Goal: Task Accomplishment & Management: Use online tool/utility

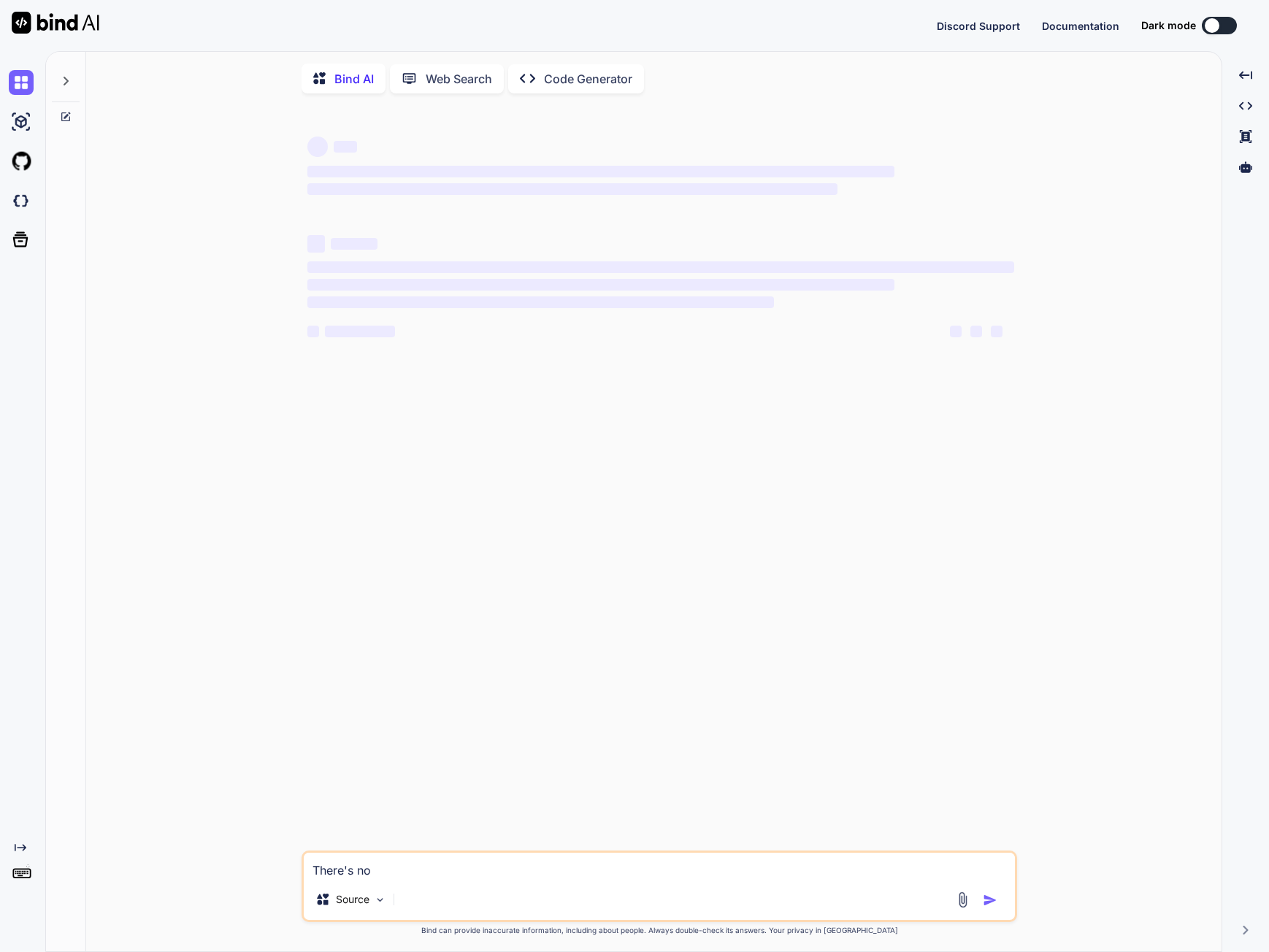
type textarea "x"
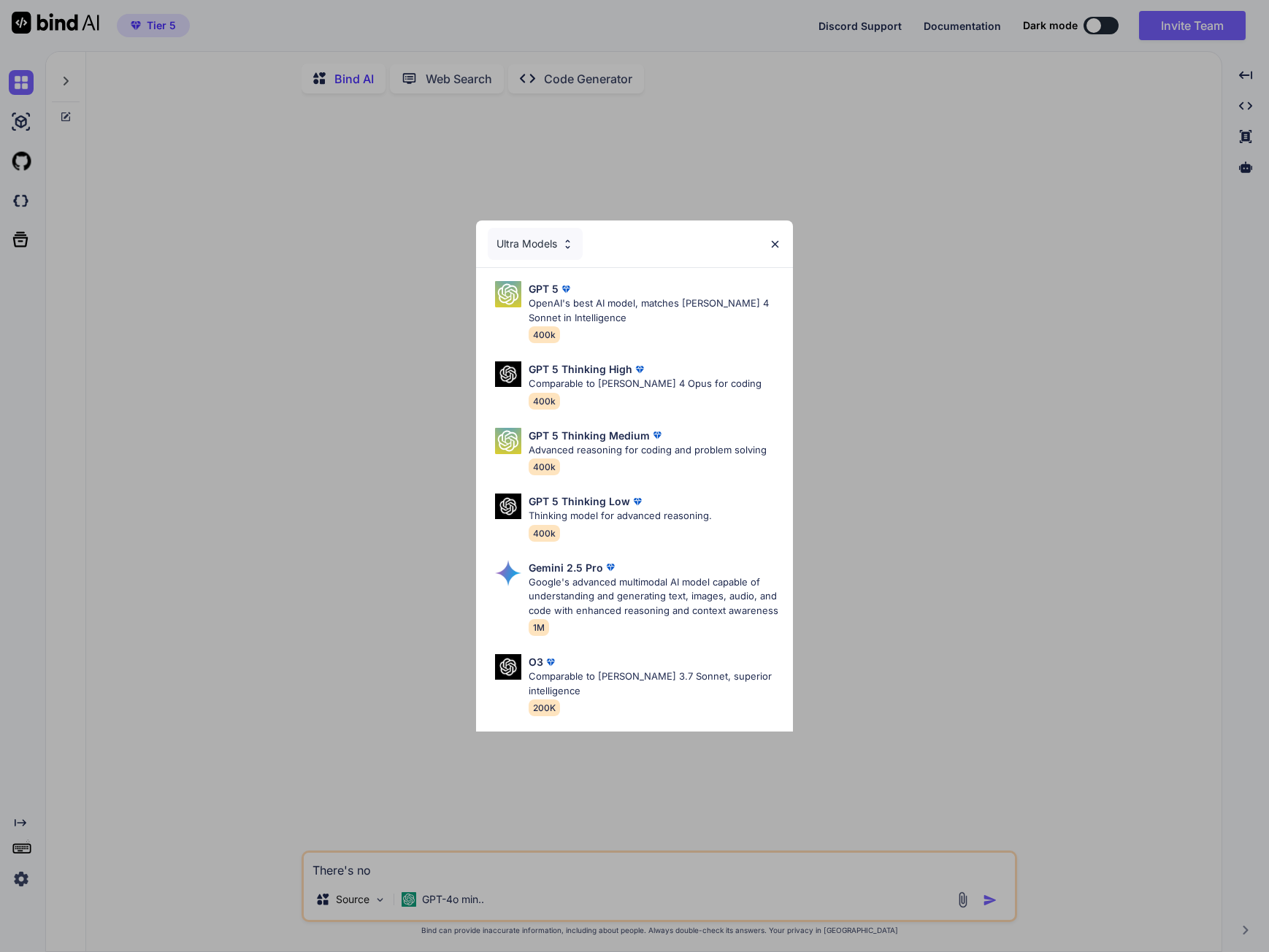
click at [21, 765] on div "Ultra Models GPT 5 OpenAI's best AI model, matches [PERSON_NAME] 4 Sonnet in In…" at bounding box center [634, 476] width 1269 height 952
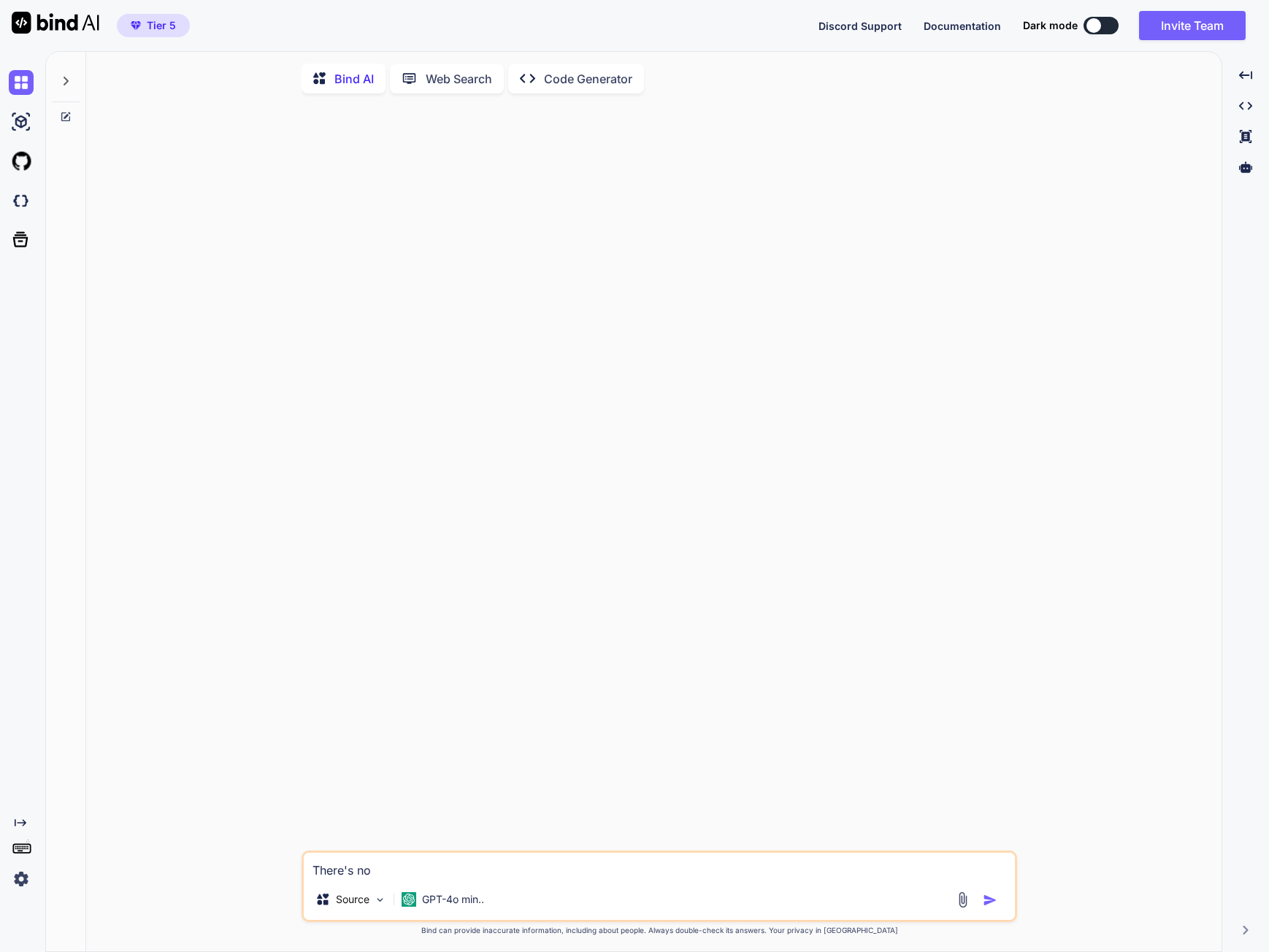
click at [27, 882] on img at bounding box center [21, 879] width 25 height 25
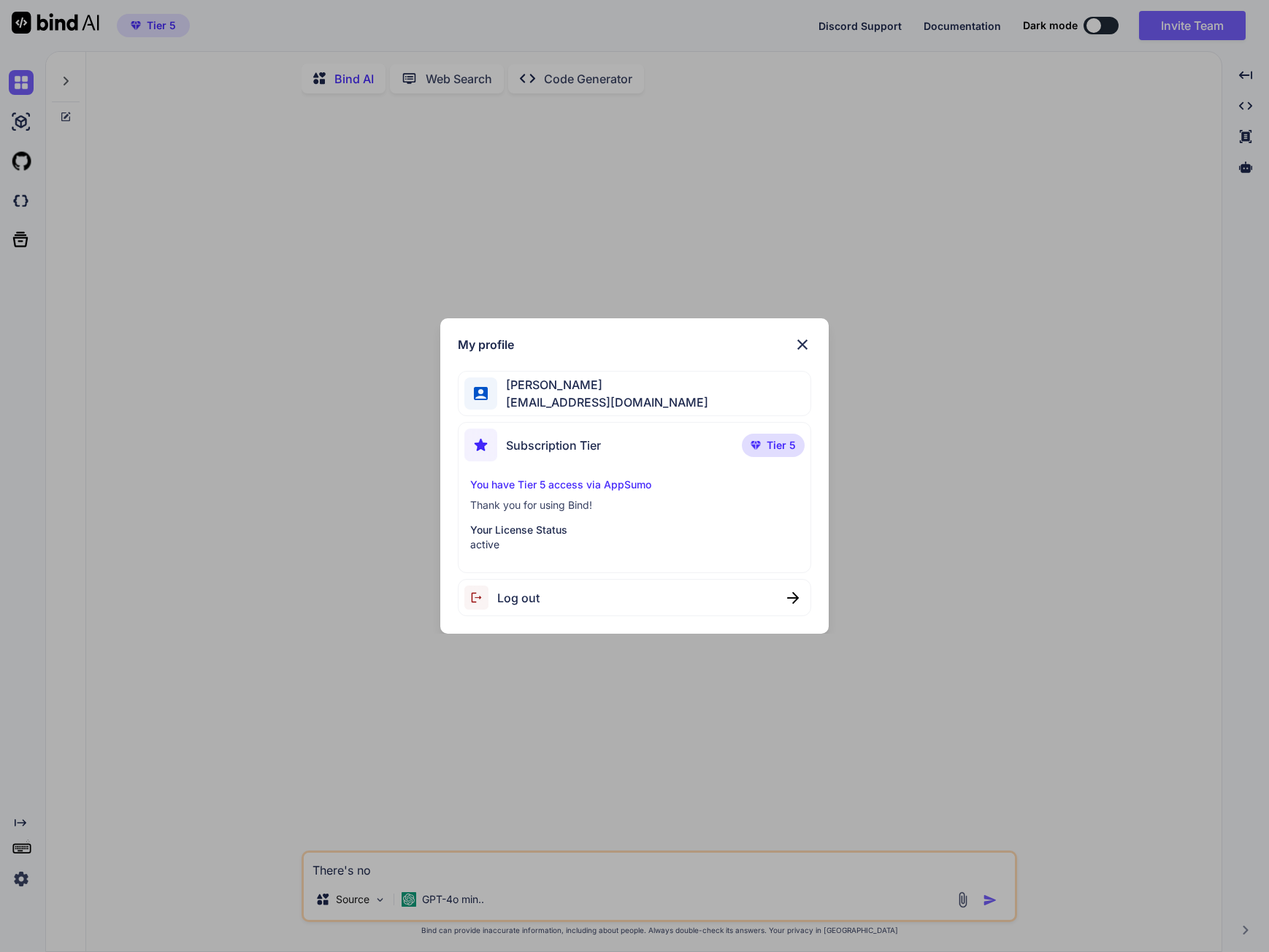
click at [649, 175] on div "My profile [PERSON_NAME] [EMAIL_ADDRESS][DOMAIN_NAME] Subscription Tier Tier 5 …" at bounding box center [634, 476] width 1269 height 952
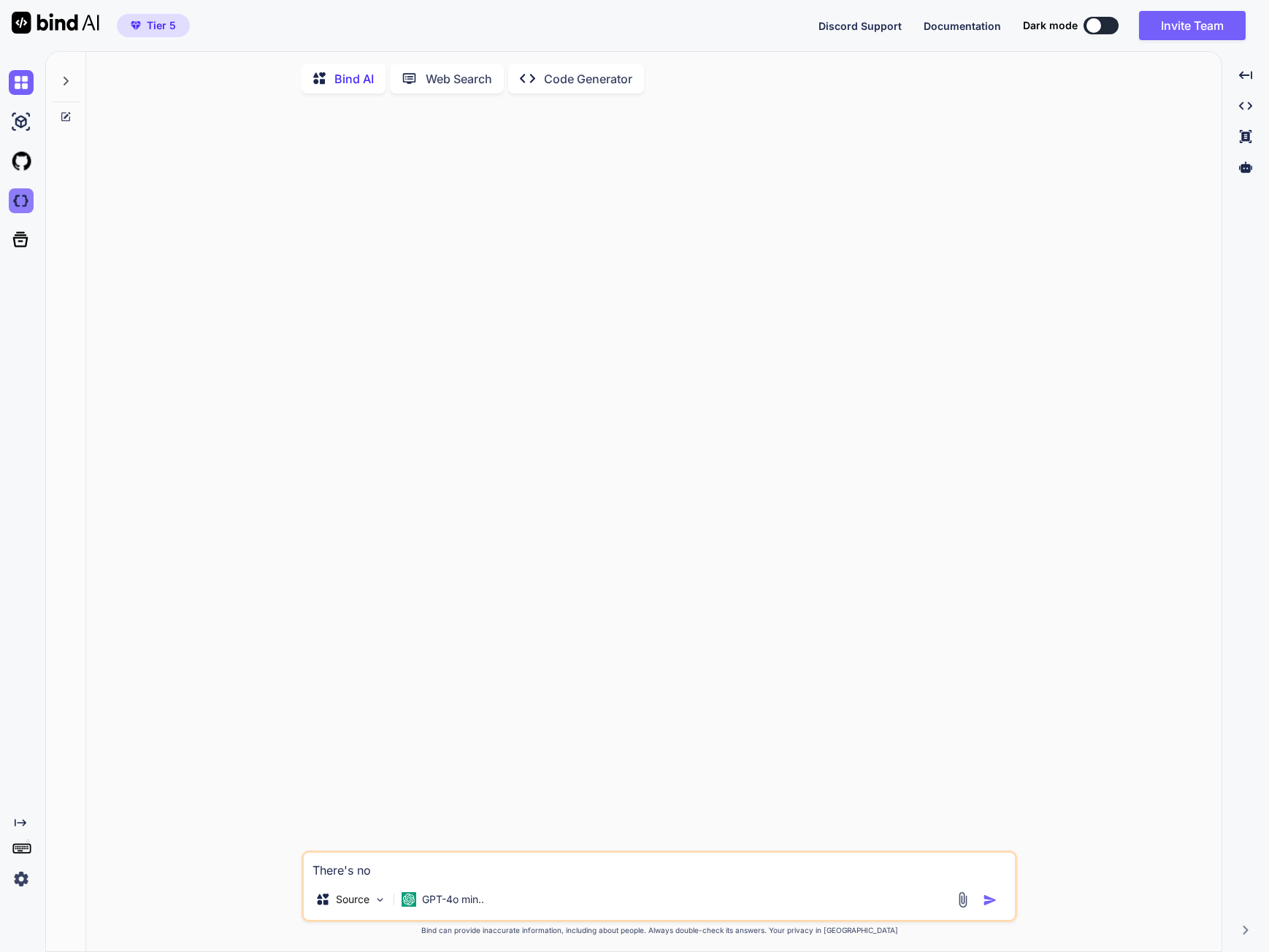
click at [23, 200] on img at bounding box center [21, 201] width 25 height 25
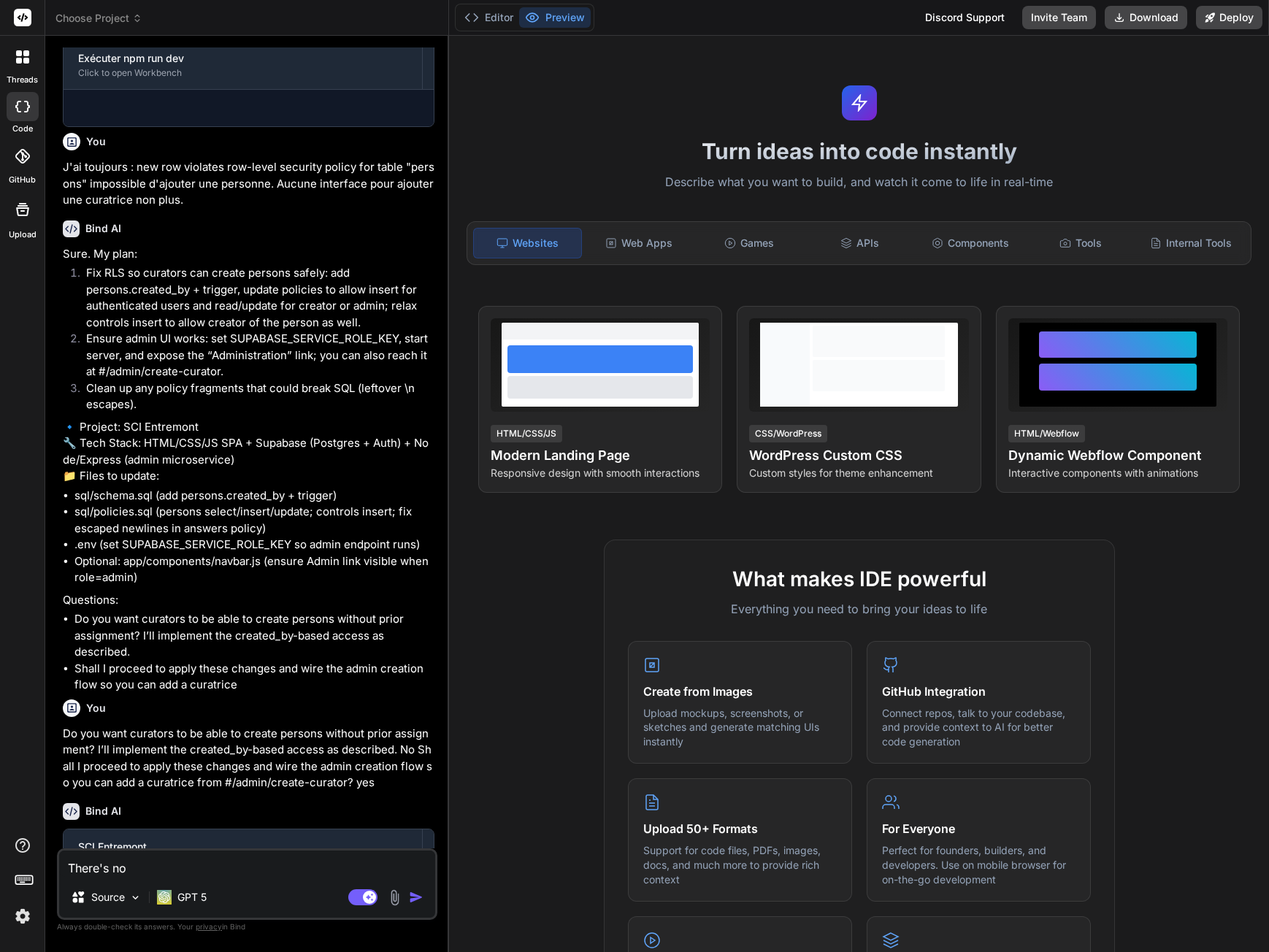
scroll to position [1033, 0]
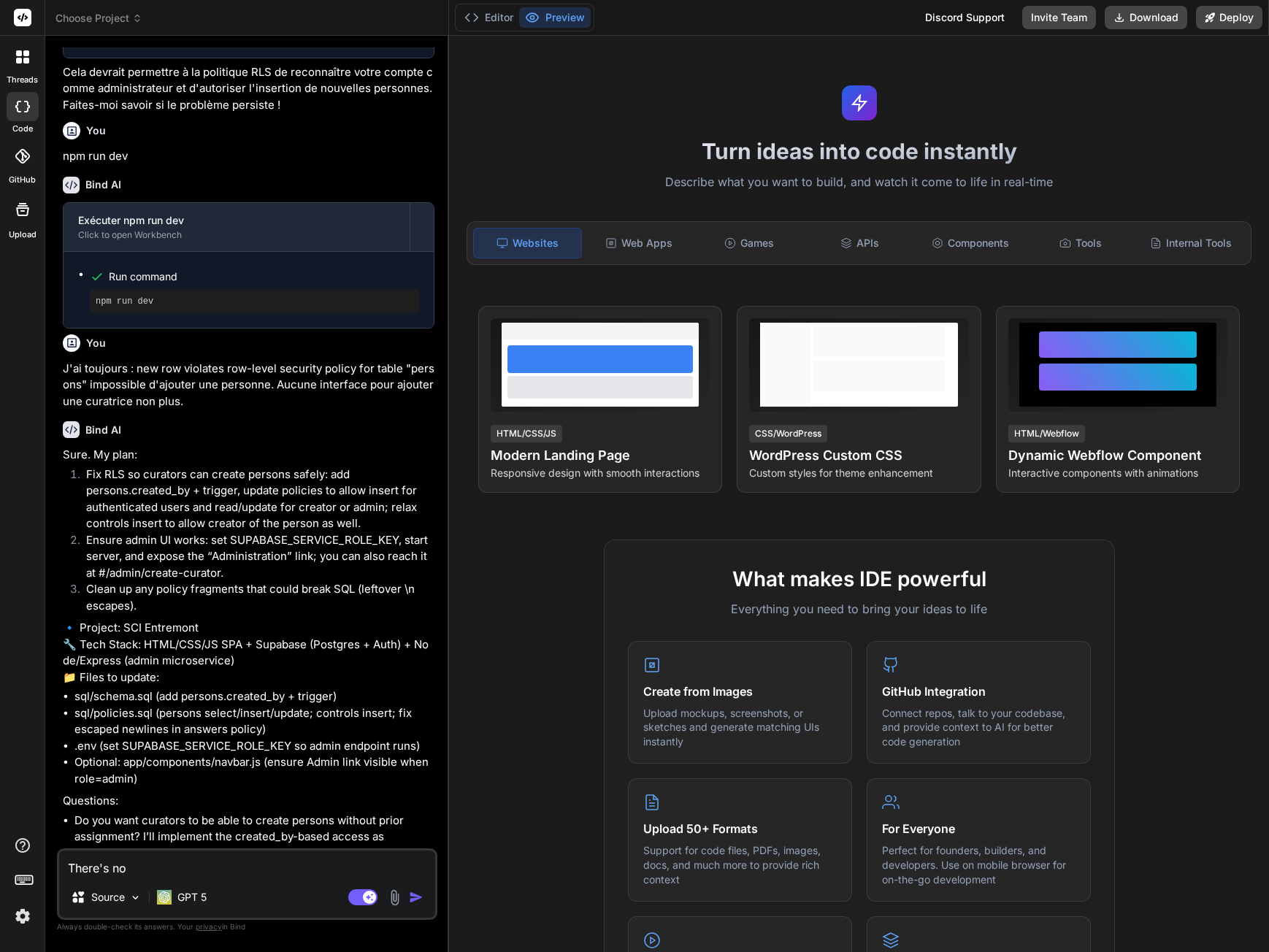
type textarea "x"
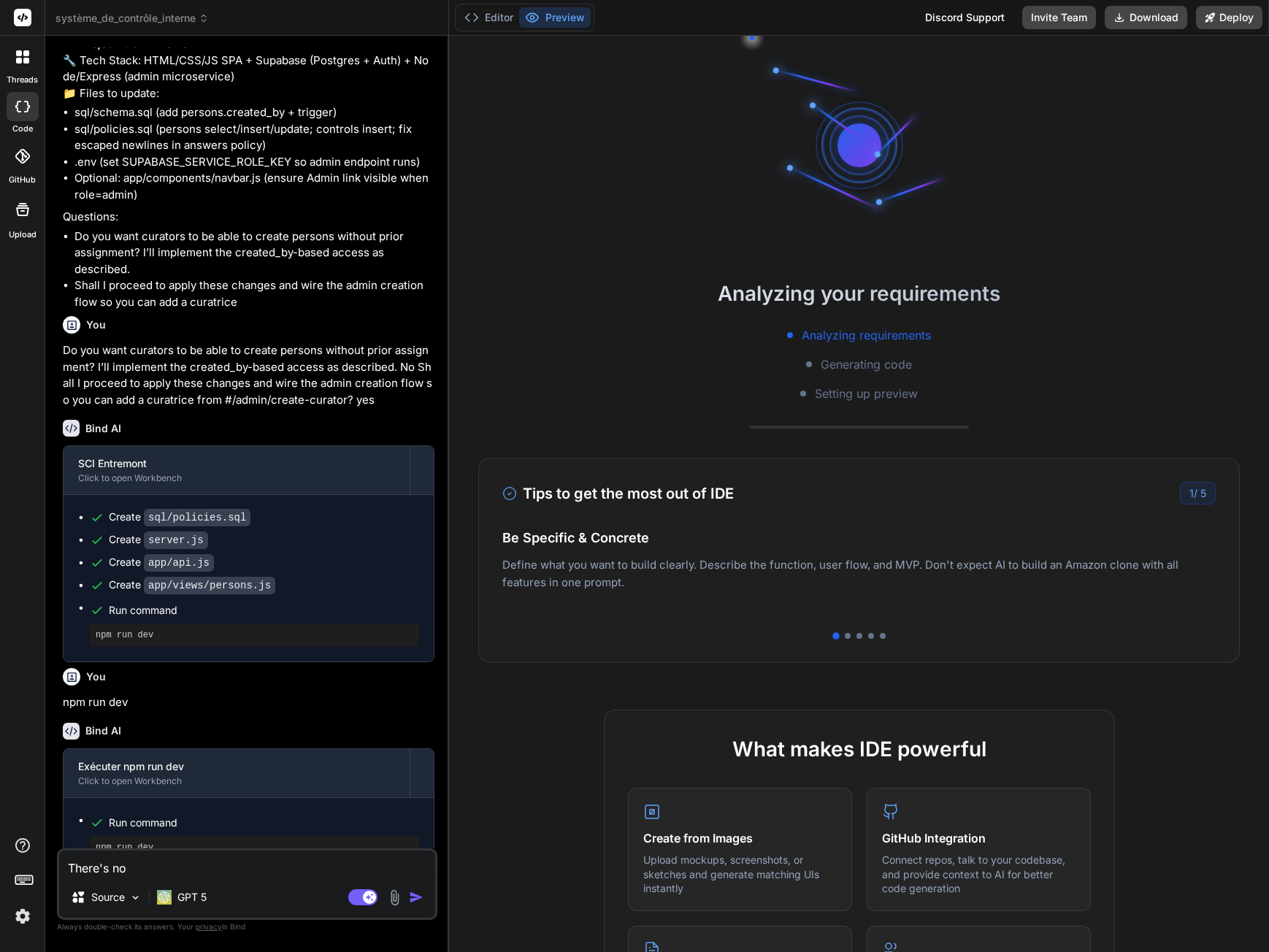
scroll to position [1632, 0]
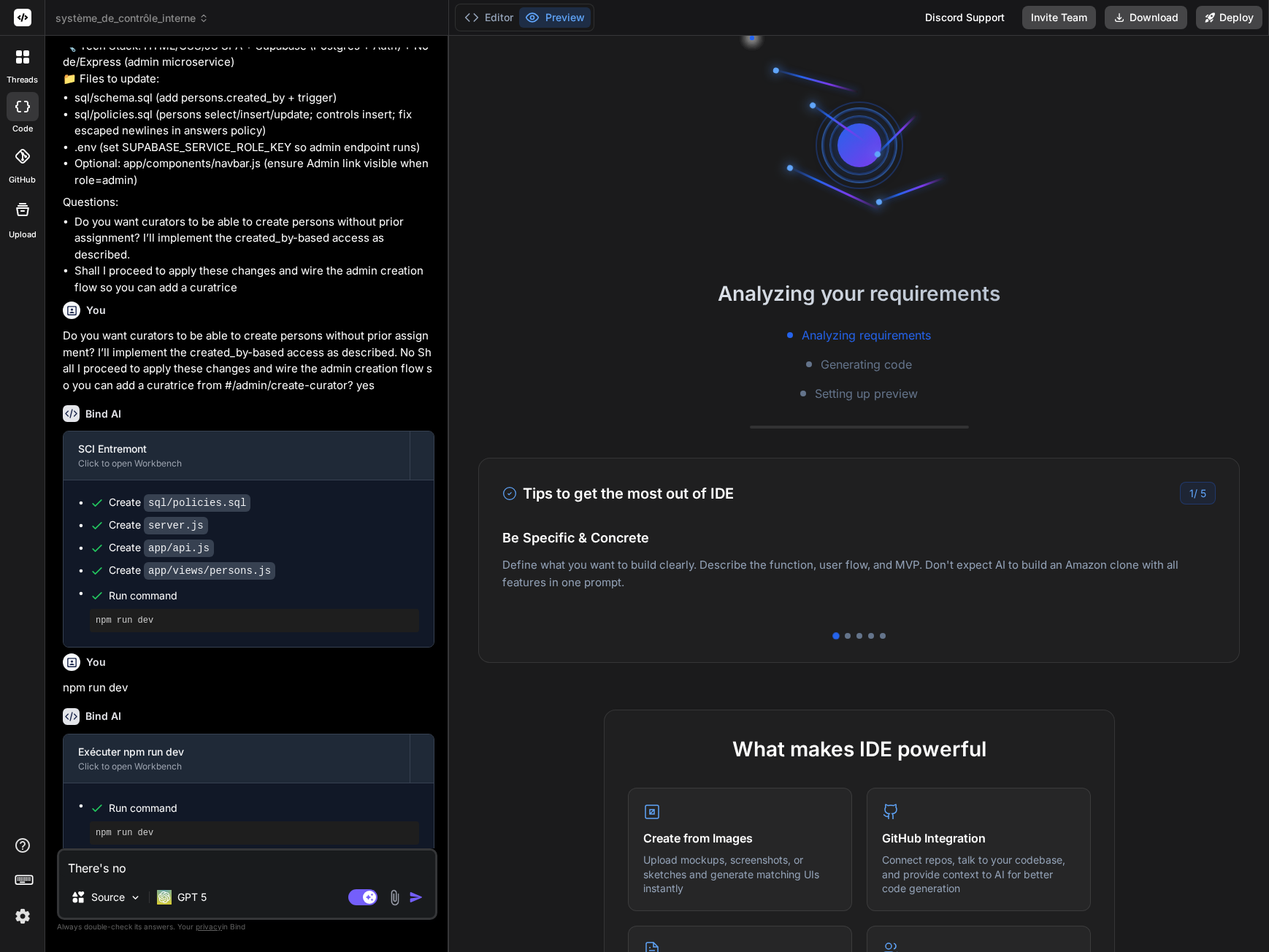
click at [155, 864] on textarea "There's no" at bounding box center [247, 864] width 376 height 27
drag, startPoint x: 144, startPoint y: 864, endPoint x: -54, endPoint y: 864, distance: 198.0
click at [0, 864] on html "threads code GitHub Upload système_de_contrôle_interne Created with Pixso. Bind…" at bounding box center [634, 476] width 1269 height 952
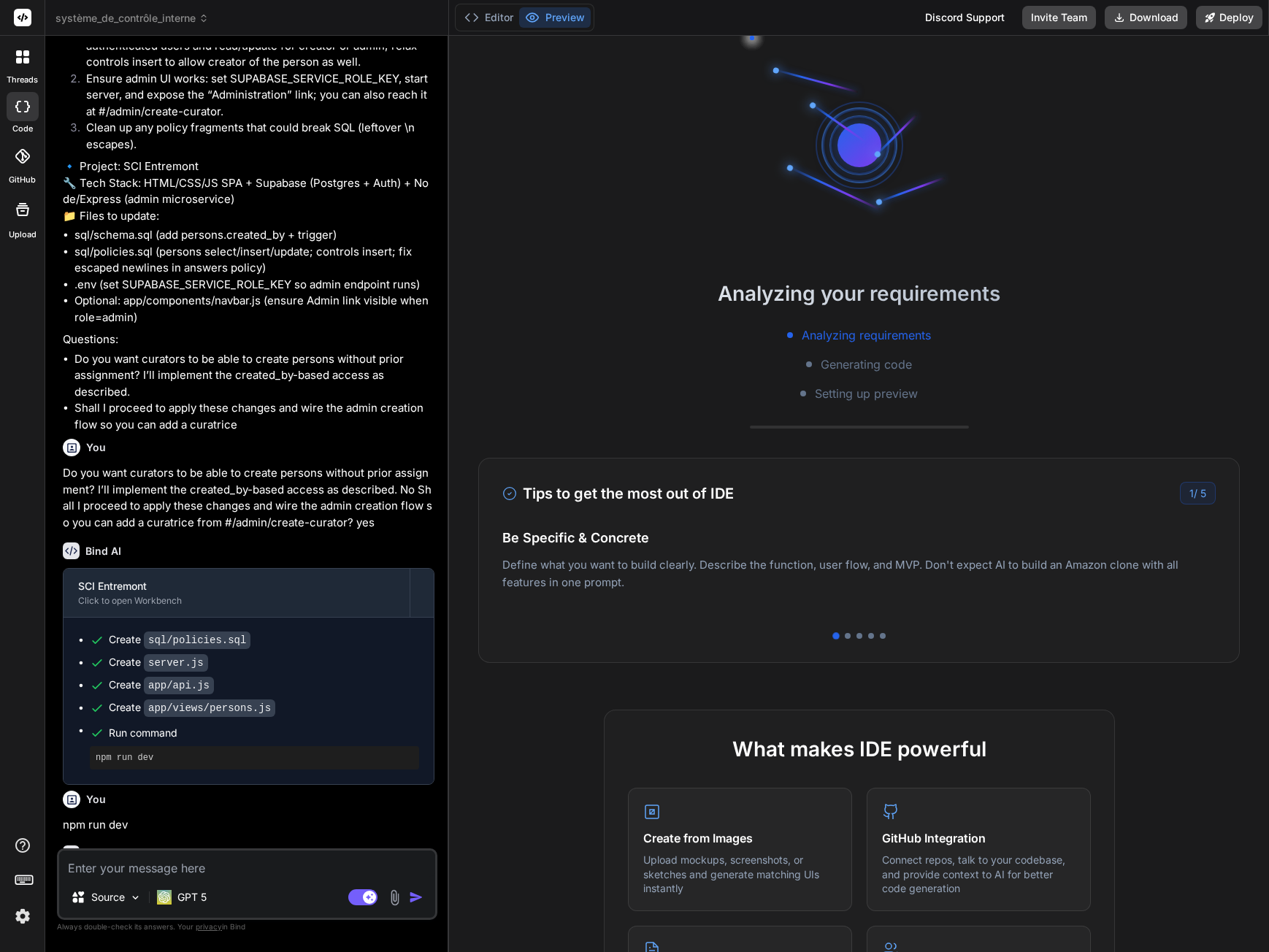
scroll to position [1485, 0]
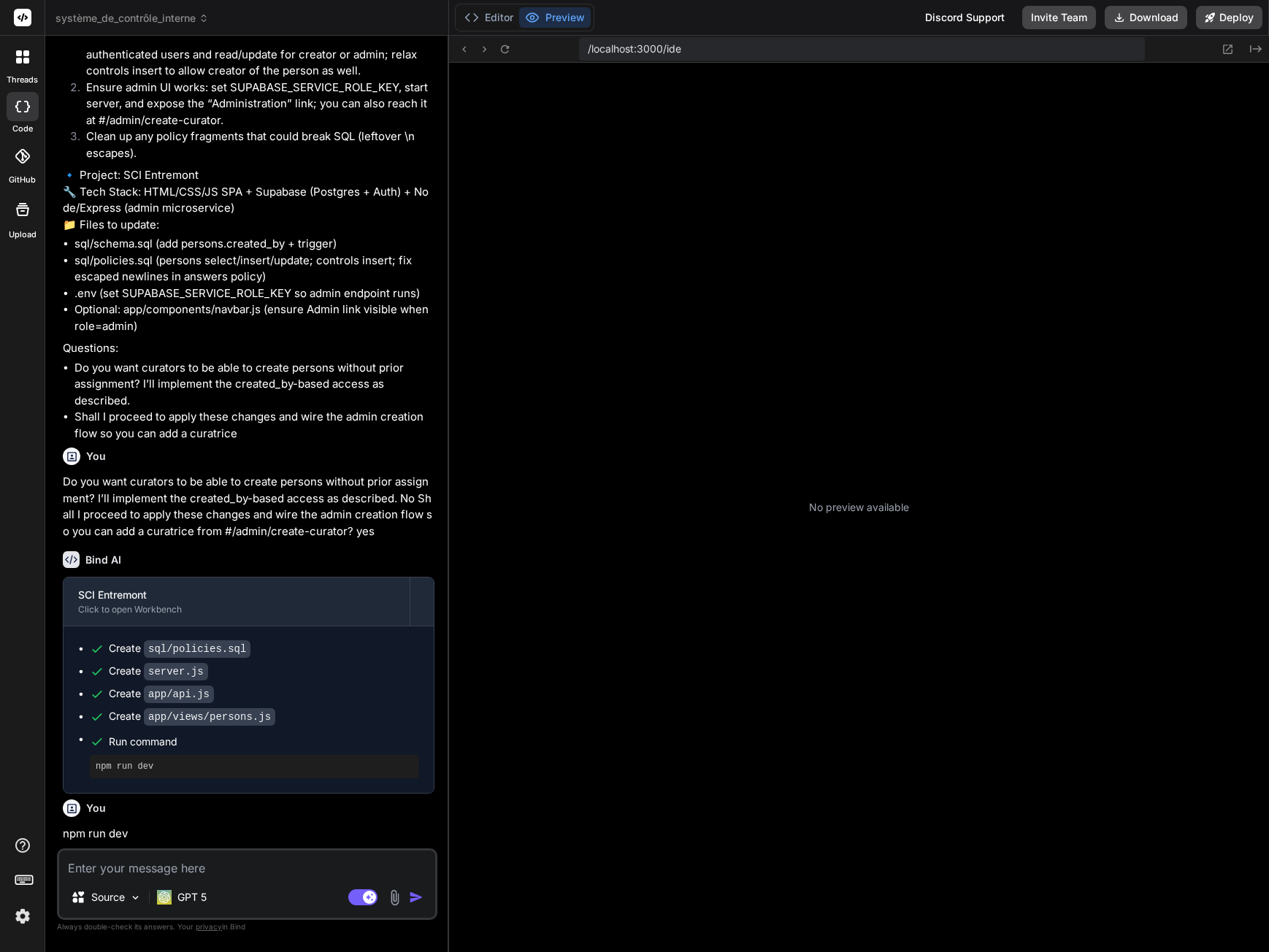
type textarea "x"
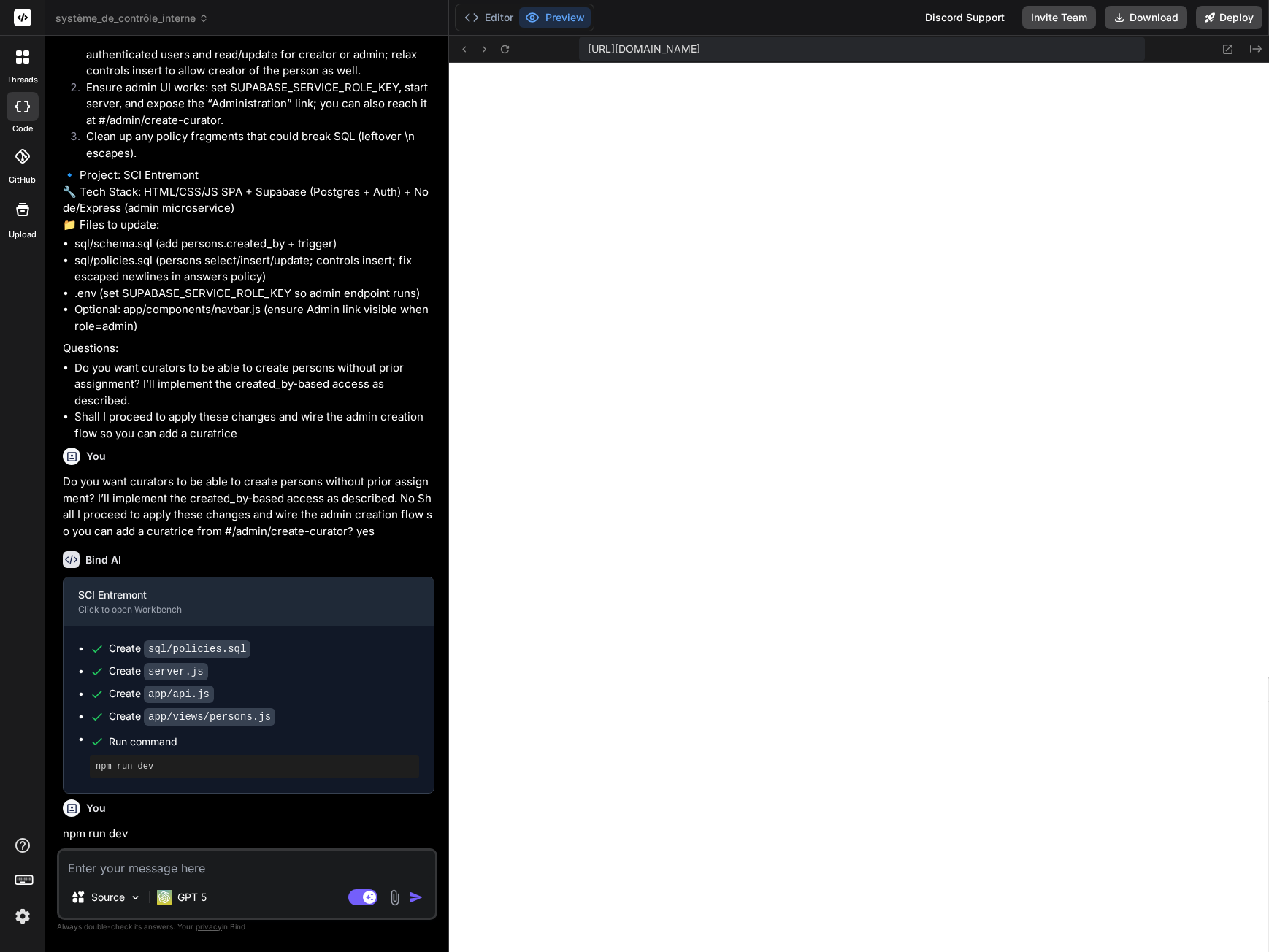
scroll to position [985, 0]
click at [508, 49] on icon at bounding box center [505, 49] width 13 height 13
click at [197, 869] on textarea at bounding box center [247, 864] width 376 height 27
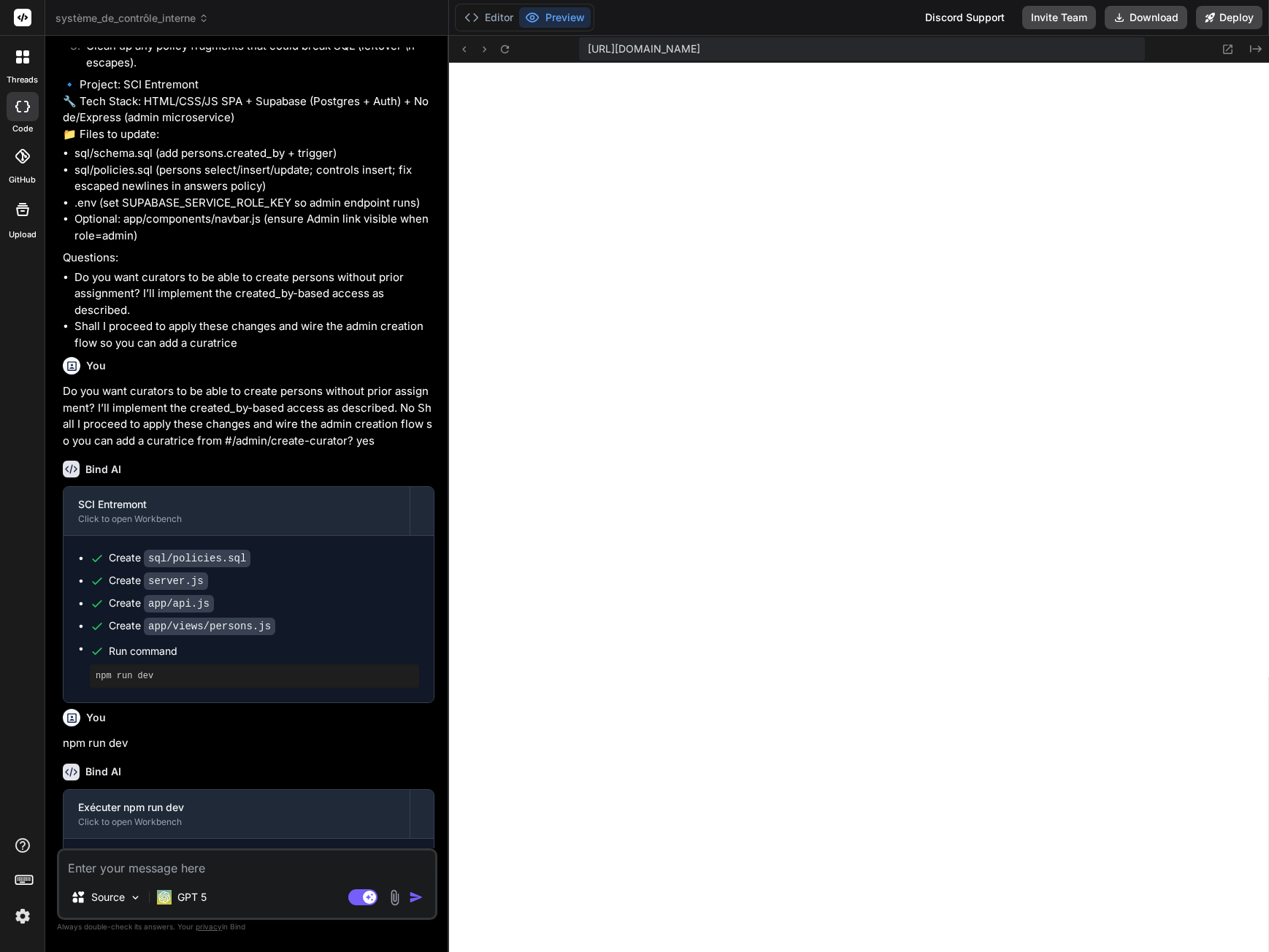
scroll to position [1632, 0]
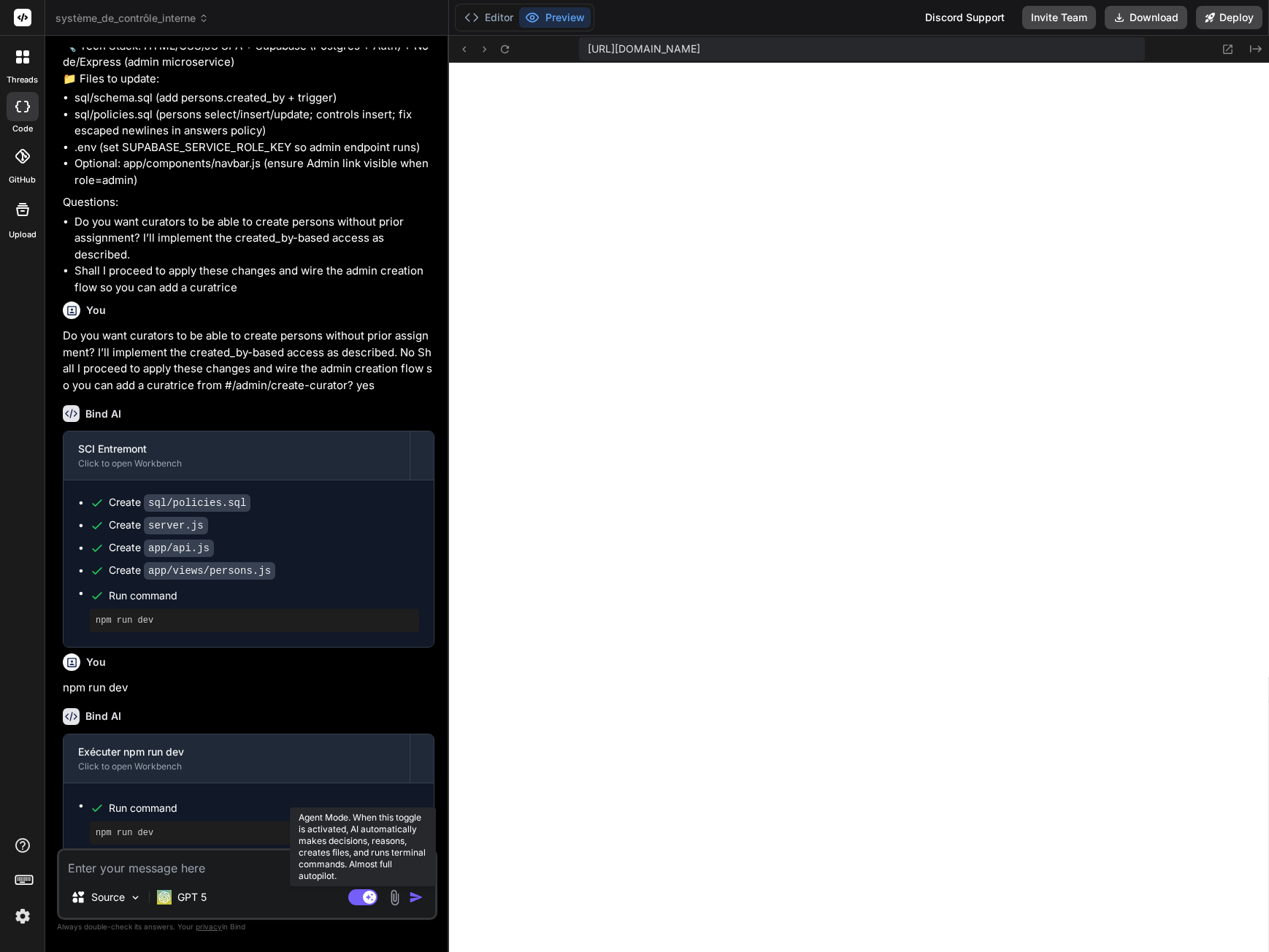
click at [364, 897] on rect at bounding box center [369, 897] width 13 height 13
type textarea "x"
click at [133, 873] on textarea at bounding box center [247, 864] width 376 height 27
click at [143, 869] on textarea at bounding box center [247, 864] width 376 height 27
type textarea "I"
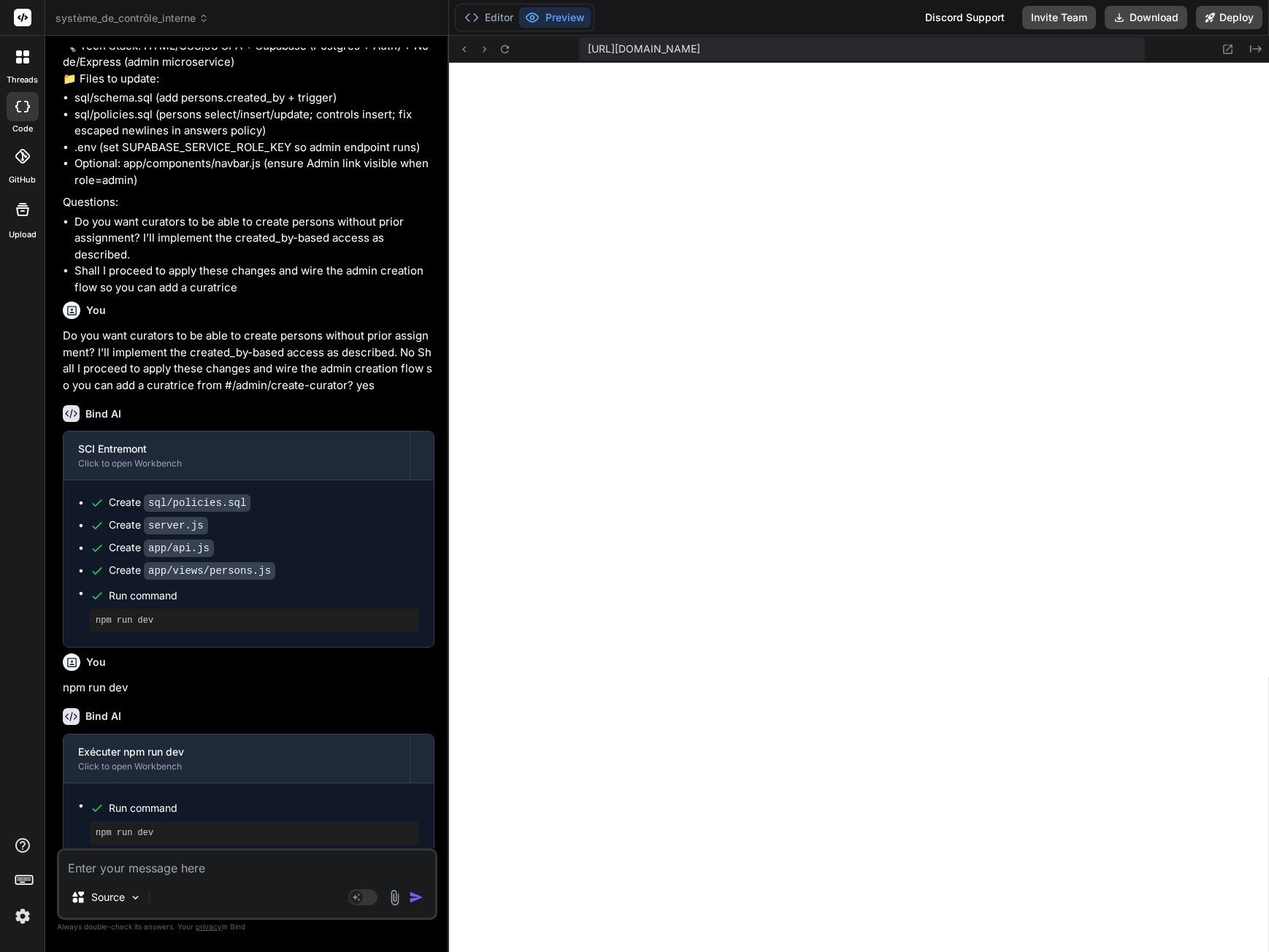
type textarea "x"
type textarea "Il"
type textarea "x"
type textarea "Il"
type textarea "x"
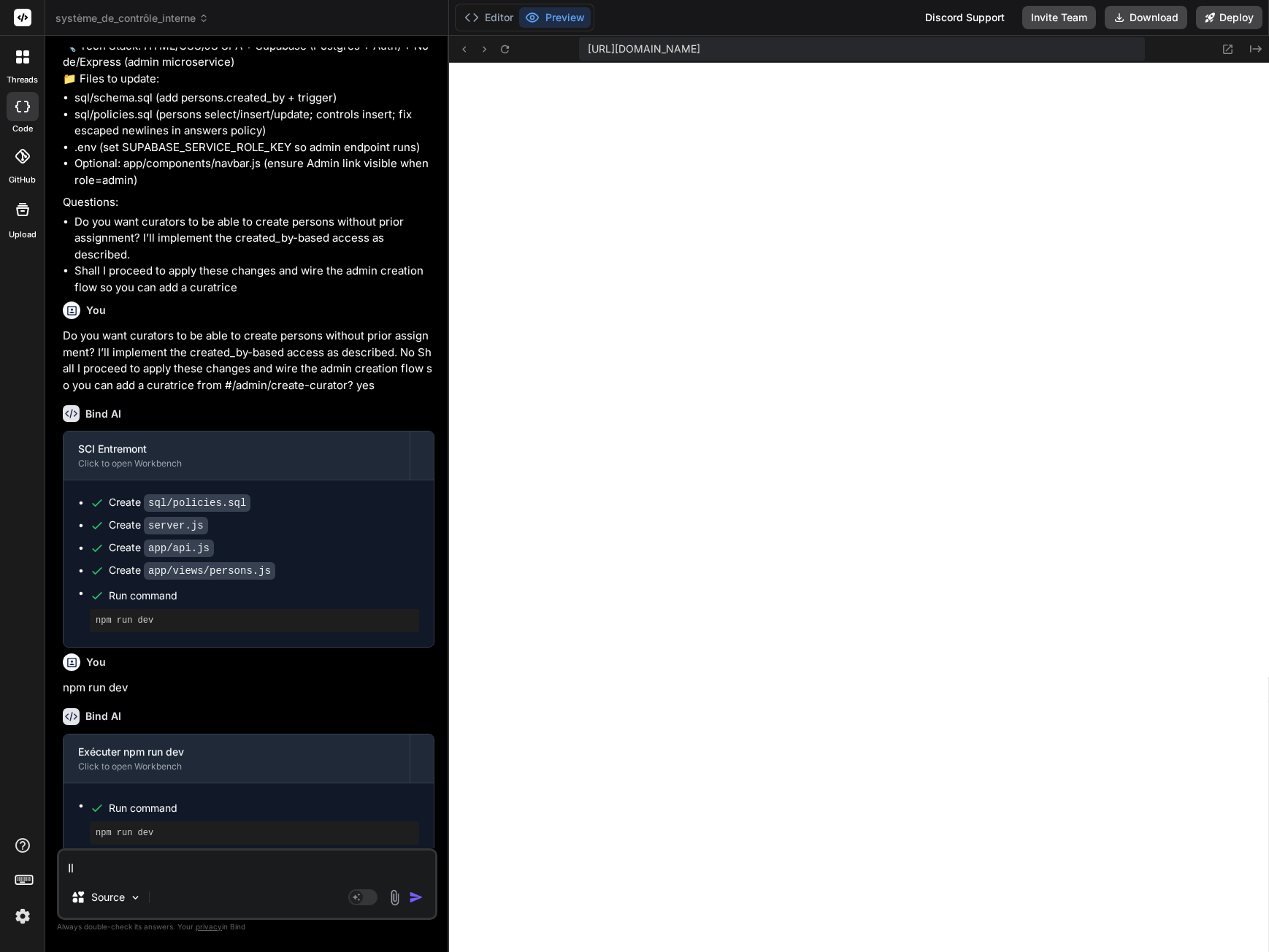
type textarea "Il n"
type textarea "x"
type textarea "Il n'"
type textarea "x"
type textarea "Il n'y"
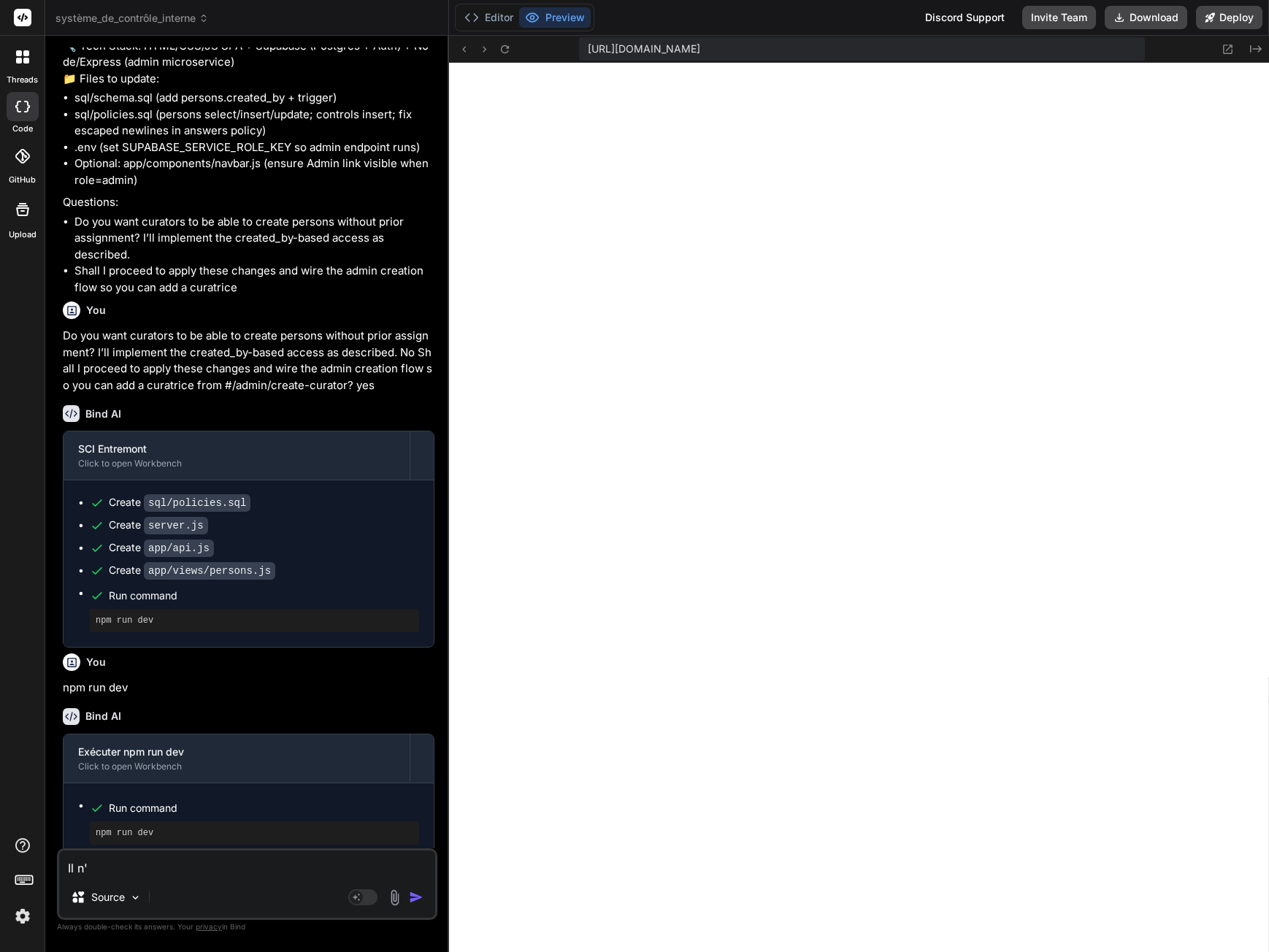
type textarea "x"
type textarea "Il n'y"
type textarea "x"
type textarea "Il n'y a"
type textarea "x"
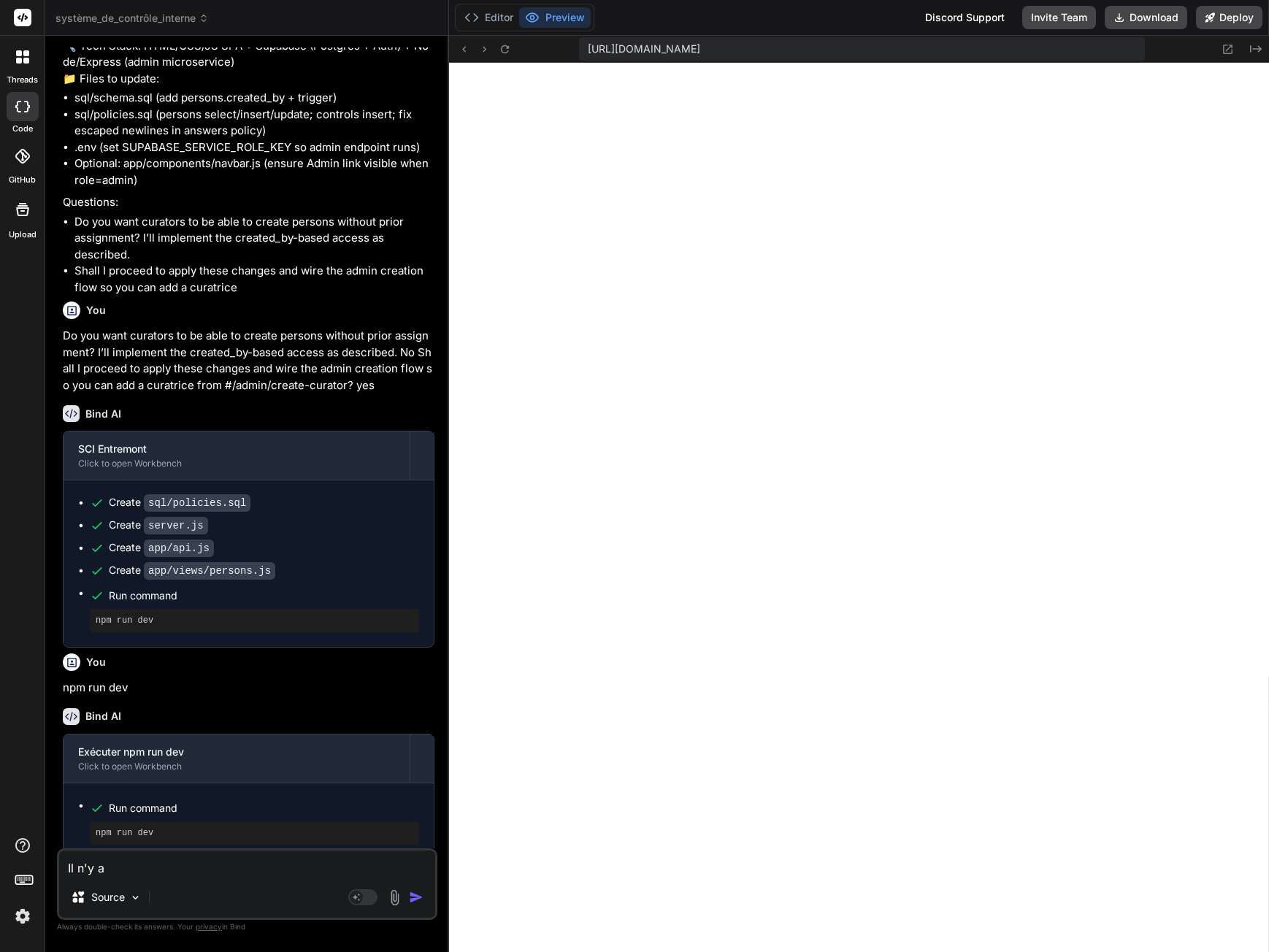
type textarea "Il n'y a"
type textarea "x"
type textarea "Il n'y a a"
type textarea "x"
type textarea "Il n'y a au"
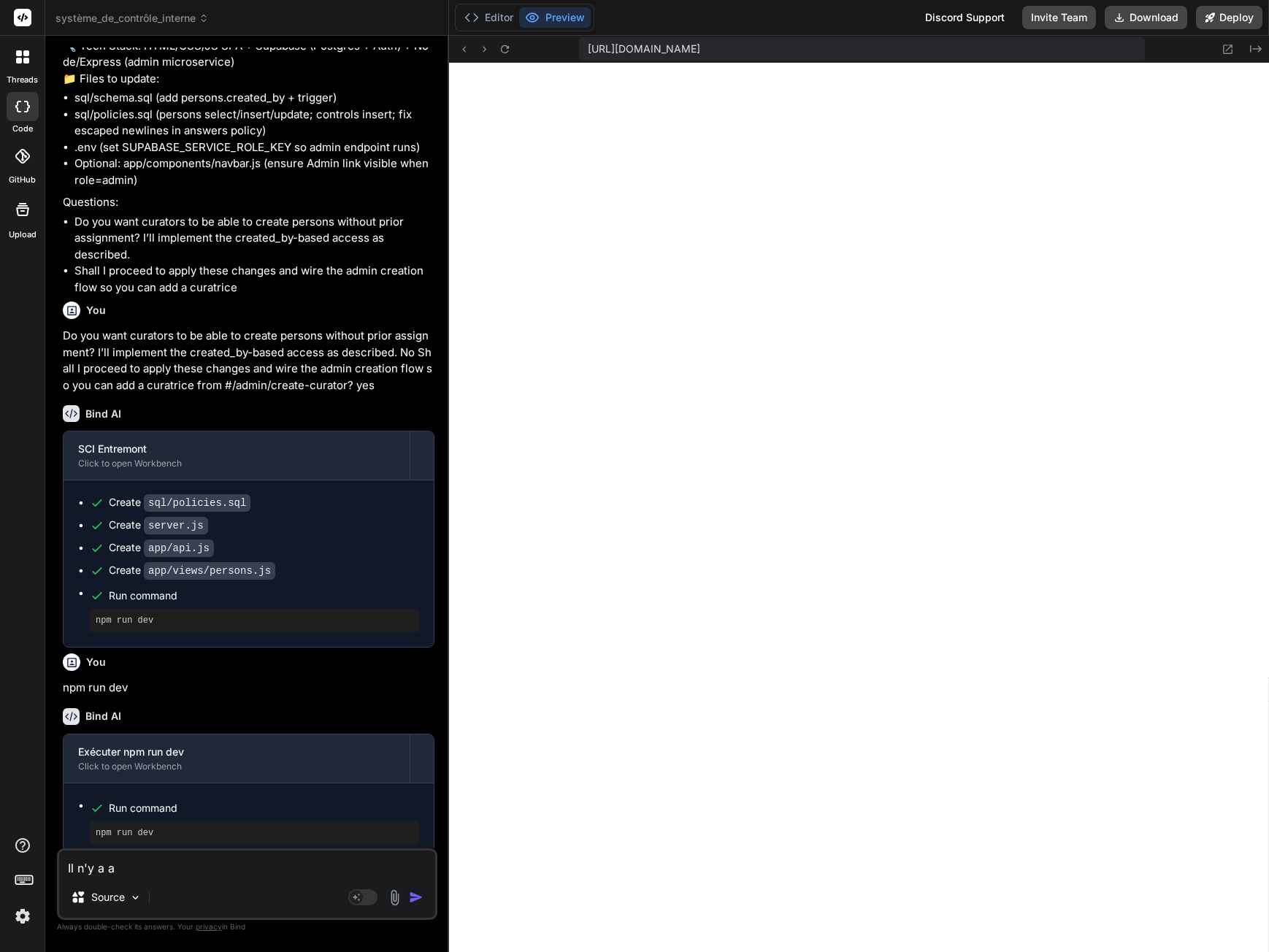
type textarea "x"
type textarea "Il n'y a auc"
type textarea "x"
type textarea "Il n'y a aucn"
type textarea "x"
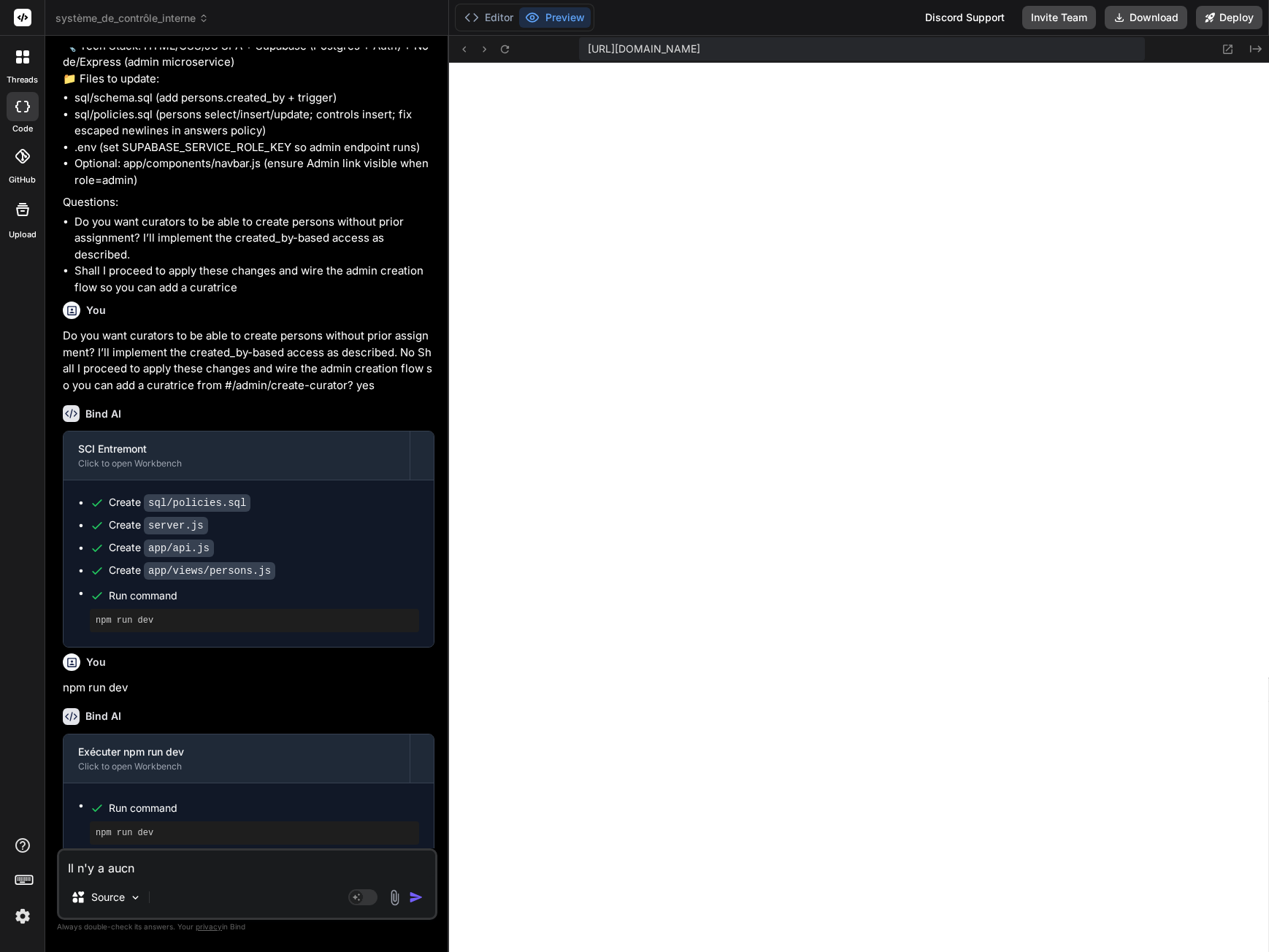
type textarea "Il n'y a aucne"
type textarea "x"
type textarea "Il n'y a aucne"
type textarea "x"
type textarea "Il n'y a aucne"
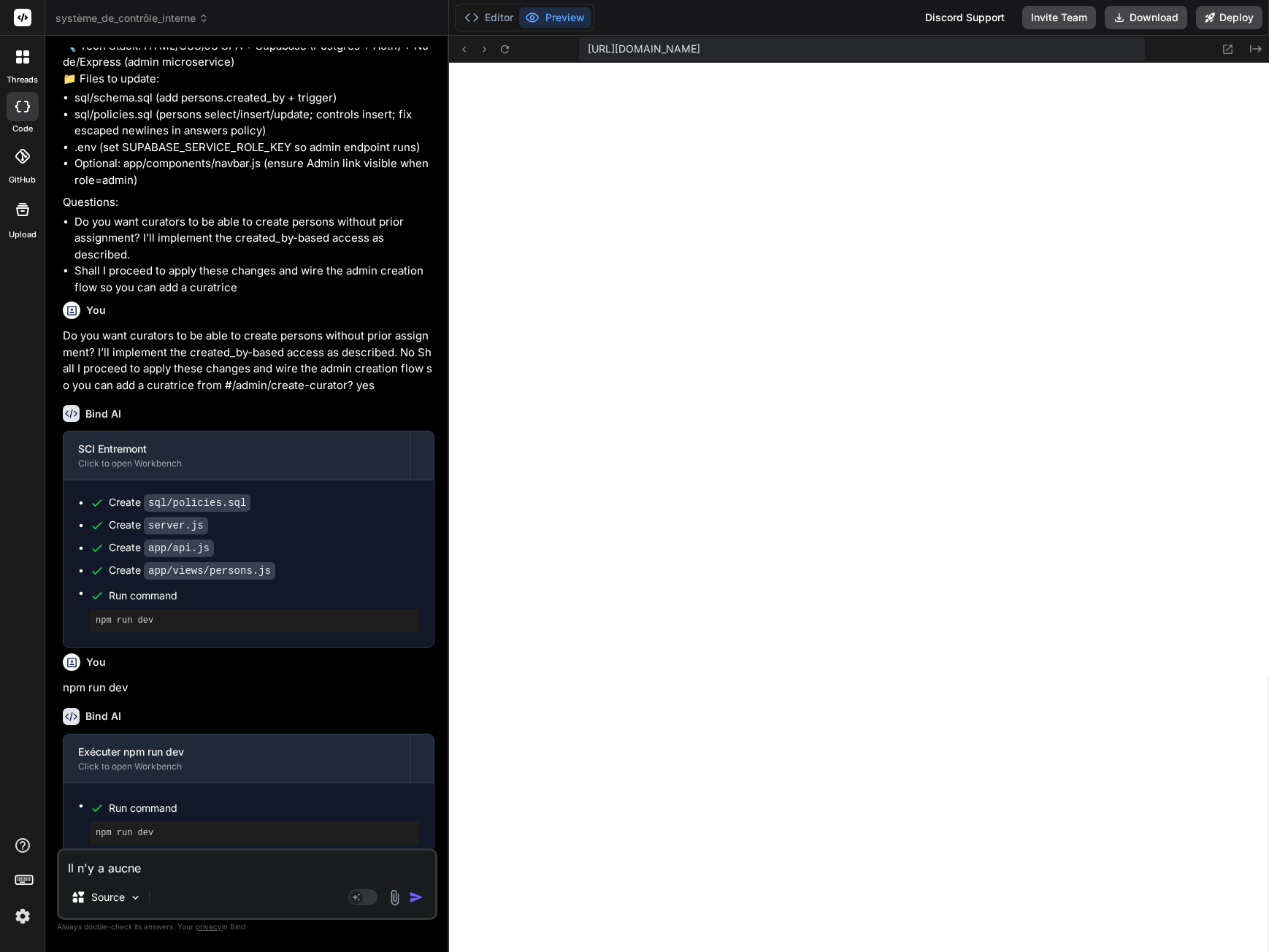
type textarea "x"
type textarea "Il n'y a aucn"
type textarea "x"
type textarea "Il n'y a auc"
type textarea "x"
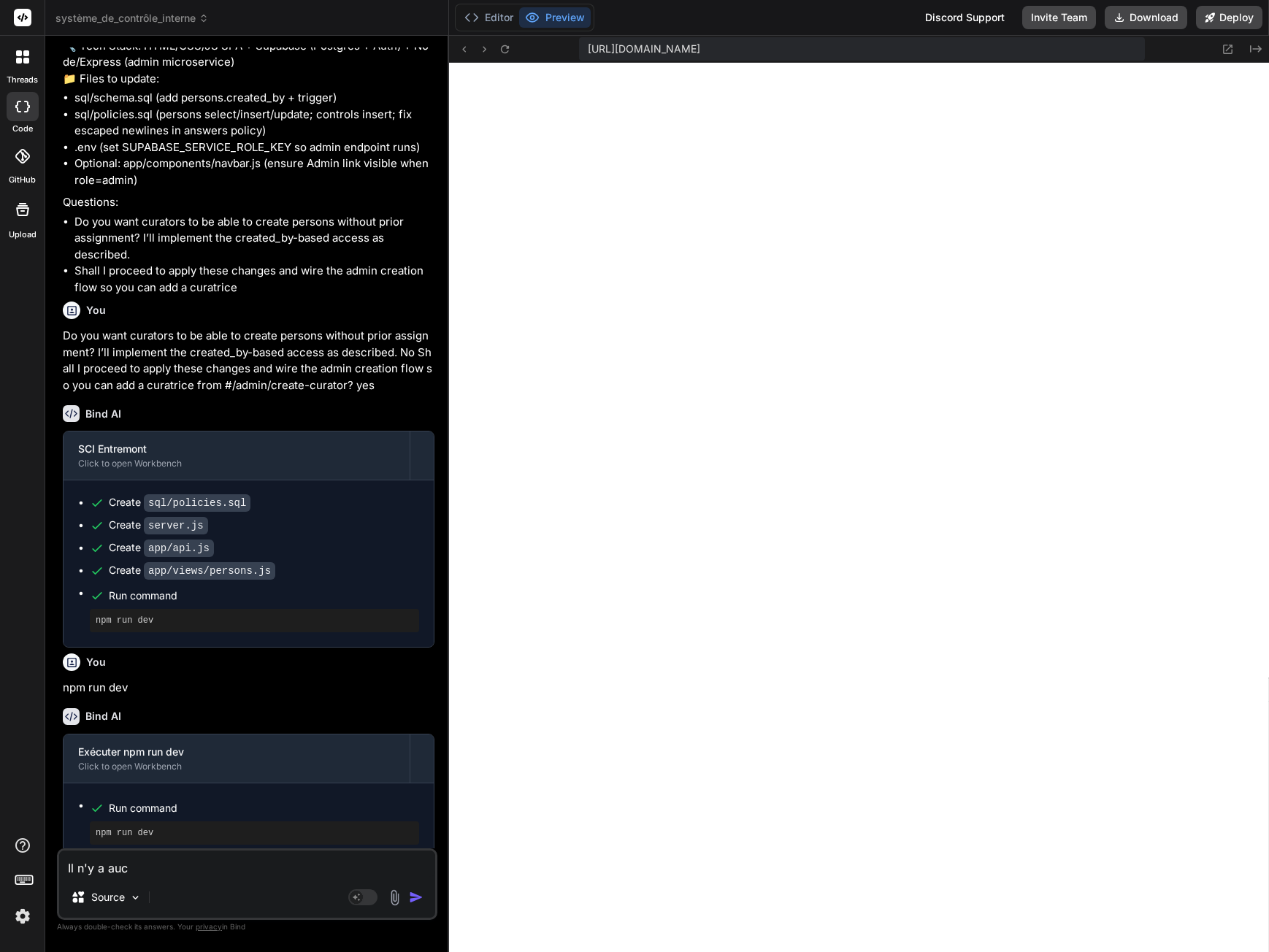
type textarea "Il n'y a aucu"
type textarea "x"
type textarea "Il n'y a aucun"
type textarea "x"
type textarea "Il n'y a aucune"
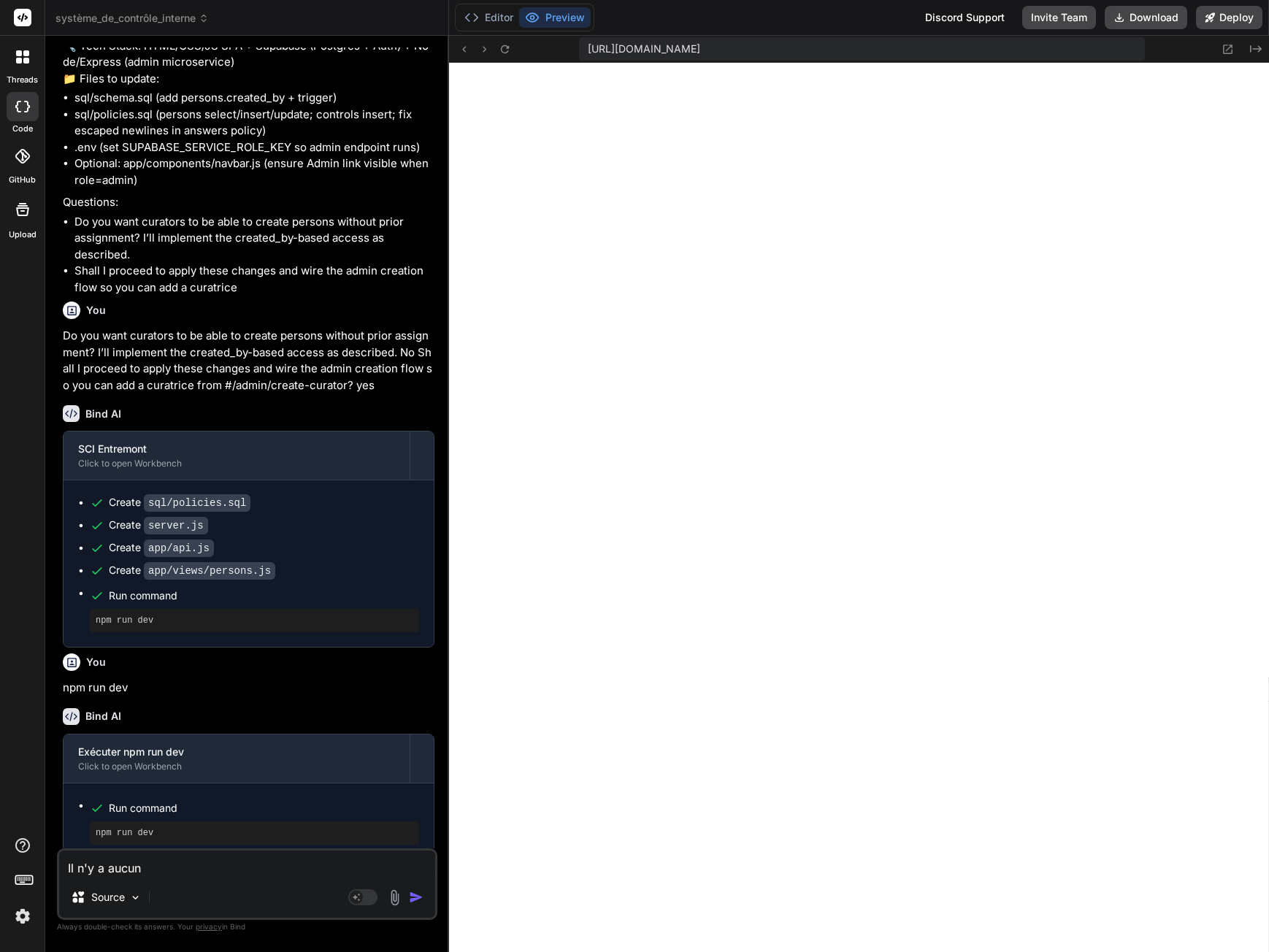
type textarea "x"
type textarea "Il n'y a aucune"
type textarea "x"
type textarea "Il n'y a aucune"
type textarea "x"
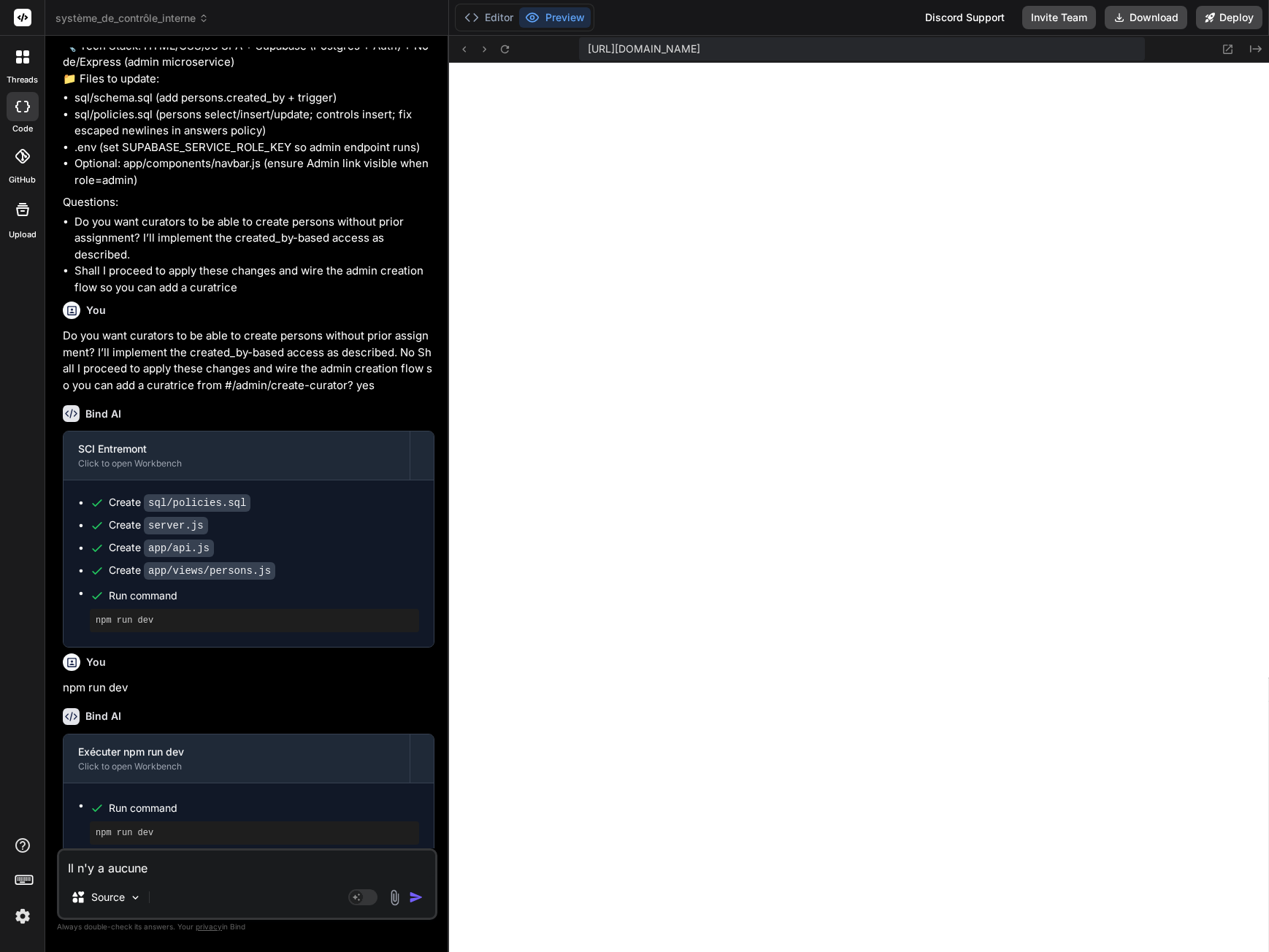
type textarea "Il n'y a aucun"
type textarea "x"
type textarea "Il n'y a aucun"
type textarea "x"
type textarea "Il n'y a aucun m"
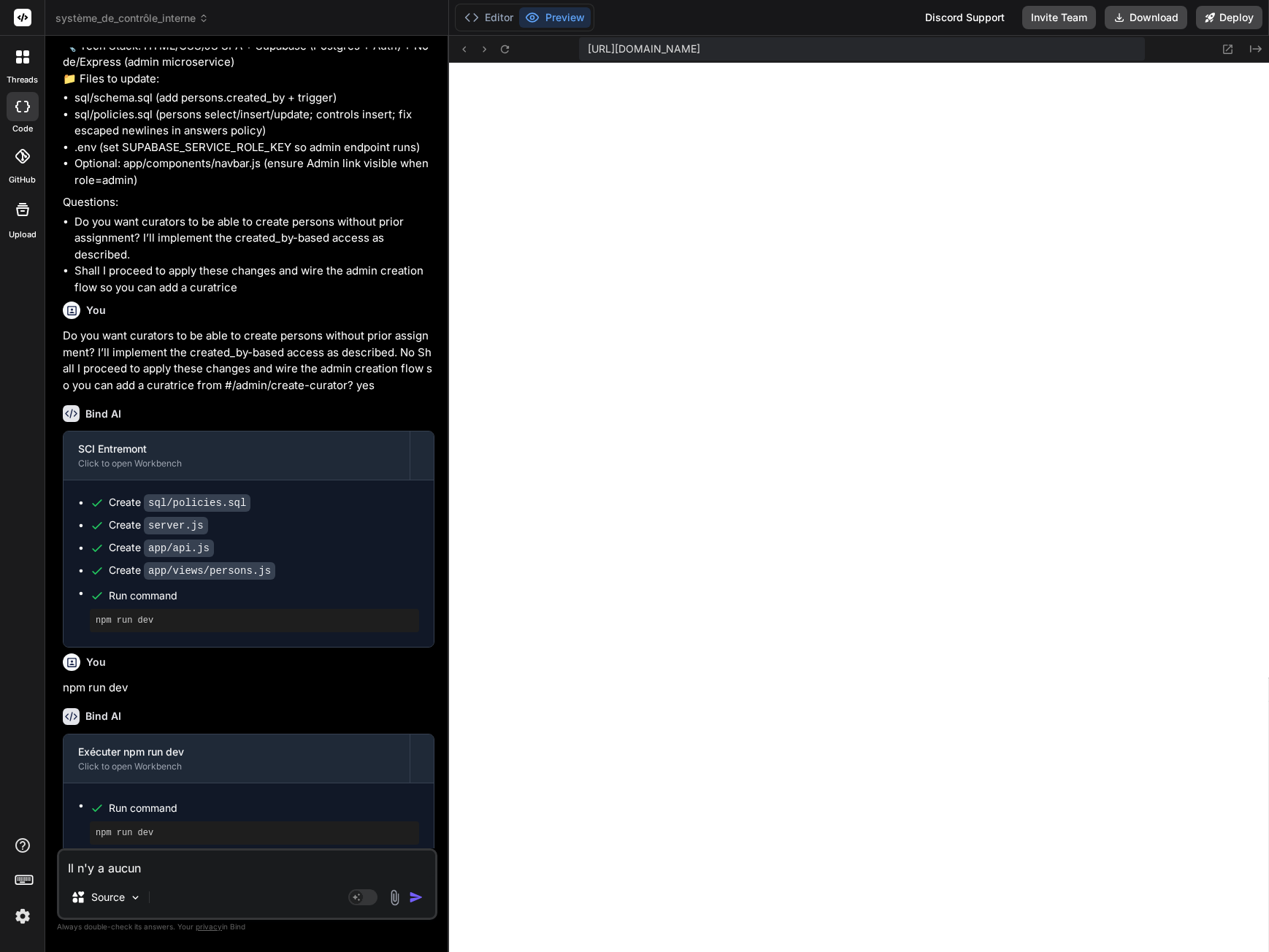
type textarea "x"
type textarea "Il n'y a aucun mo"
type textarea "x"
type textarea "Il n'y a aucun moy"
type textarea "x"
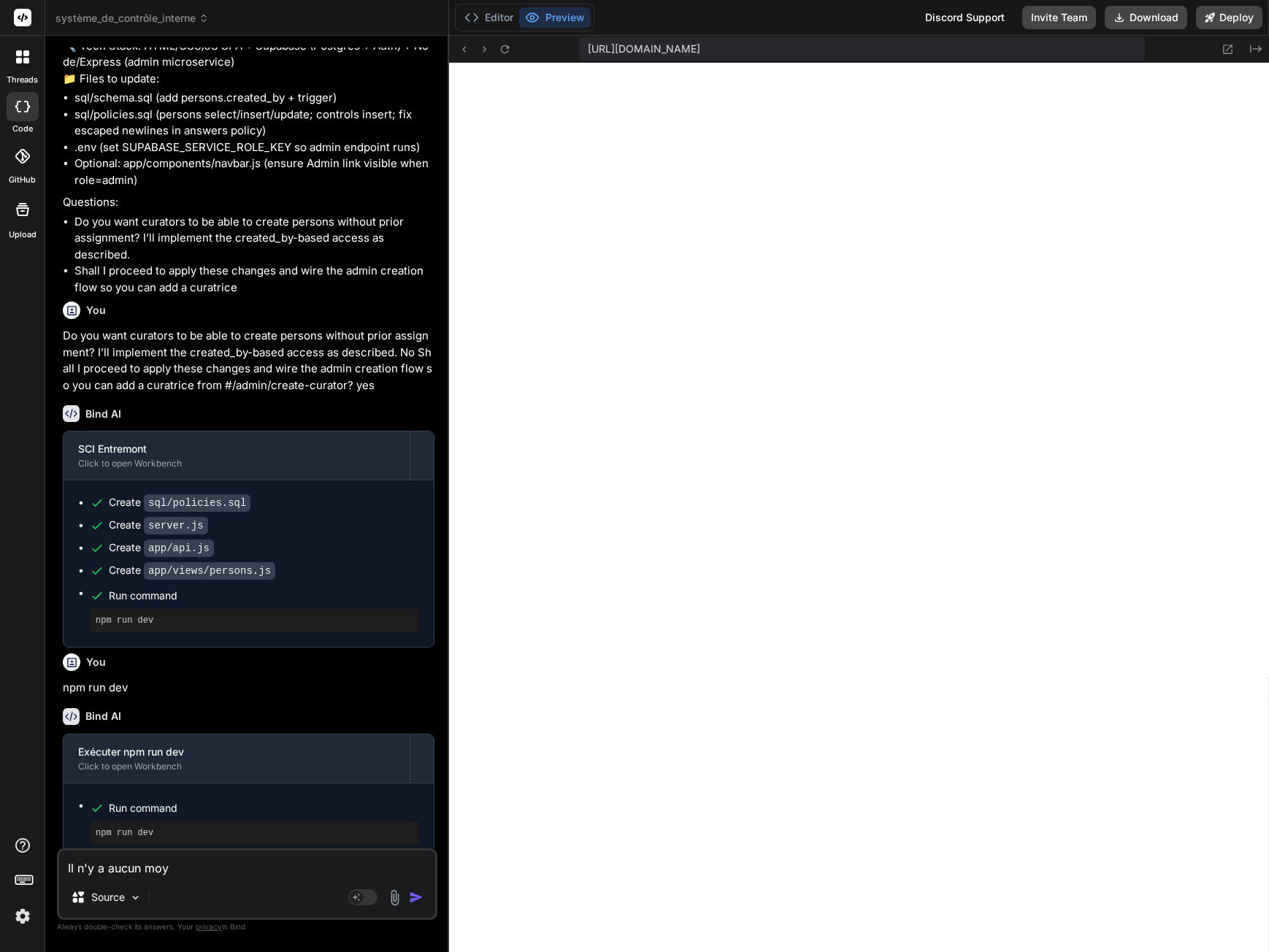
type textarea "Il n'y a aucun moye"
type textarea "x"
type textarea "Il n'y a aucun moyen"
type textarea "x"
type textarea "Il n'y a aucun moyen"
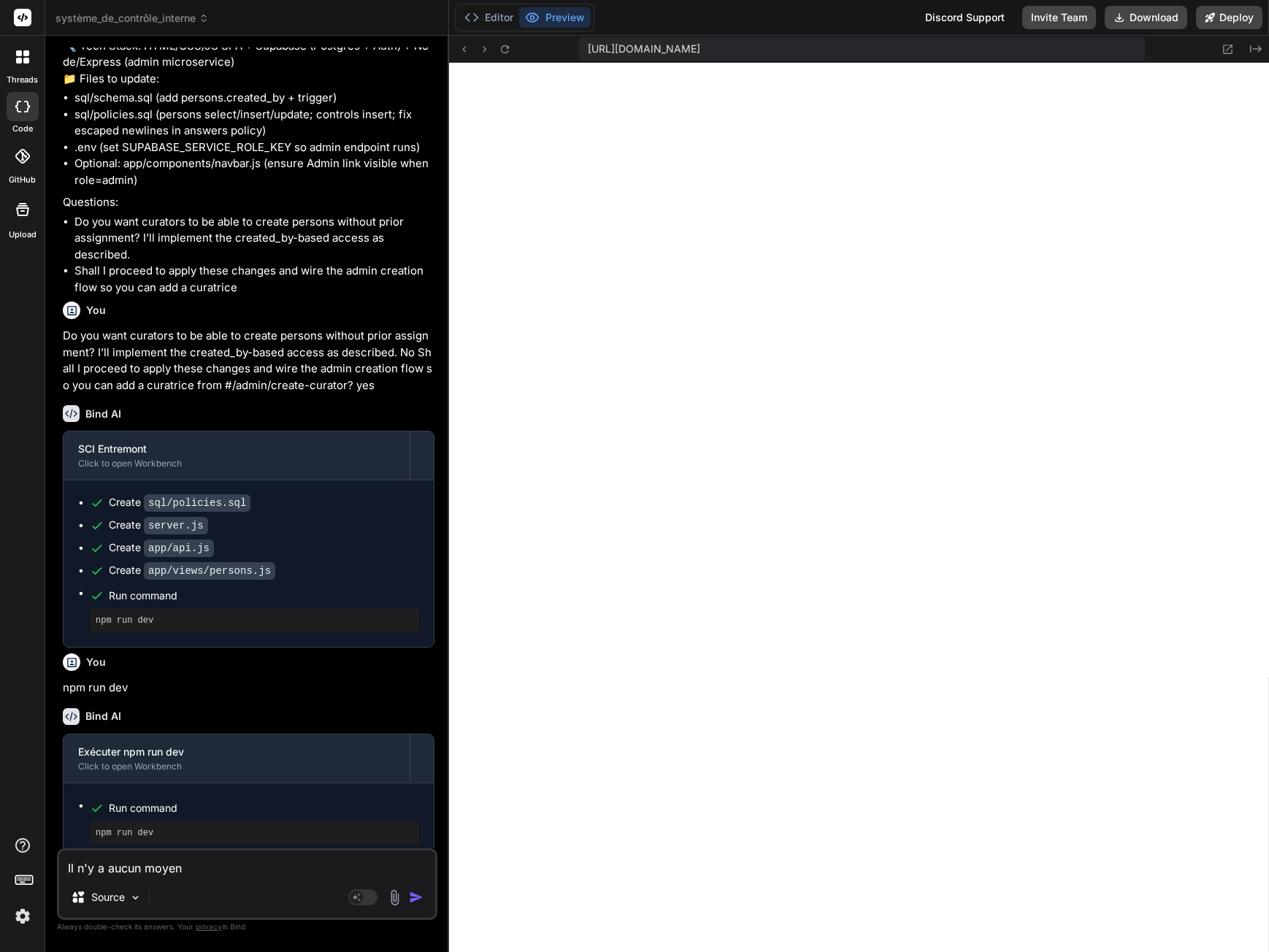
type textarea "x"
type textarea "Il n'y a aucun moyen d"
type textarea "x"
type textarea "Il n'y a aucun moyen d'"
type textarea "x"
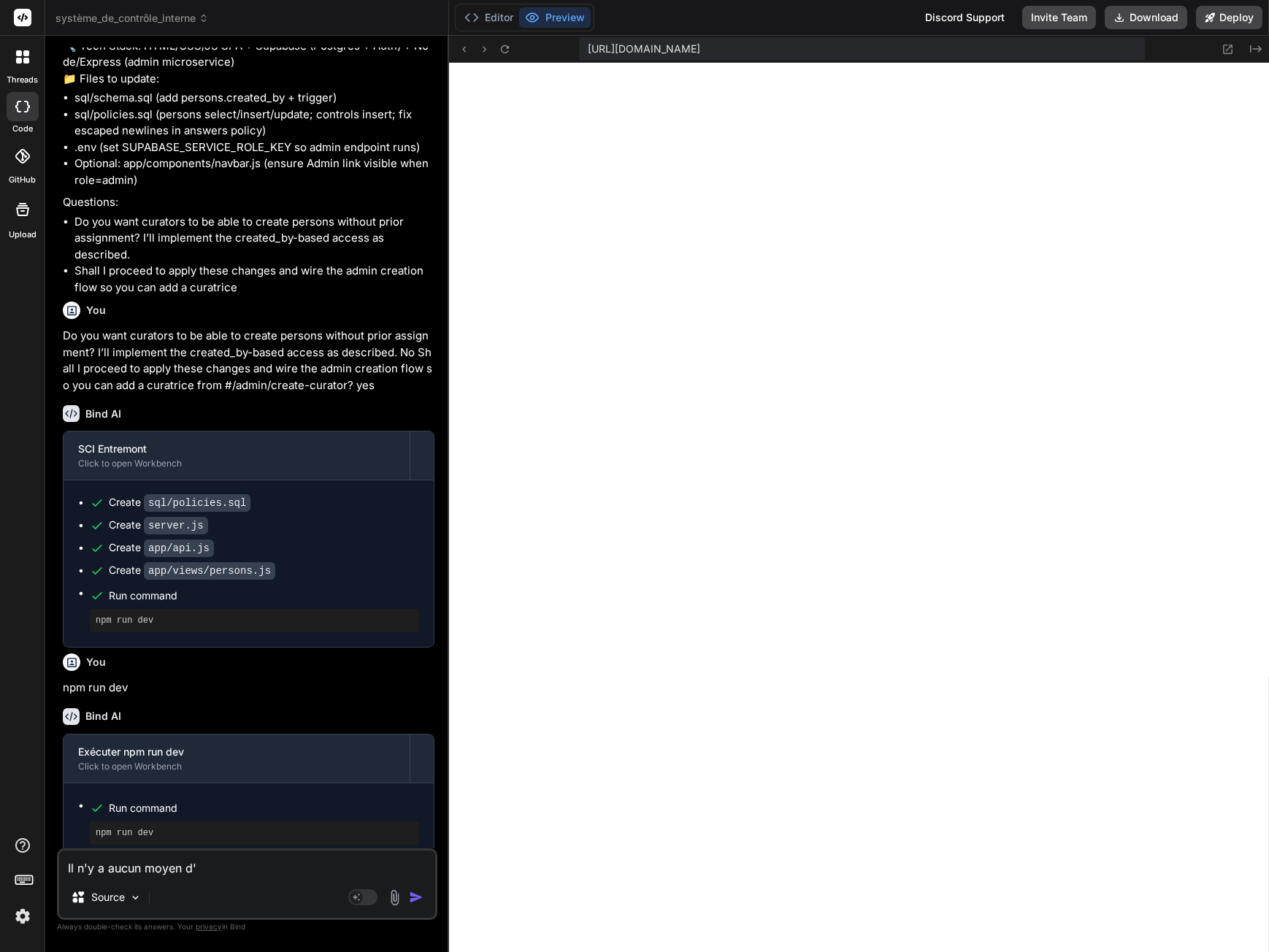
type textarea "Il n'y a aucun moyen d'a"
type textarea "x"
type textarea "Il n'y a aucun moyen d'aj"
type textarea "x"
type textarea "Il n'y a aucun moyen d'ajo"
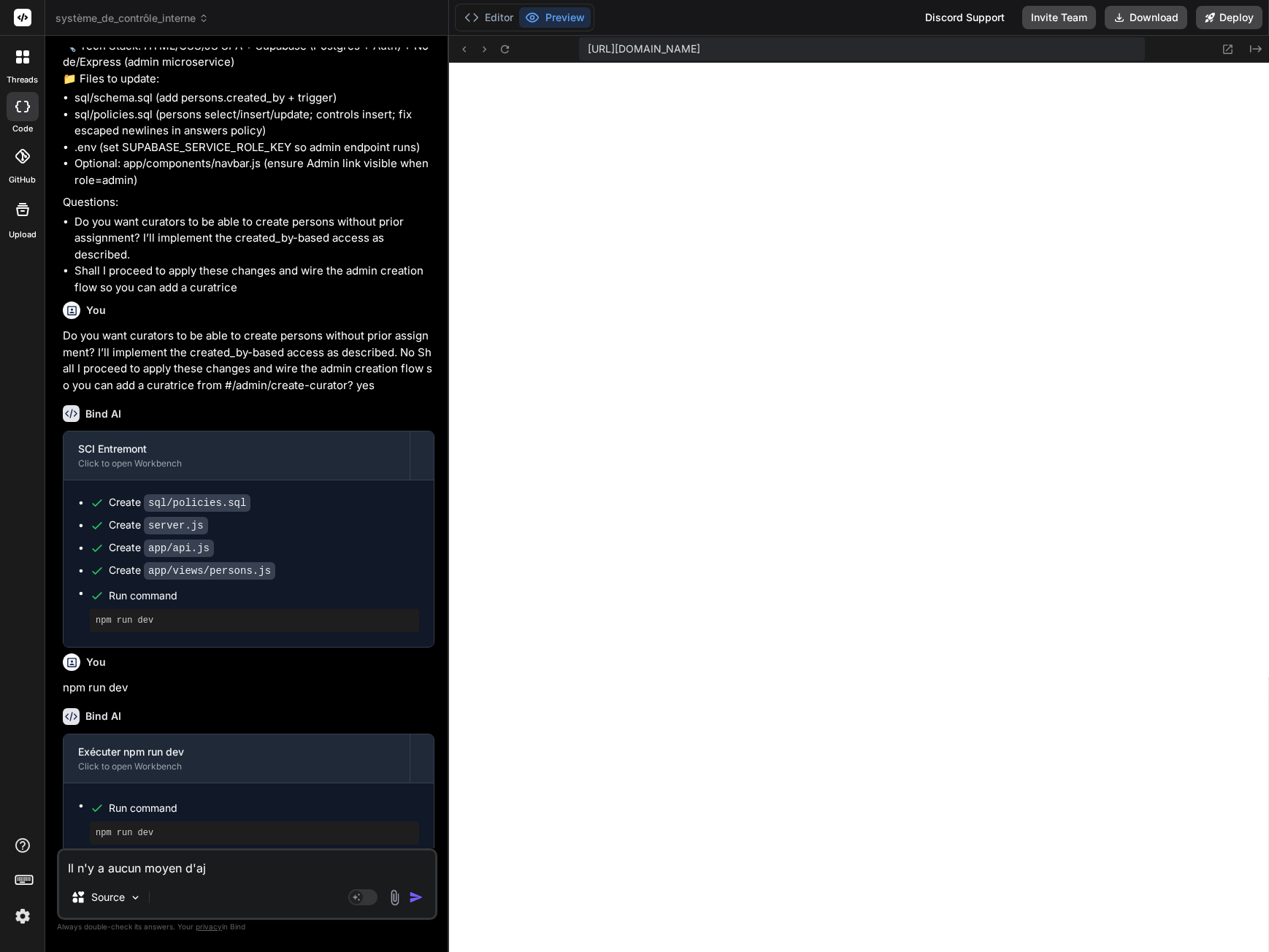
type textarea "x"
type textarea "Il n'y a aucun moyen d'ajou"
type textarea "x"
type textarea "Il n'y a aucun moyen d'ajout"
type textarea "x"
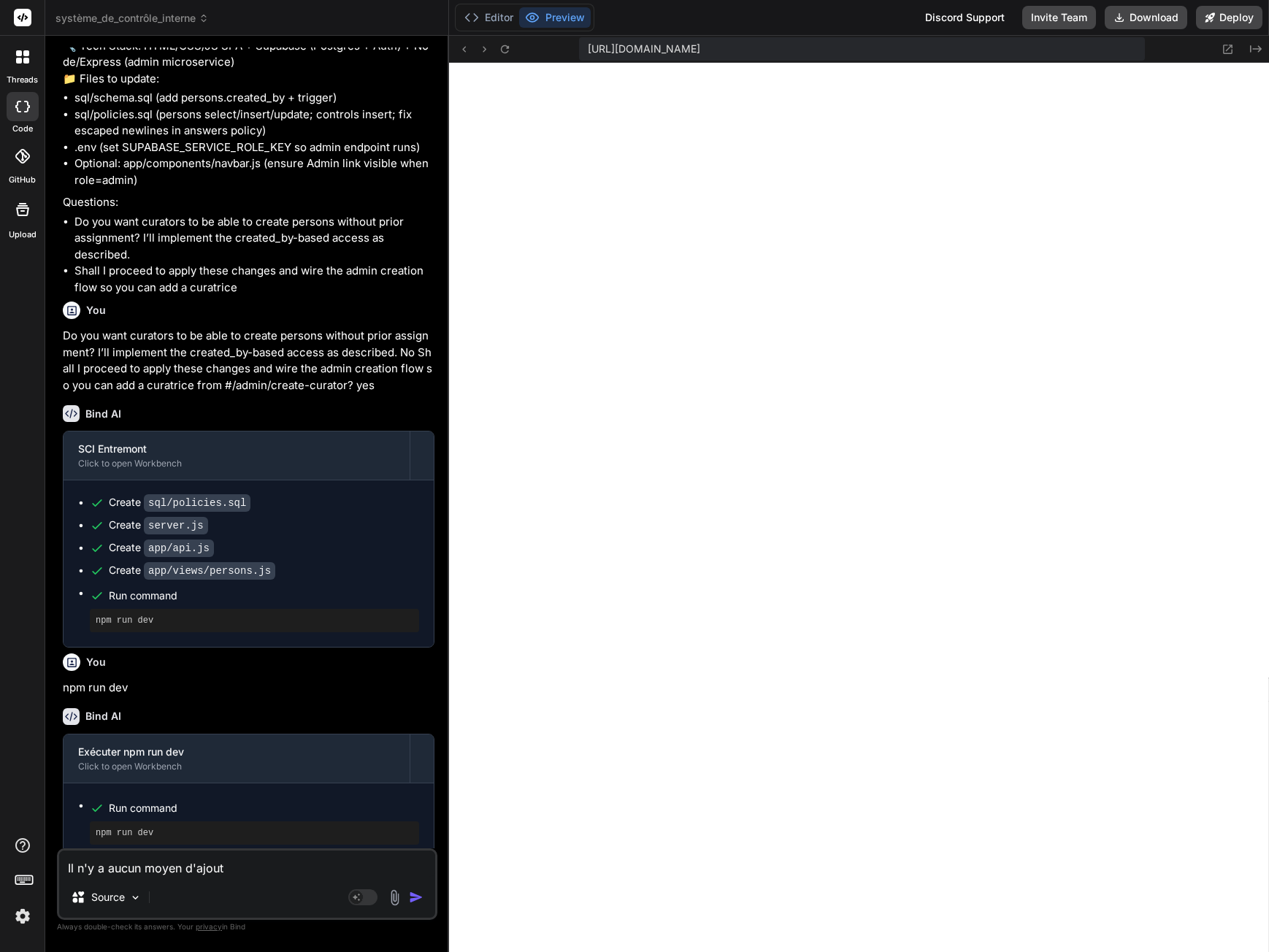
type textarea "Il n'y a aucun moyen d'ajoute"
type textarea "x"
type textarea "Il n'y a aucun moyen d'ajouter"
type textarea "x"
type textarea "Il n'y a aucun moyen d'ajouter"
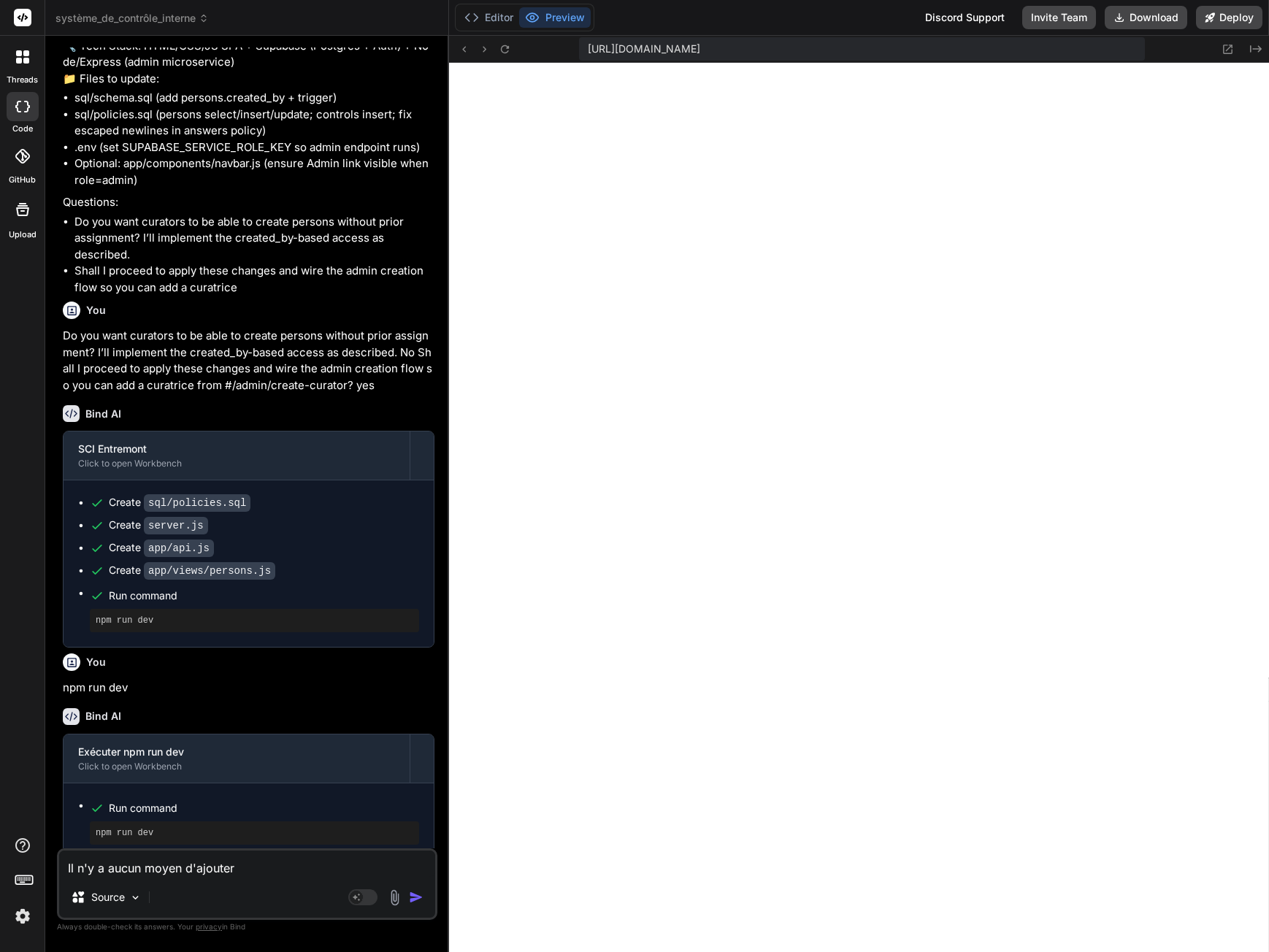
type textarea "x"
type textarea "Il n'y a aucun moyen d'ajouter u"
type textarea "x"
type textarea "Il n'y a aucun moyen d'ajouter un"
type textarea "x"
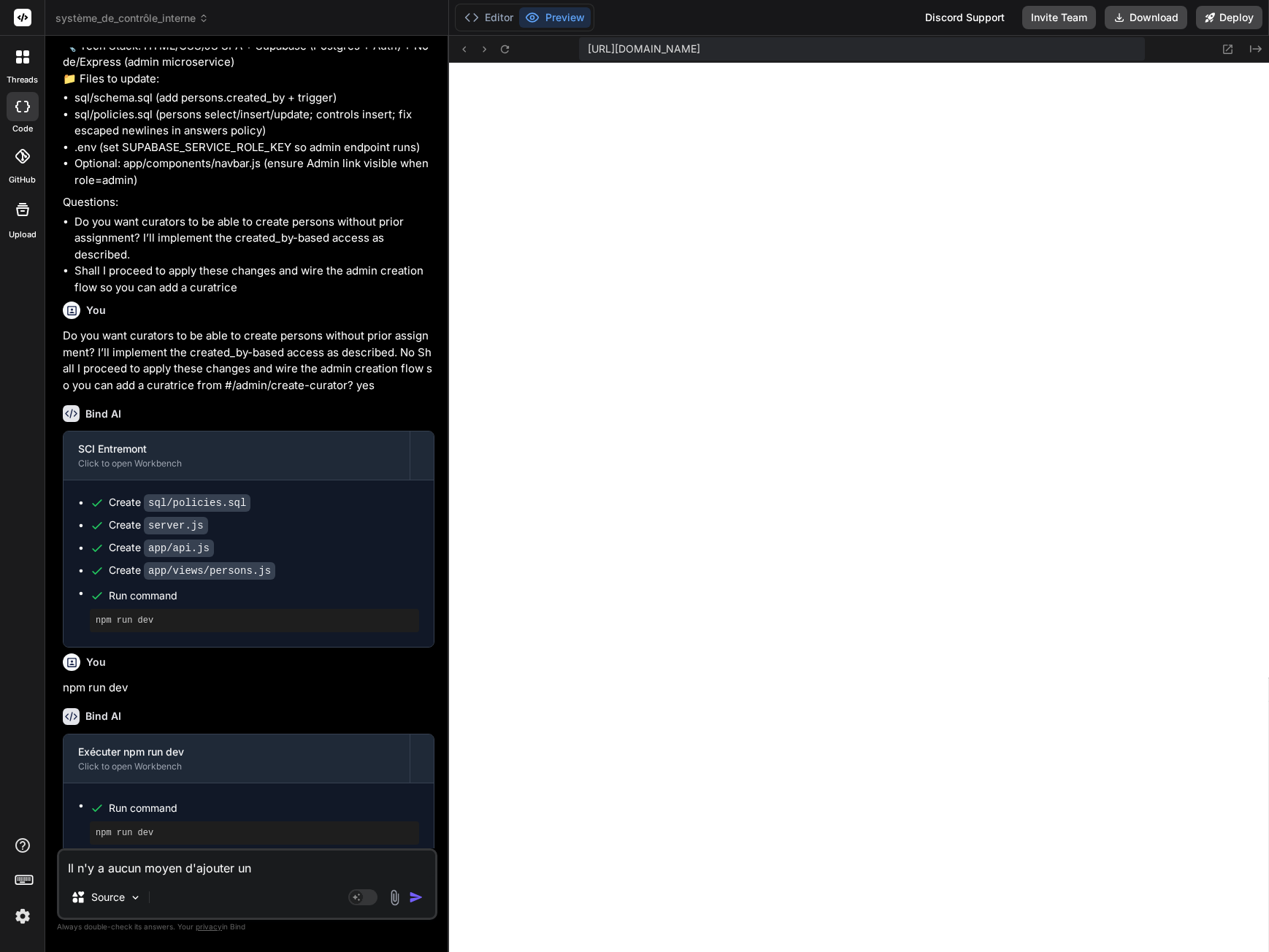
type textarea "Il n'y a aucun moyen d'ajouter un"
type textarea "x"
type textarea "Il n'y a aucun moyen d'ajouter un c"
type textarea "x"
type textarea "Il n'y a aucun moyen d'ajouter un cu"
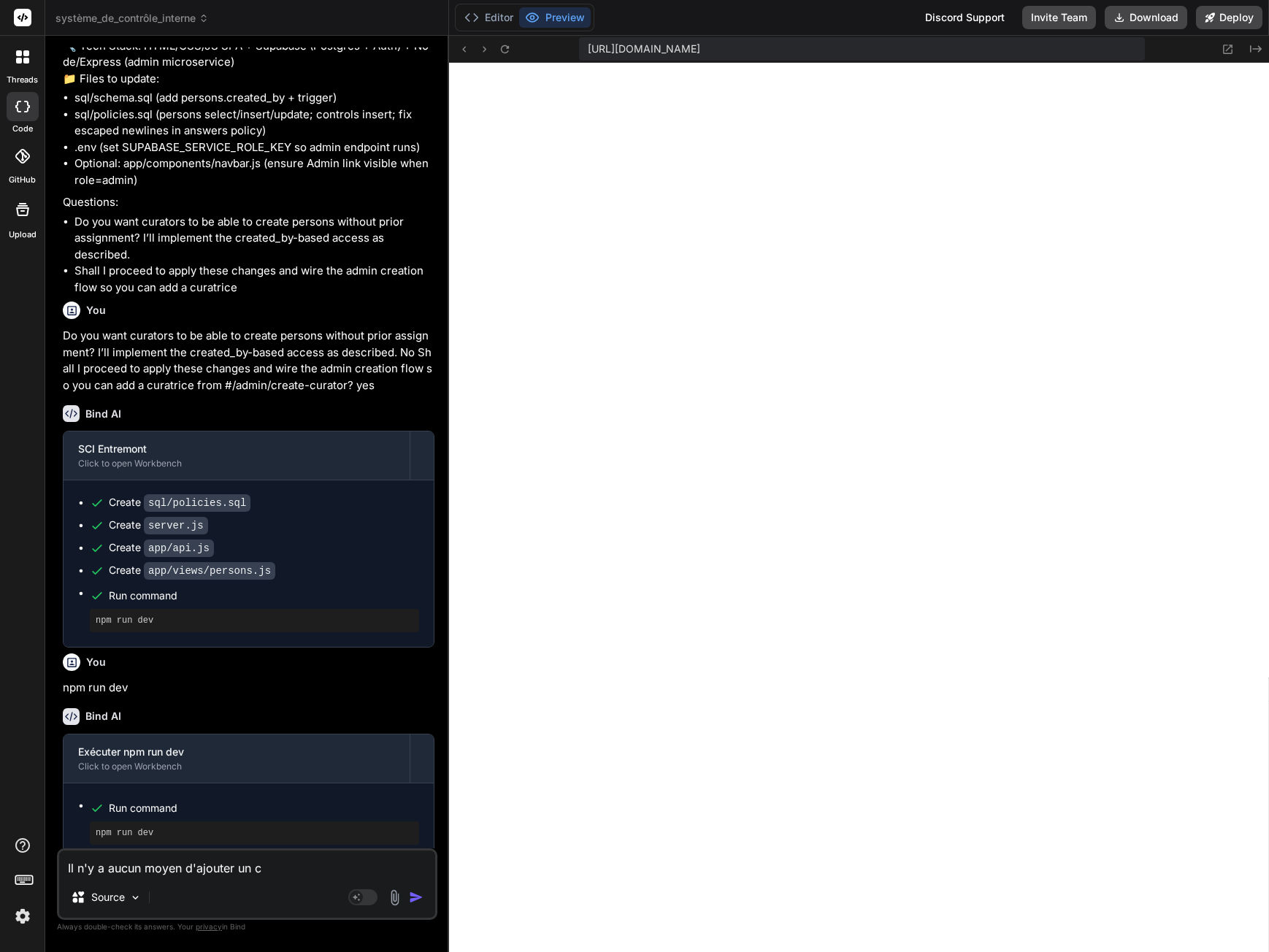
type textarea "x"
type textarea "Il n'y a aucun moyen d'ajouter un cur"
type textarea "x"
type textarea "Il n'y a aucun moyen d'ajouter un cura"
type textarea "x"
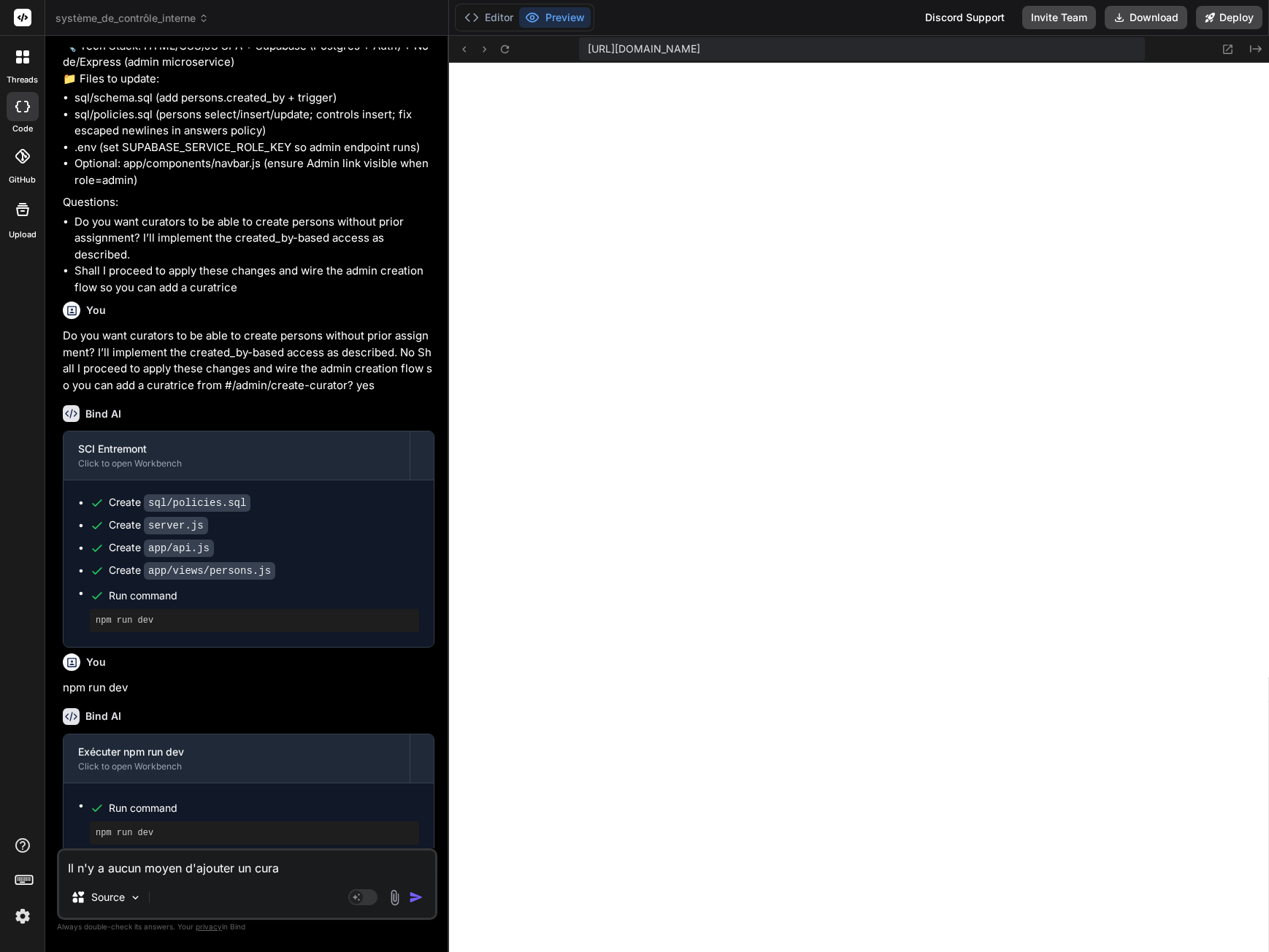
type textarea "Il n'y a aucun moyen d'ajouter un curat"
type textarea "x"
type textarea "Il n'y a aucun moyen d'ajouter un curate"
type textarea "x"
type textarea "Il n'y a aucun moyen d'ajouter un curateu"
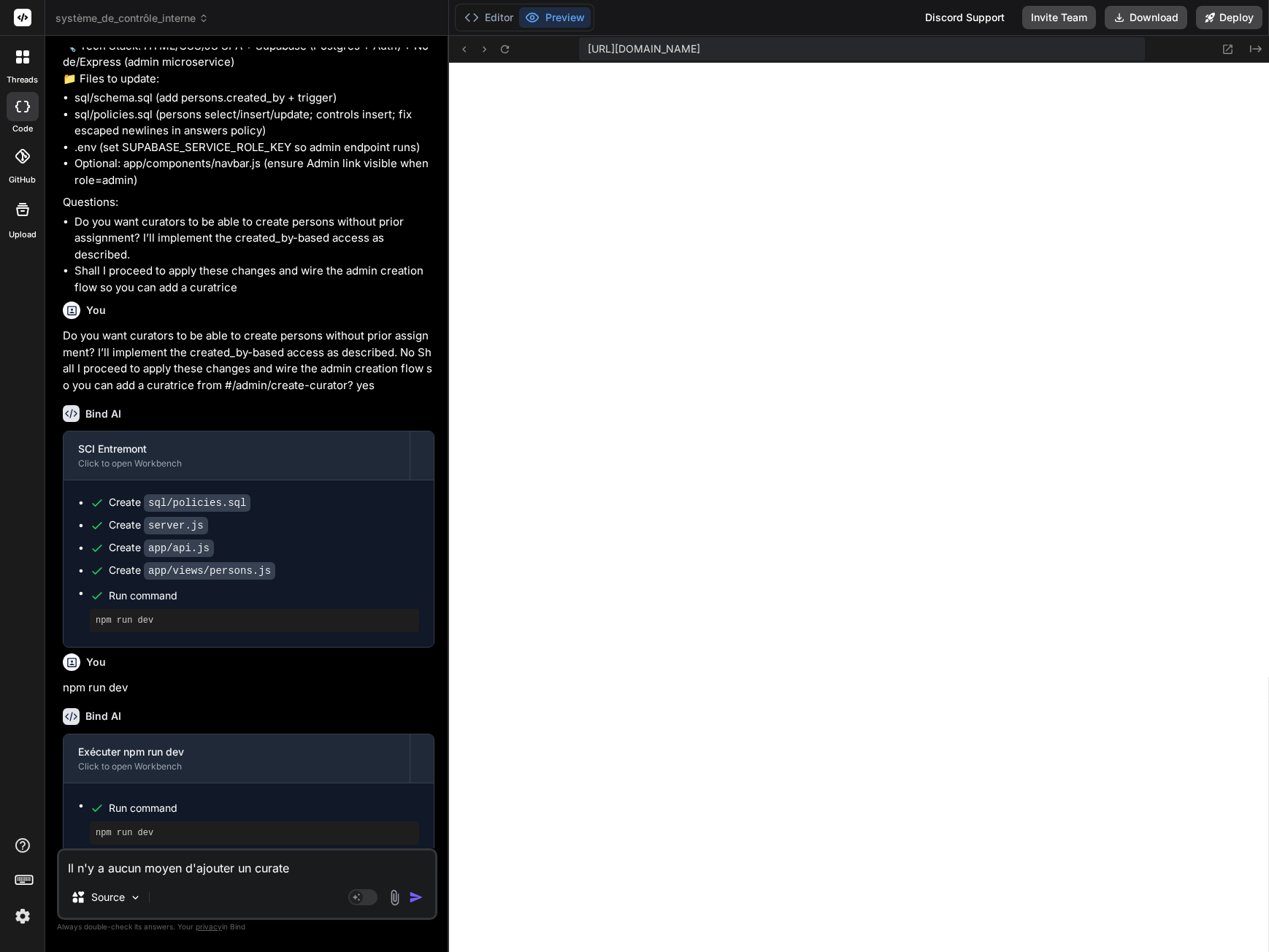
type textarea "x"
type textarea "Il n'y a aucun moyen d'ajouter un curateur"
type textarea "x"
type textarea "Il n'y a aucun moyen d'ajouter un curateur"
type textarea "x"
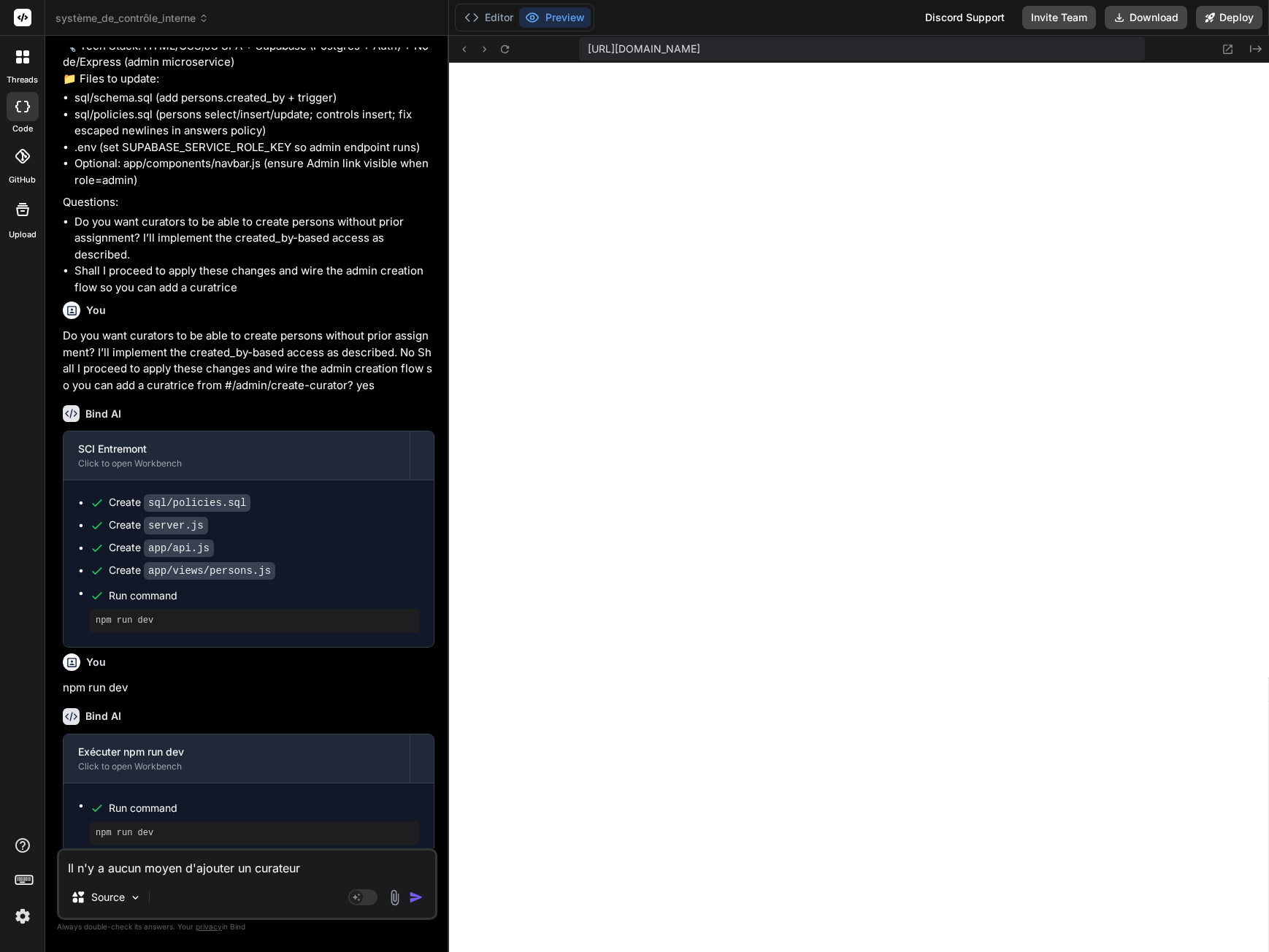
type textarea "Il n'y a aucun moyen d'ajouter un curateur o"
type textarea "x"
type textarea "Il n'y a aucun moyen d'ajouter un curateur ou"
type textarea "x"
type textarea "Il n'y a aucun moyen d'ajouter un curateur ou"
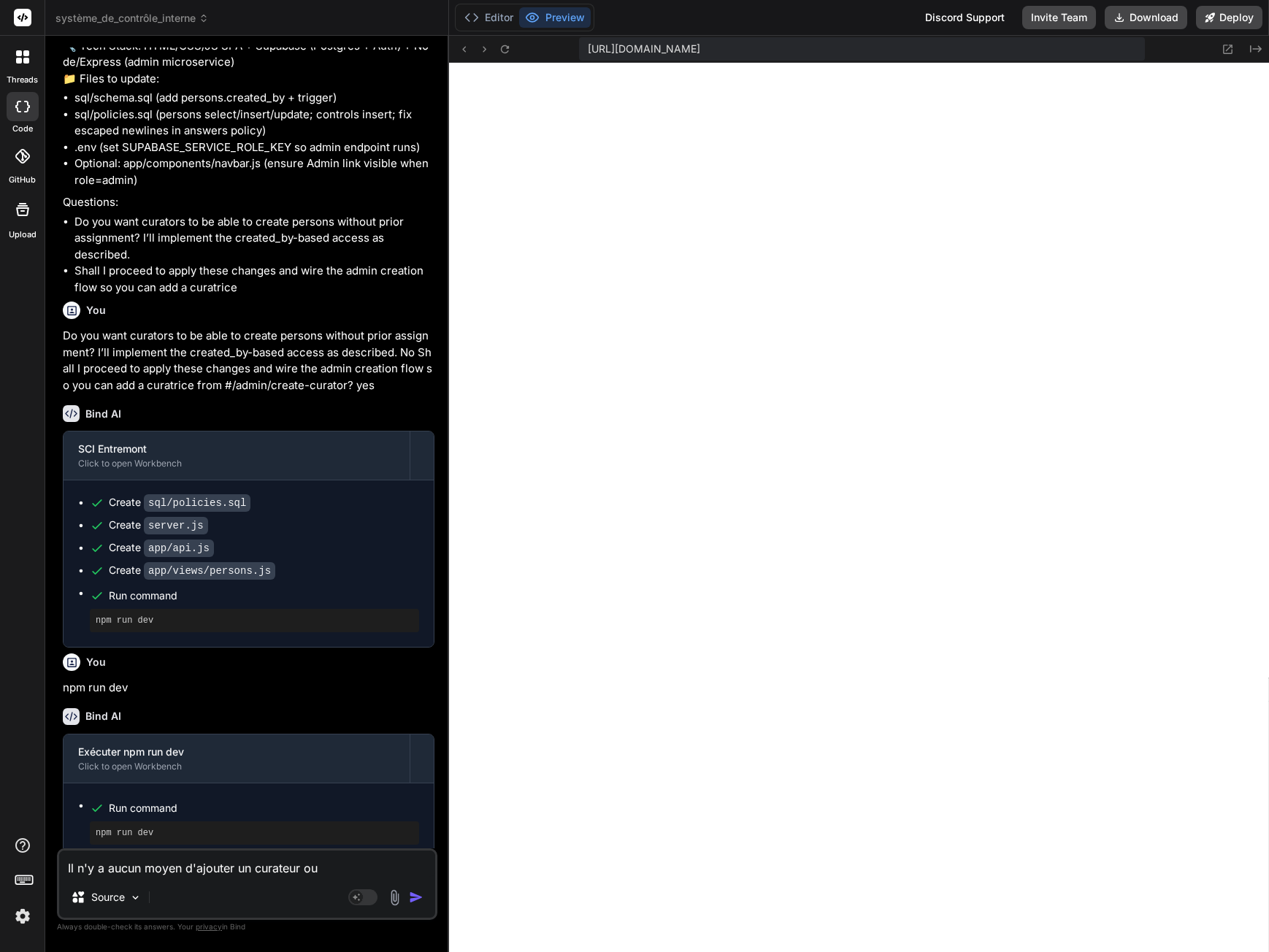
type textarea "x"
type textarea "Il n'y a aucun moyen d'ajouter un curateur ou u"
type textarea "x"
type textarea "Il n'y a aucun moyen d'ajouter un curateur ou un"
type textarea "x"
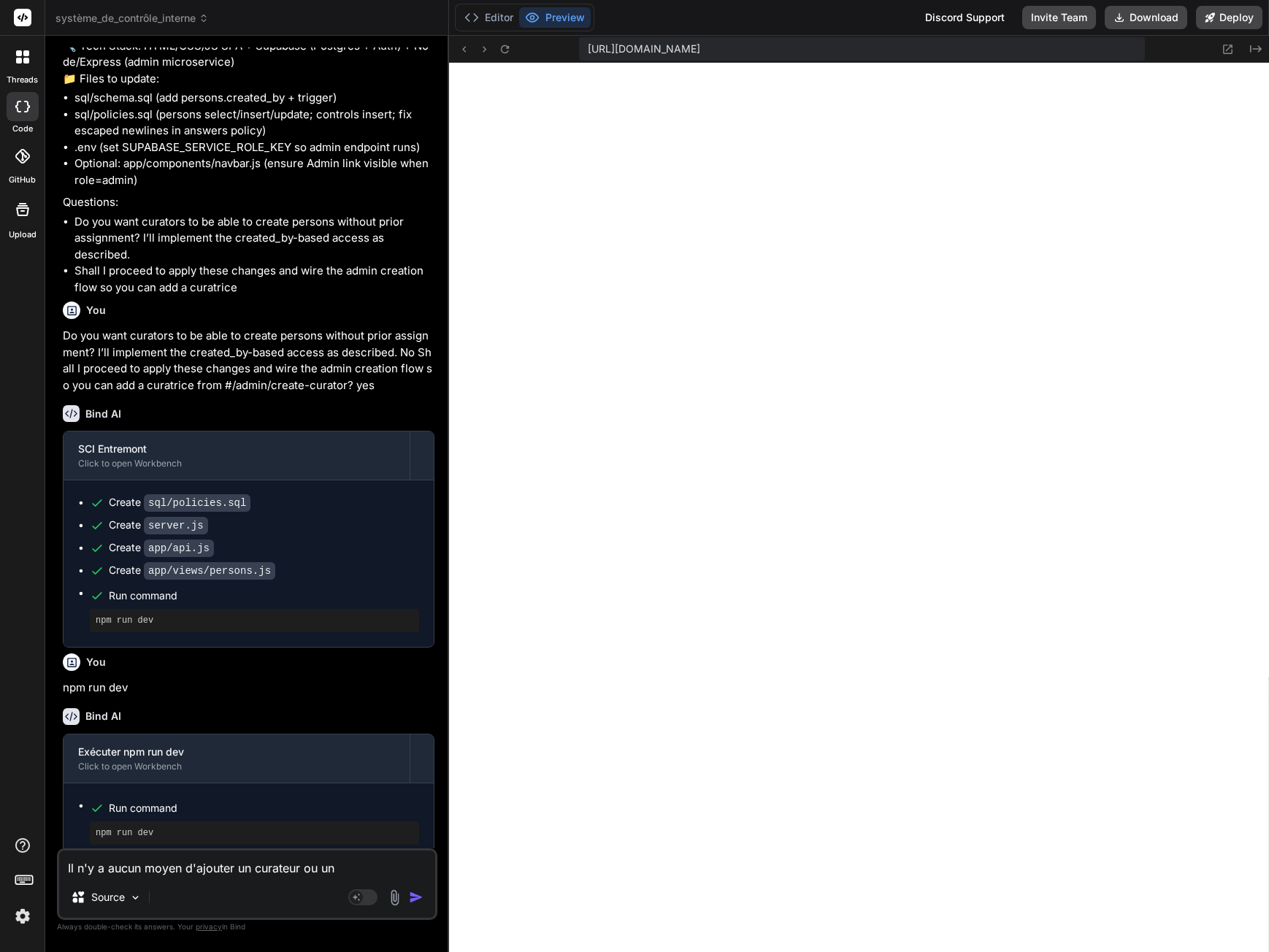
type textarea "Il n'y a aucun moyen d'ajouter un curateur ou une"
type textarea "x"
type textarea "Il n'y a aucun moyen d'ajouter un curateur ou une"
type textarea "x"
type textarea "Il n'y a aucun moyen d'ajouter un curateur ou une p"
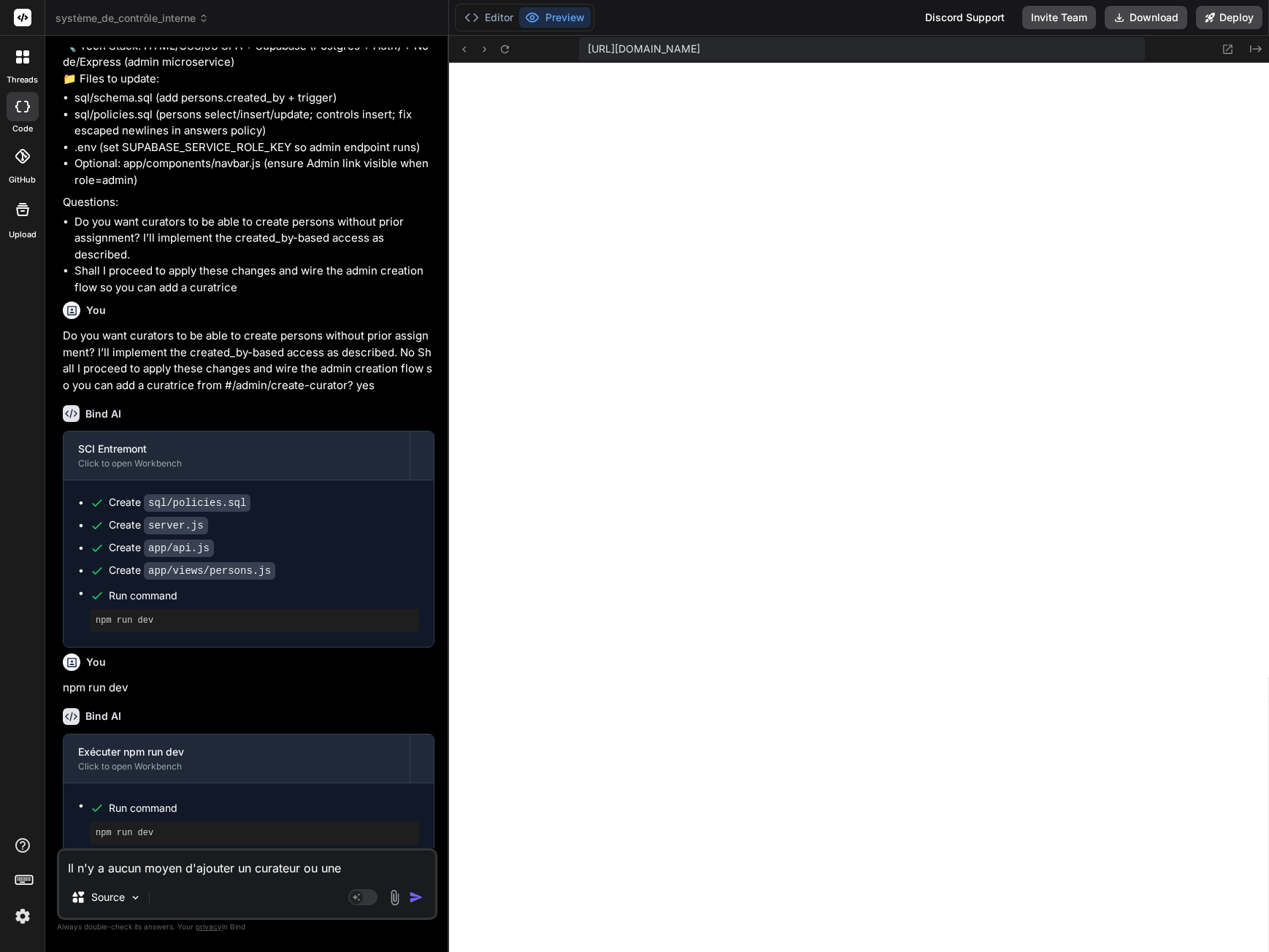
type textarea "x"
type textarea "Il n'y a aucun moyen d'ajouter un curateur ou une pe"
type textarea "x"
type textarea "Il n'y a aucun moyen d'ajouter un curateur ou une per"
type textarea "x"
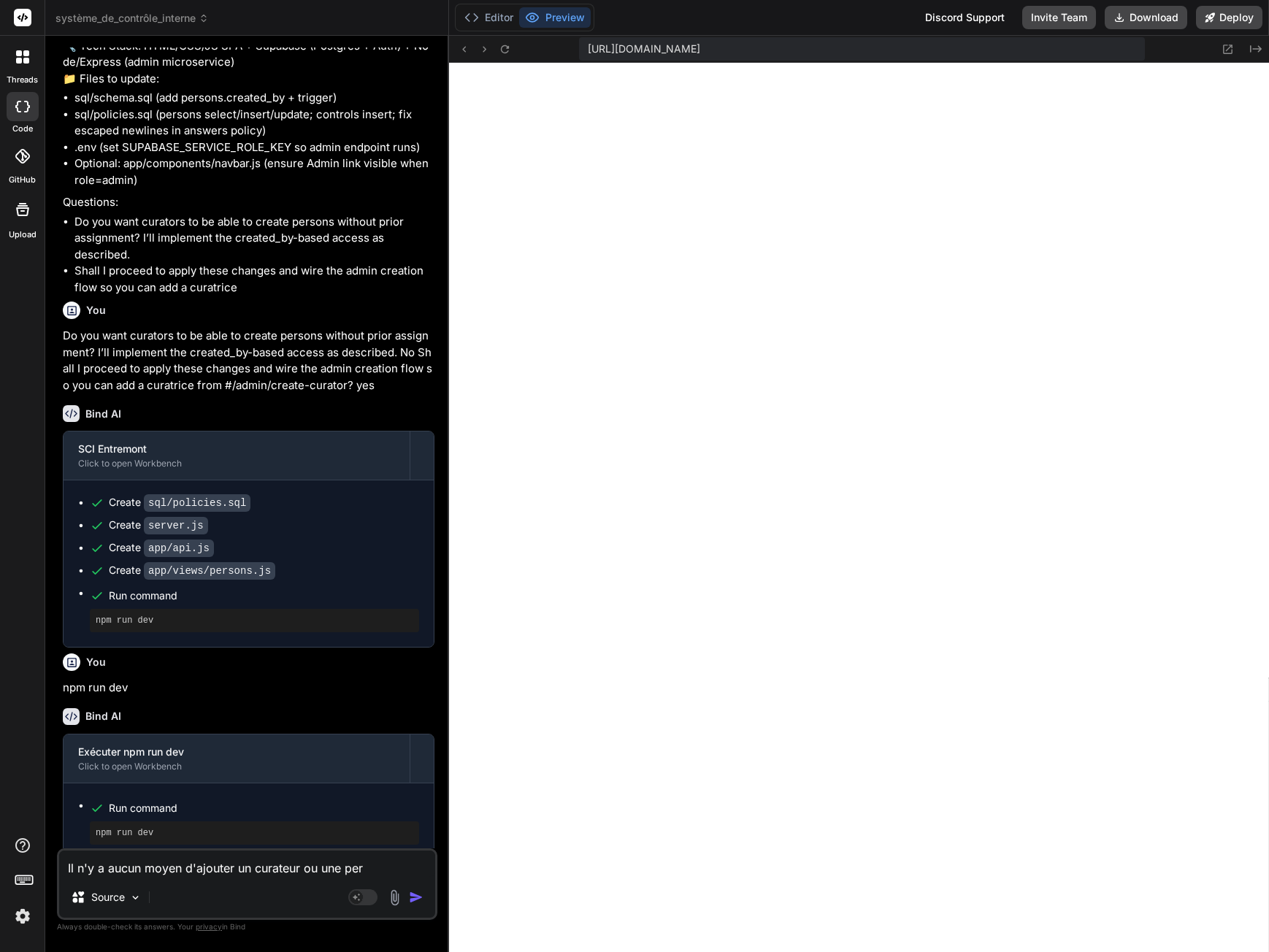
type textarea "Il n'y a aucun moyen d'ajouter un curateur ou une pers"
type textarea "x"
type textarea "Il n'y a aucun moyen d'ajouter un curateur ou une perso"
type textarea "x"
type textarea "Il n'y a aucun moyen d'ajouter un curateur ou une person"
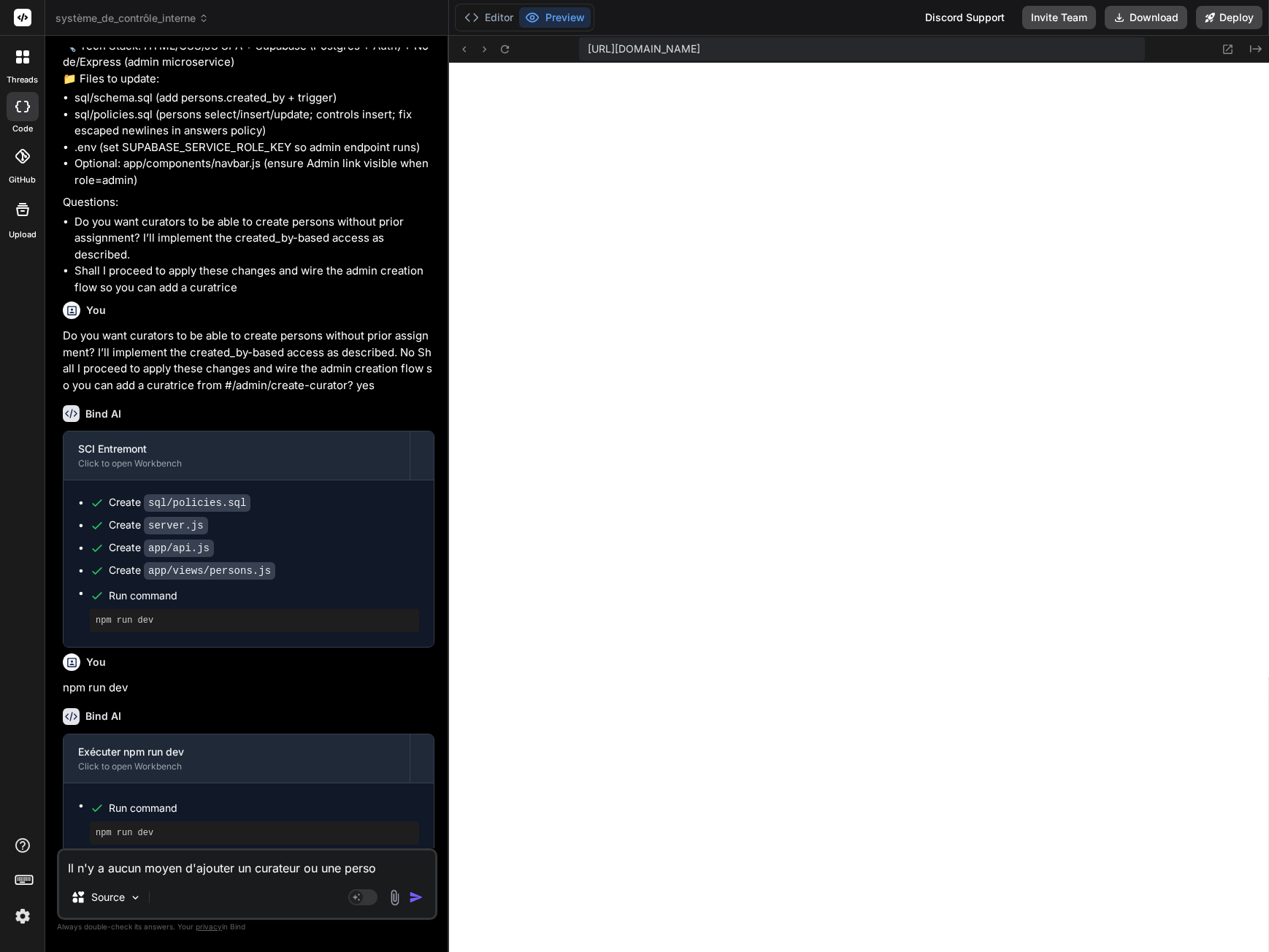
type textarea "x"
type textarea "Il n'y a aucun moyen d'ajouter un curateur ou une personn"
type textarea "x"
type textarea "Il n'y a aucun moyen d'ajouter un curateur ou une personne"
type textarea "x"
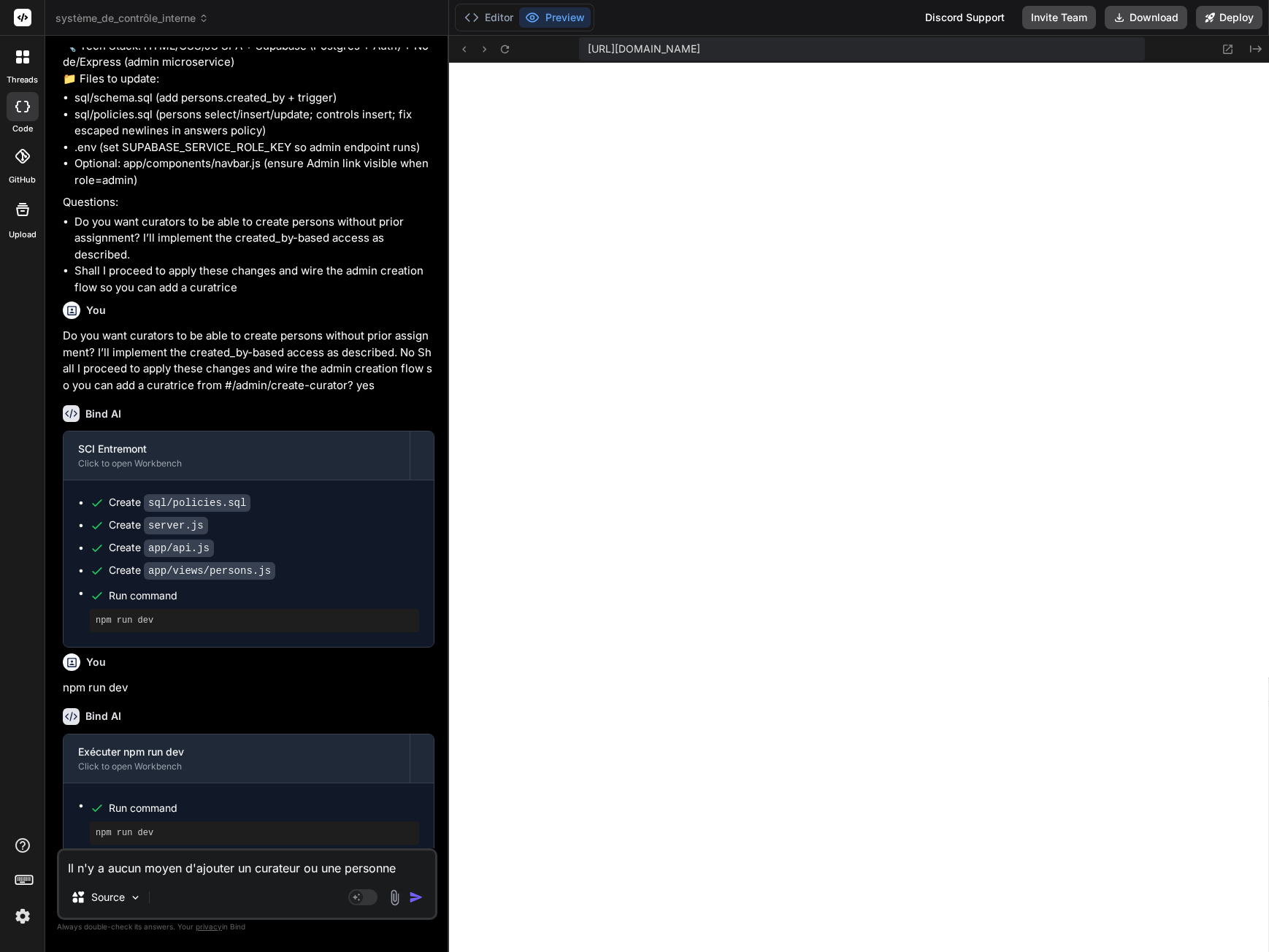
type textarea "Il n'y a aucun moyen d'ajouter un curateur ou une personne"
type textarea "x"
type textarea "Il n'y a aucun moyen d'ajouter un curateur ou une personne c"
type textarea "x"
type textarea "Il n'y a aucun moyen d'ajouter un curateur ou une personne co"
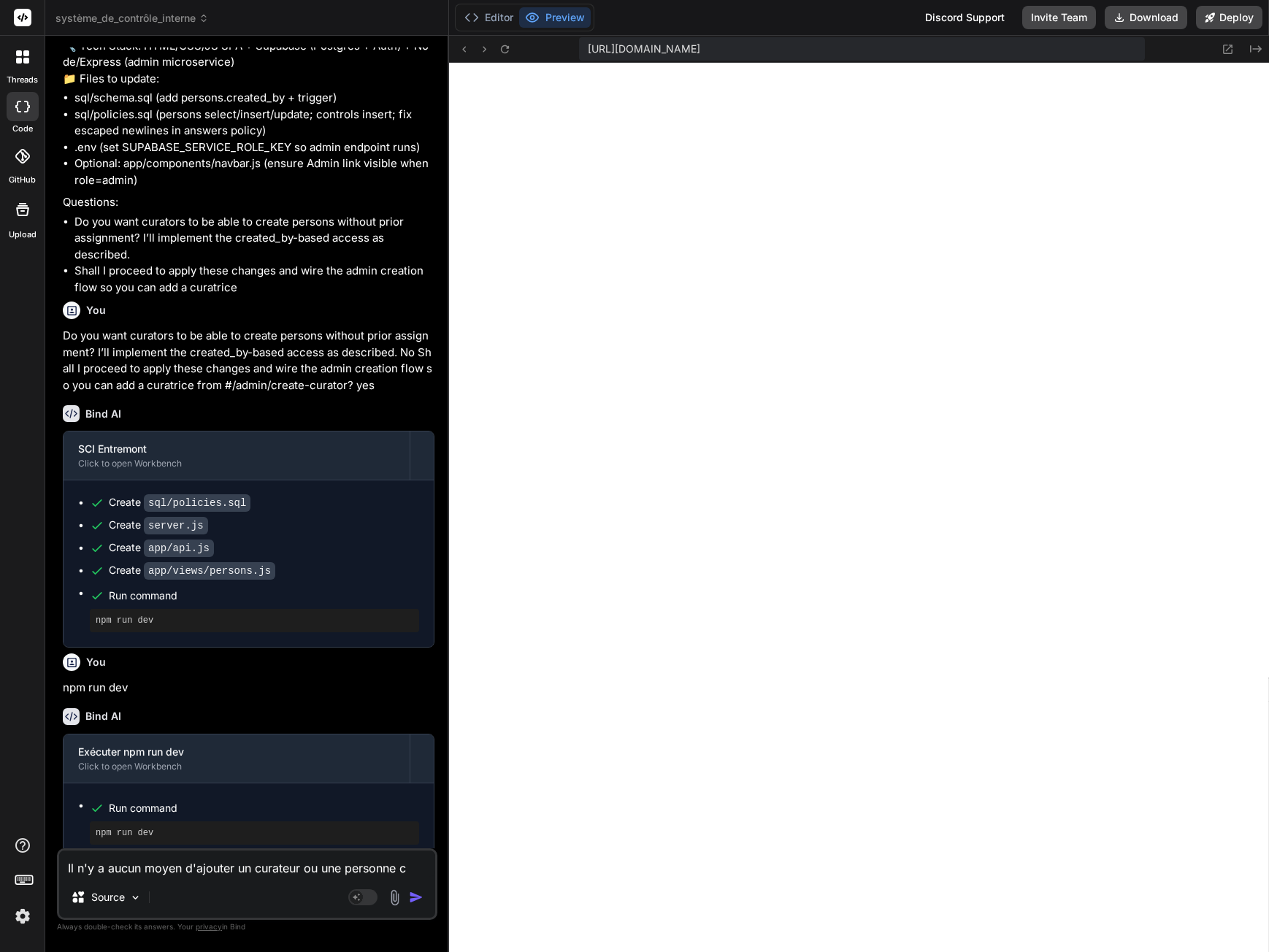
type textarea "x"
type textarea "Il n'y a aucun moyen d'ajouter un curateur ou une personne con"
type textarea "x"
type textarea "Il n'y a aucun moyen d'ajouter un curateur ou une personne conc"
type textarea "x"
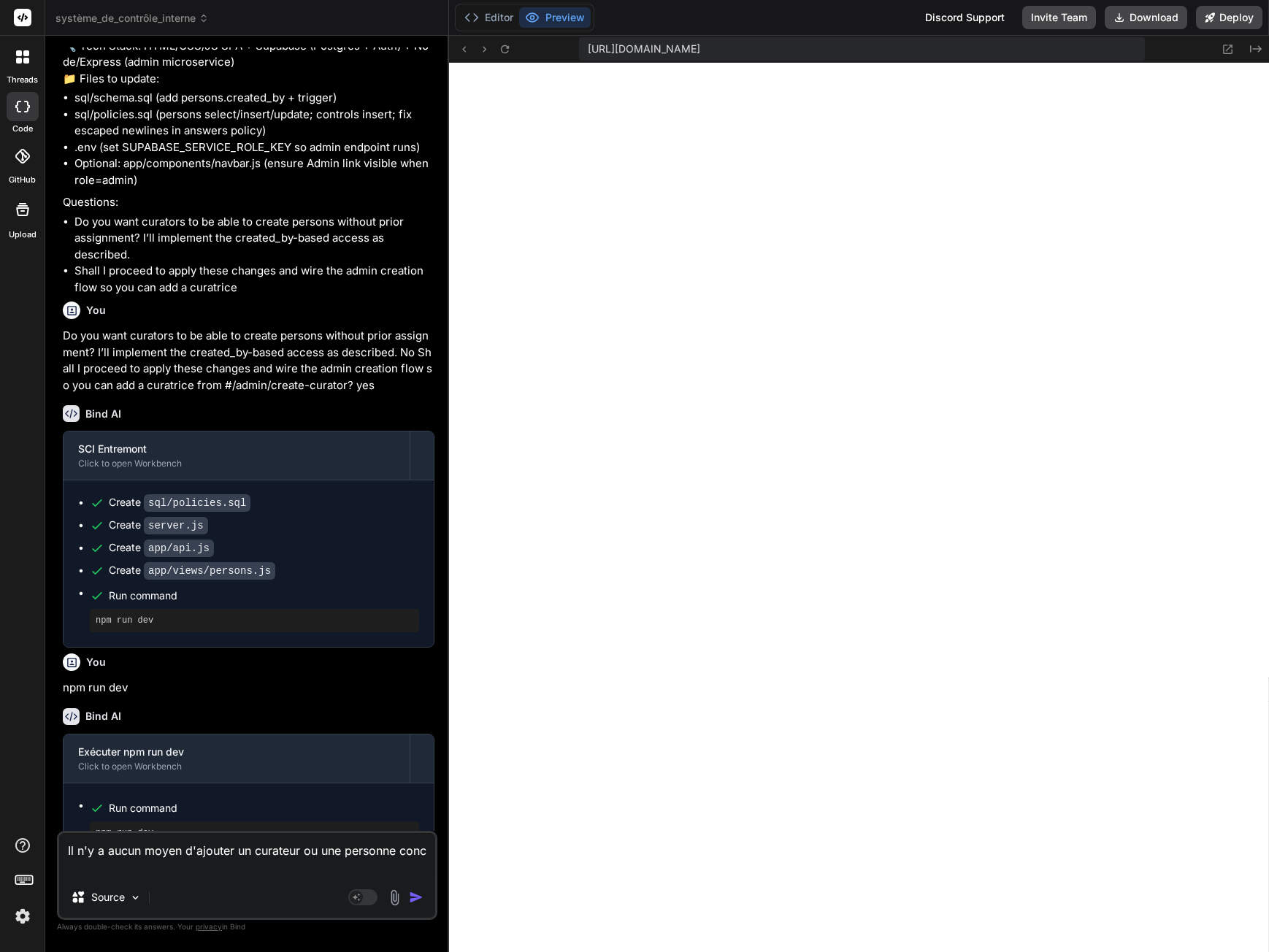
type textarea "Il n'y a aucun moyen d'ajouter un curateur ou une personne conce"
type textarea "x"
type textarea "Il n'y a aucun moyen d'ajouter un curateur ou une personne concer"
type textarea "x"
type textarea "Il n'y a aucun moyen d'ajouter un curateur ou une personne concern"
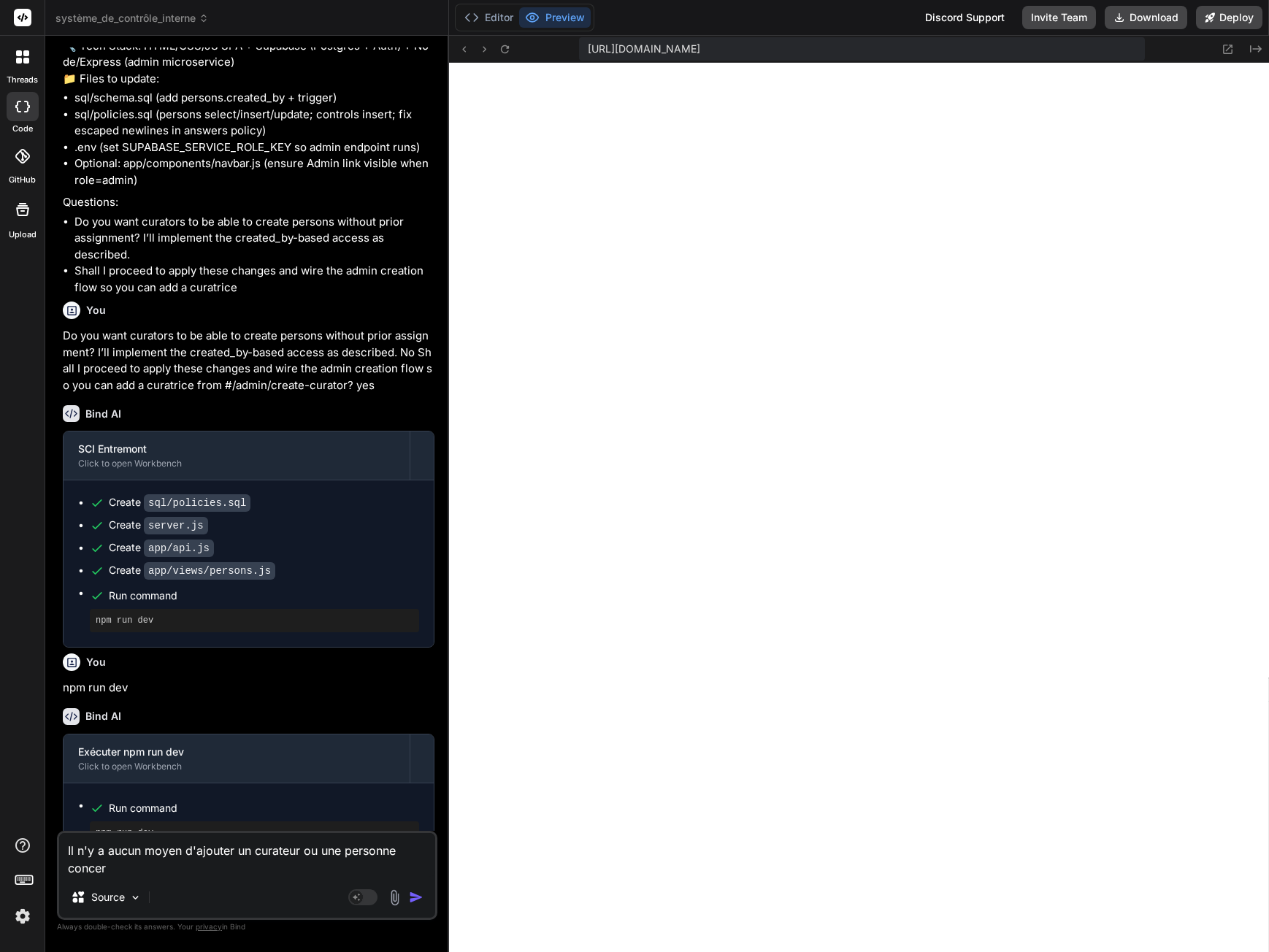
type textarea "x"
type textarea "Il n'y a aucun moyen d'ajouter un curateur ou une personne concerné"
type textarea "x"
type textarea "Il n'y a aucun moyen d'ajouter un curateur ou une personne concernée"
type textarea "x"
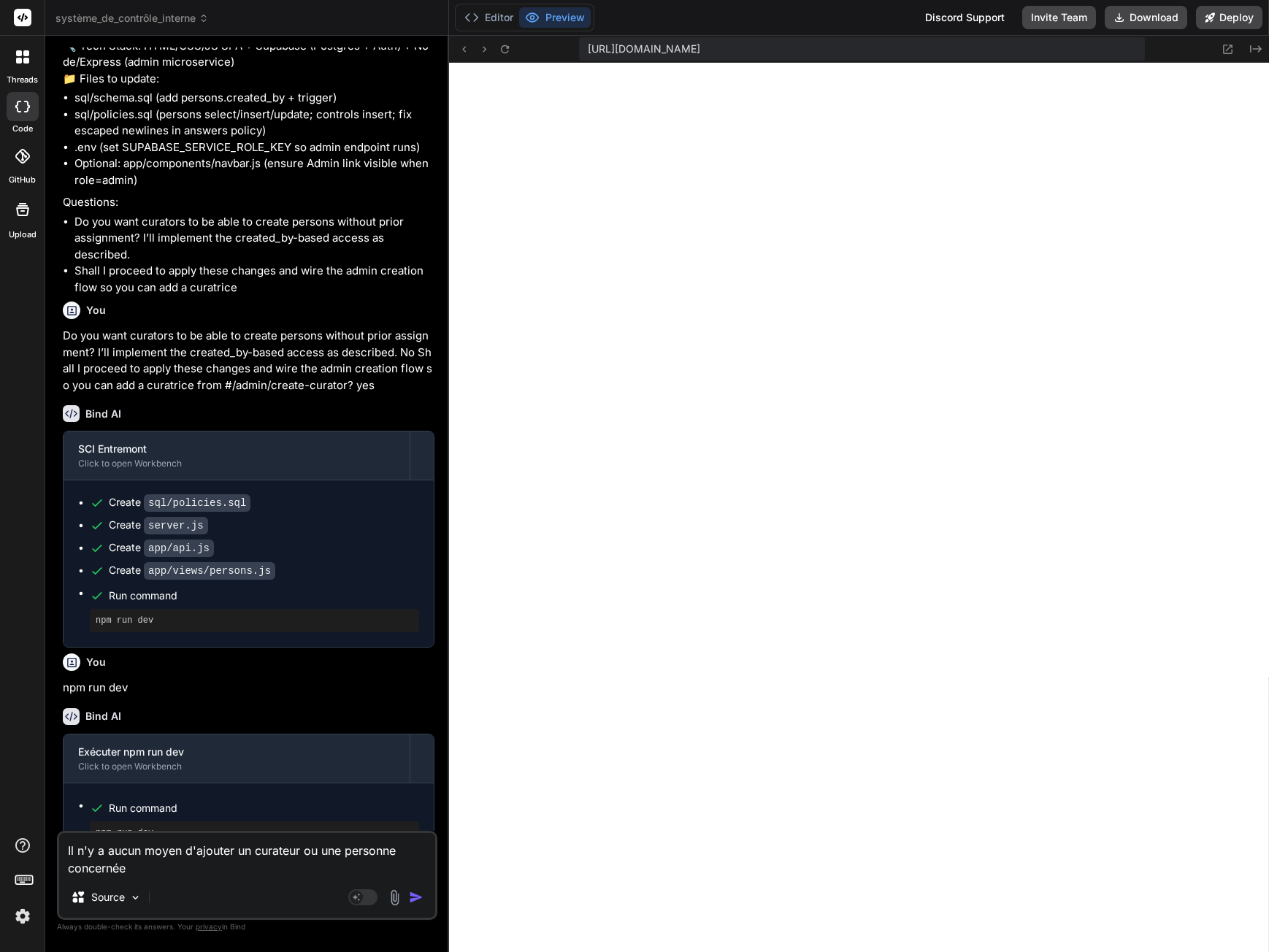
type textarea "Il n'y a aucun moyen d'ajouter un curateur ou une personne concernée."
type textarea "x"
type textarea "Il n'y a aucun moyen d'ajouter un curateur ou une personne concernée."
type textarea "x"
type textarea "Il n'y a aucun moyen d'ajouter un curateur ou une personne concernée. A"
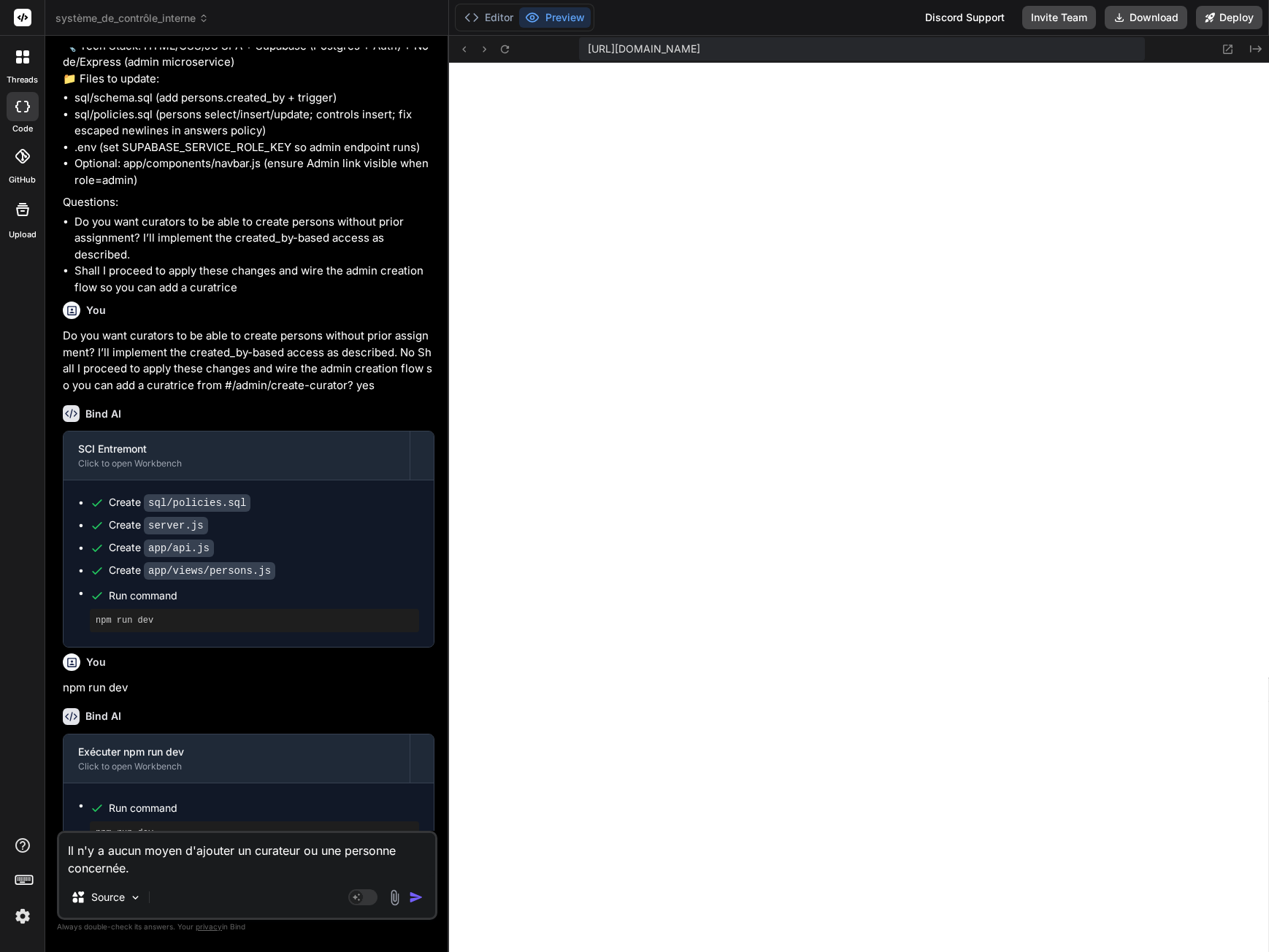
type textarea "x"
type textarea "Il n'y a aucun moyen d'ajouter un curateur ou une personne concernée. Au"
type textarea "x"
type textarea "Il n'y a aucun moyen d'ajouter un curateur ou une personne concernée. Auc"
type textarea "x"
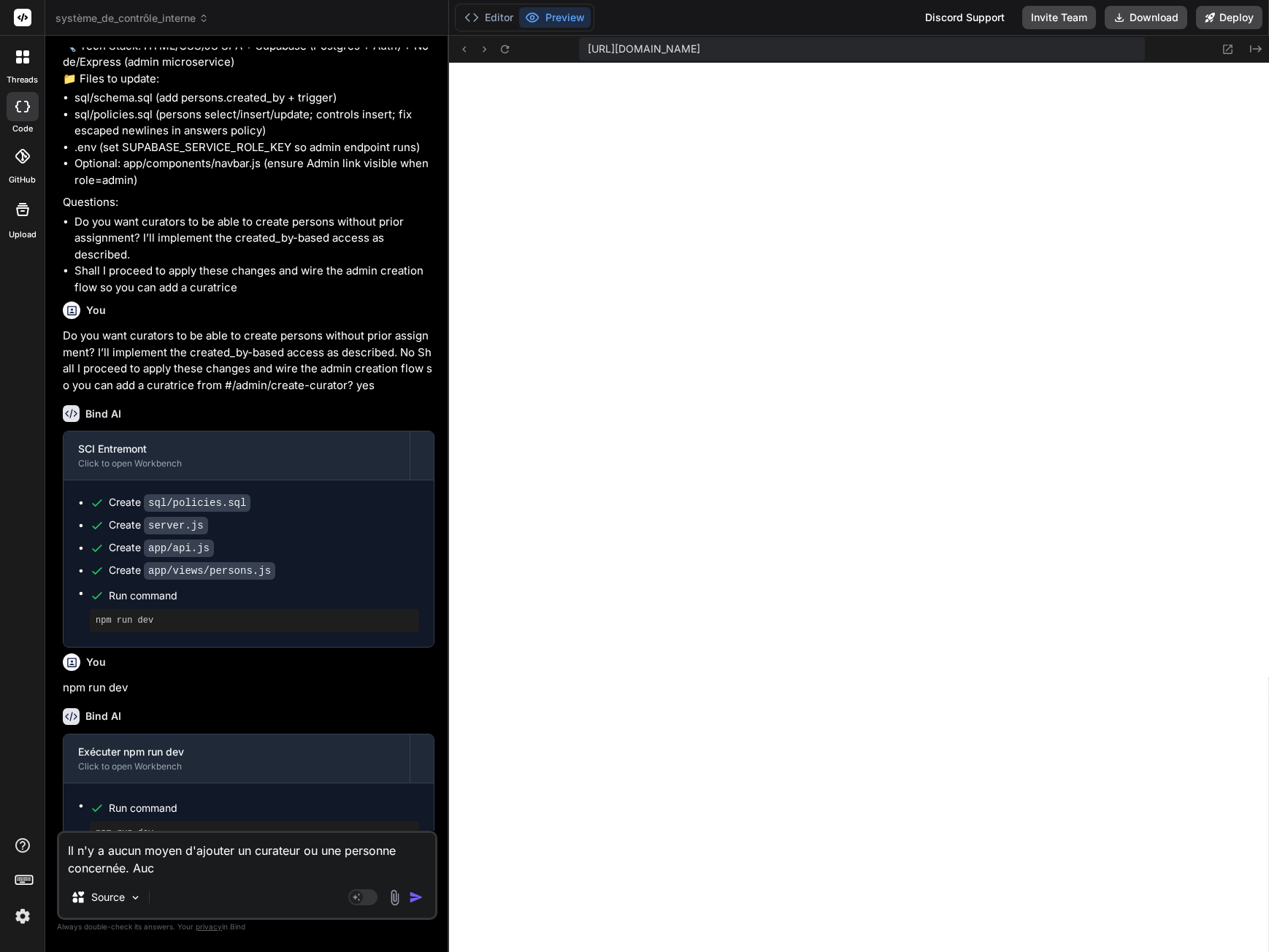
type textarea "Il n'y a aucun moyen d'ajouter un curateur ou une personne concernée. Aucu"
type textarea "x"
type textarea "Il n'y a aucun moyen d'ajouter un curateur ou une personne concernée. Aucun"
type textarea "x"
type textarea "Il n'y a aucun moyen d'ajouter un curateur ou une personne concernée. Aucun"
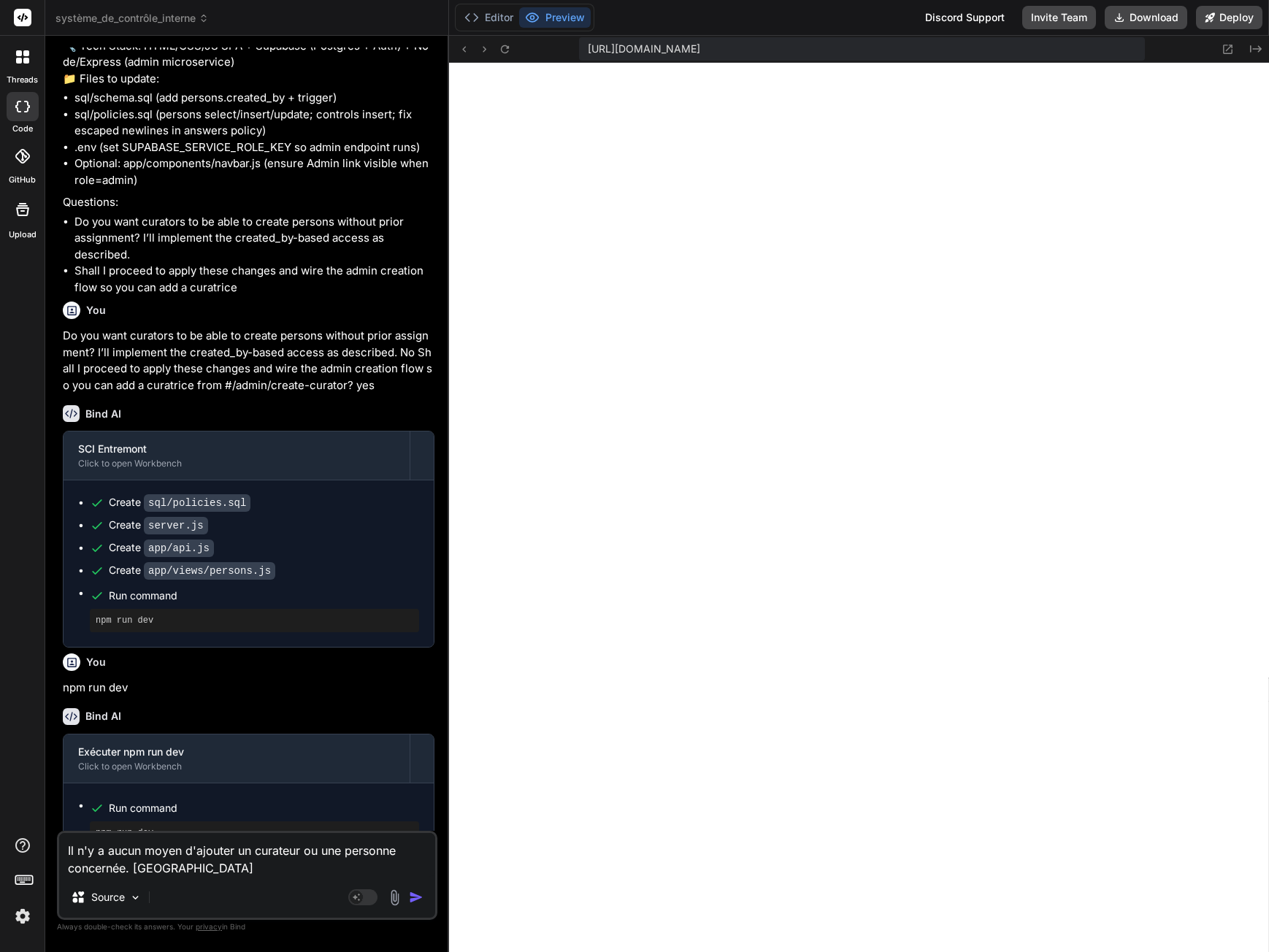
type textarea "x"
type textarea "Il n'y a aucun moyen d'ajouter un curateur ou une personne concernée. Aucun"
type textarea "x"
type textarea "Il n'y a aucun moyen d'ajouter un curateur ou une personne concernée. Aucu"
type textarea "x"
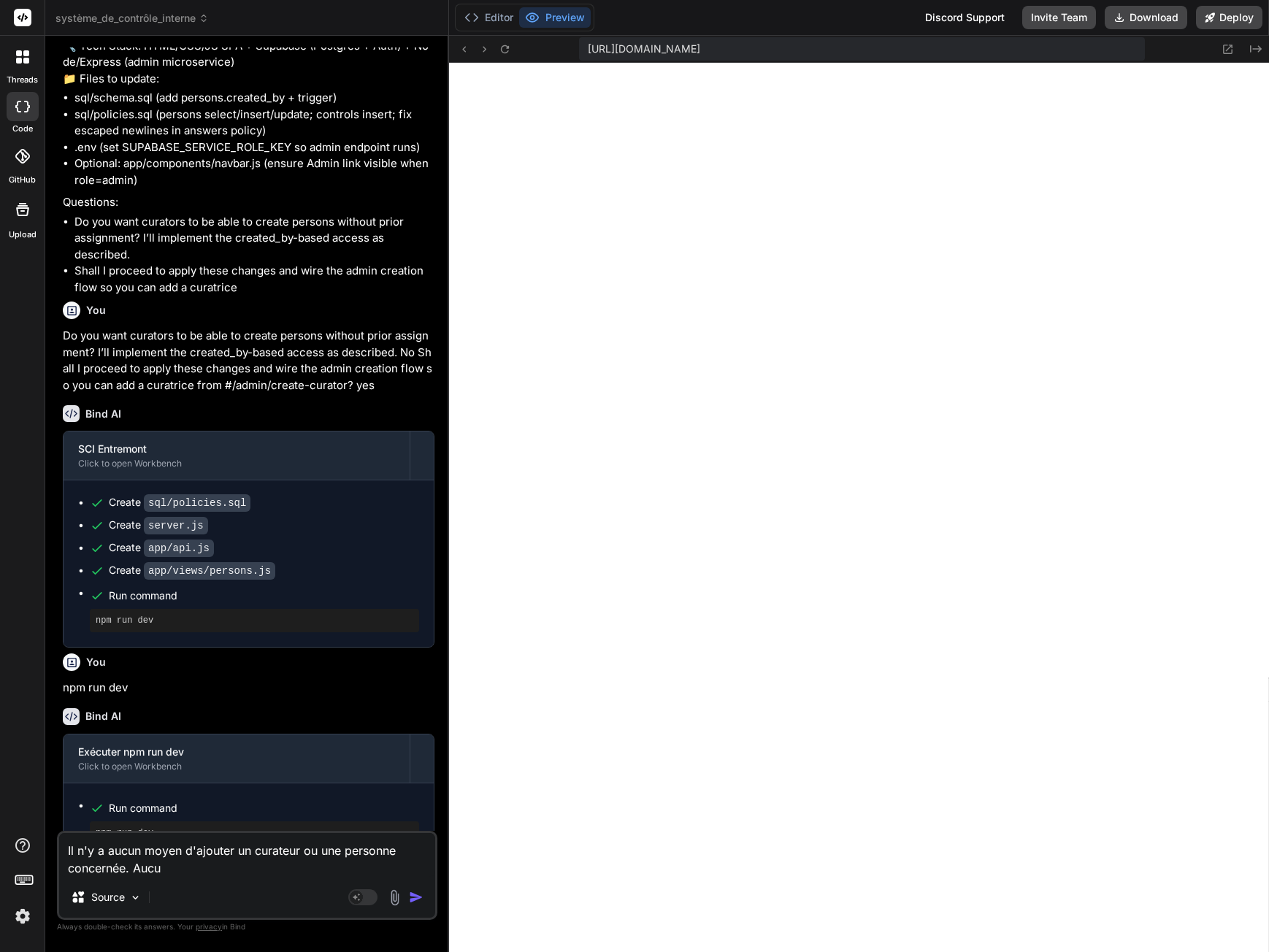
type textarea "Il n'y a aucun moyen d'ajouter un curateur ou une personne concernée. Auc"
type textarea "x"
type textarea "Il n'y a aucun moyen d'ajouter un curateur ou une personne concernée. Au"
type textarea "x"
type textarea "Il n'y a aucun moyen d'ajouter un curateur ou une personne concernée. A"
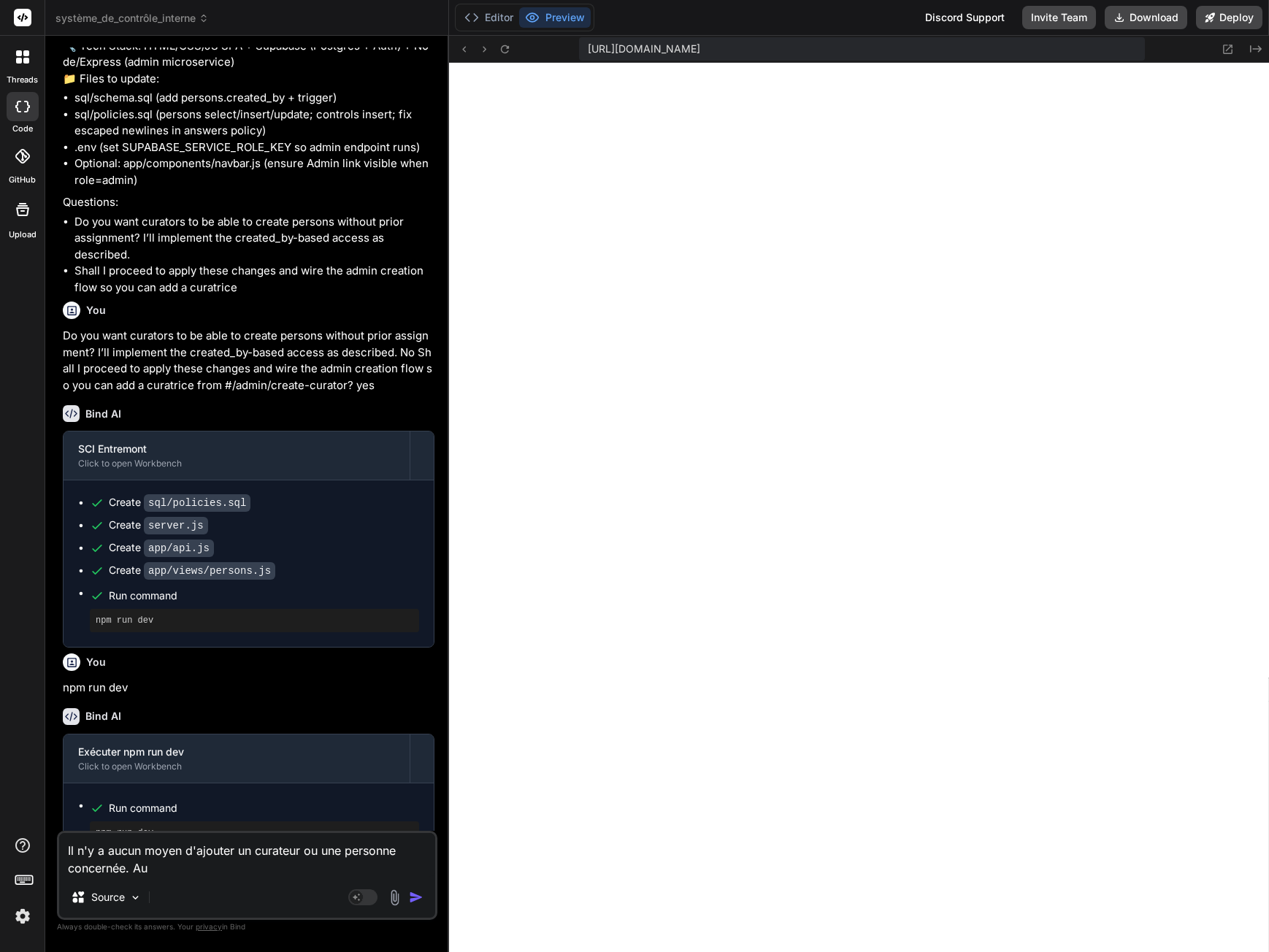
type textarea "x"
type textarea "Il n'y a aucun moyen d'ajouter un curateur ou une personne concernée. Au"
type textarea "x"
type textarea "Il n'y a aucun moyen d'ajouter un curateur ou une personne concernée. Auc"
type textarea "x"
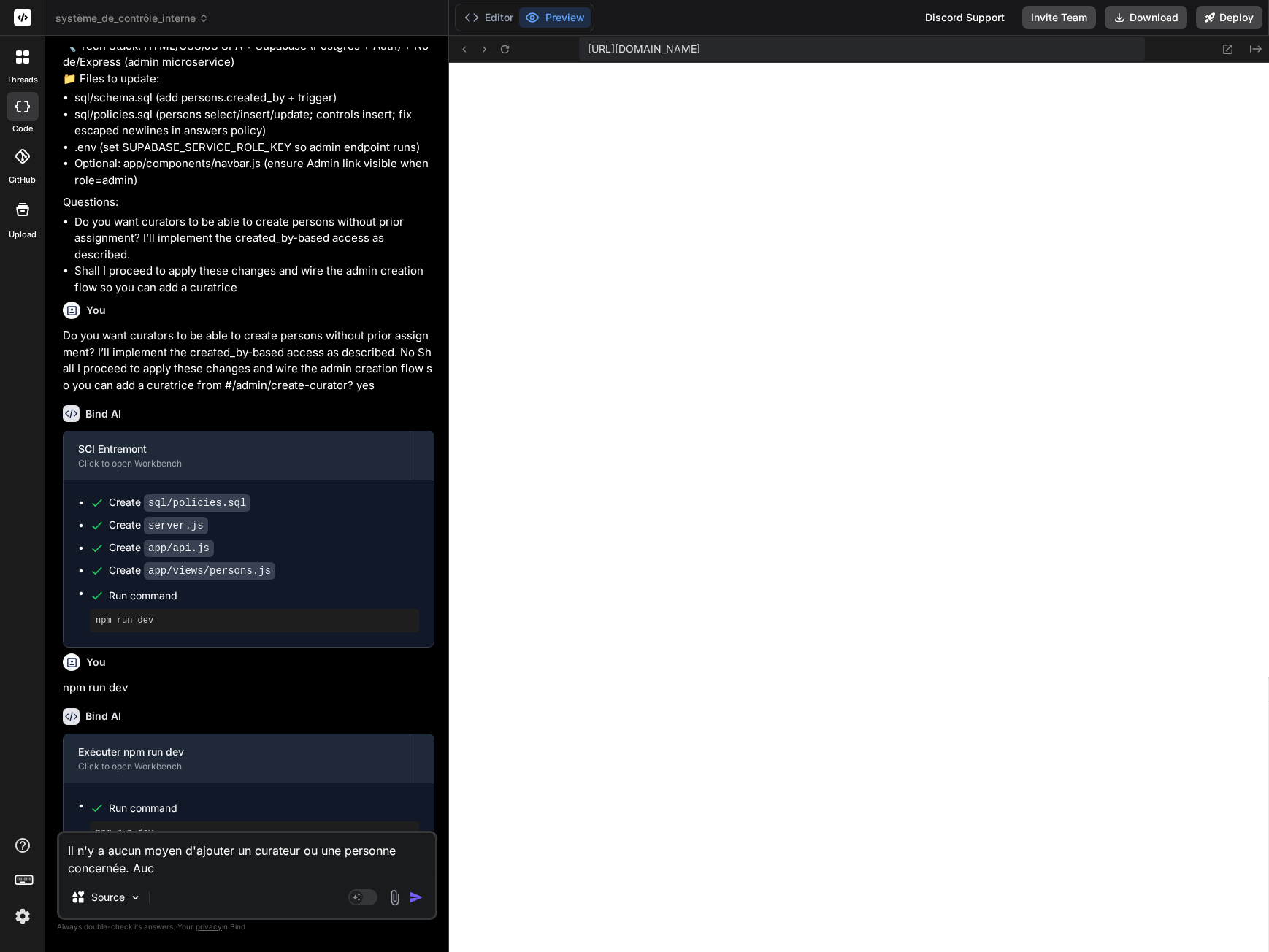
type textarea "Il n'y a aucun moyen d'ajouter un curateur ou une personne concernée. Aucu"
type textarea "x"
type textarea "Il n'y a aucun moyen d'ajouter un curateur ou une personne concernée. Aucun"
type textarea "x"
type textarea "Il n'y a aucun moyen d'ajouter un curateur ou une personne concernée. Aucun"
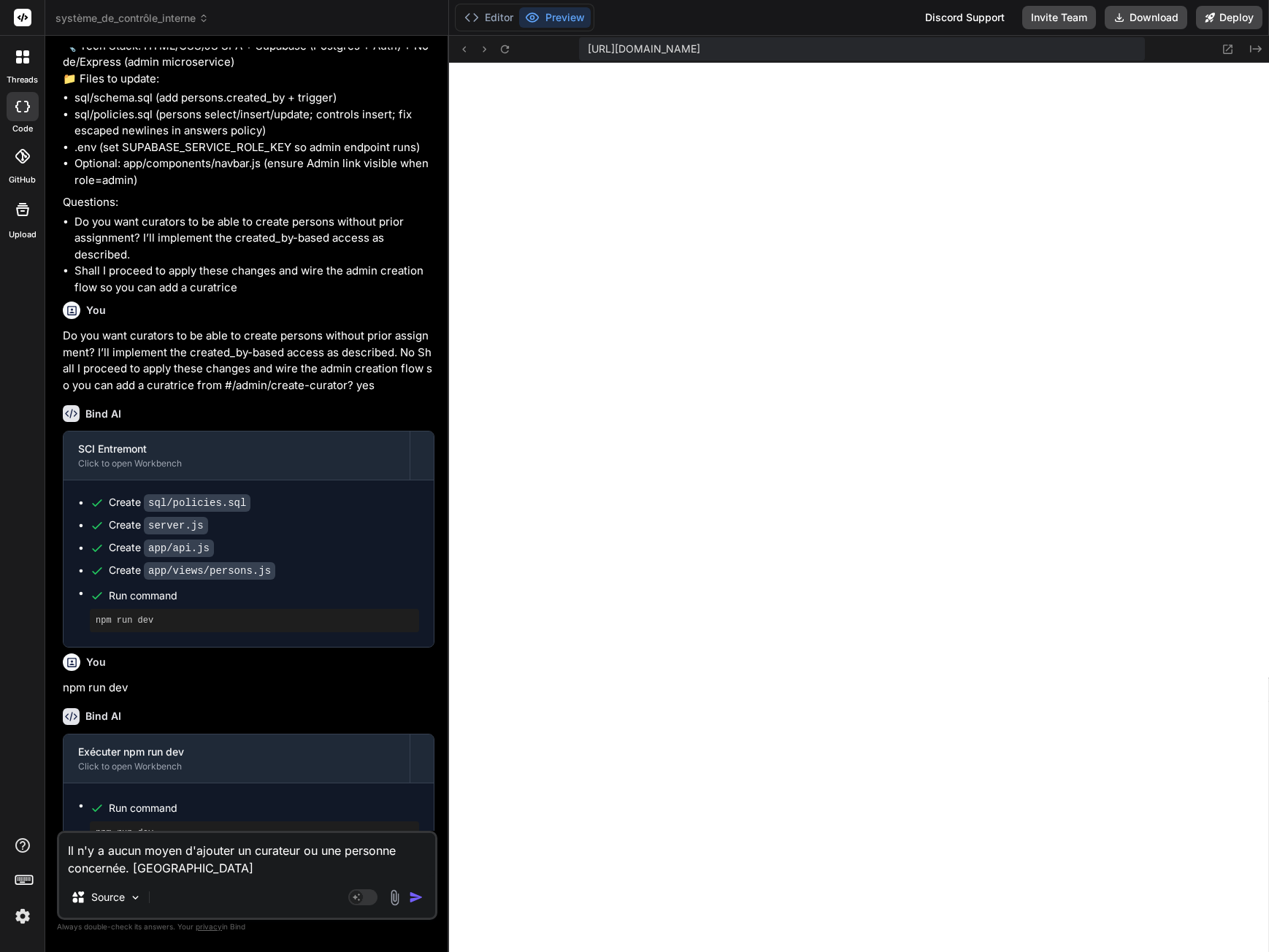
type textarea "x"
type textarea "Il n'y a aucun moyen d'ajouter un curateur ou une personne concernée. Aucun c"
type textarea "x"
type textarea "Il n'y a aucun moyen d'ajouter un curateur ou une personne concernée. Aucun ch"
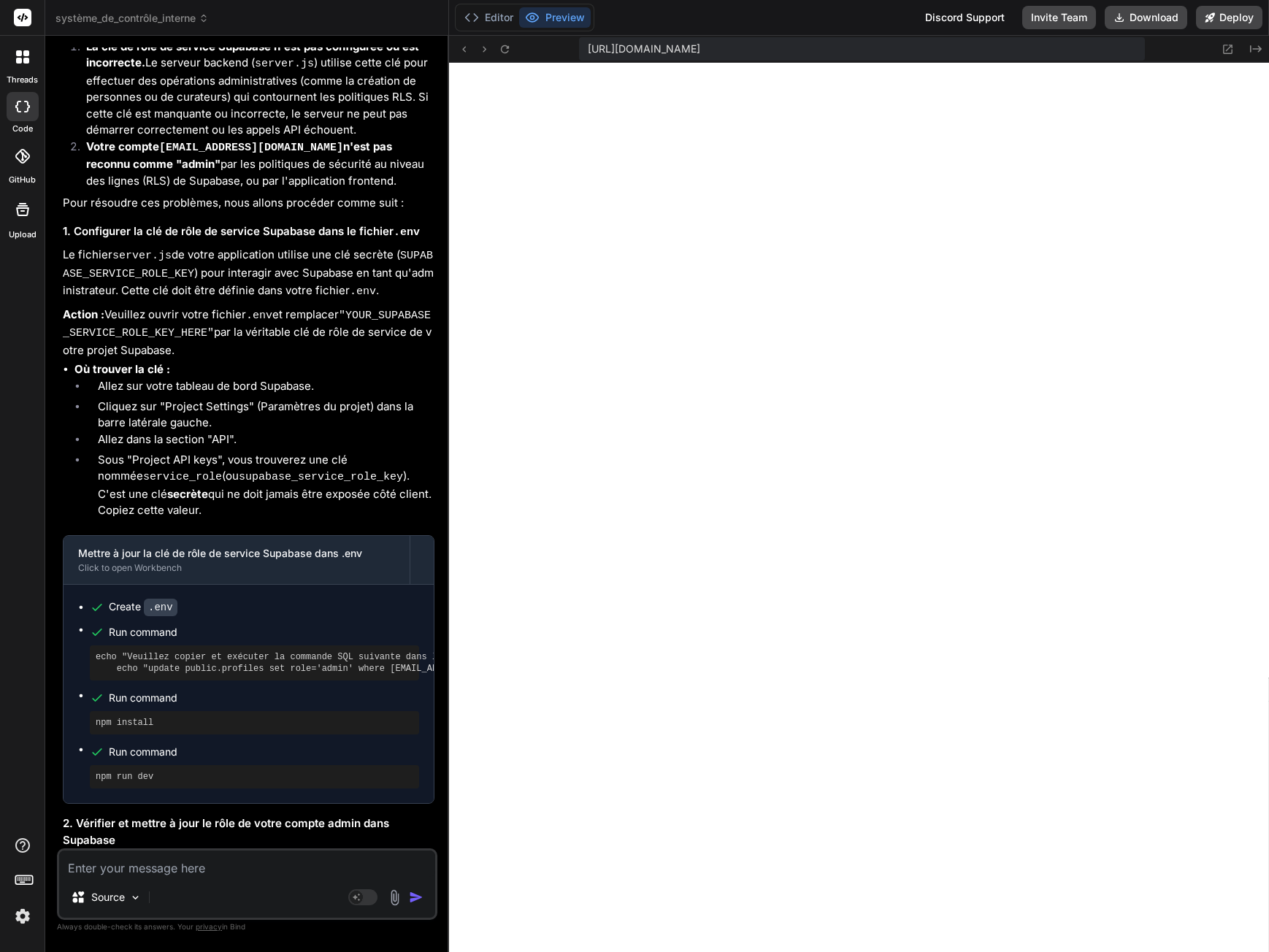
scroll to position [2684, 0]
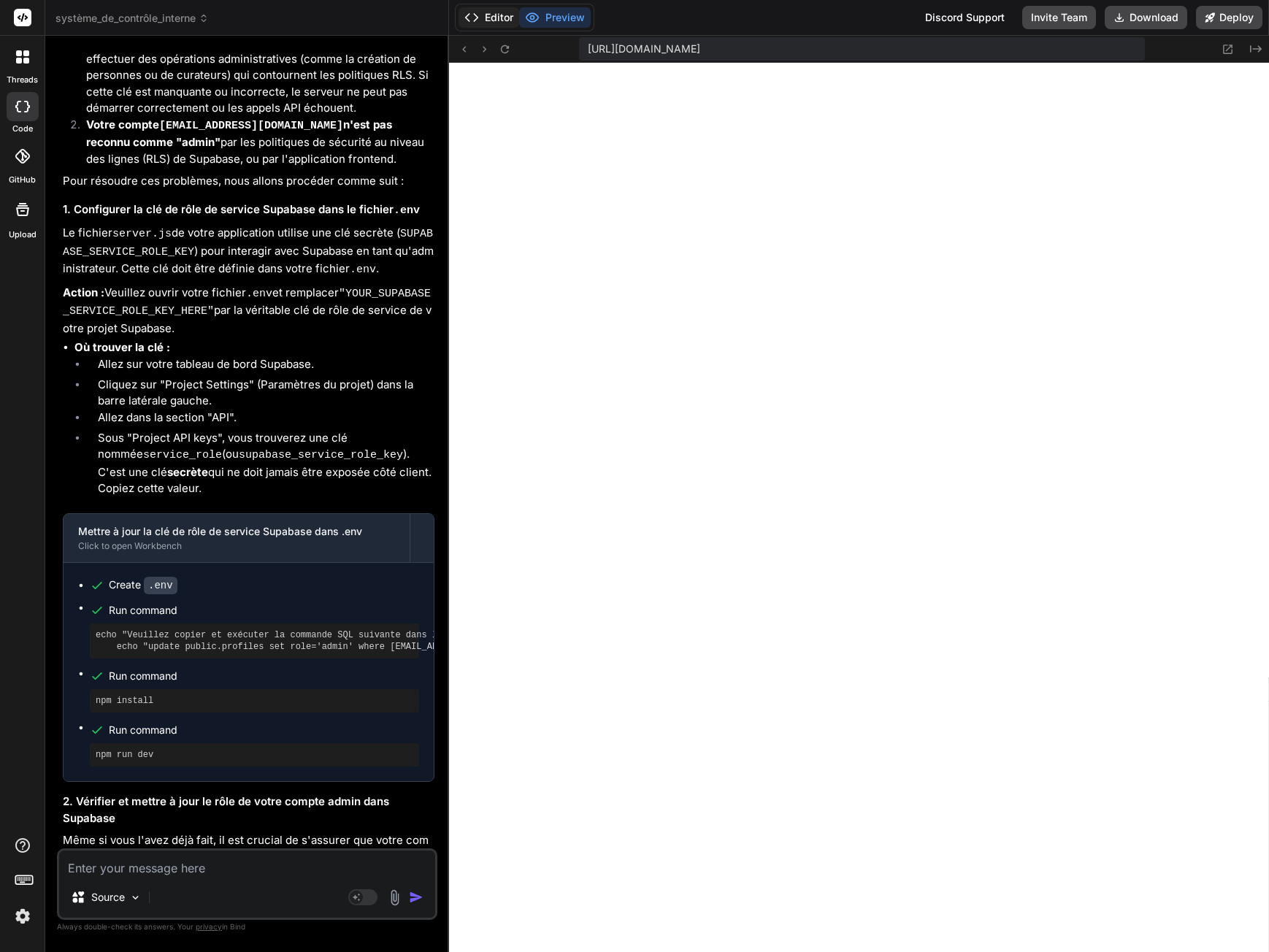
click at [487, 22] on button "Editor" at bounding box center [489, 18] width 60 height 21
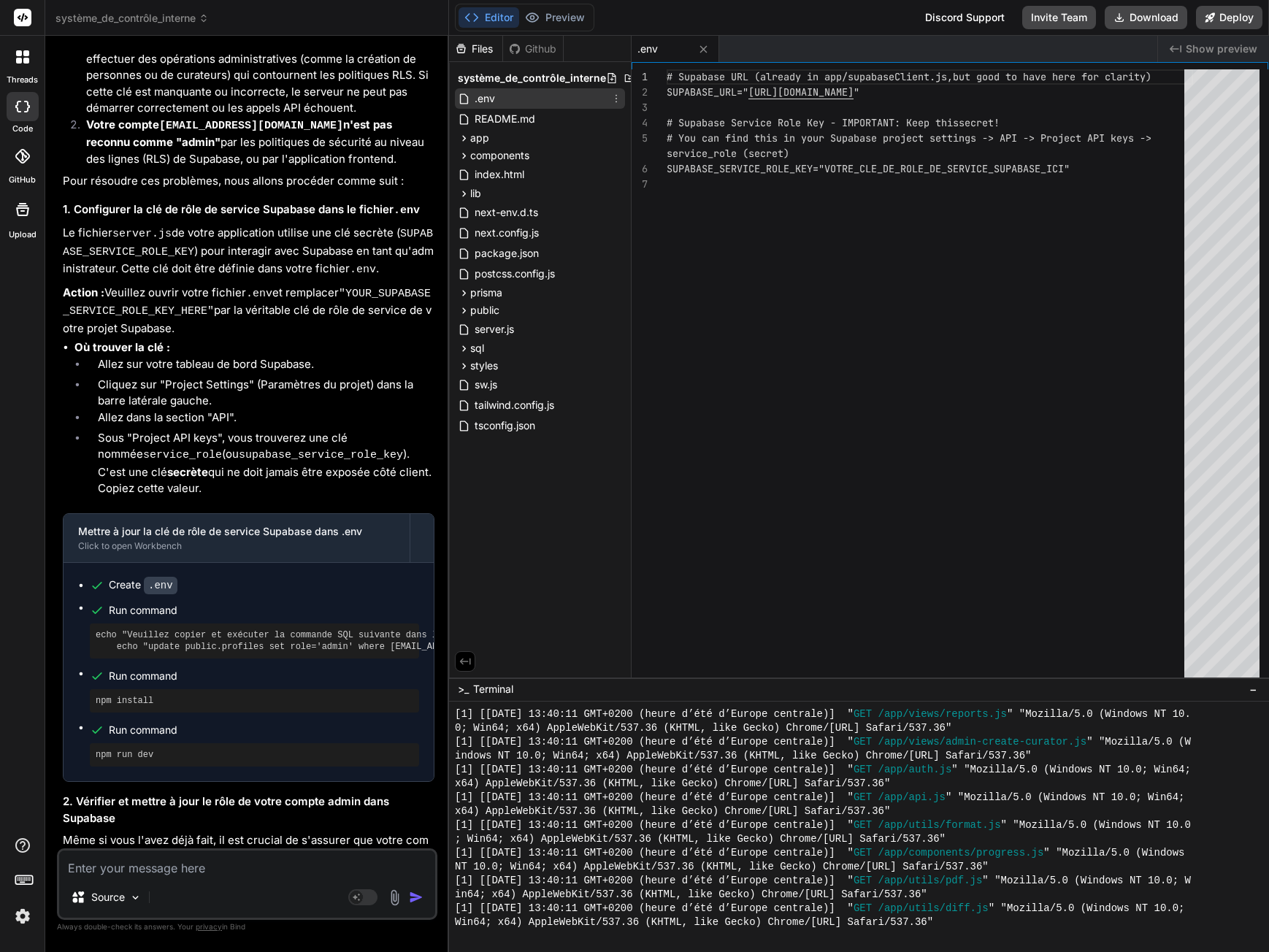
click at [511, 98] on div ".env" at bounding box center [539, 99] width 170 height 21
click at [491, 99] on span ".env" at bounding box center [485, 99] width 24 height 18
drag, startPoint x: 668, startPoint y: 166, endPoint x: 1070, endPoint y: 169, distance: 402.0
click at [1070, 169] on div "# Supabase URL (already in app/supabaseClient.js, but good to have here for cla…" at bounding box center [930, 377] width 526 height 615
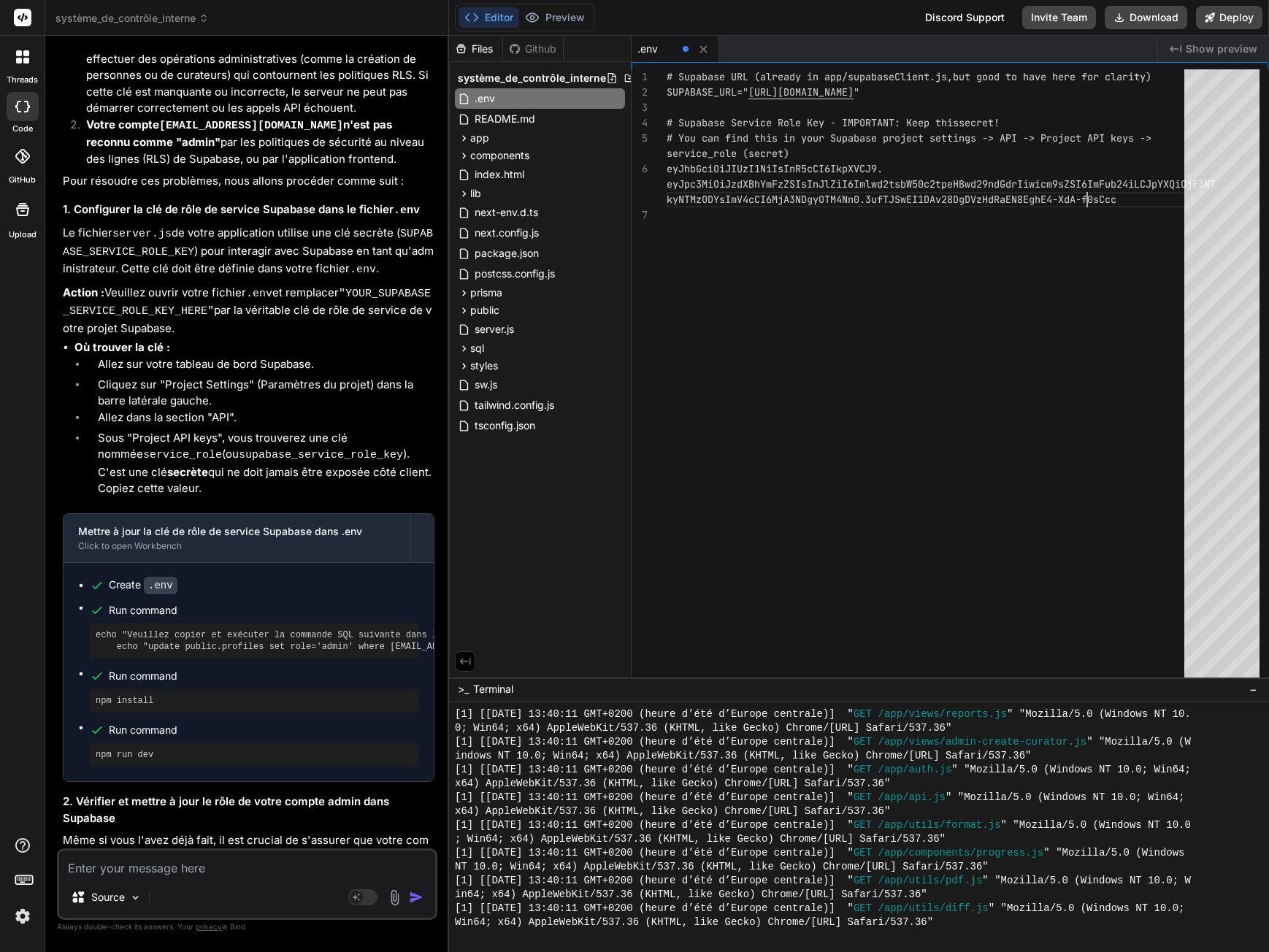
click at [968, 342] on div "# Supabase URL (already in app/supabaseClient.js, but good to have here for cla…" at bounding box center [930, 377] width 526 height 615
click at [548, 108] on div ".env" at bounding box center [539, 99] width 170 height 21
click at [536, 117] on span "README.md" at bounding box center [505, 119] width 63 height 18
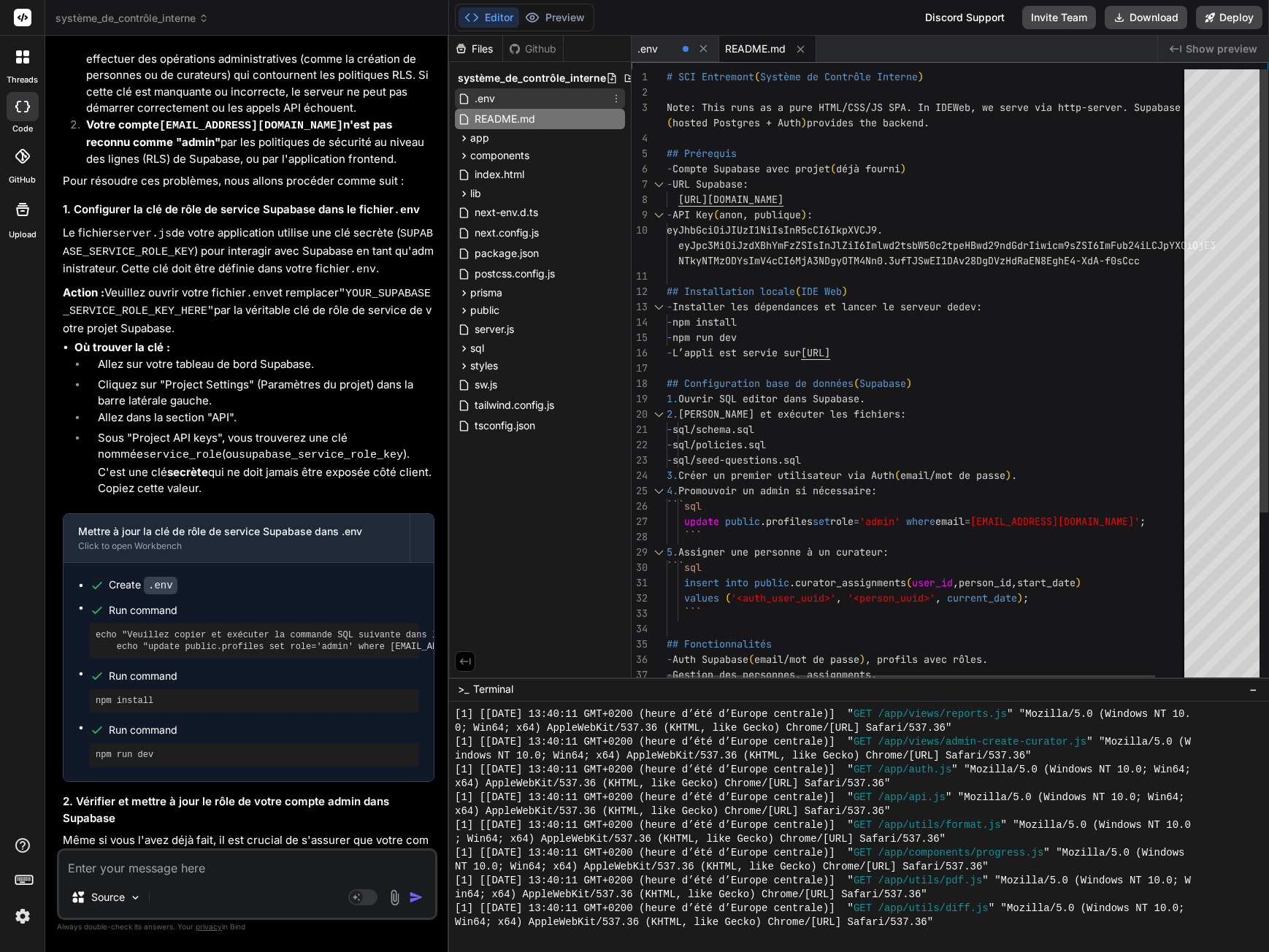
click at [536, 99] on div ".env" at bounding box center [539, 99] width 170 height 21
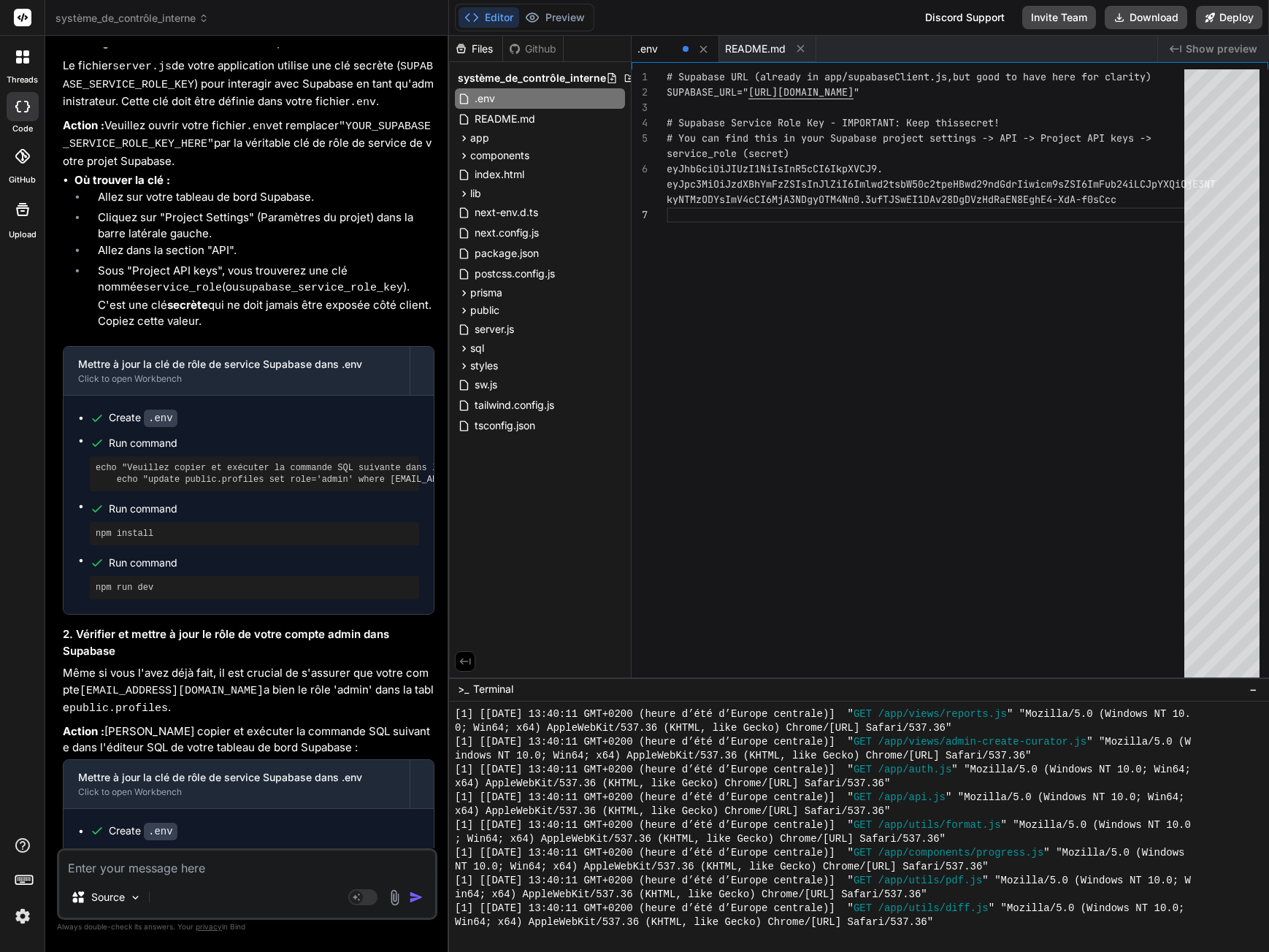
scroll to position [3123, 0]
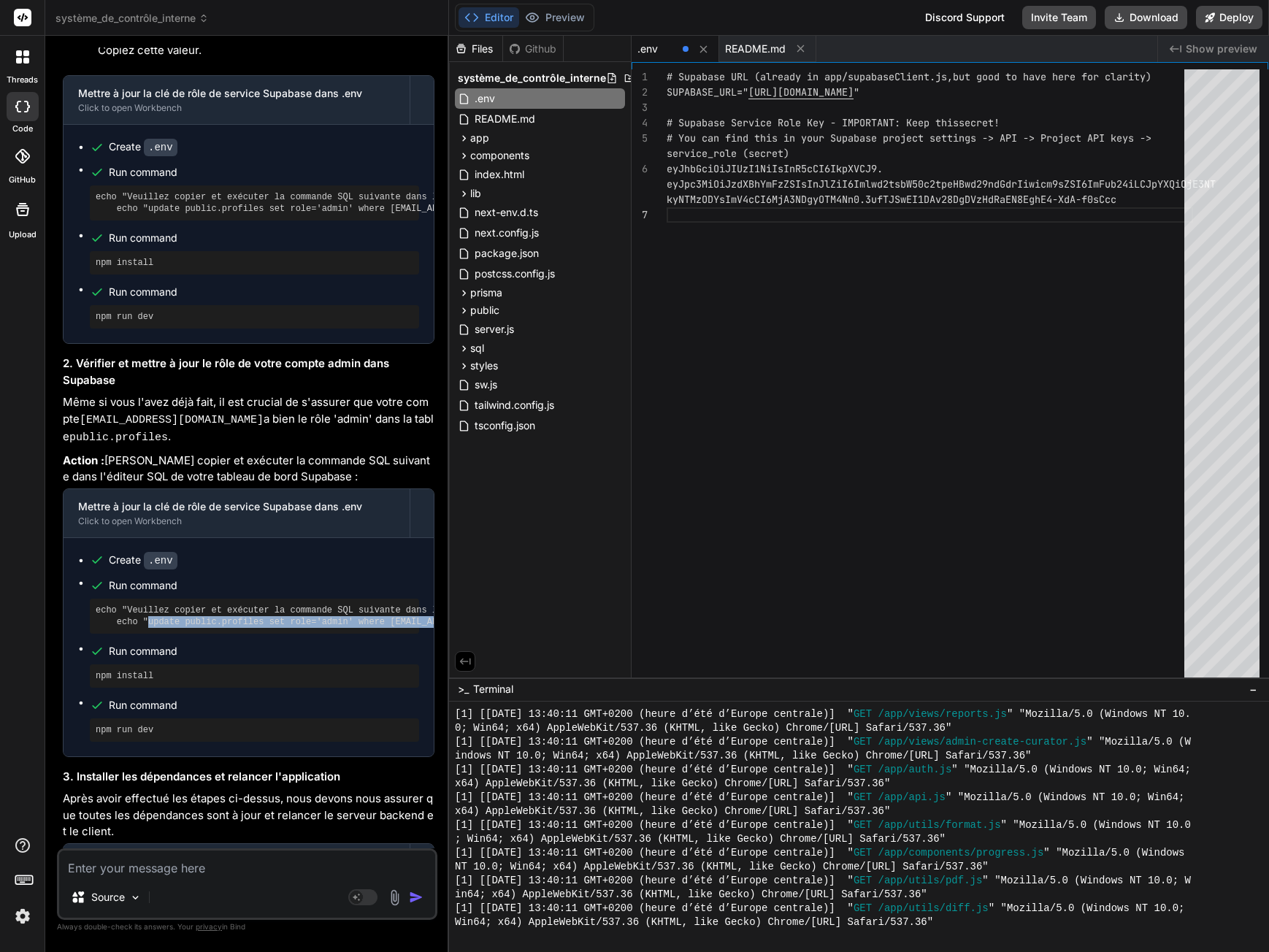
drag, startPoint x: 143, startPoint y: 627, endPoint x: 428, endPoint y: 627, distance: 285.0
click at [413, 627] on pre "echo "Veuillez copier et exécuter la commande SQL suivante dans l'éditeur SQL d…" at bounding box center [254, 616] width 318 height 24
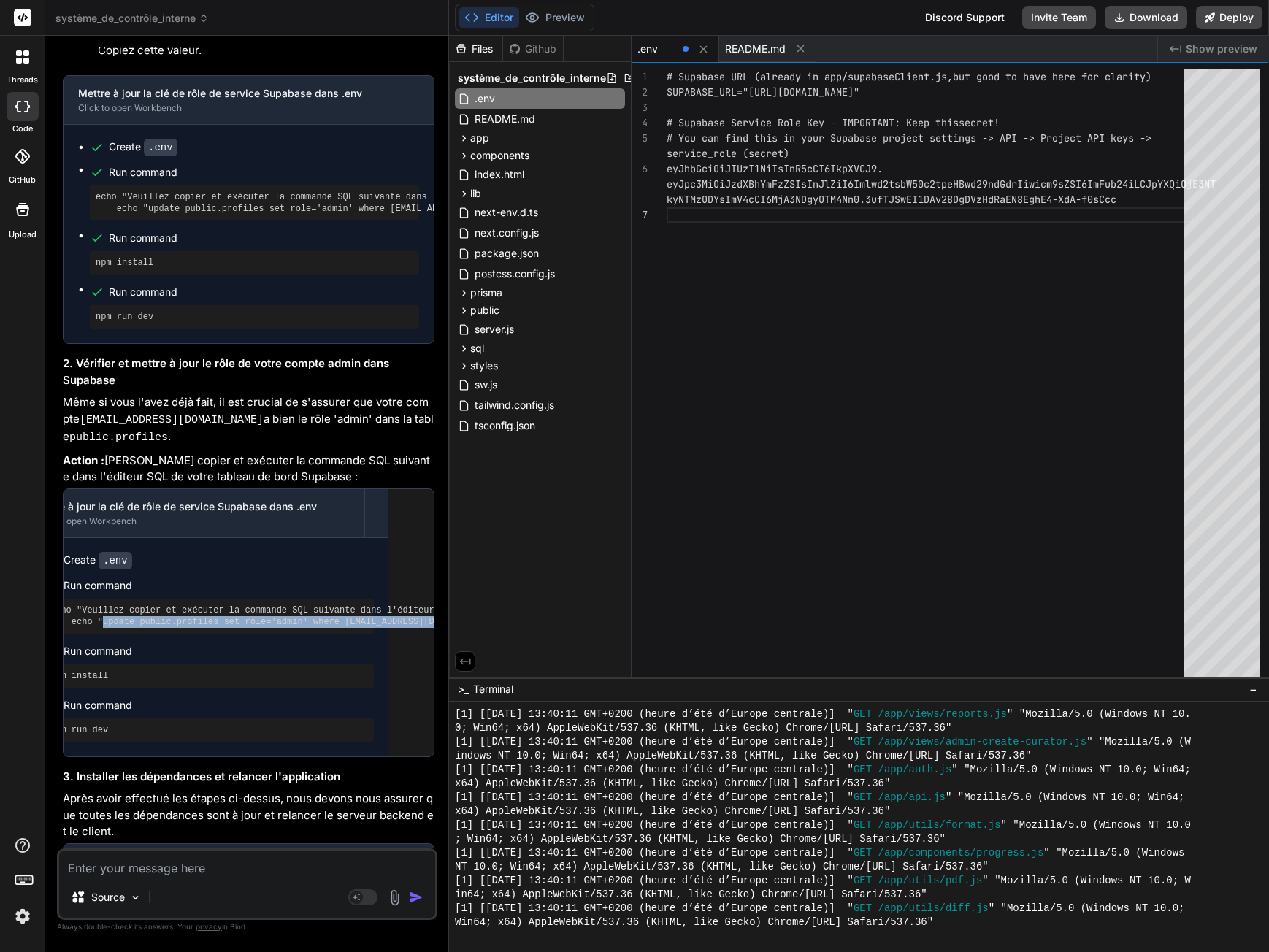
scroll to position [0, 57]
copy pre "update public.profiles set role='admin' where email='admin@exemple.ch';"
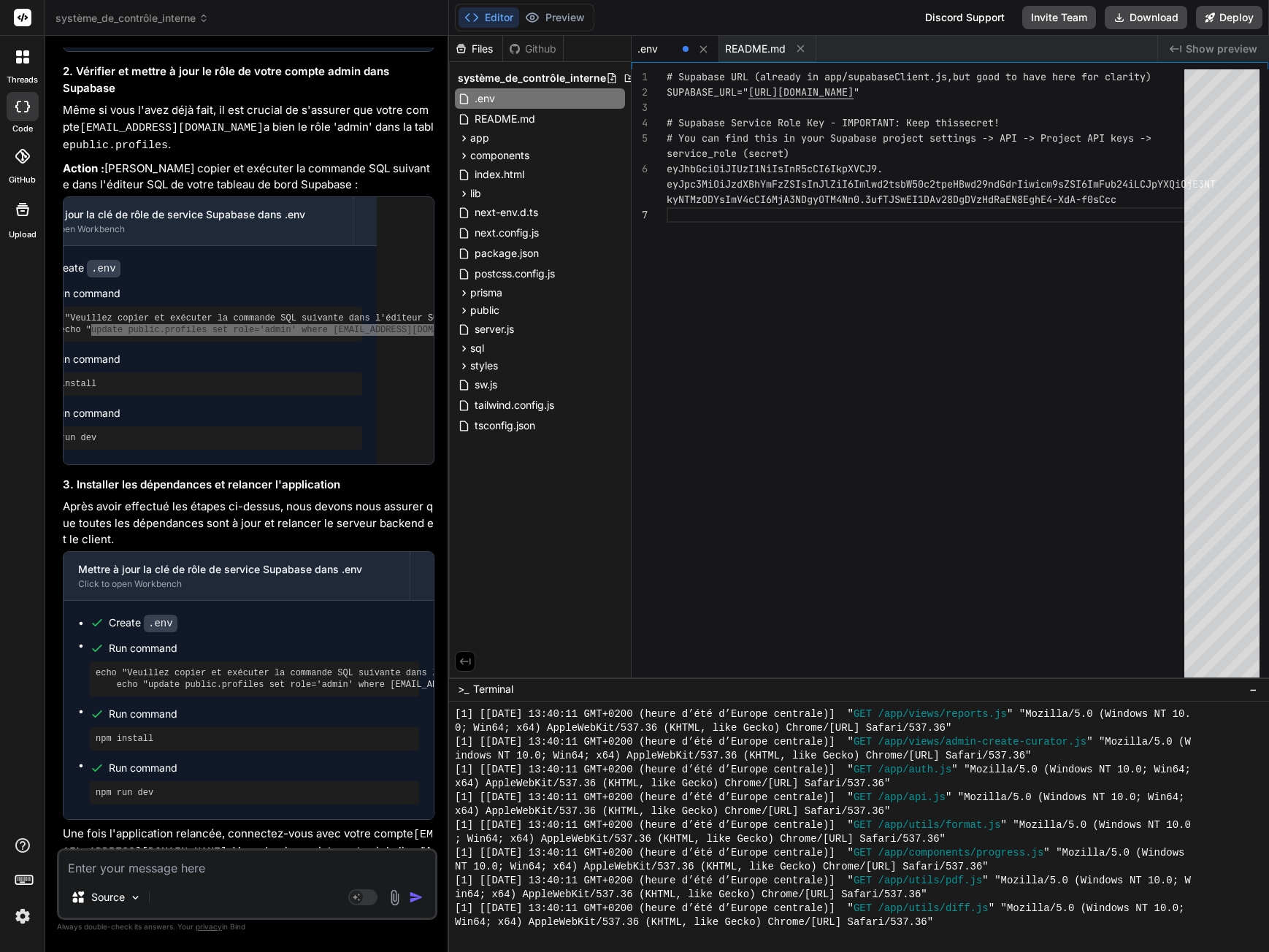
scroll to position [3487, 0]
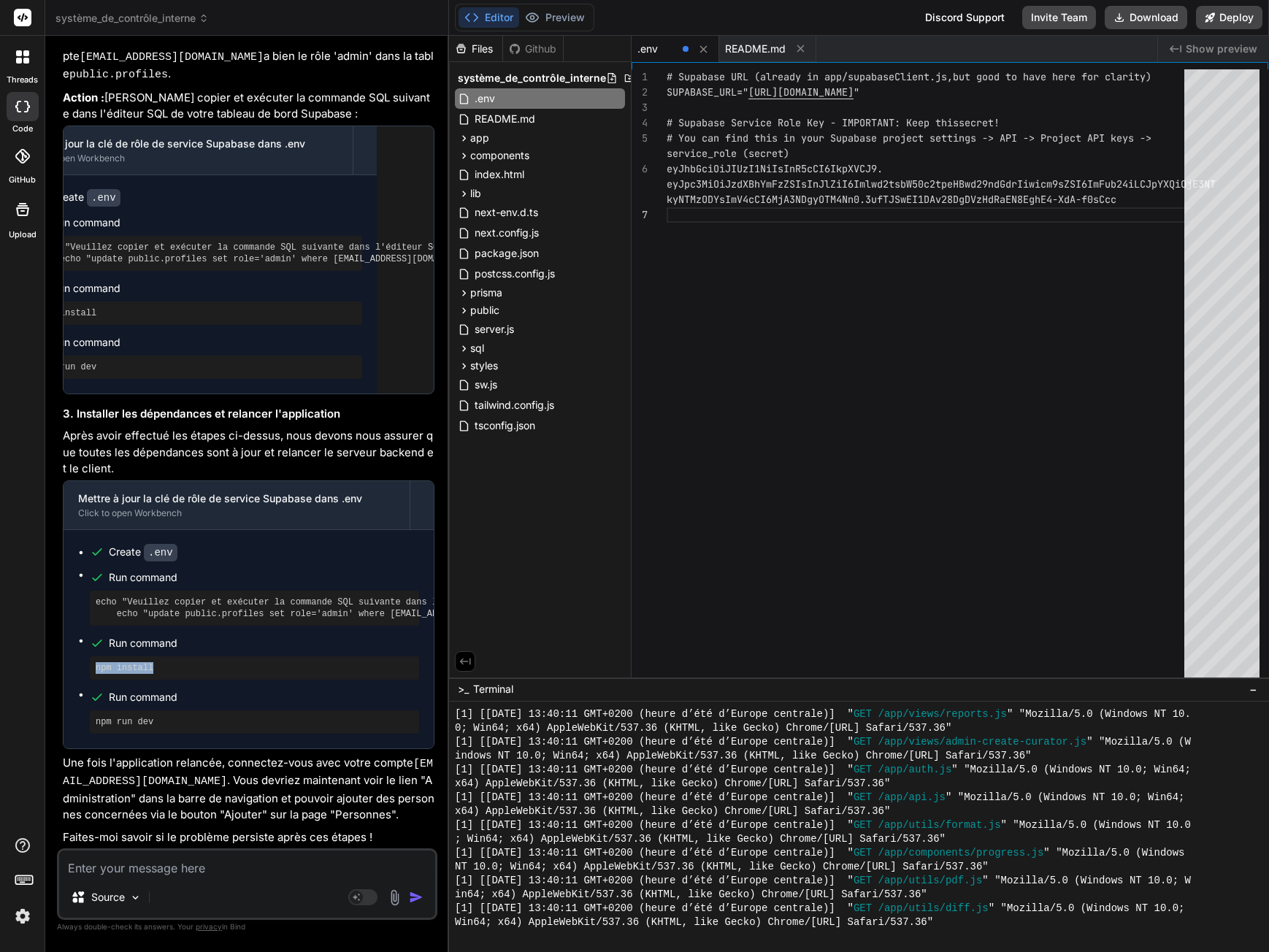
drag, startPoint x: 96, startPoint y: 671, endPoint x: 177, endPoint y: 671, distance: 81.0
click at [177, 671] on pre "npm install" at bounding box center [254, 668] width 318 height 12
copy pre "npm install"
click at [173, 859] on textarea at bounding box center [247, 864] width 376 height 27
paste textarea "npm install"
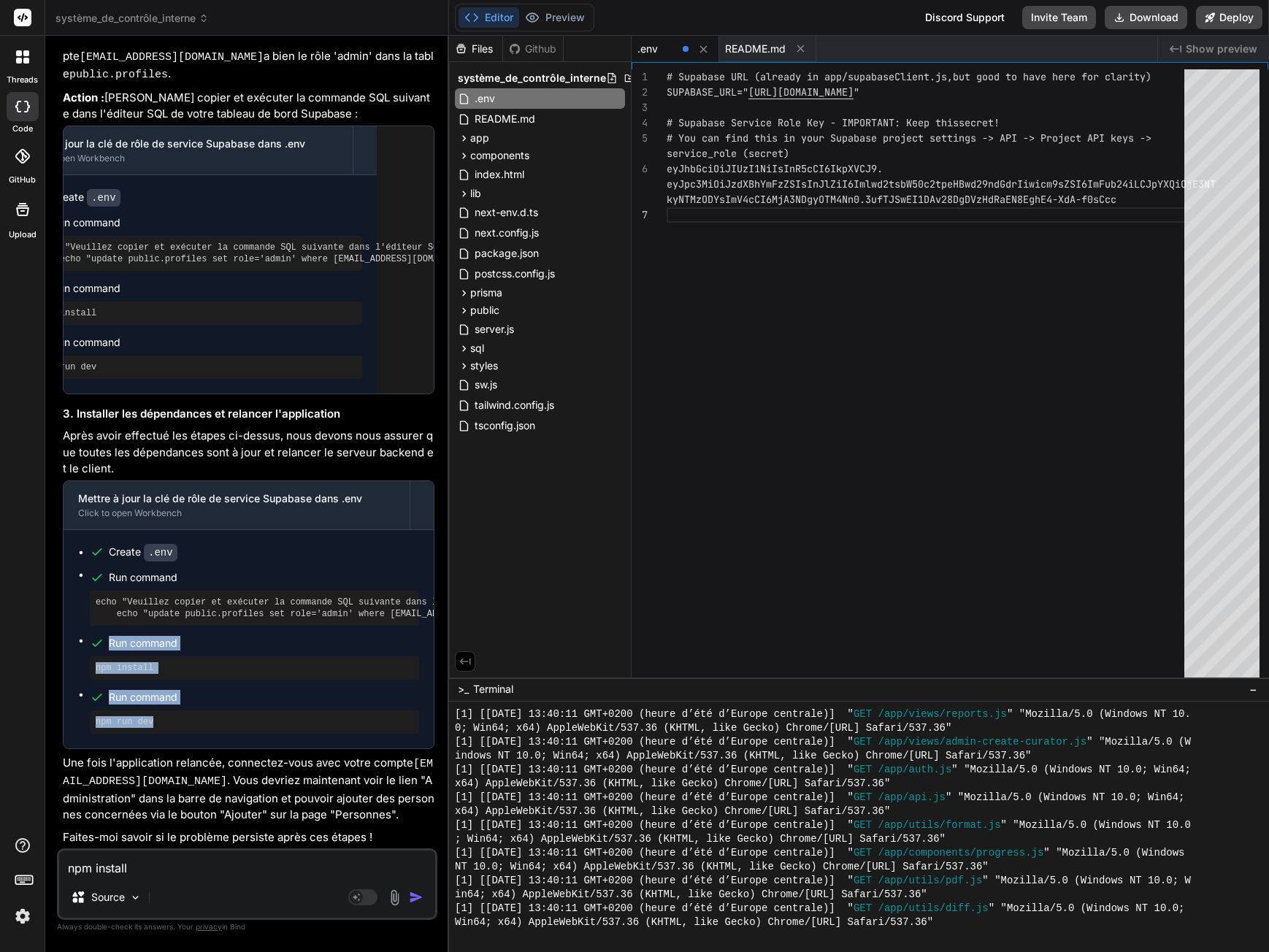
drag, startPoint x: 110, startPoint y: 648, endPoint x: 230, endPoint y: 724, distance: 142.0
click at [230, 724] on ul "Create .env Run command echo "Veuillez copier et exécuter la commande SQL suiva…" at bounding box center [248, 639] width 341 height 189
copy ul "Run command npm install Run command npm run dev"
click at [171, 872] on textarea "npm install" at bounding box center [247, 864] width 376 height 27
paste textarea "Run command npm install Run command npm run dev"
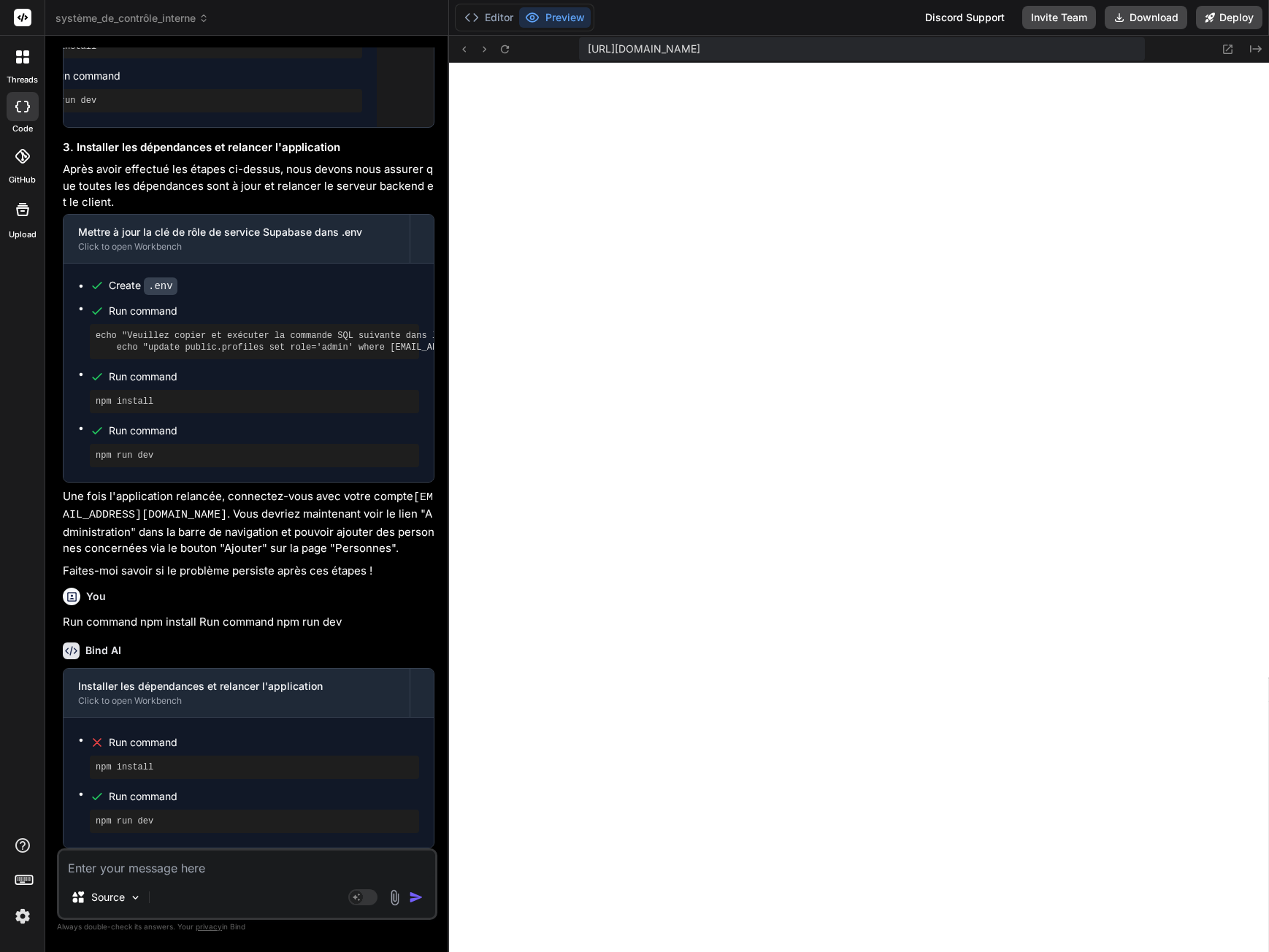
scroll to position [4064, 0]
click at [167, 865] on textarea at bounding box center [247, 864] width 376 height 27
paste textarea "Erreur: Invalid or expired token"
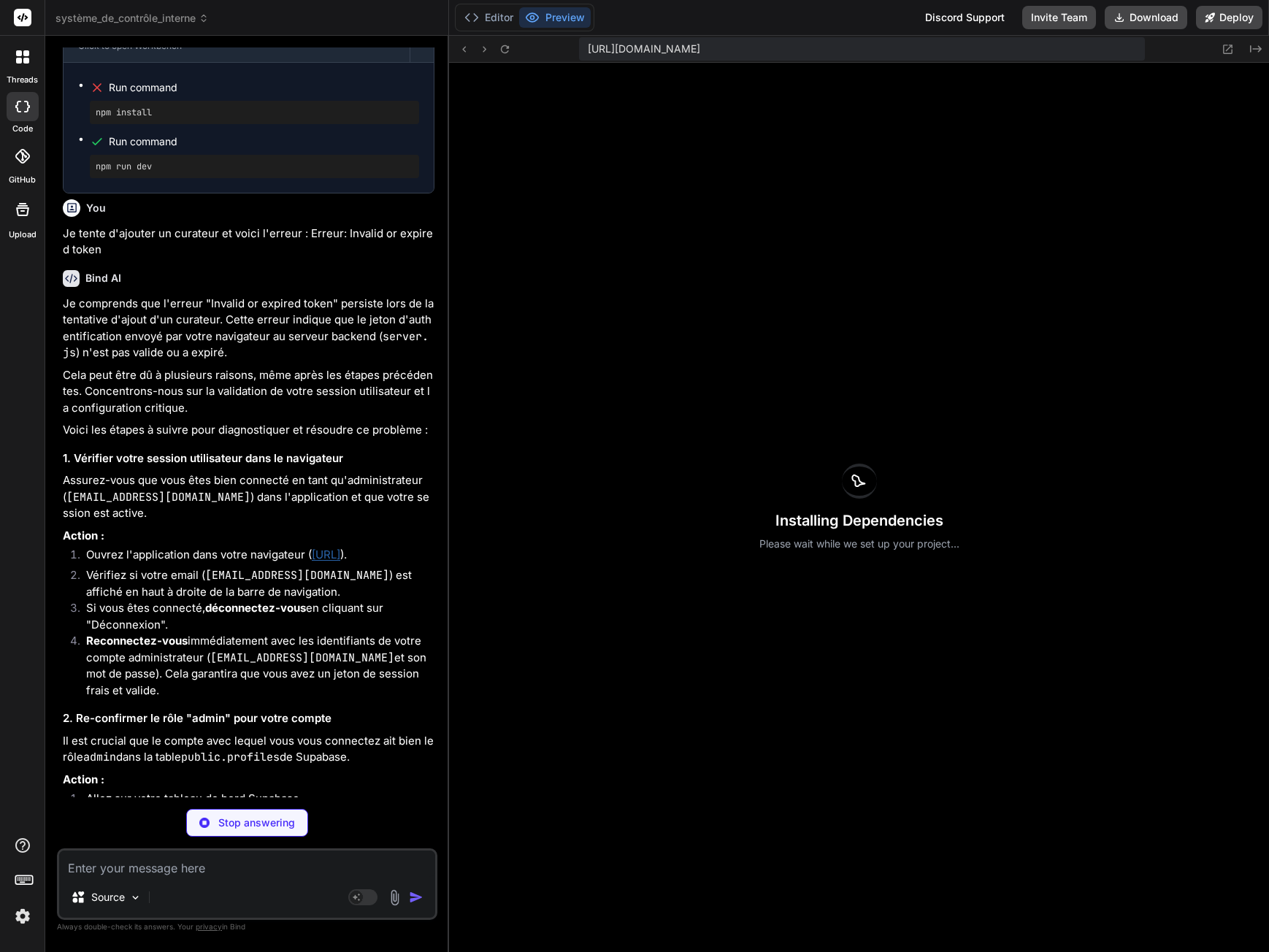
scroll to position [4078, 0]
click at [340, 561] on link "http://localhost:3000" at bounding box center [326, 554] width 29 height 14
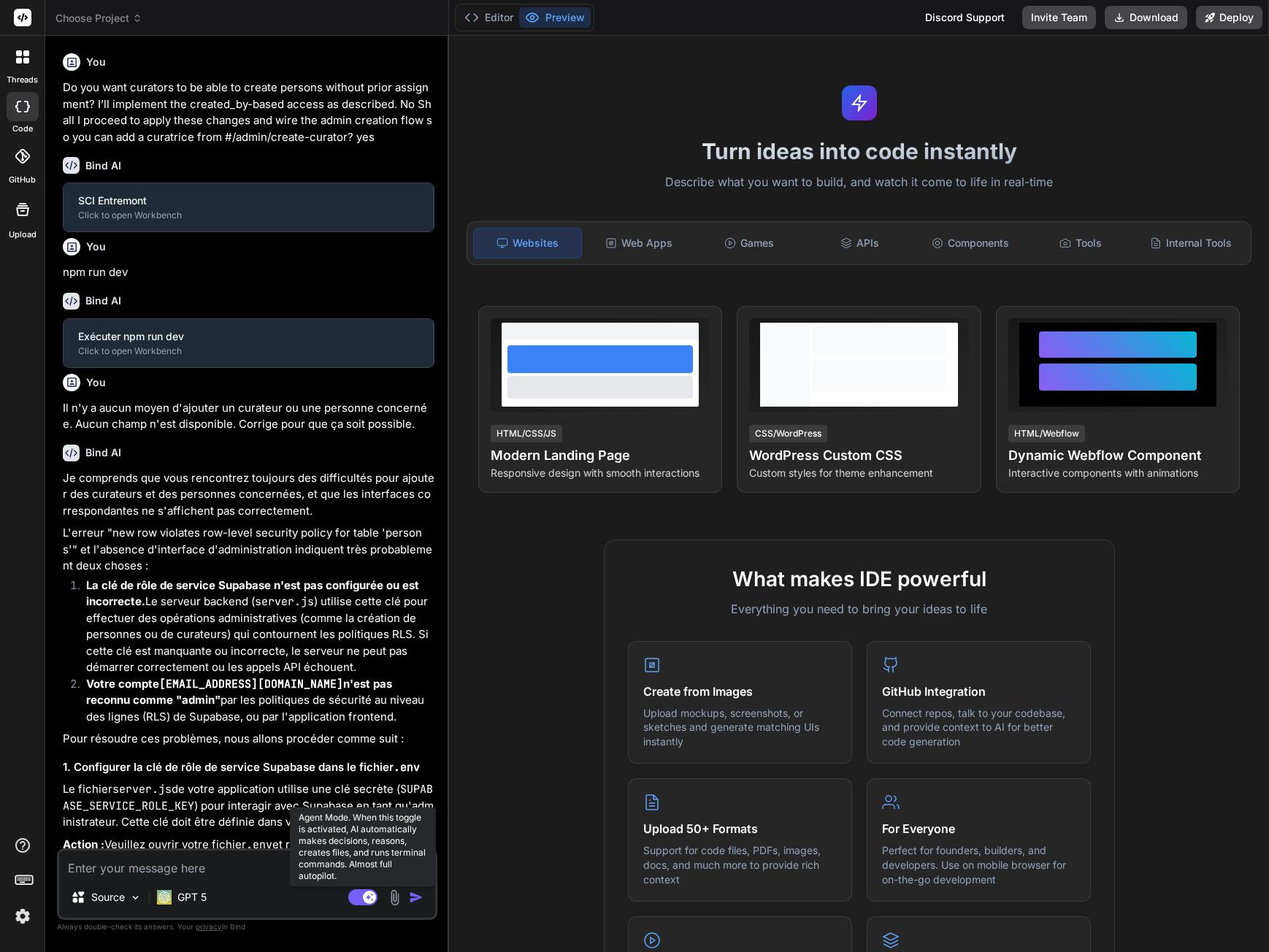
click at [357, 897] on rect at bounding box center [363, 897] width 29 height 16
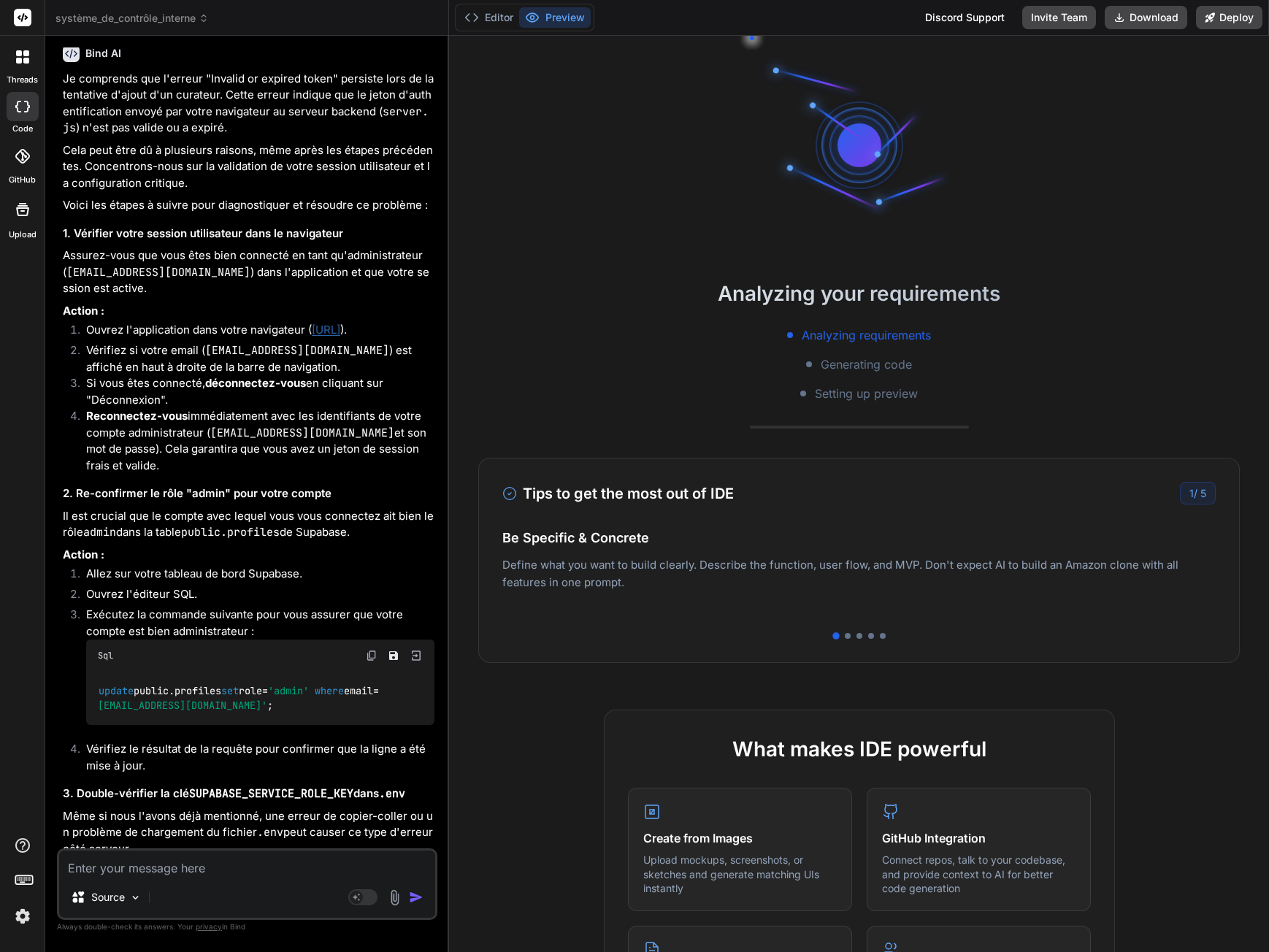
scroll to position [2703, 0]
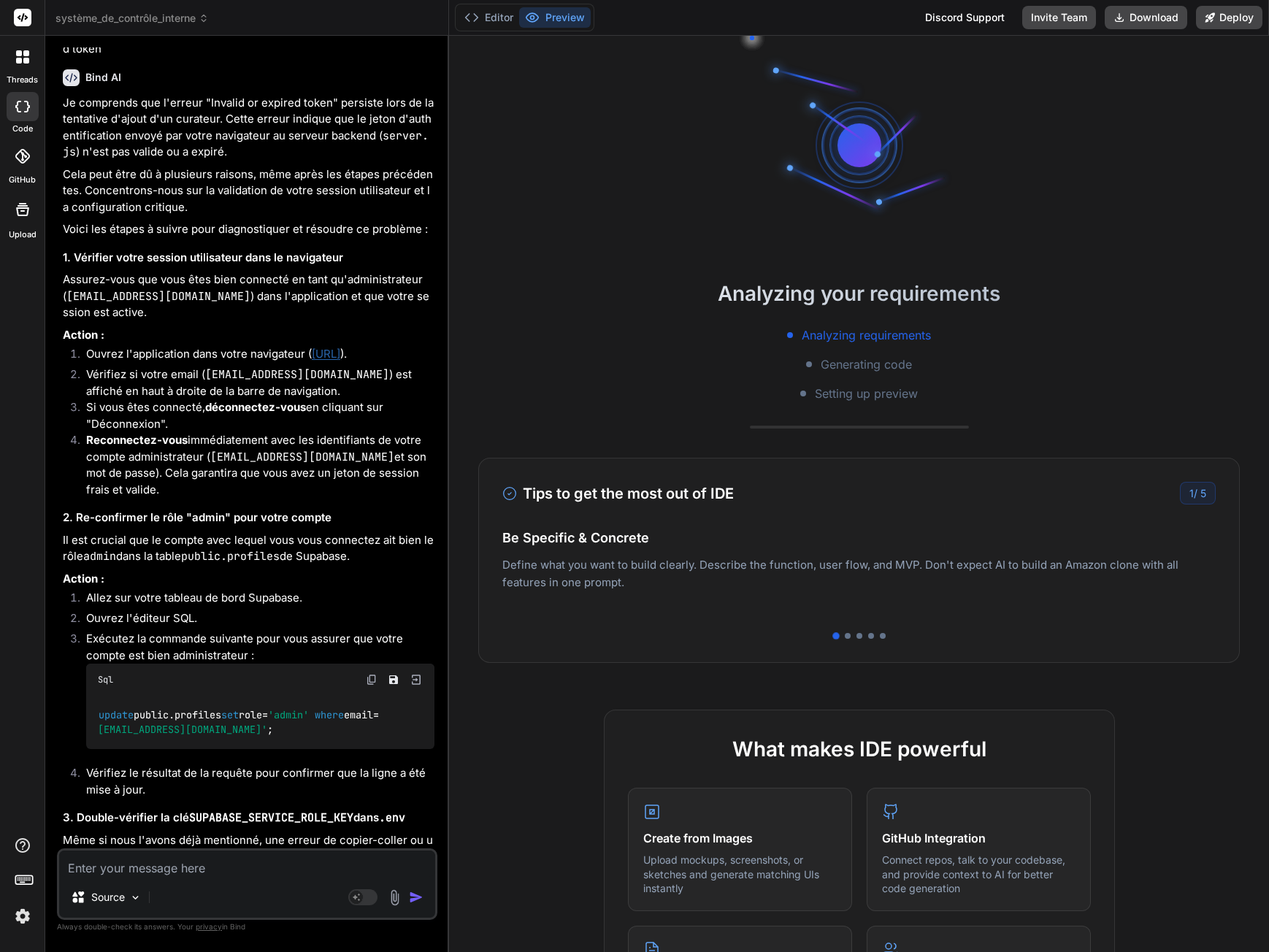
drag, startPoint x: 310, startPoint y: 370, endPoint x: 419, endPoint y: 370, distance: 109.0
click at [419, 366] on li "Ouvrez l'application dans votre navigateur ( http://localhost:3000 )." at bounding box center [254, 357] width 360 height 21
copy link "http://localhost:3000"
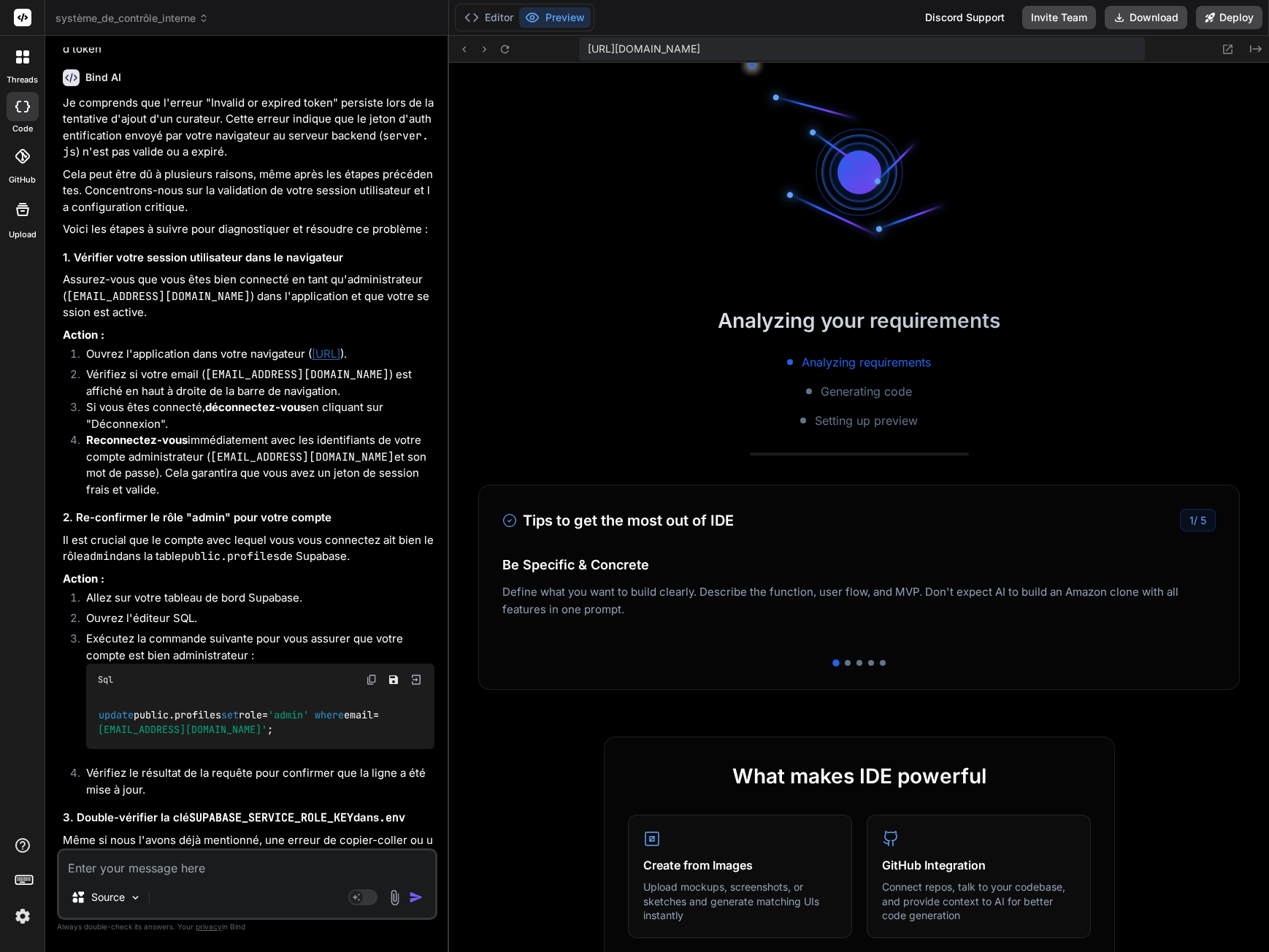
type textarea "x"
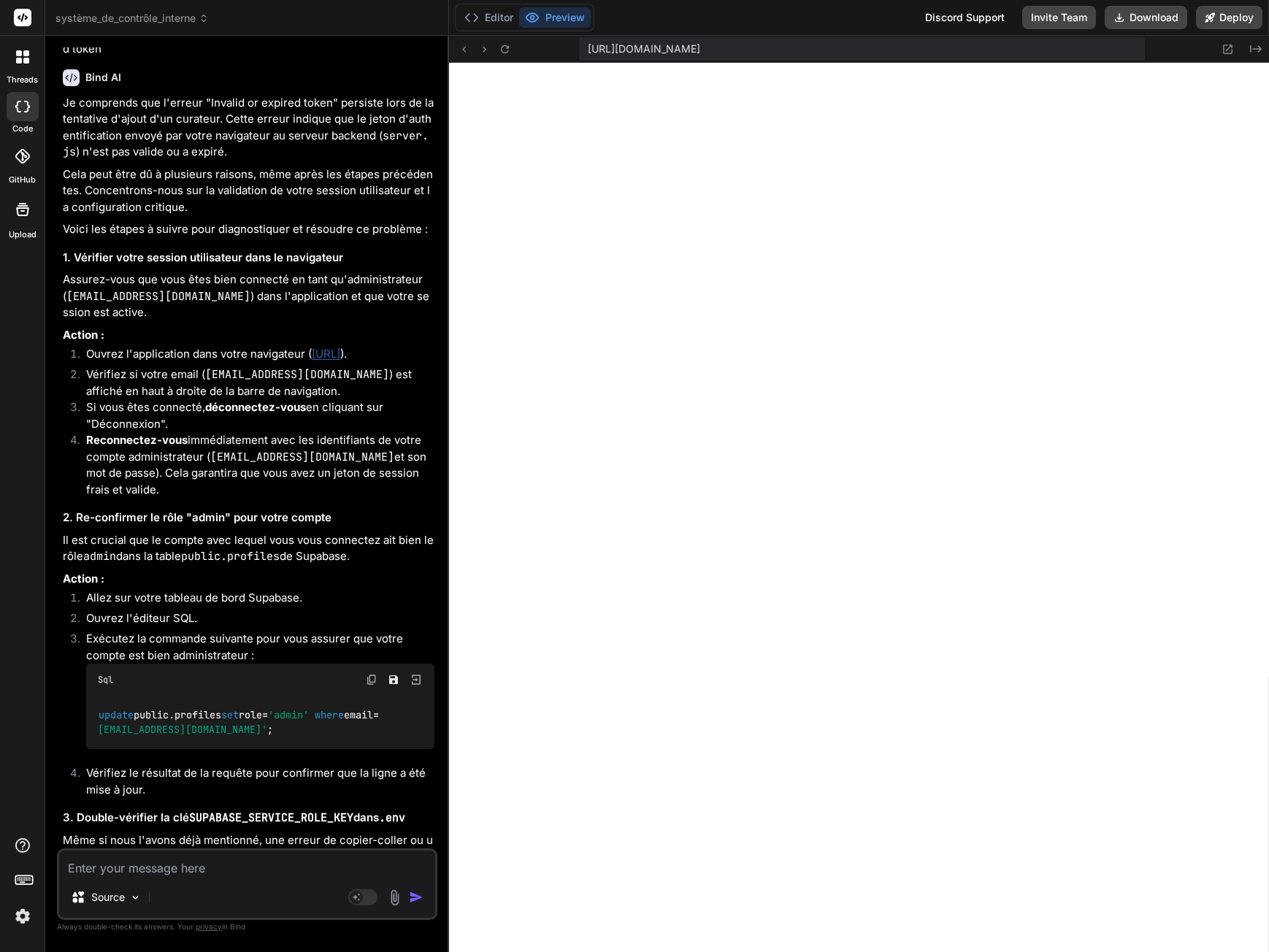
scroll to position [985, 0]
click at [1225, 46] on icon at bounding box center [1228, 49] width 10 height 10
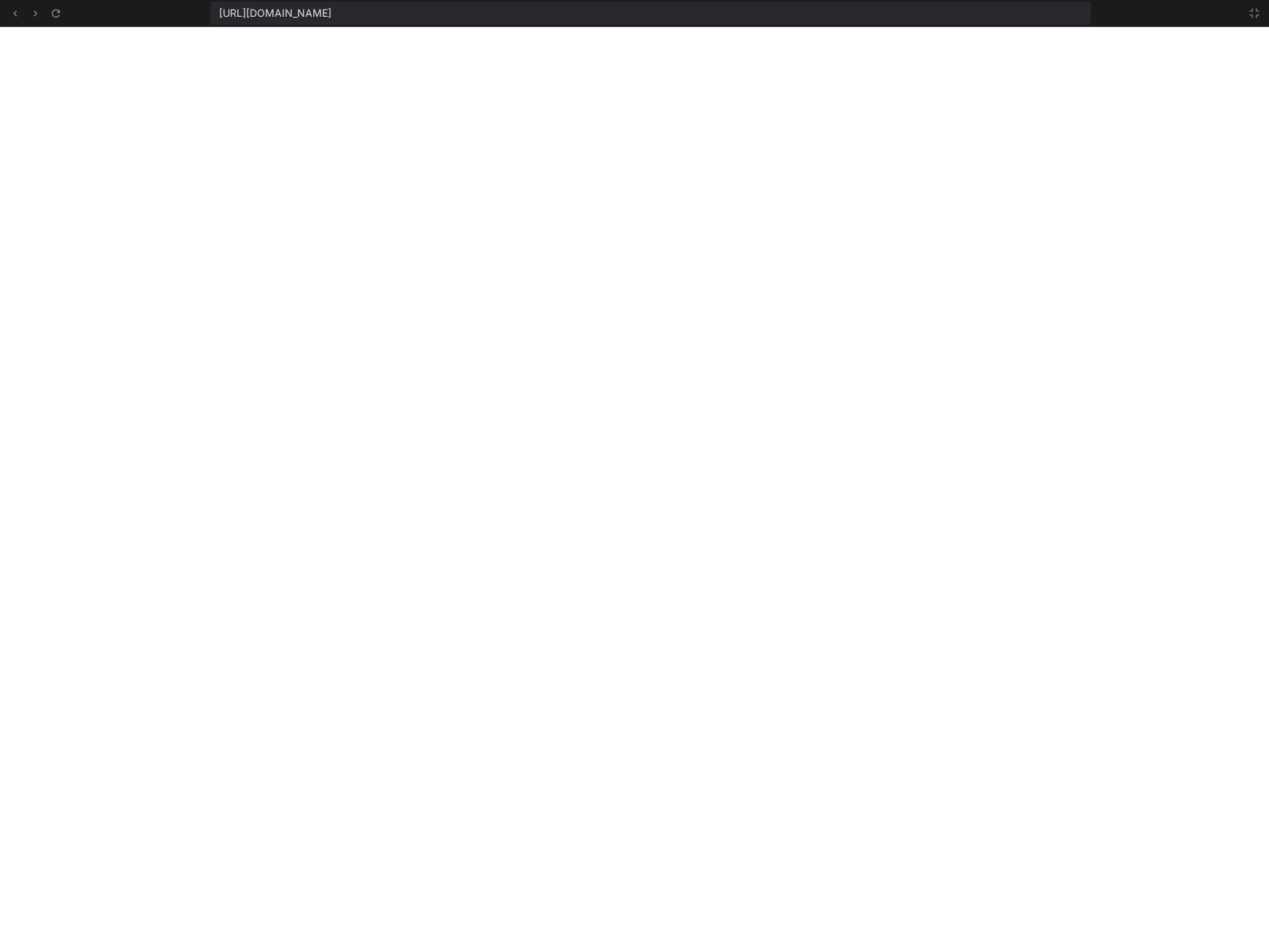
scroll to position [1484, 0]
click at [1260, 13] on button at bounding box center [1254, 13] width 18 height 18
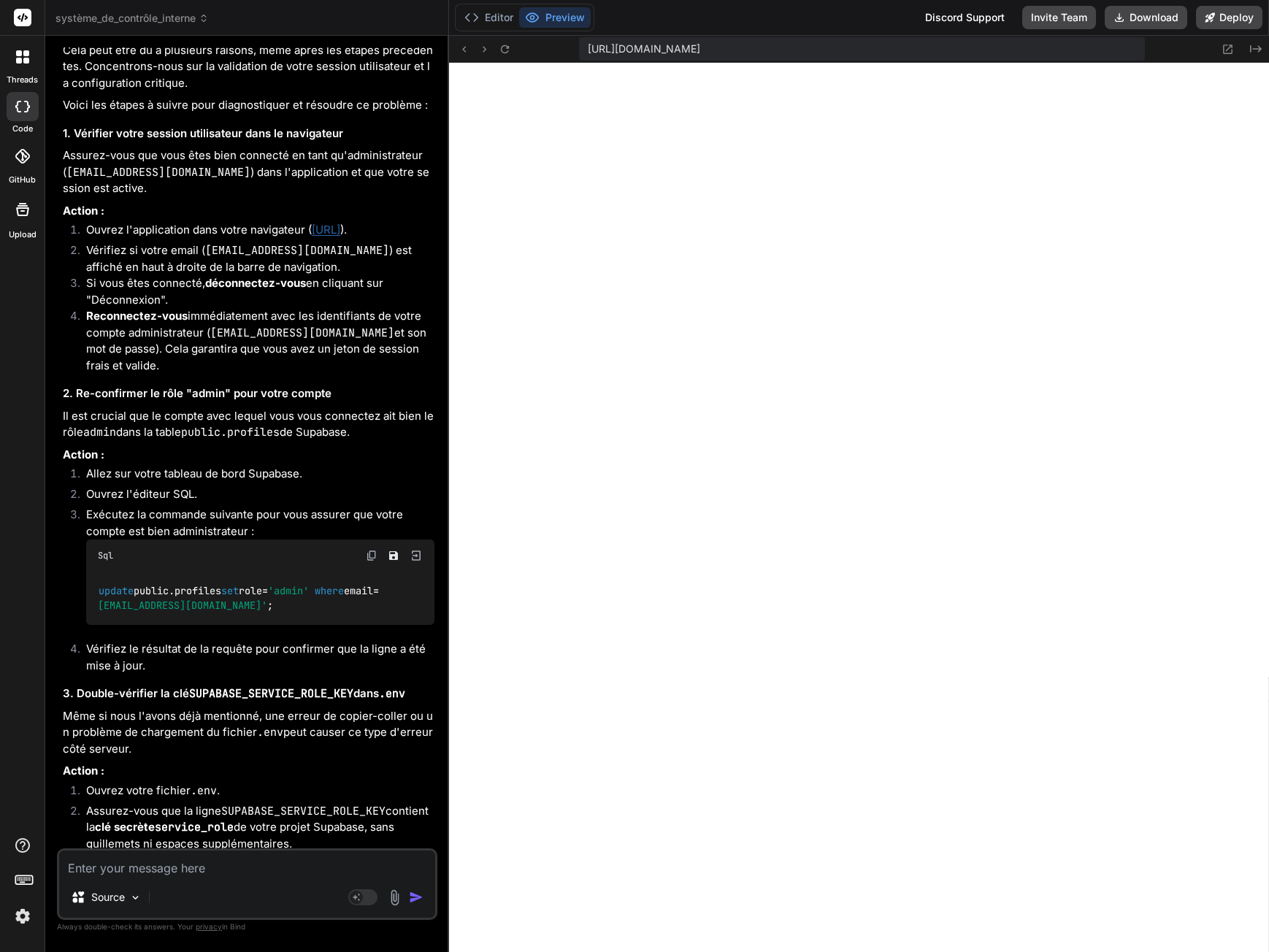
scroll to position [2849, 0]
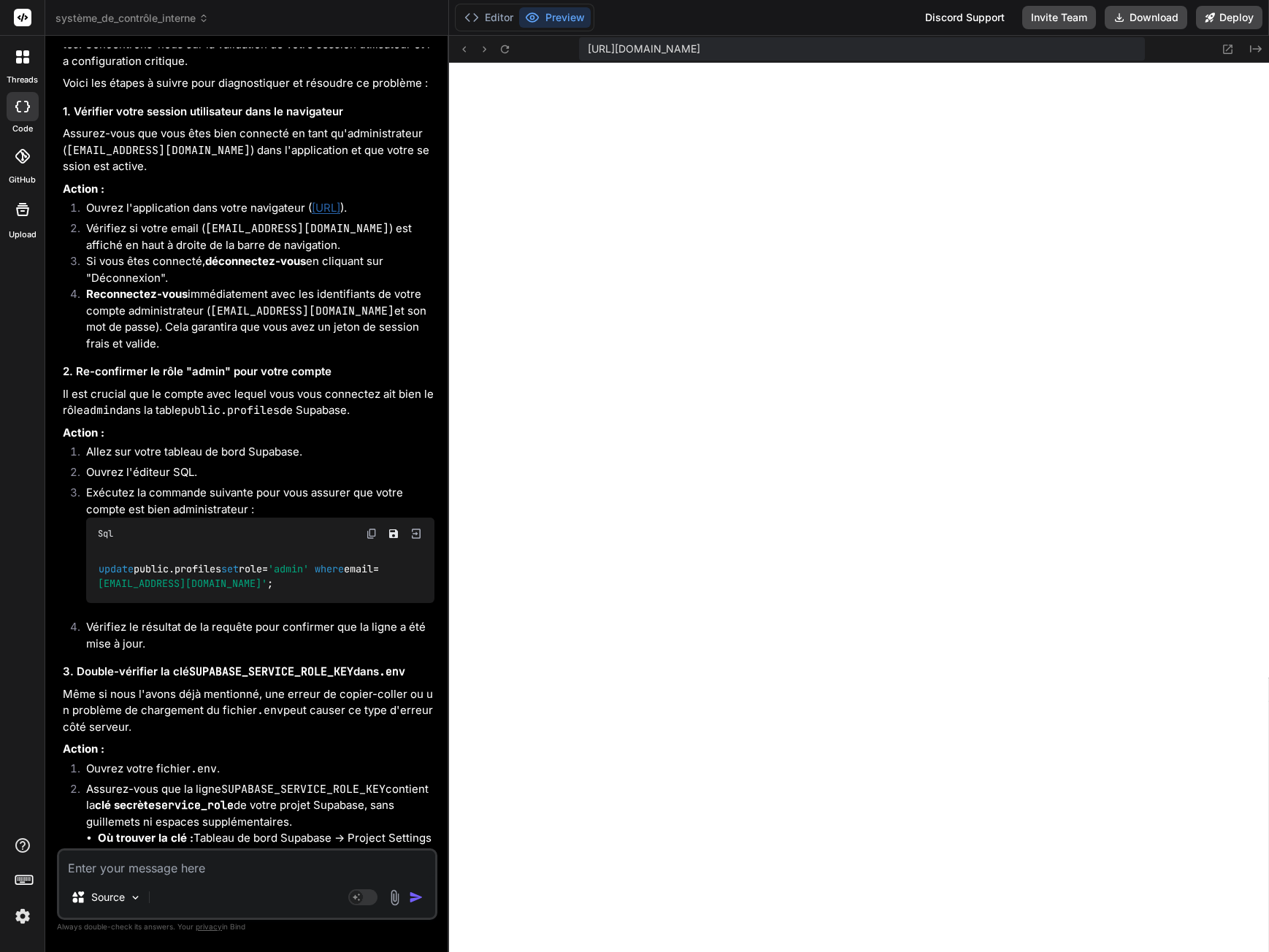
click at [262, 696] on p "Même si nous l'avons déjà mentionné, une erreur de copier-coller ou un problème…" at bounding box center [248, 710] width 371 height 49
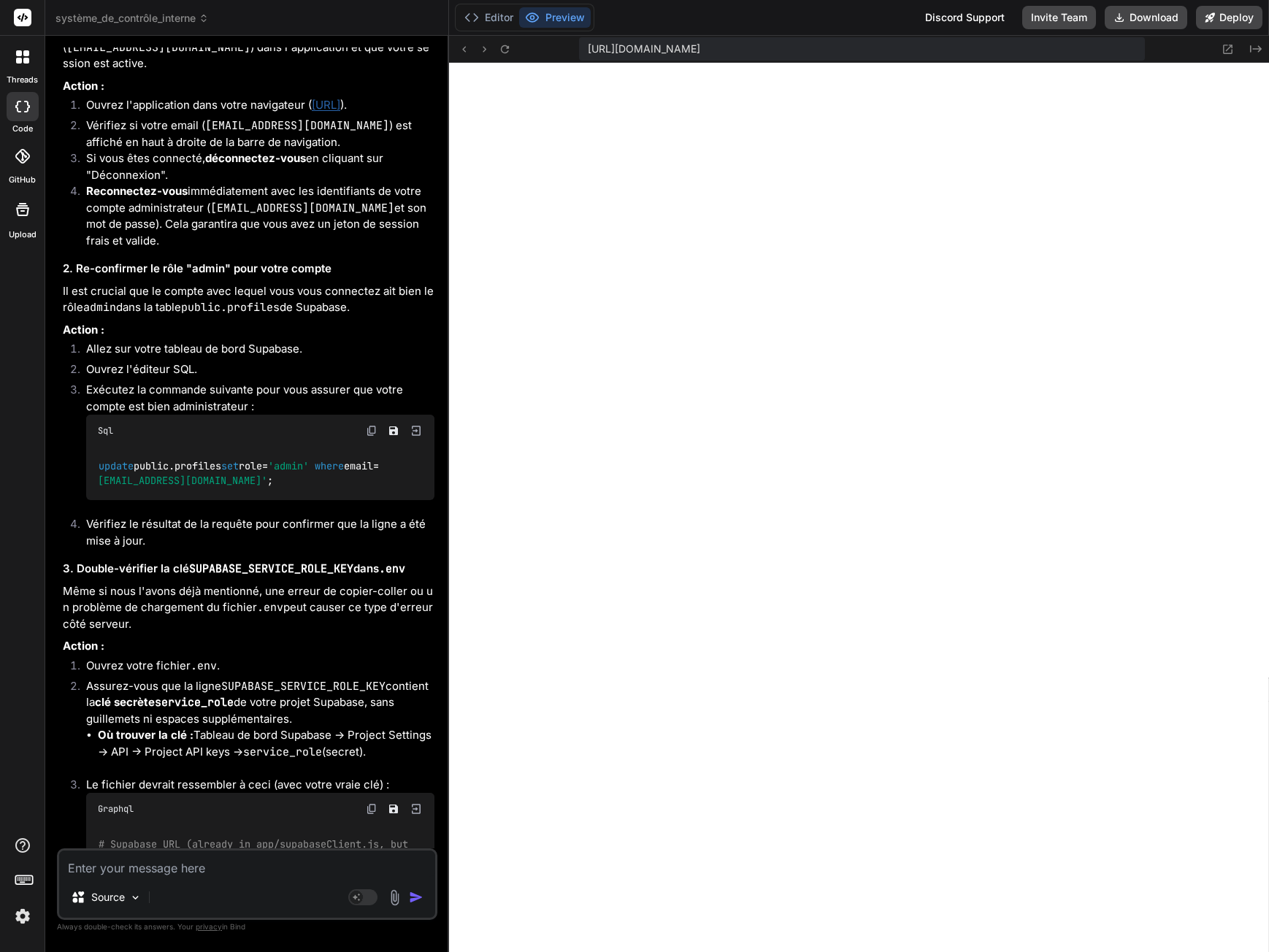
scroll to position [2996, 0]
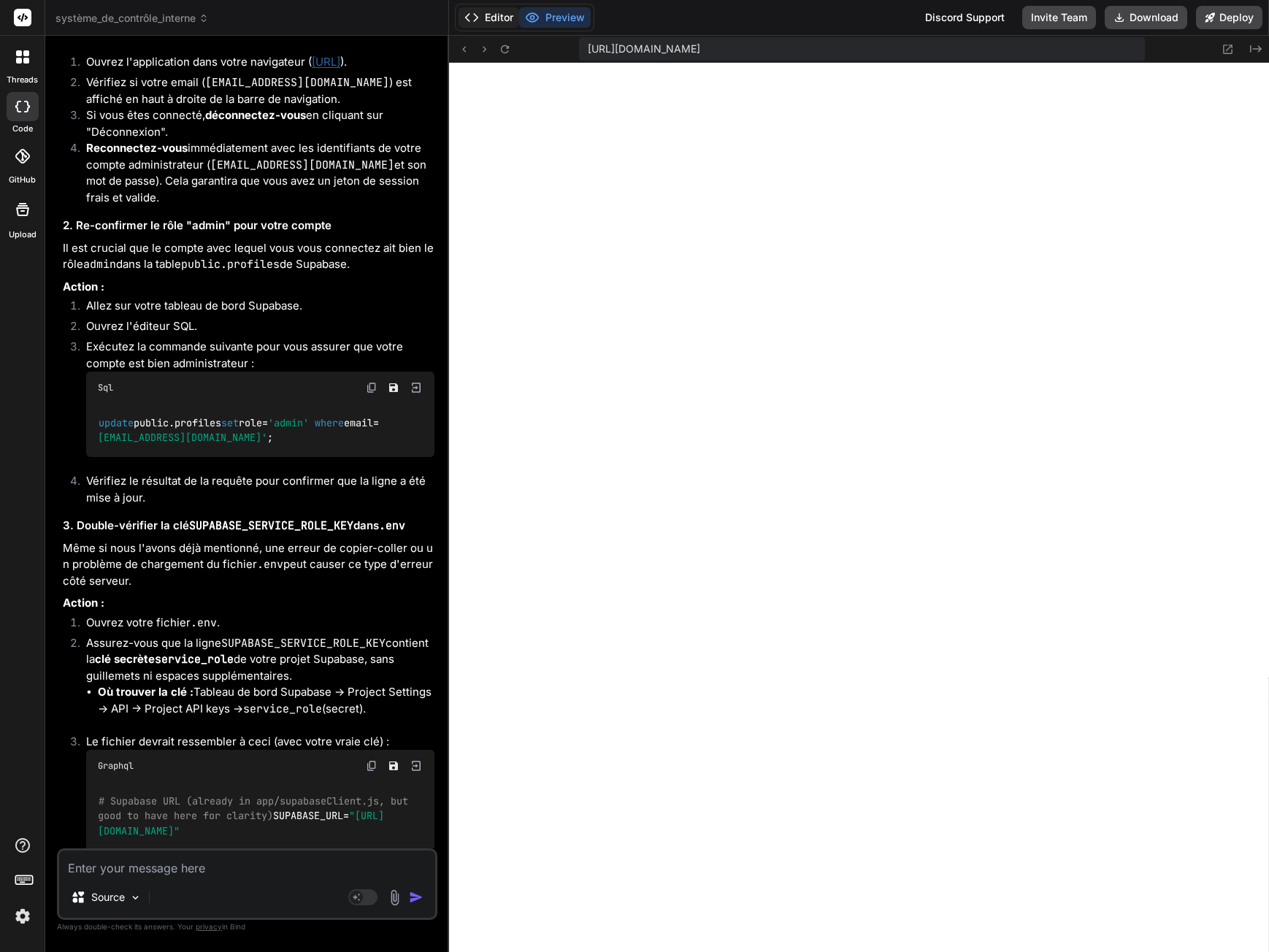
click at [483, 15] on button "Editor" at bounding box center [489, 18] width 60 height 21
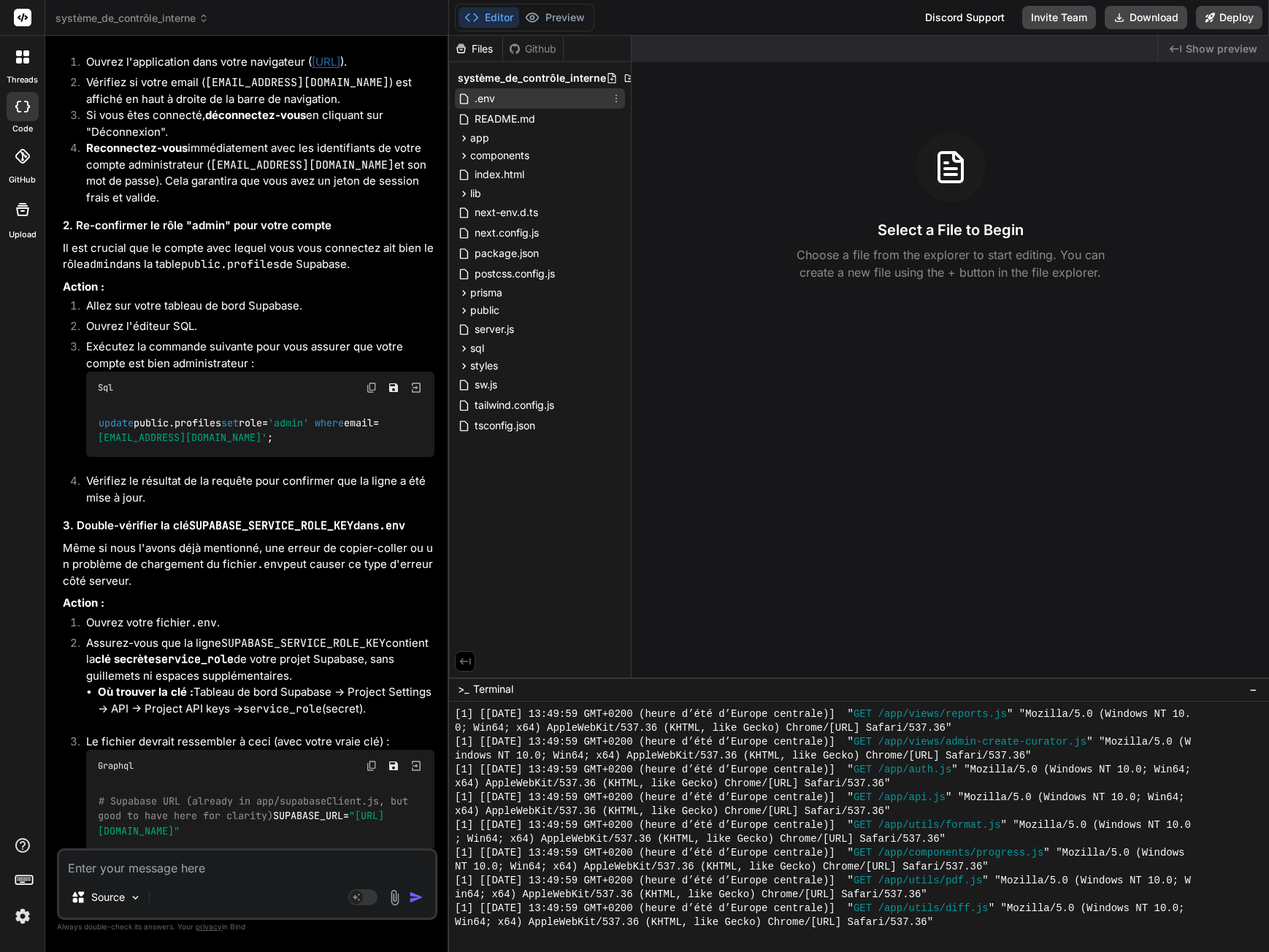
click at [506, 94] on div ".env" at bounding box center [539, 99] width 170 height 21
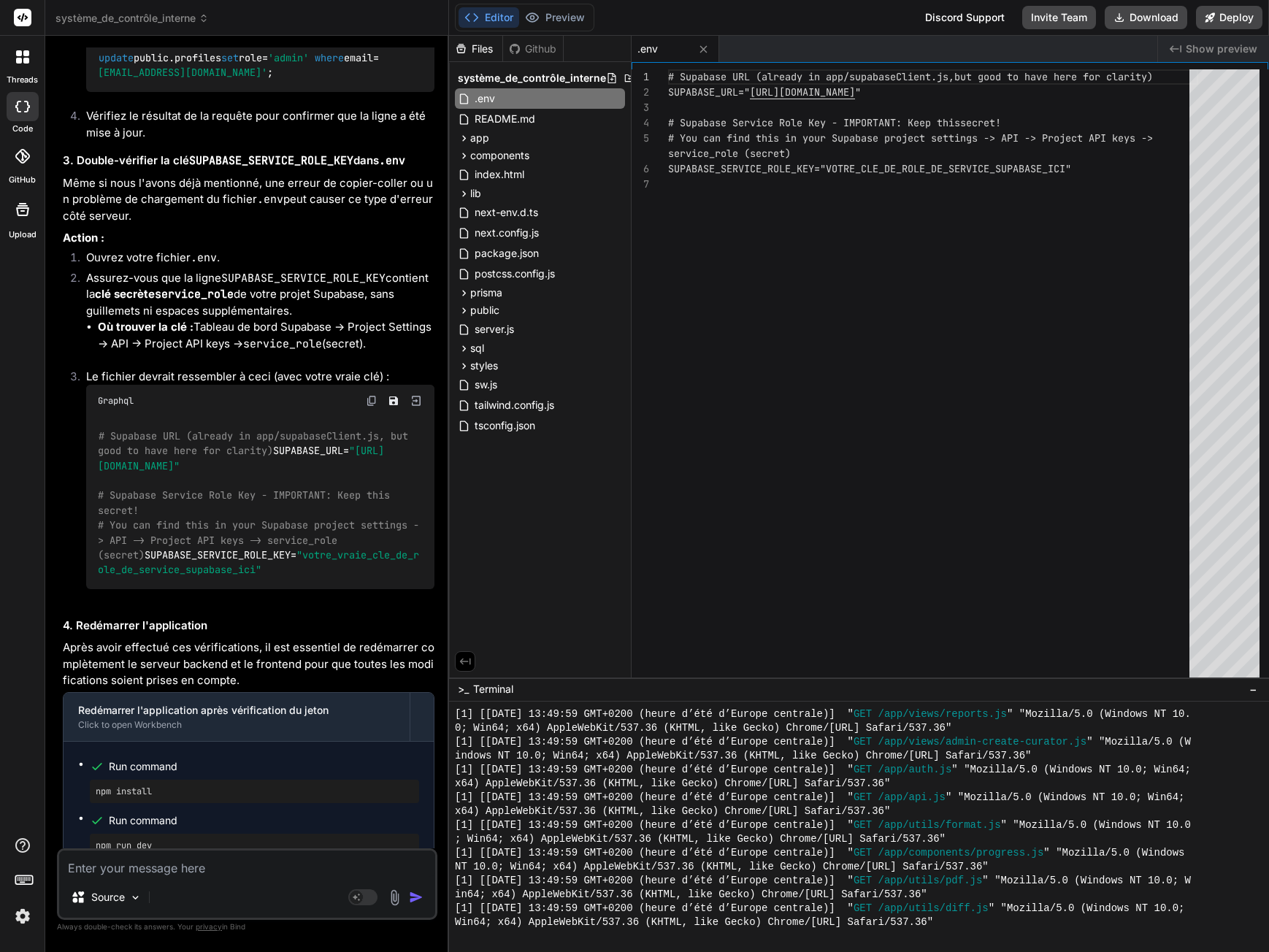
scroll to position [0, 0]
drag, startPoint x: 828, startPoint y: 169, endPoint x: 842, endPoint y: 161, distance: 16.1
click at [842, 161] on div "# Supabase URL (already in app/supabaseClient.js, but good to have here for cla…" at bounding box center [933, 377] width 530 height 615
click at [859, 159] on div "# Supabase URL (already in app/supabaseClient.js, but good to have here for cla…" at bounding box center [933, 377] width 530 height 615
click at [834, 163] on div "# Supabase URL (already in app/supabaseClient.js, but good to have here for cla…" at bounding box center [933, 377] width 530 height 615
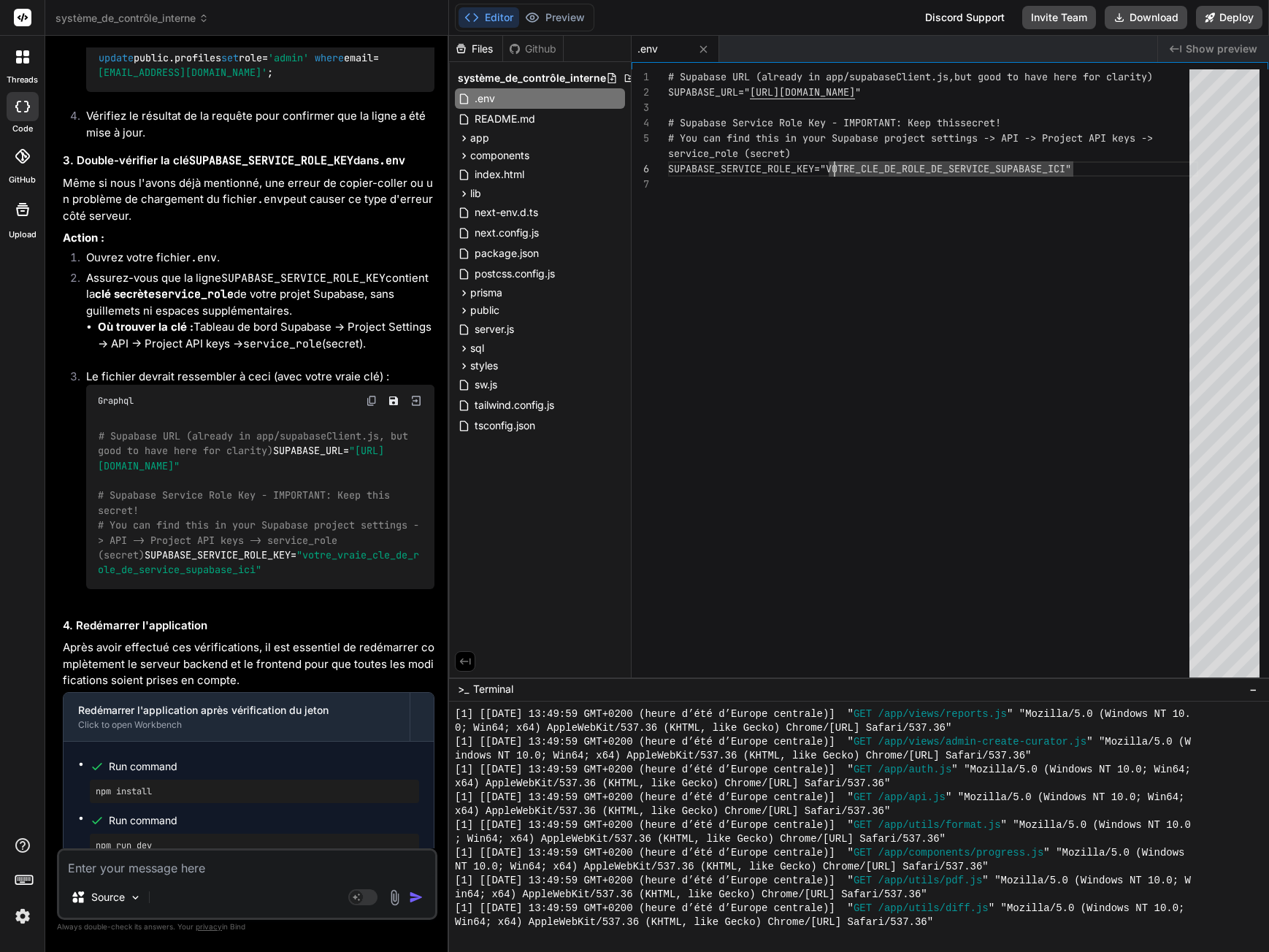
click at [837, 167] on div "# Supabase URL (already in app/supabaseClient.js, but good to have here for cla…" at bounding box center [933, 377] width 530 height 615
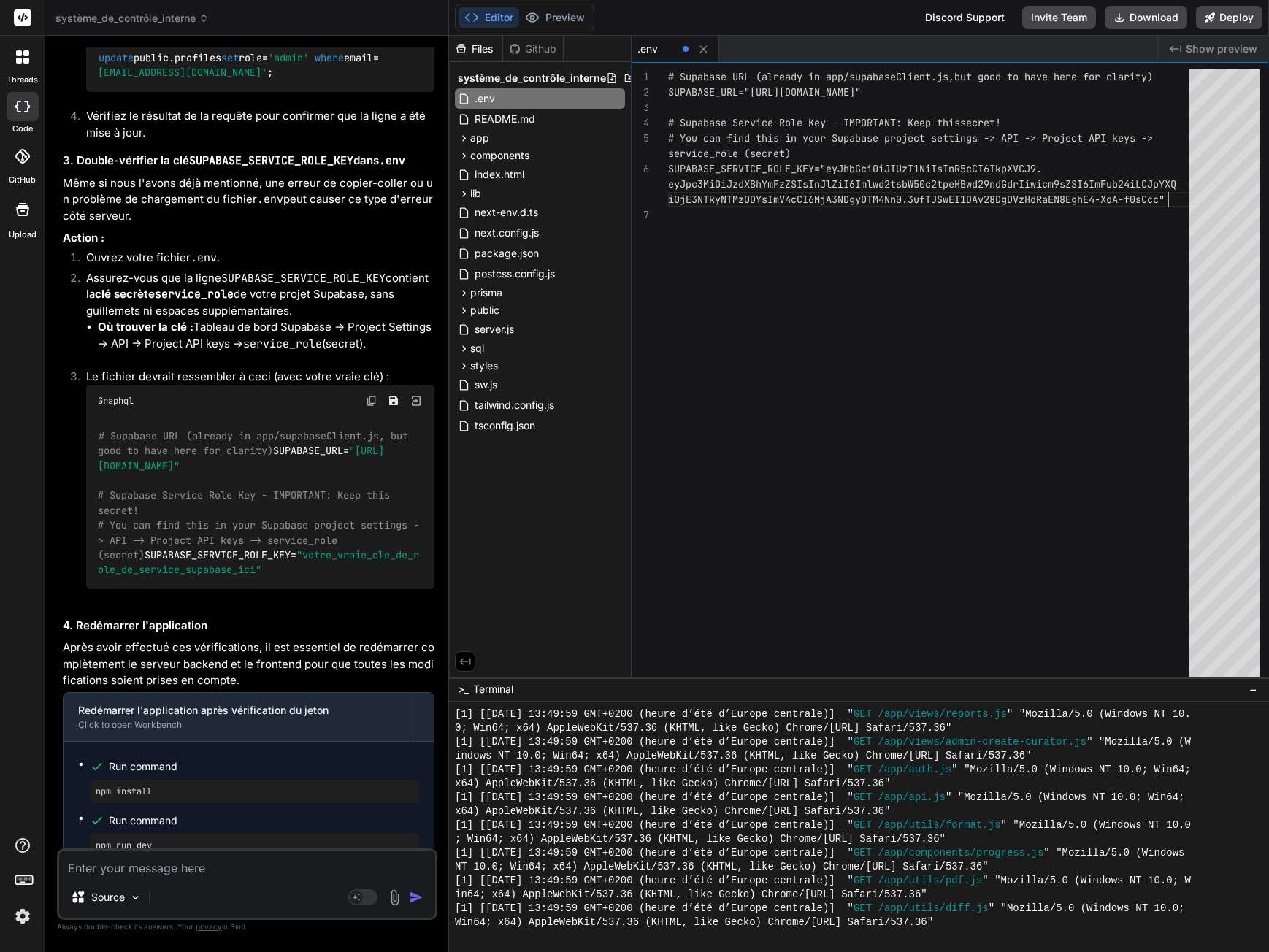
type textarea "t.js, but good to have here for clarity) SUPABASE_URL="https://ipwklmntskixppwo…"
click at [911, 293] on div "# Supabase URL (already in app/supabaseClient.js, but good to have here for cla…" at bounding box center [933, 377] width 530 height 615
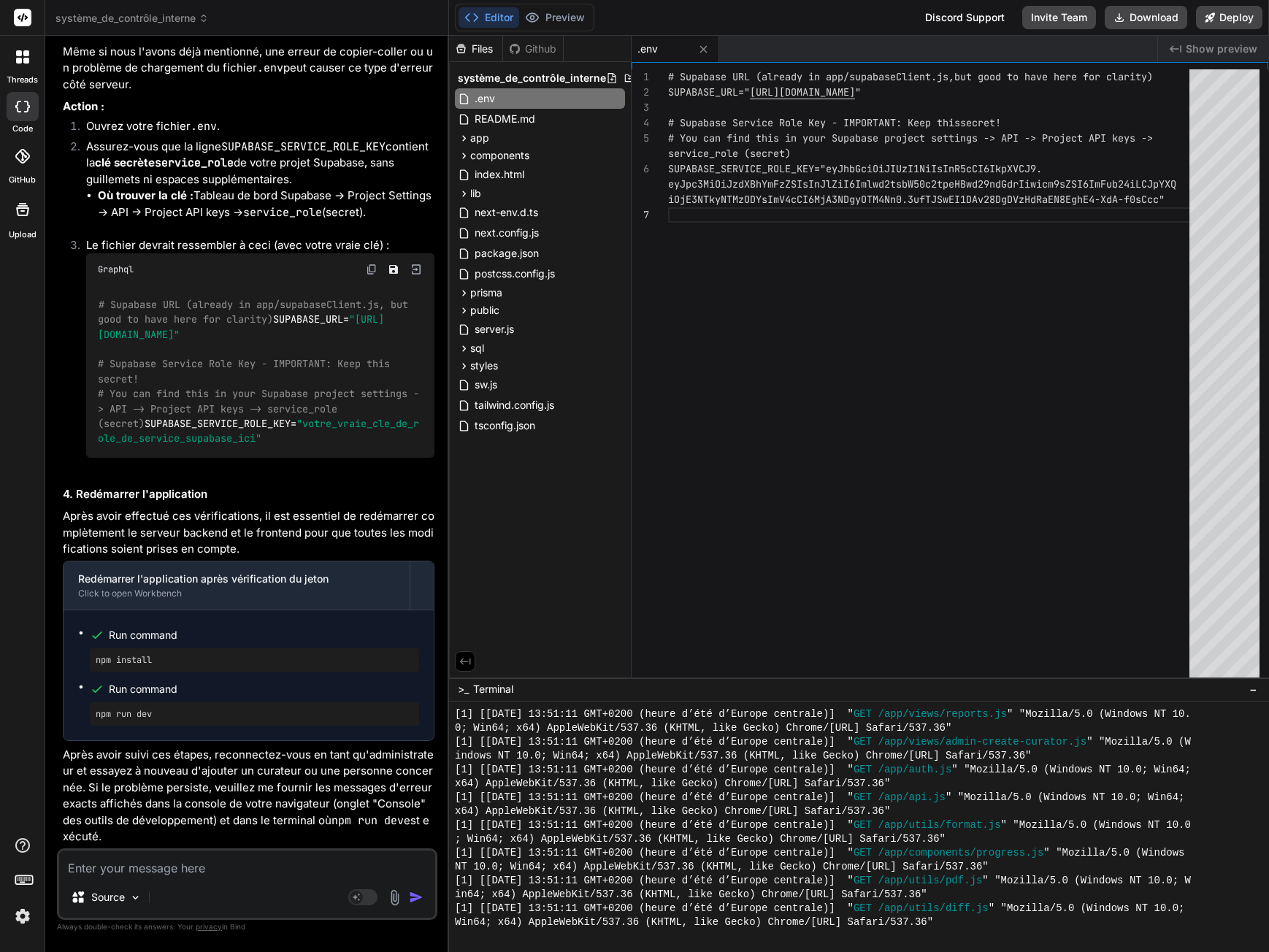
scroll to position [3507, 0]
drag, startPoint x: 101, startPoint y: 634, endPoint x: 226, endPoint y: 712, distance: 147.3
click at [226, 712] on ul "Run command npm install Run command npm run dev" at bounding box center [248, 675] width 341 height 101
copy ul "Run command npm install Run command npm run dev"
click at [166, 874] on textarea at bounding box center [247, 864] width 376 height 27
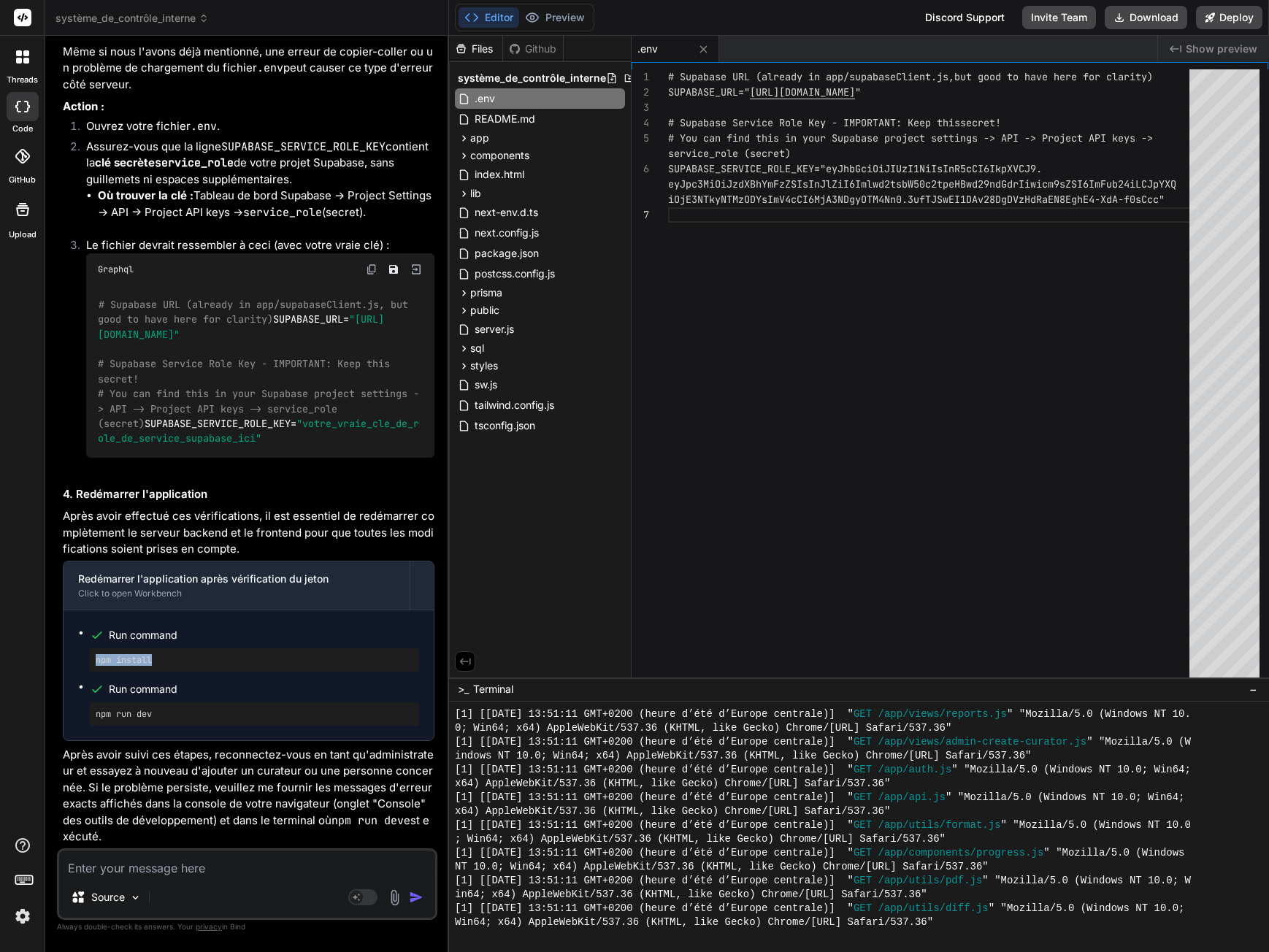
drag, startPoint x: 95, startPoint y: 659, endPoint x: 197, endPoint y: 661, distance: 102.0
click at [197, 661] on div "npm install" at bounding box center [254, 660] width 329 height 24
copy pre "npm install"
click at [166, 862] on textarea at bounding box center [247, 864] width 376 height 27
paste textarea "npm install"
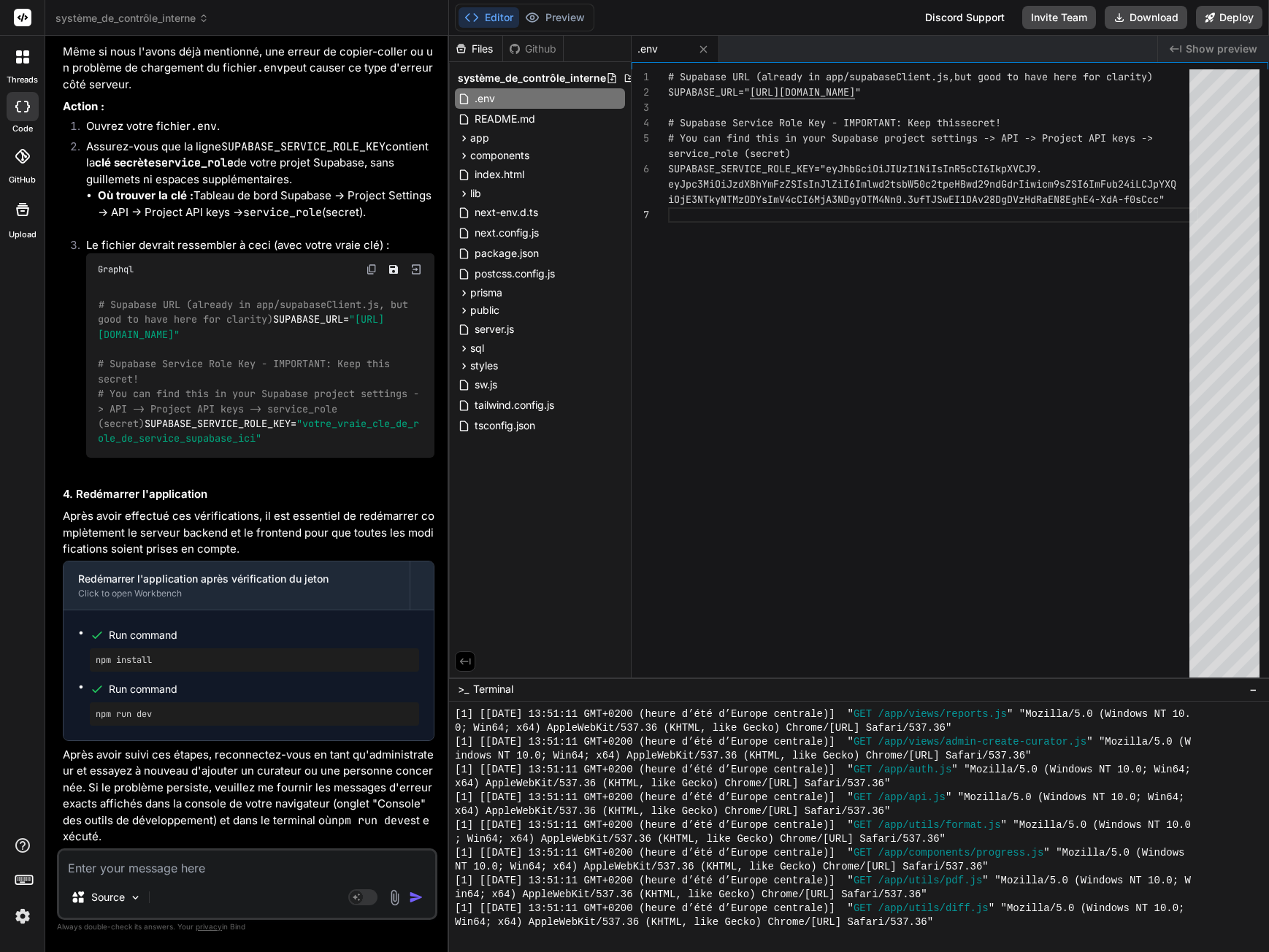
type textarea "npm install"
type textarea "x"
type textarea "npm install"
drag, startPoint x: 97, startPoint y: 715, endPoint x: 237, endPoint y: 715, distance: 140.0
click at [237, 715] on pre "npm run dev" at bounding box center [254, 714] width 318 height 12
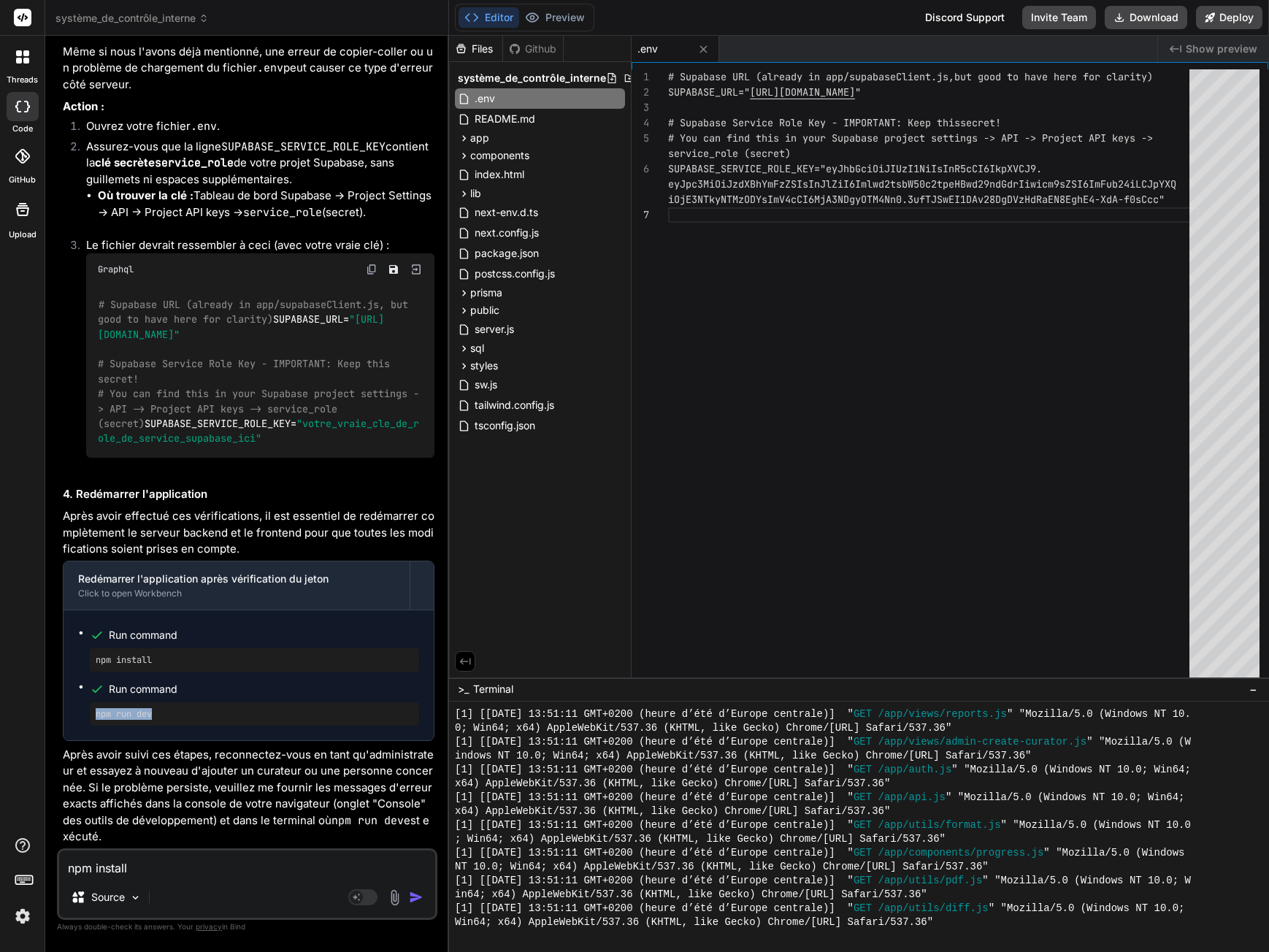
copy pre "npm run dev"
click at [170, 864] on textarea "npm install" at bounding box center [247, 864] width 376 height 27
type textarea "x"
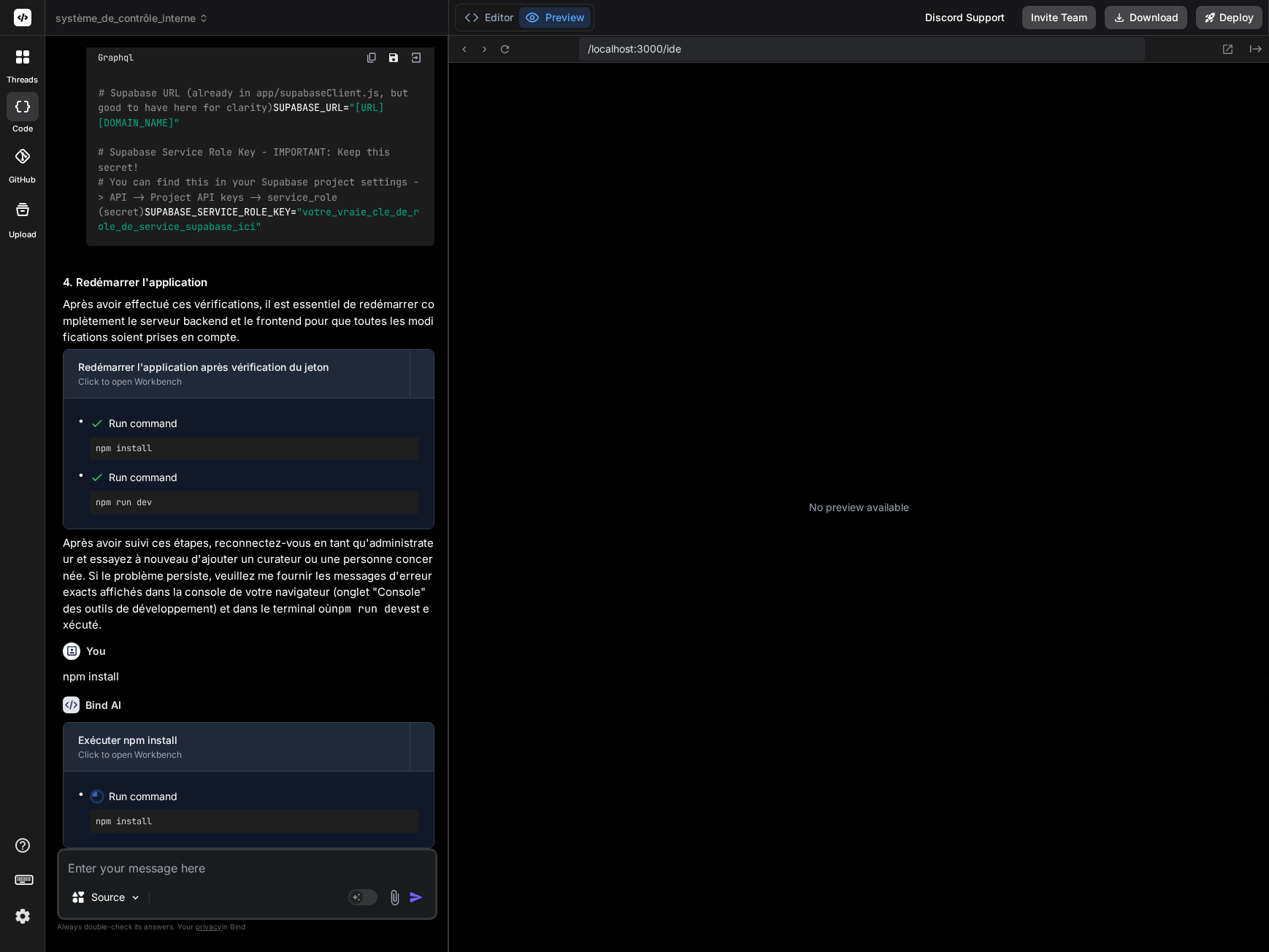
scroll to position [2899, 0]
type textarea "x"
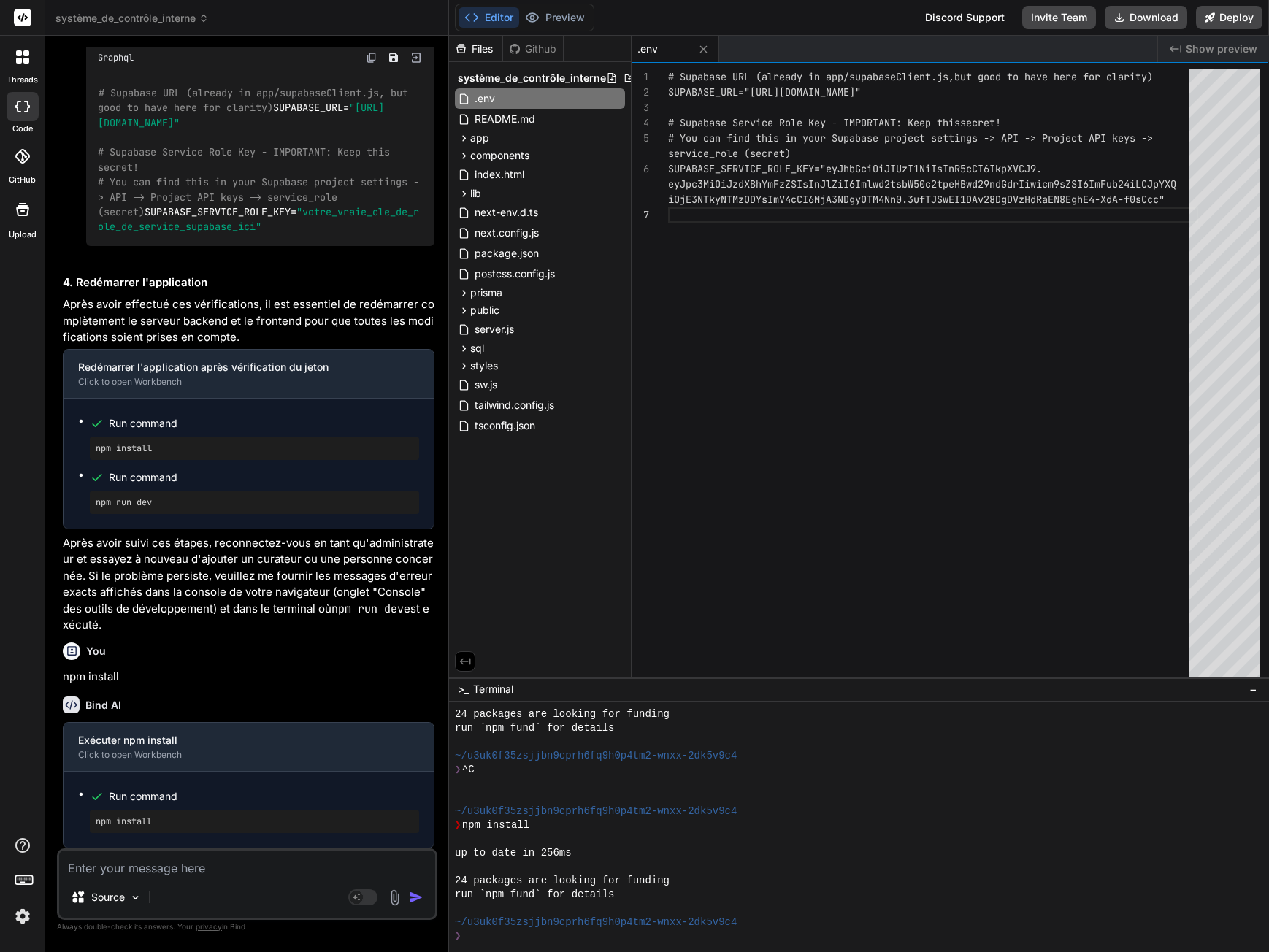
click at [122, 870] on textarea at bounding box center [247, 864] width 376 height 27
paste textarea "npm run dev"
type textarea "npm run dev"
type textarea "x"
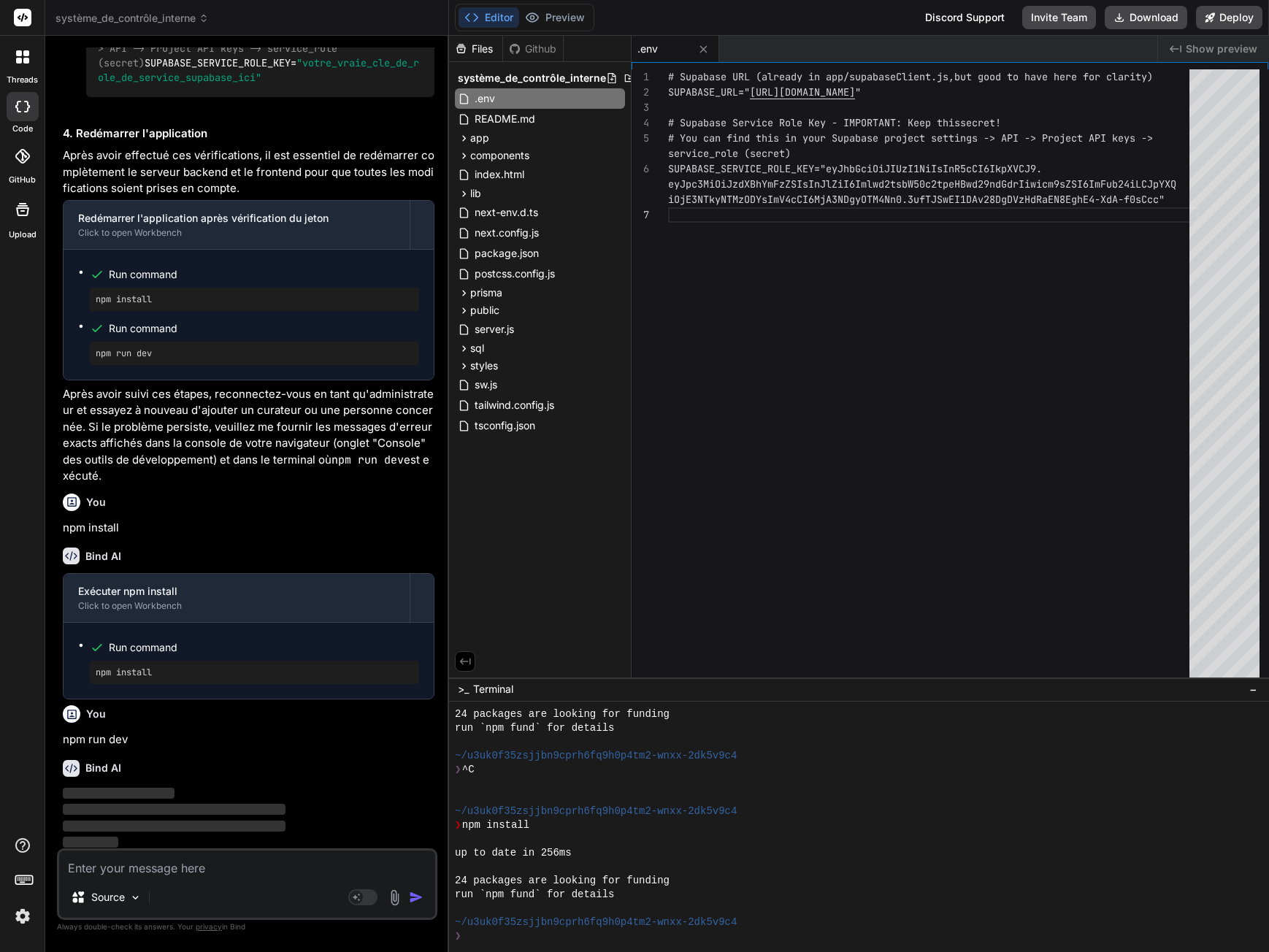
scroll to position [3871, 0]
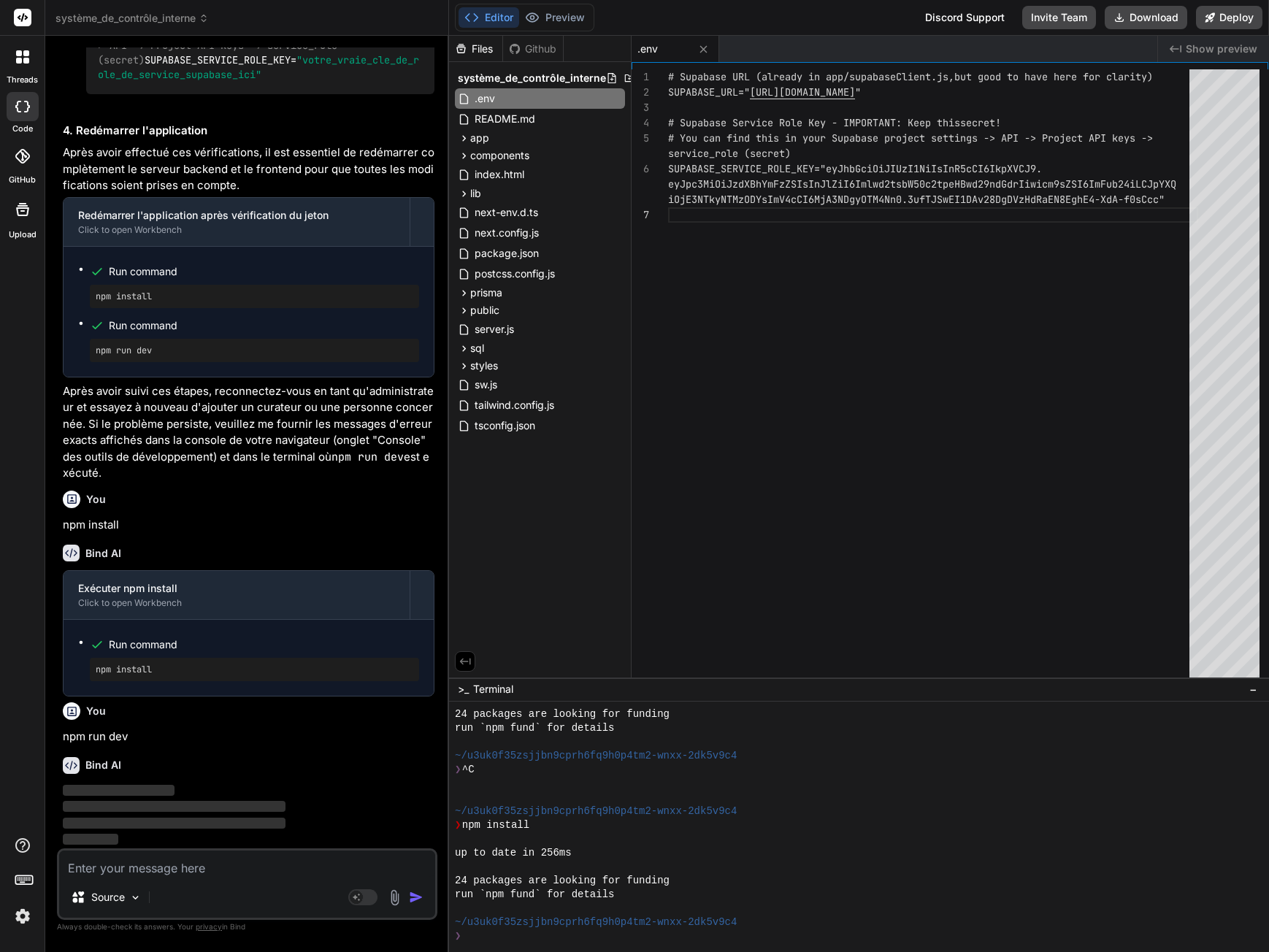
type textarea "x"
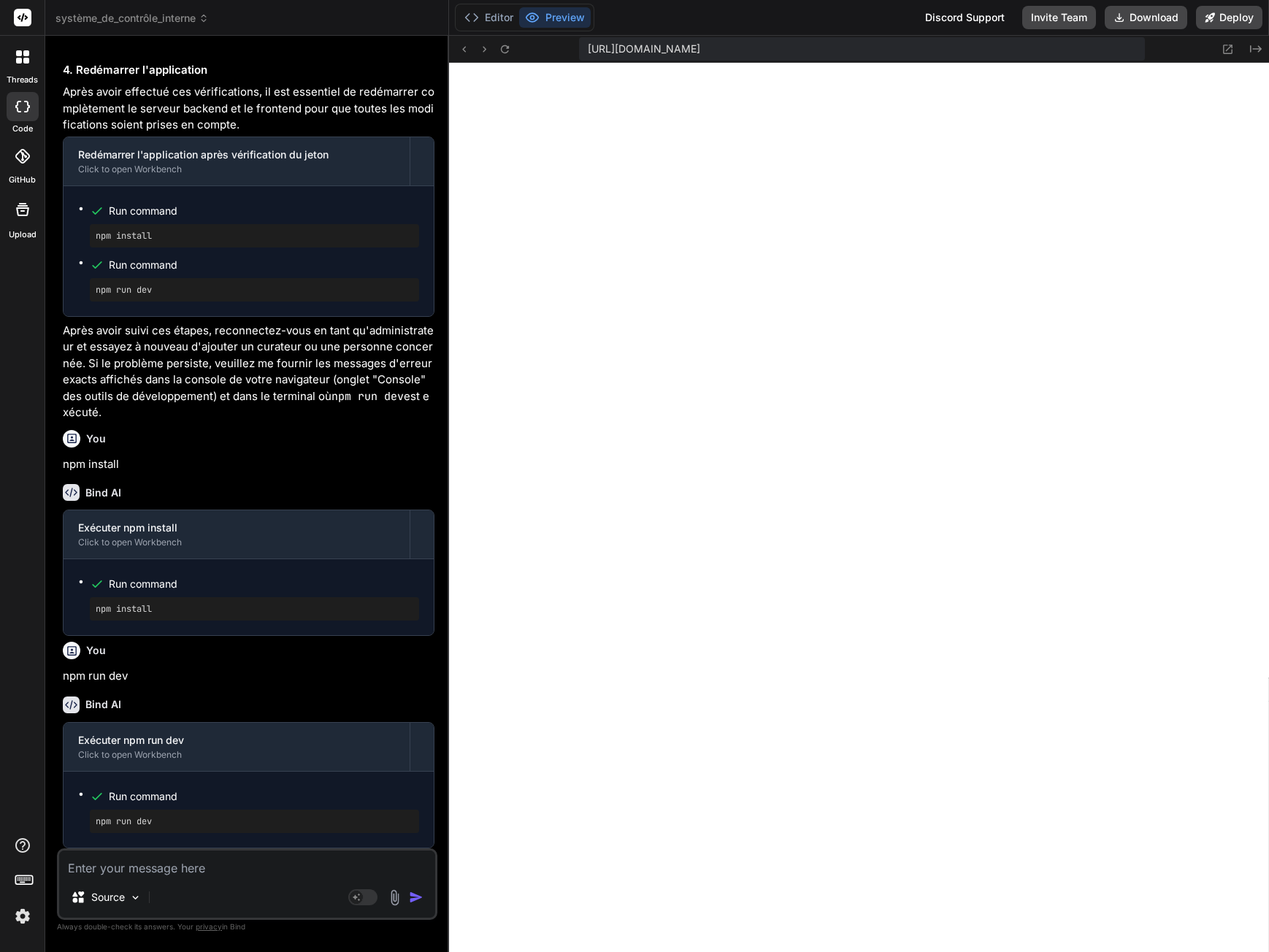
scroll to position [4509, 0]
click at [139, 856] on textarea at bounding box center [247, 864] width 376 height 27
type textarea "J"
type textarea "x"
type textarea "J'"
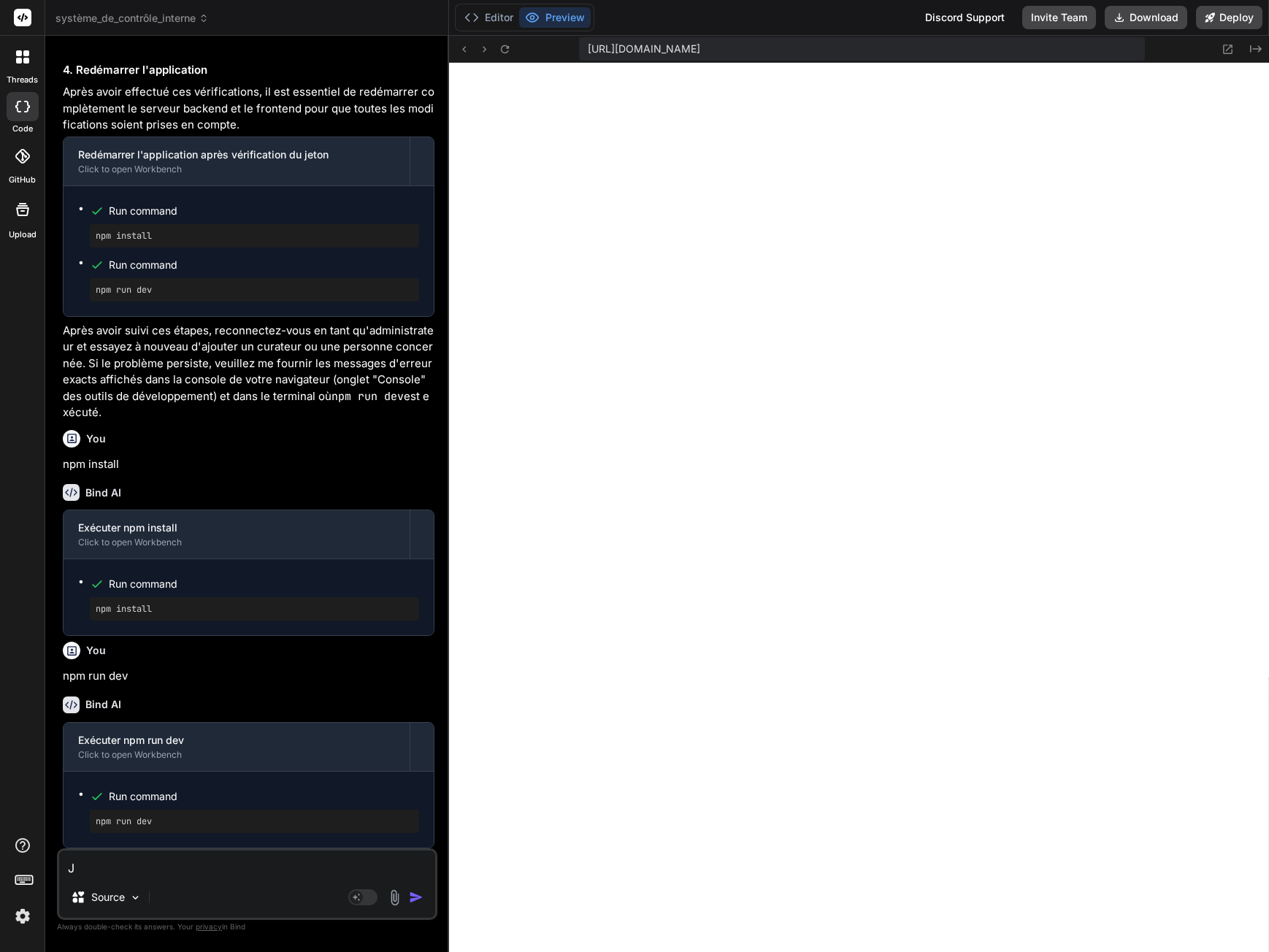
type textarea "x"
type textarea "J'a"
type textarea "x"
type textarea "J'ai"
type textarea "x"
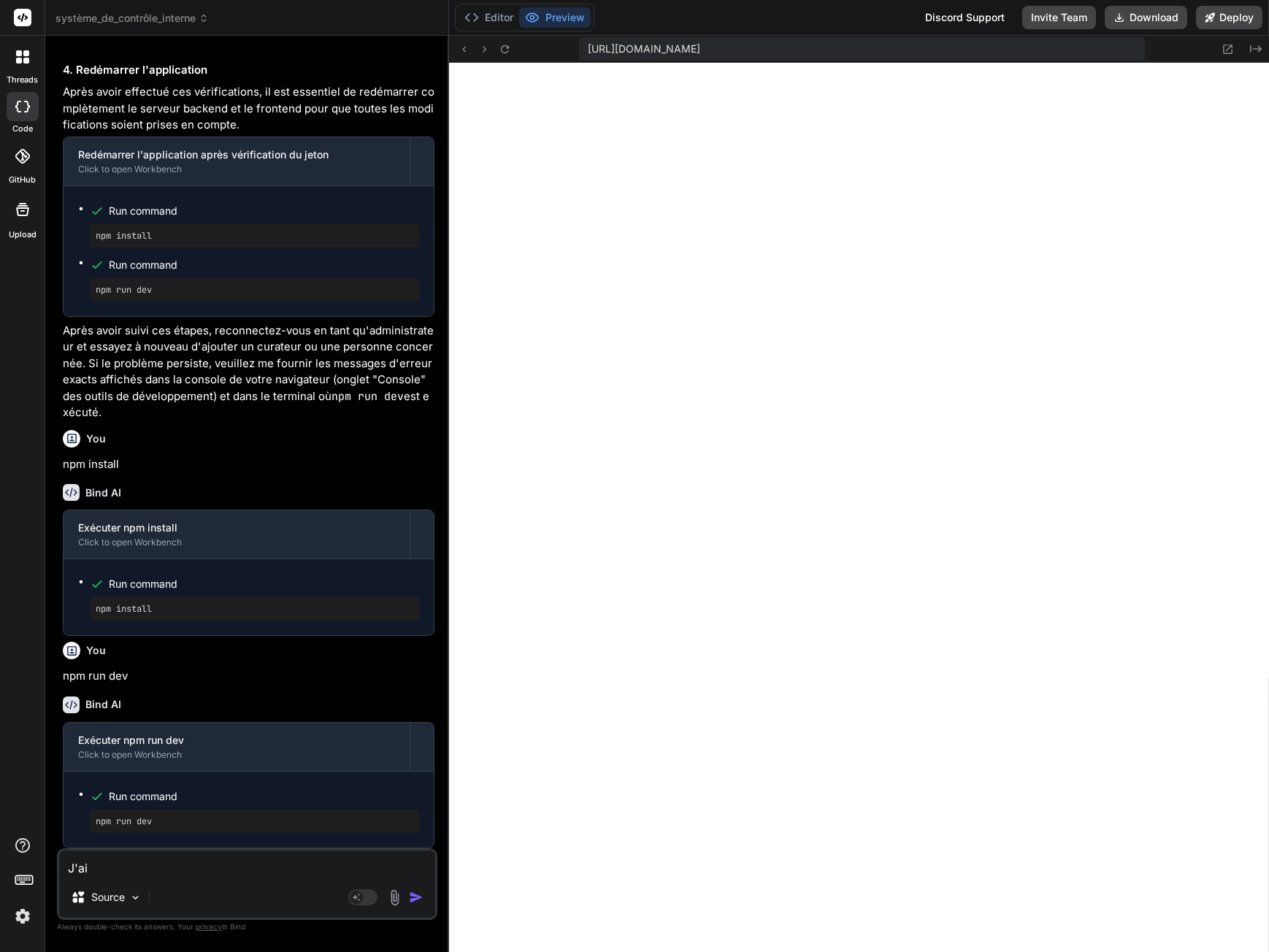
type textarea "J'ai"
type textarea "x"
type textarea "J'ai t"
type textarea "x"
type textarea "J'ai te"
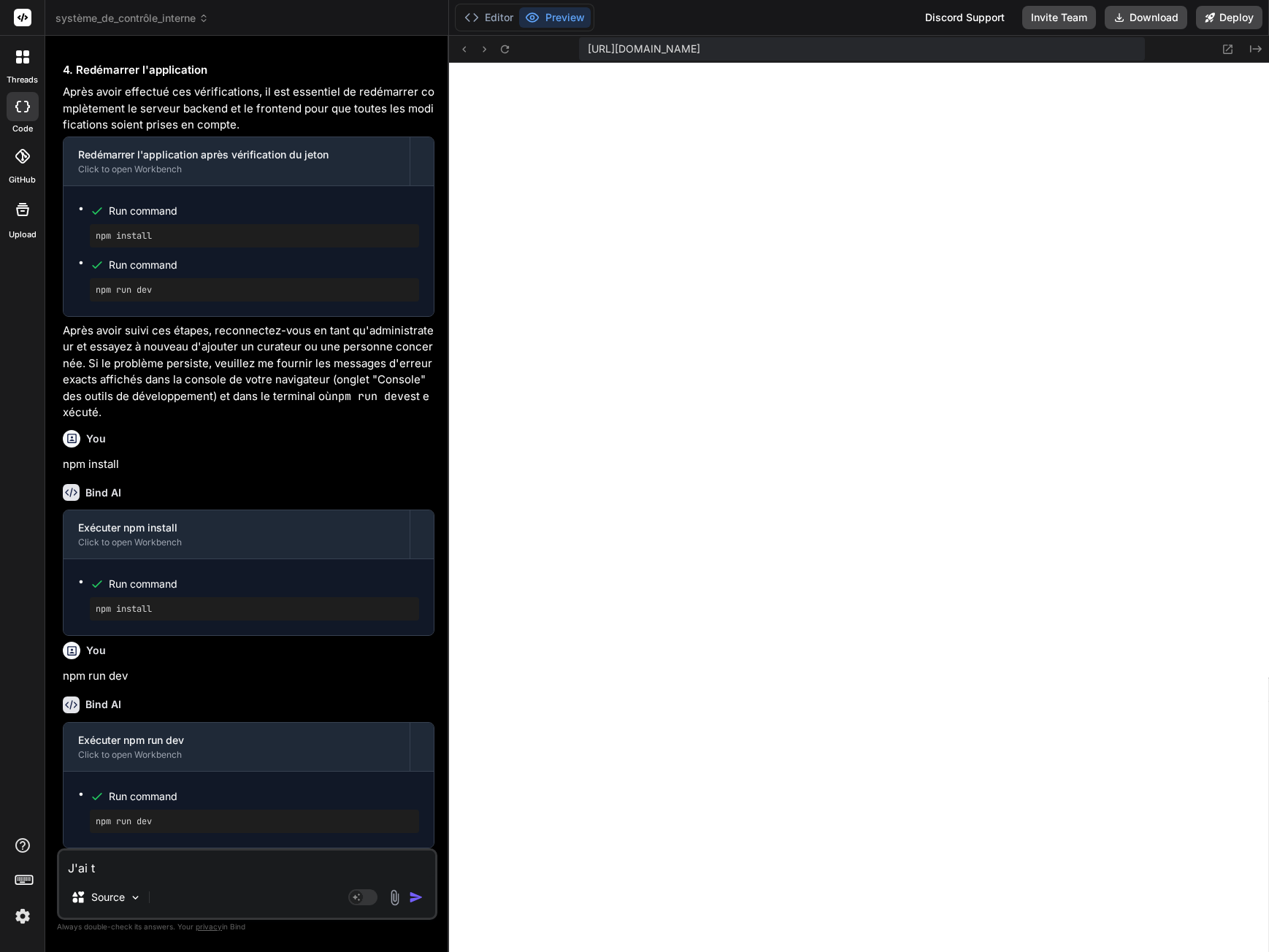
type textarea "x"
type textarea "J'ai ten"
type textarea "x"
type textarea "J'ai tent"
type textarea "x"
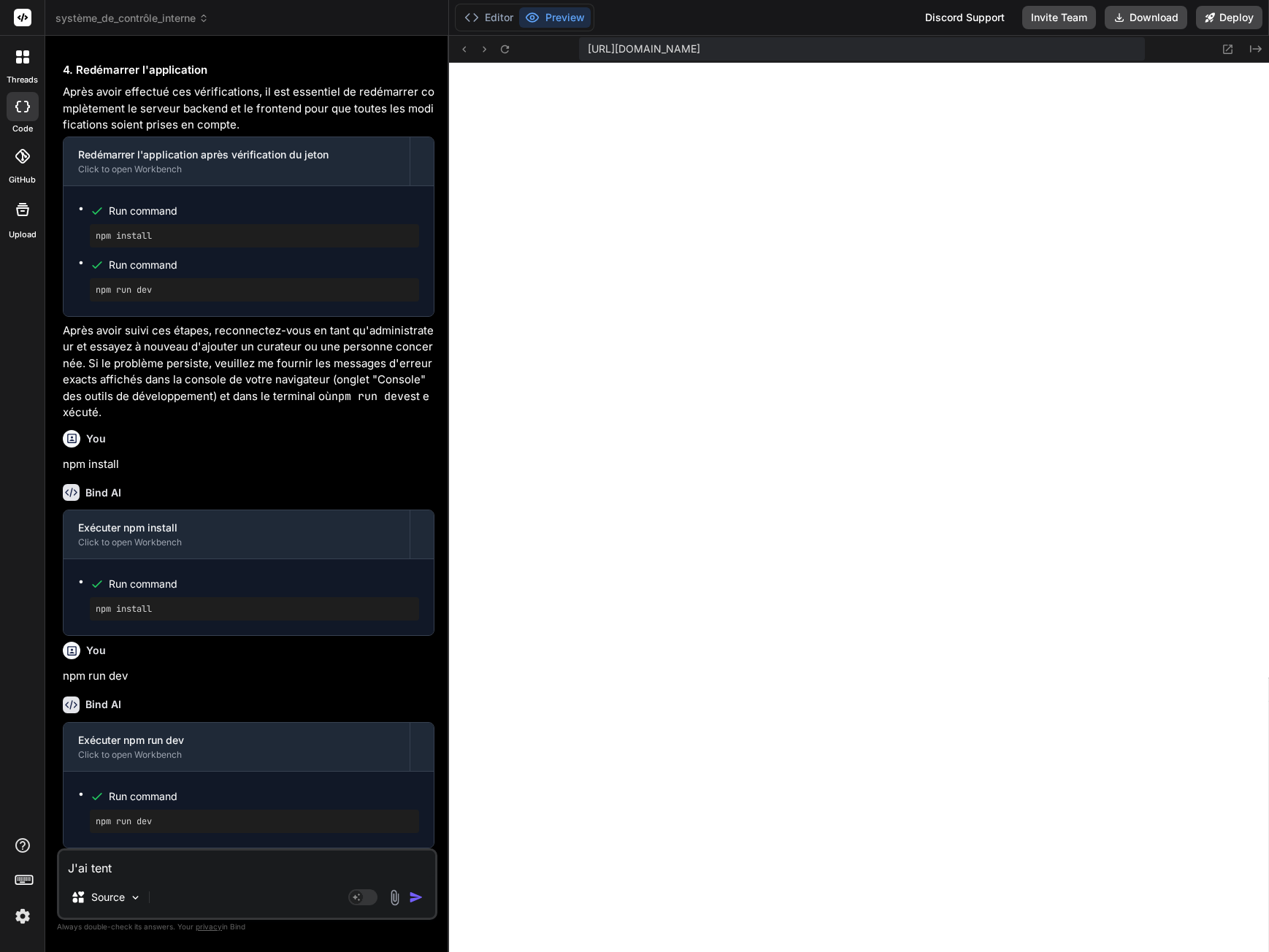
type textarea "J'ai tenté"
type textarea "x"
type textarea "J'ai tenté"
type textarea "x"
type textarea "J'ai tenté d"
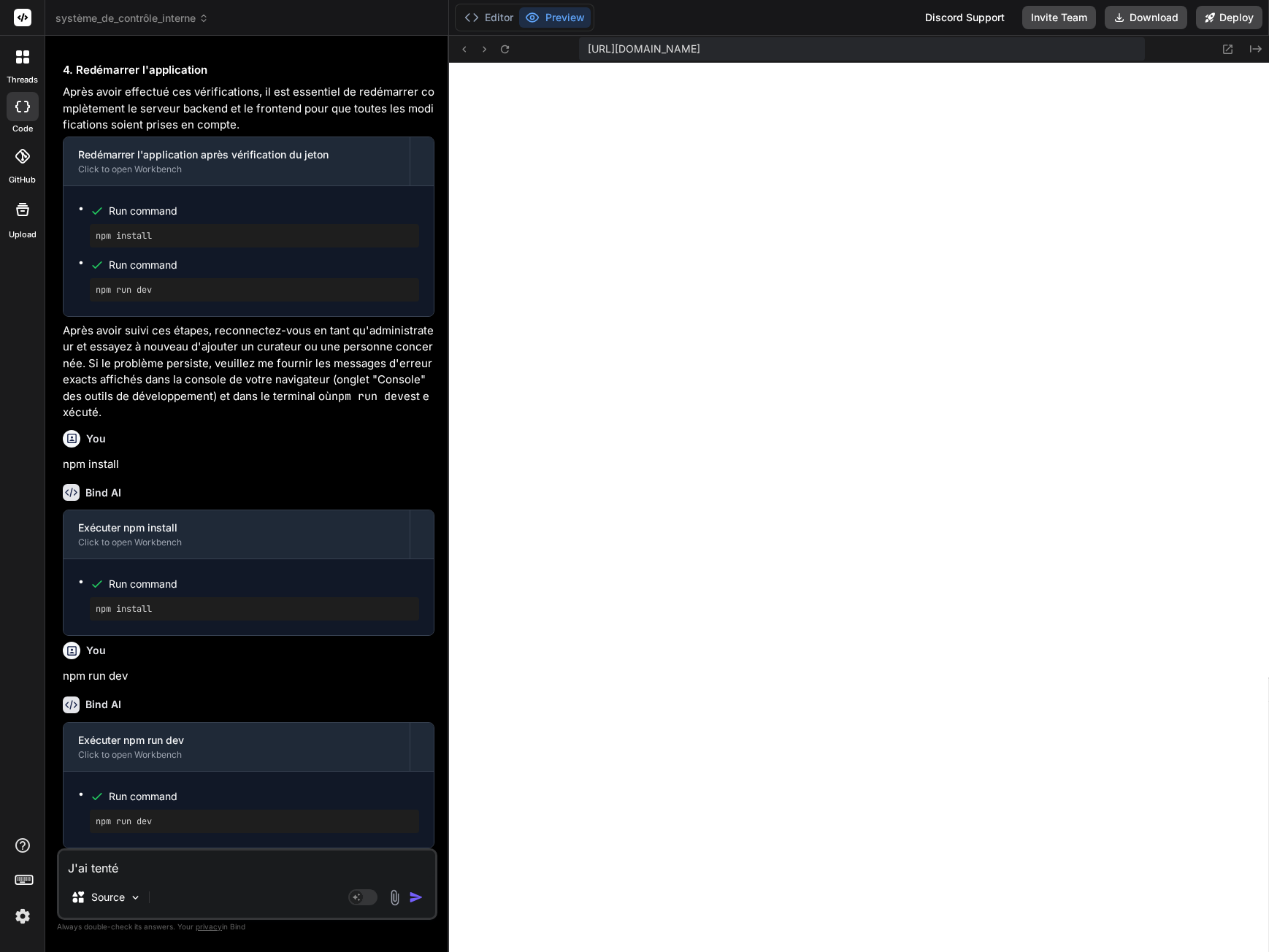
type textarea "x"
type textarea "J'ai tenté d'"
type textarea "x"
type textarea "J'ai tenté d'a"
type textarea "x"
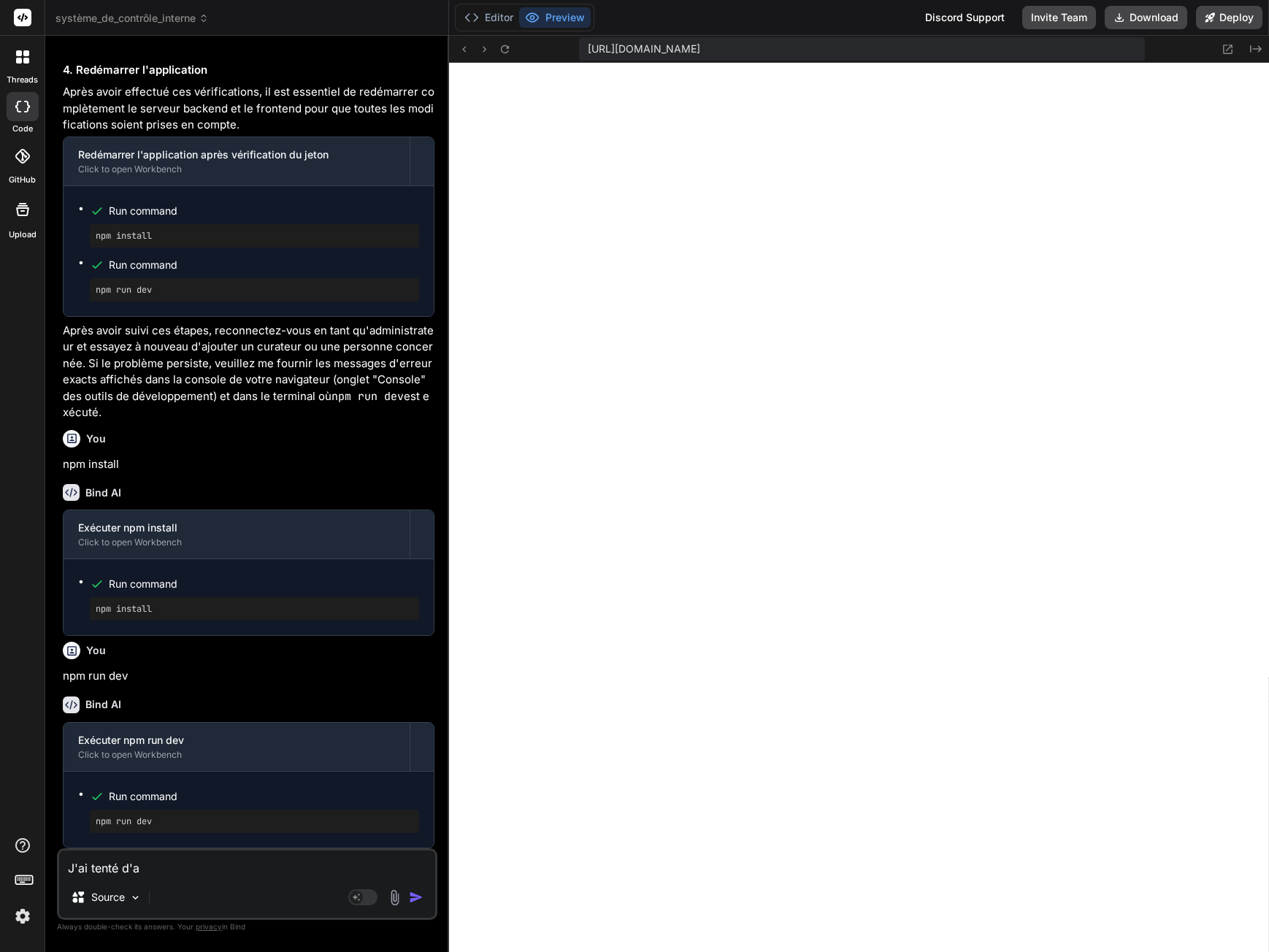
type textarea "J'ai tenté d'aj"
type textarea "x"
type textarea "J'ai tenté d'ajo"
type textarea "x"
type textarea "J'ai tenté d'ajou"
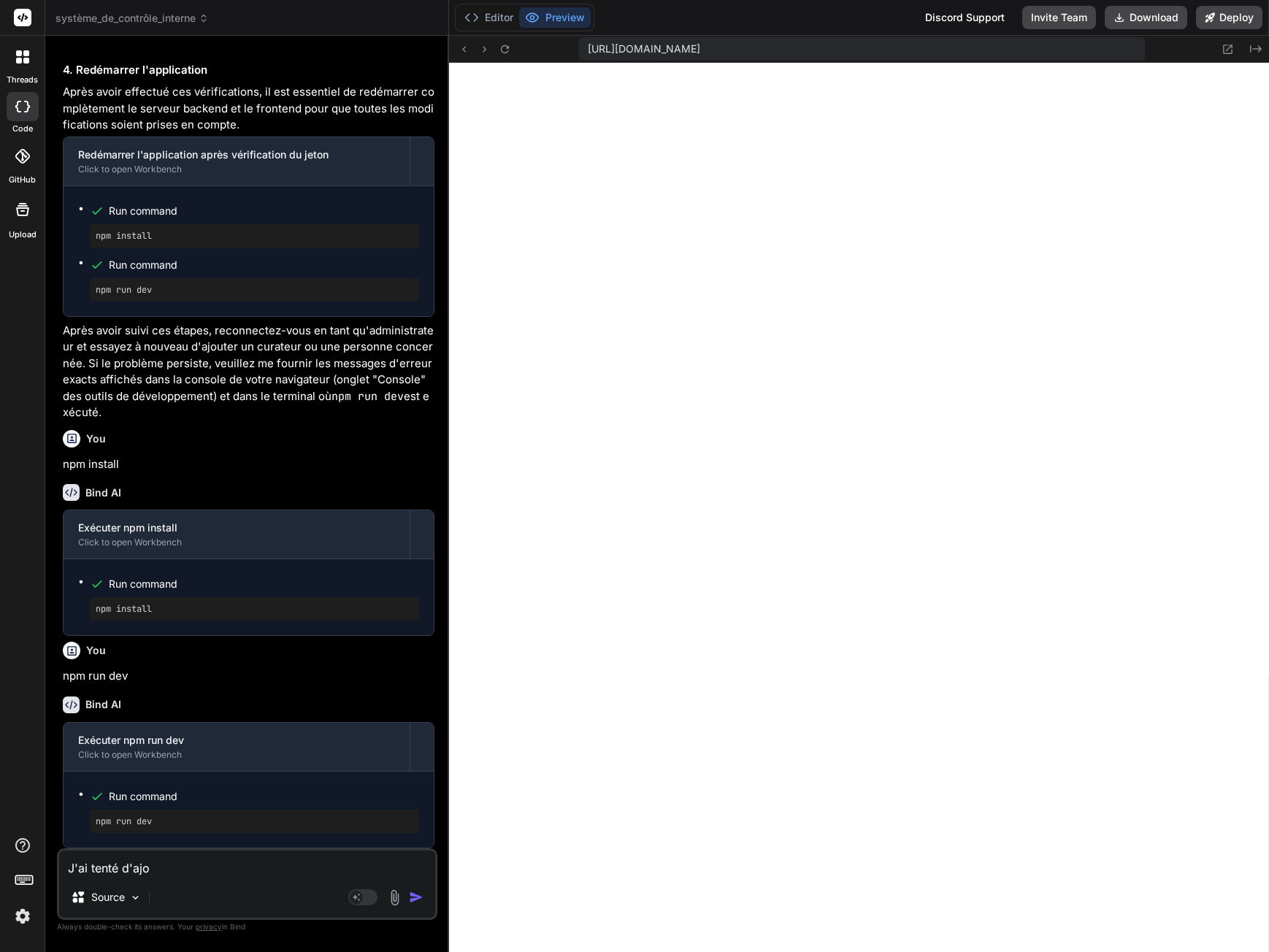
type textarea "x"
type textarea "J'ai tenté d'ajo"
type textarea "x"
type textarea "J'ai tenté d'aj"
type textarea "x"
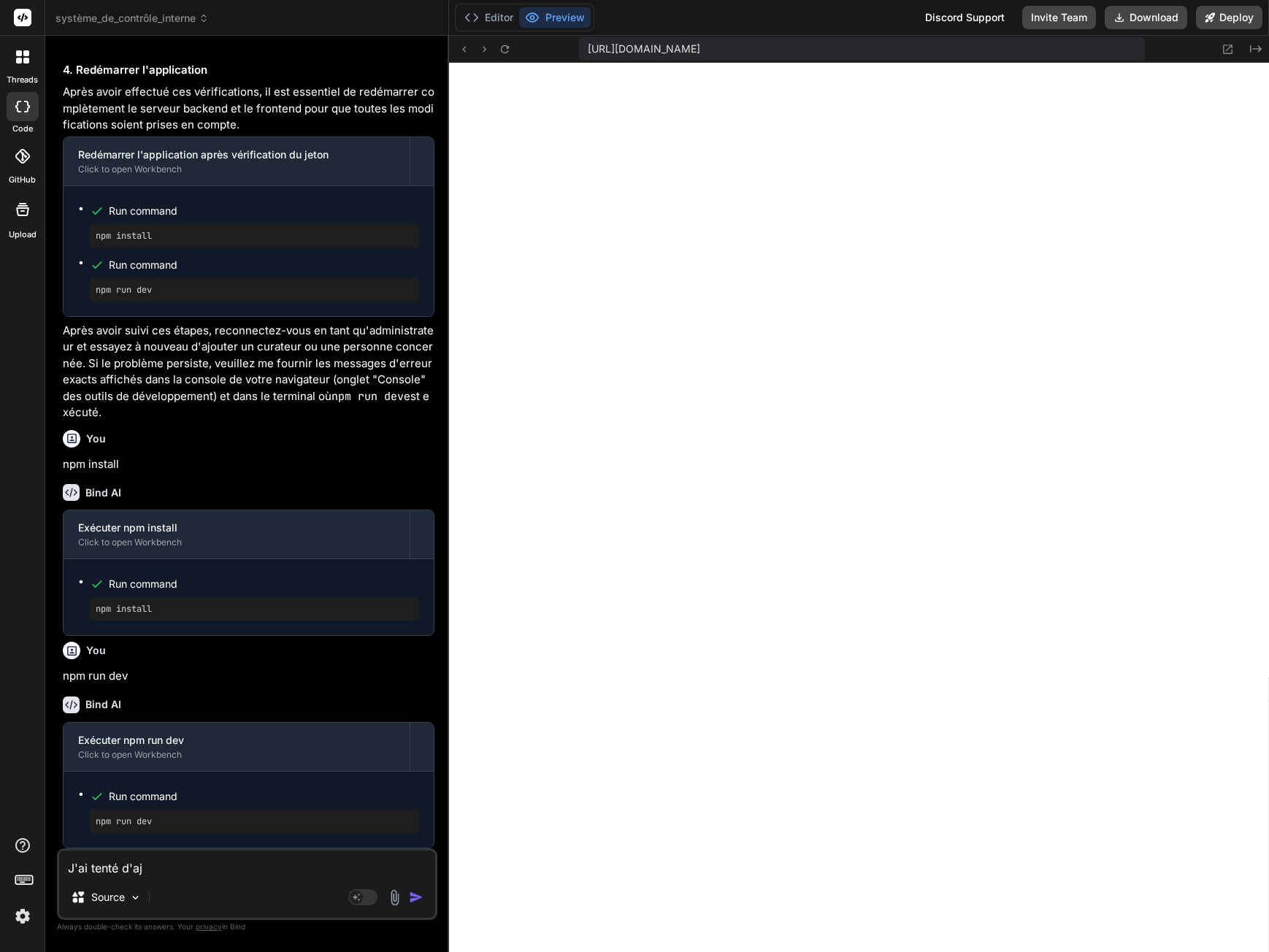
type textarea "J'ai tenté d'a"
type textarea "x"
type textarea "J'ai tenté d'aj"
type textarea "x"
type textarea "J'ai tenté d'ajo"
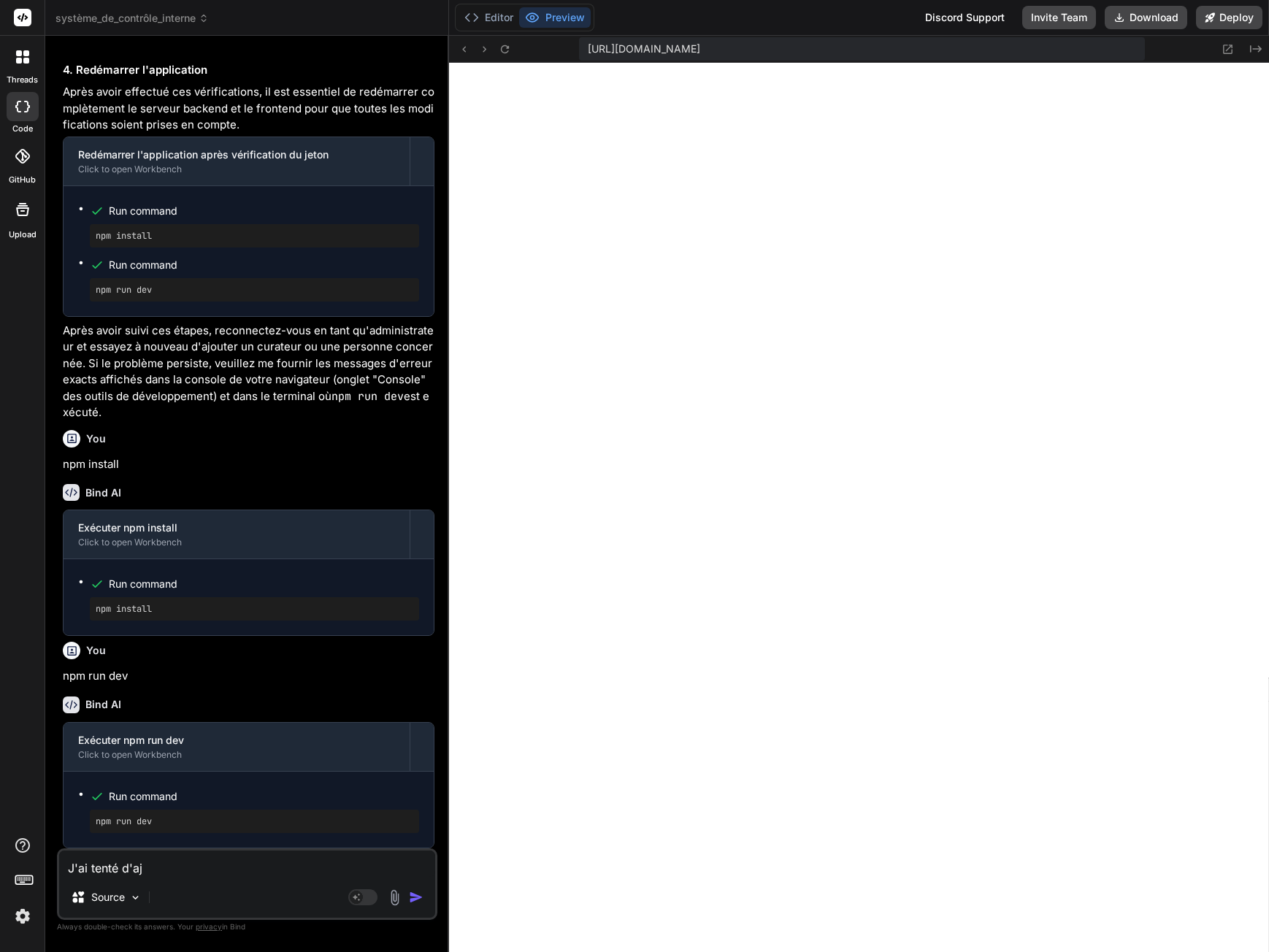
type textarea "x"
type textarea "J'ai tenté d'ajou"
type textarea "x"
type textarea "J'ai tenté d'ajout"
type textarea "x"
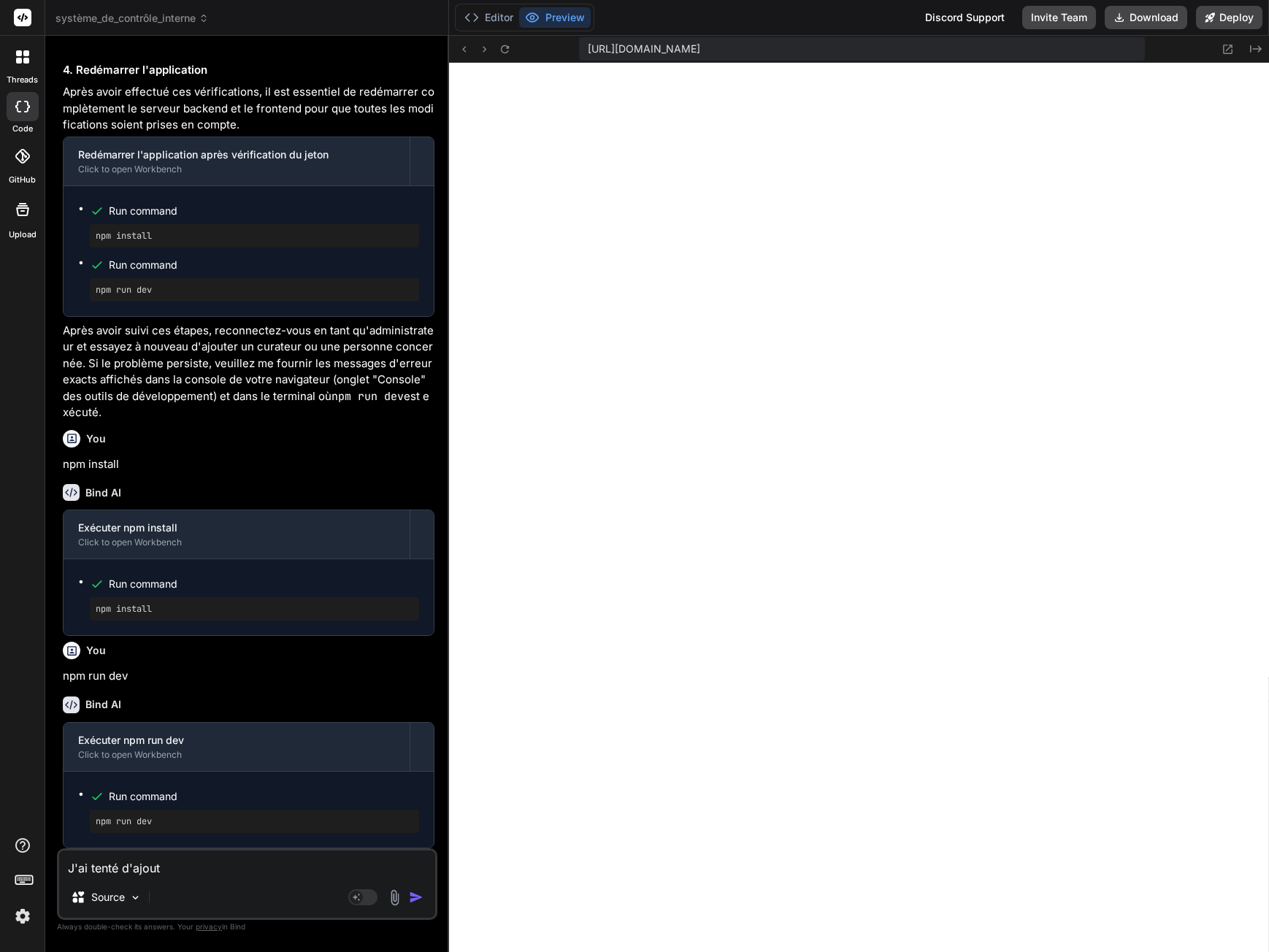
type textarea "J'ai tenté d'ajoute"
type textarea "x"
type textarea "J'ai tenté d'ajouter"
type textarea "x"
type textarea "J'ai tenté d'ajouter"
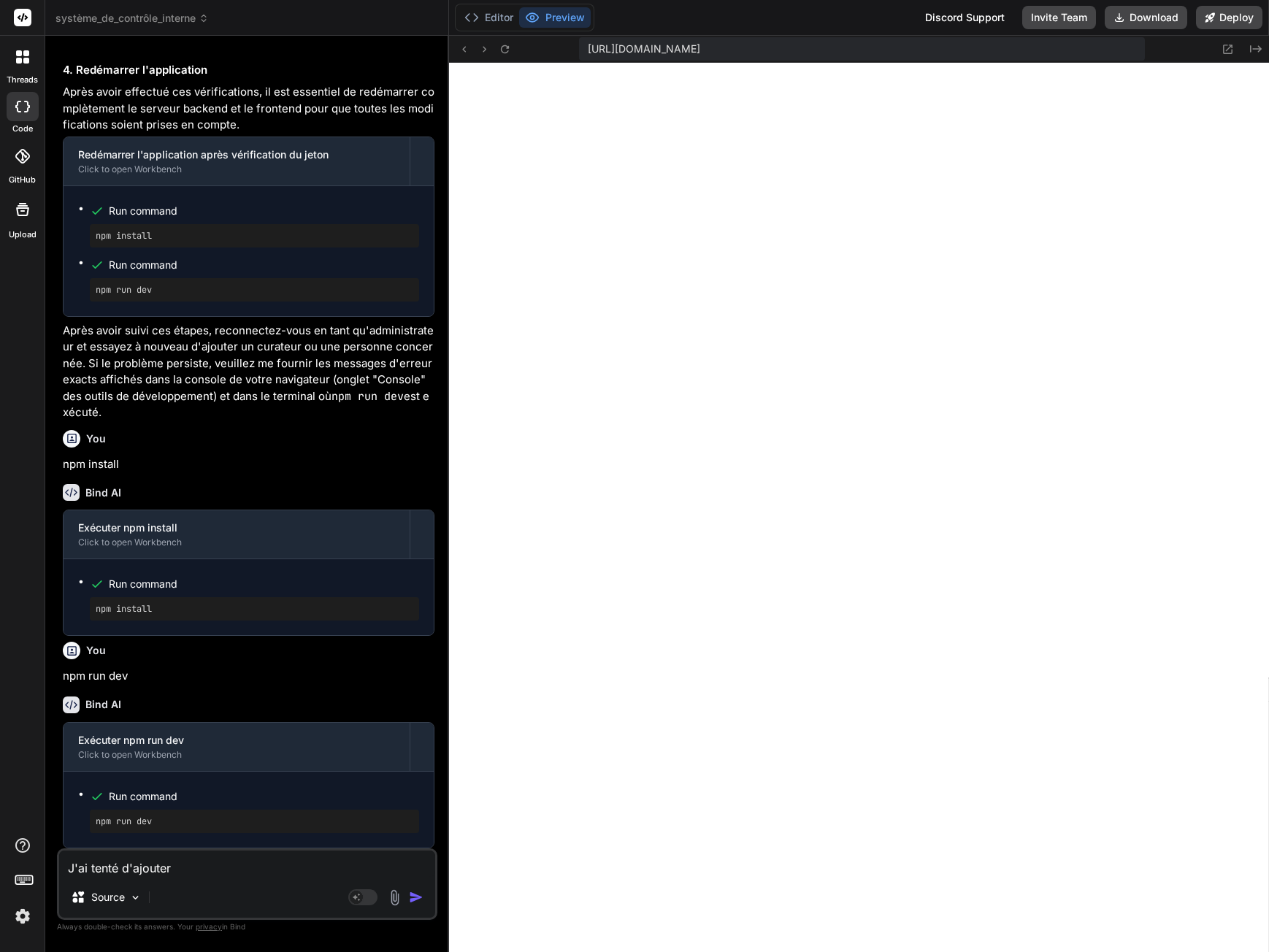
type textarea "x"
type textarea "J'ai tenté d'ajouter u"
type textarea "x"
type textarea "J'ai tenté d'ajouter un"
type textarea "x"
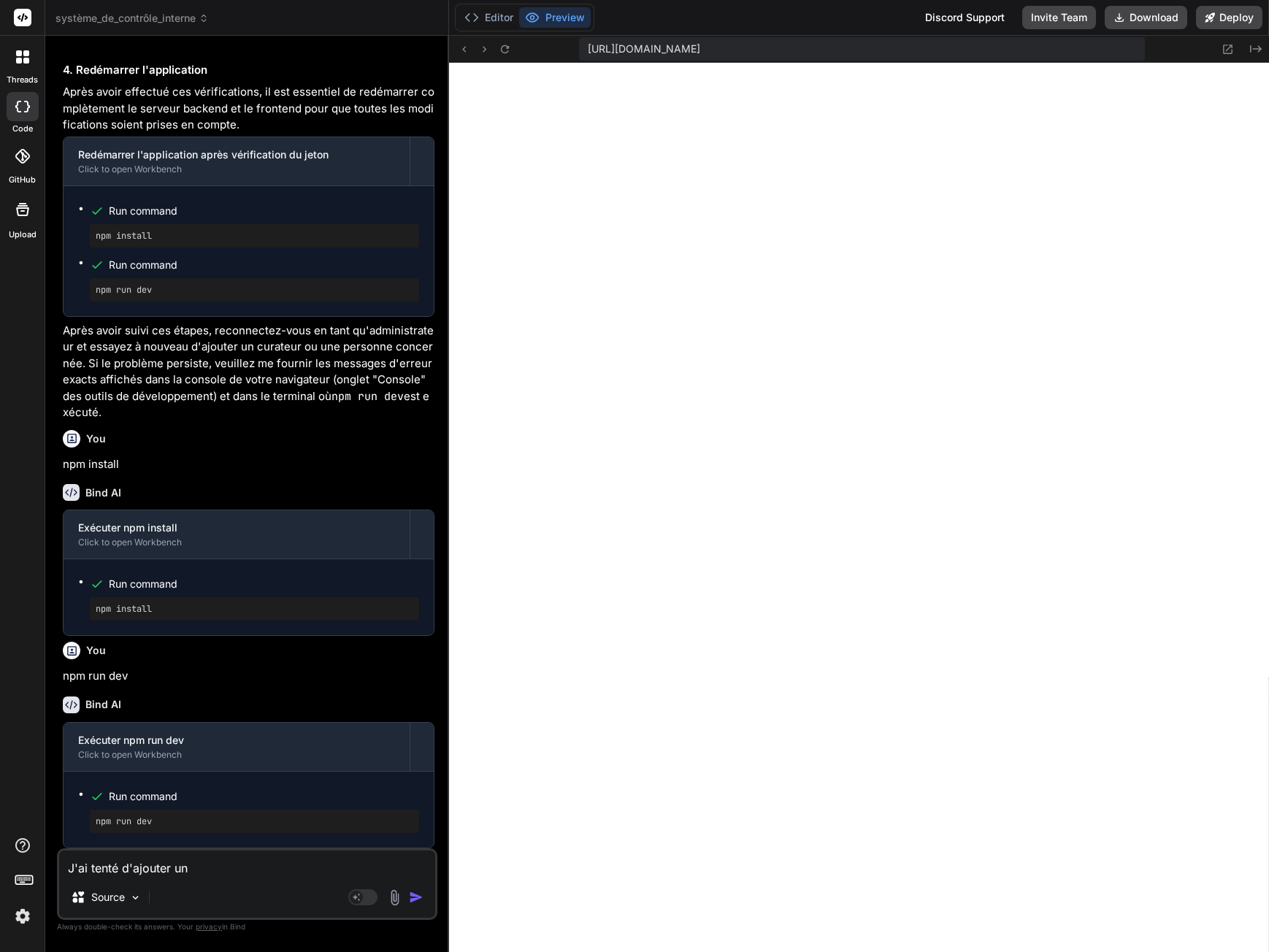
type textarea "J'ai tenté d'ajouter un"
type textarea "x"
type textarea "J'ai tenté d'ajouter un c"
type textarea "x"
type textarea "J'ai tenté d'ajouter un cu"
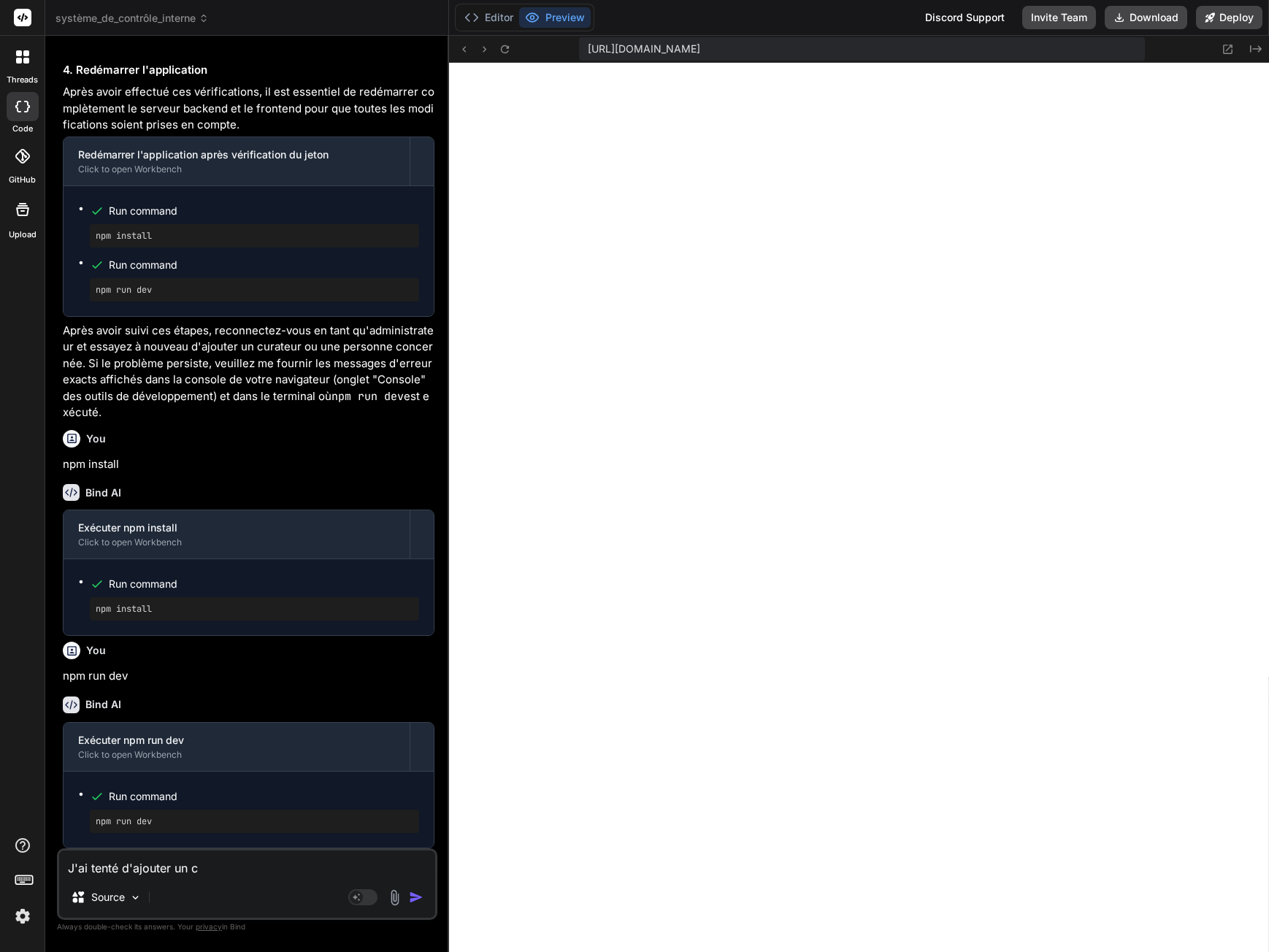
type textarea "x"
type textarea "J'ai tenté d'ajouter un cur"
type textarea "x"
type textarea "J'ai tenté d'ajouter un cura"
type textarea "x"
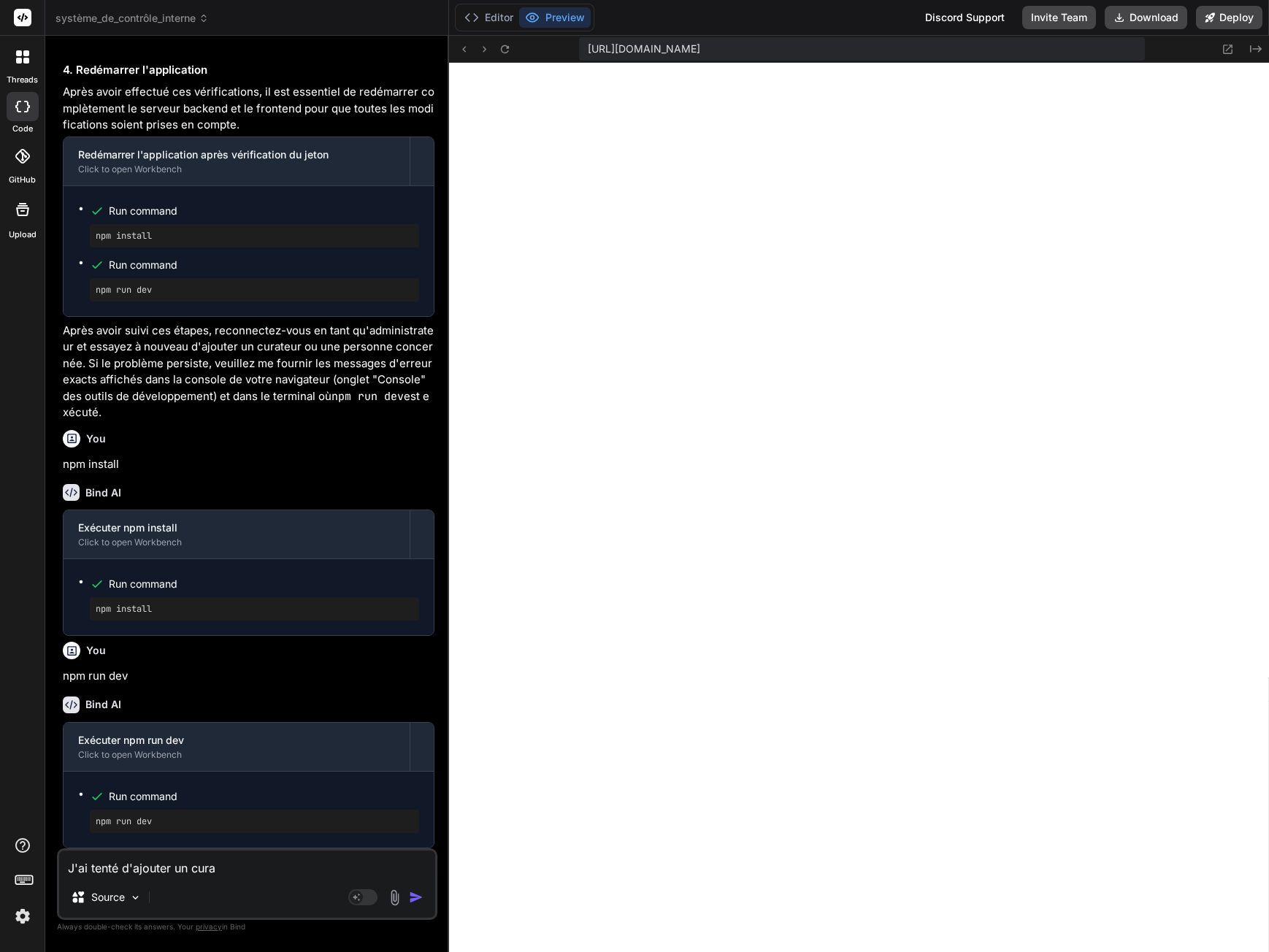
type textarea "J'ai tenté d'ajouter un curat"
type textarea "x"
type textarea "J'ai tenté d'ajouter un curate"
type textarea "x"
type textarea "J'ai tenté d'ajouter un curateu"
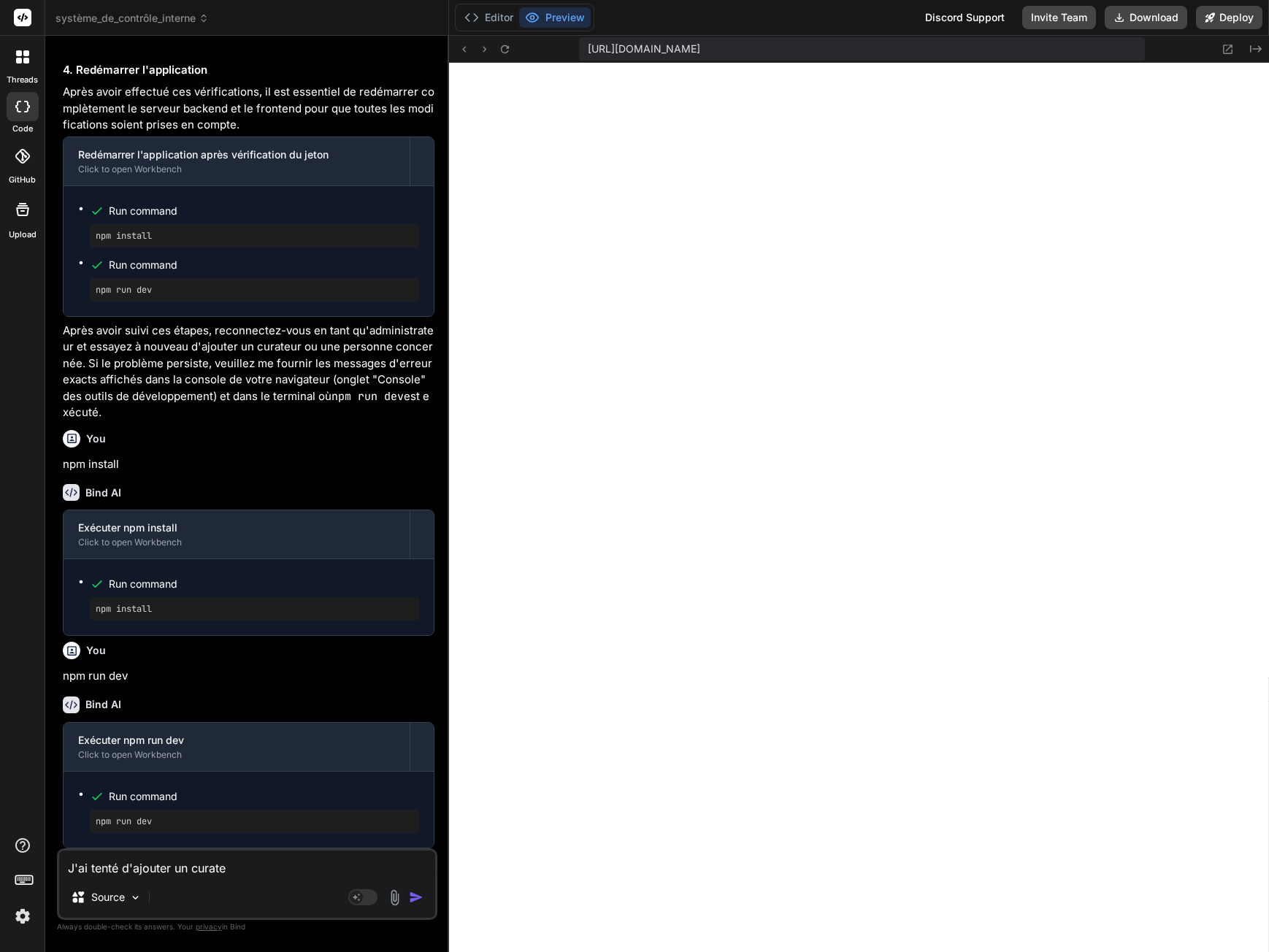
type textarea "x"
type textarea "J'ai tenté d'ajouter un curateur"
type textarea "x"
type textarea "J'ai tenté d'ajouter un curateur"
type textarea "x"
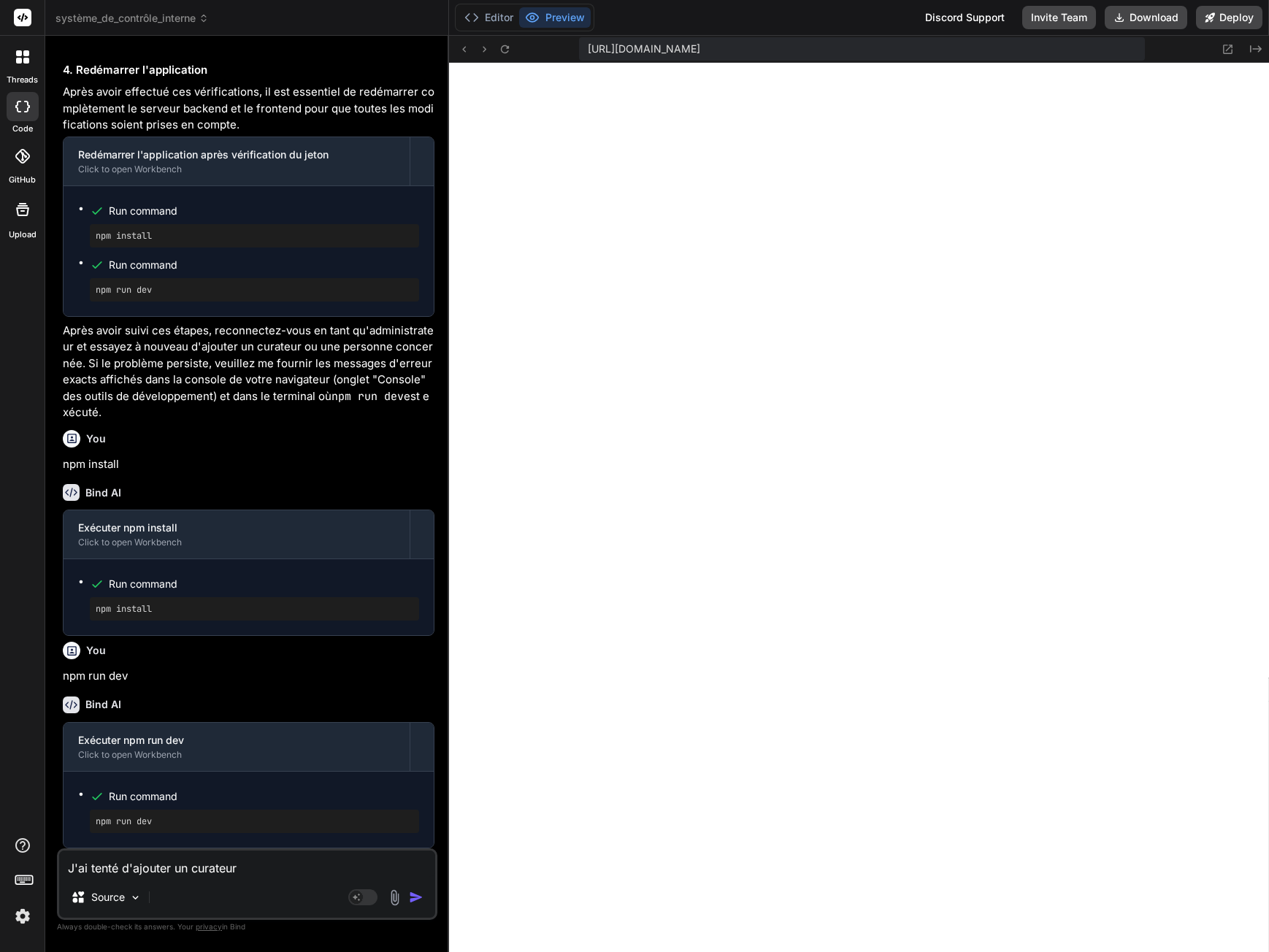
type textarea "J'ai tenté d'ajouter un curateur m"
type textarea "x"
type textarea "J'ai tenté d'ajouter un curateur ma"
type textarea "x"
type textarea "J'ai tenté d'ajouter un curateur mai"
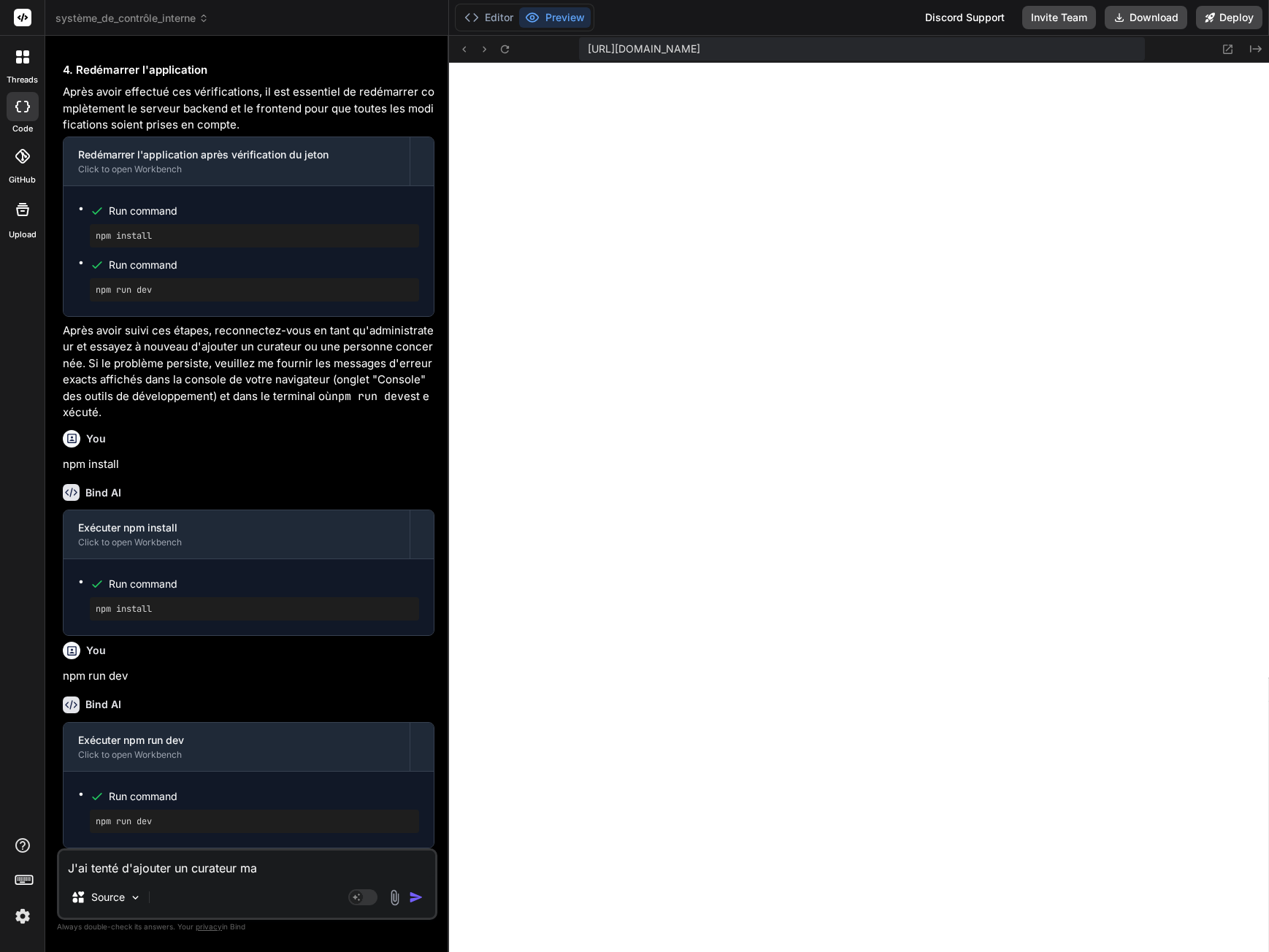
type textarea "x"
type textarea "J'ai tenté d'ajouter un curateur mais"
type textarea "x"
type textarea "J'ai tenté d'ajouter un curateur mais"
type textarea "x"
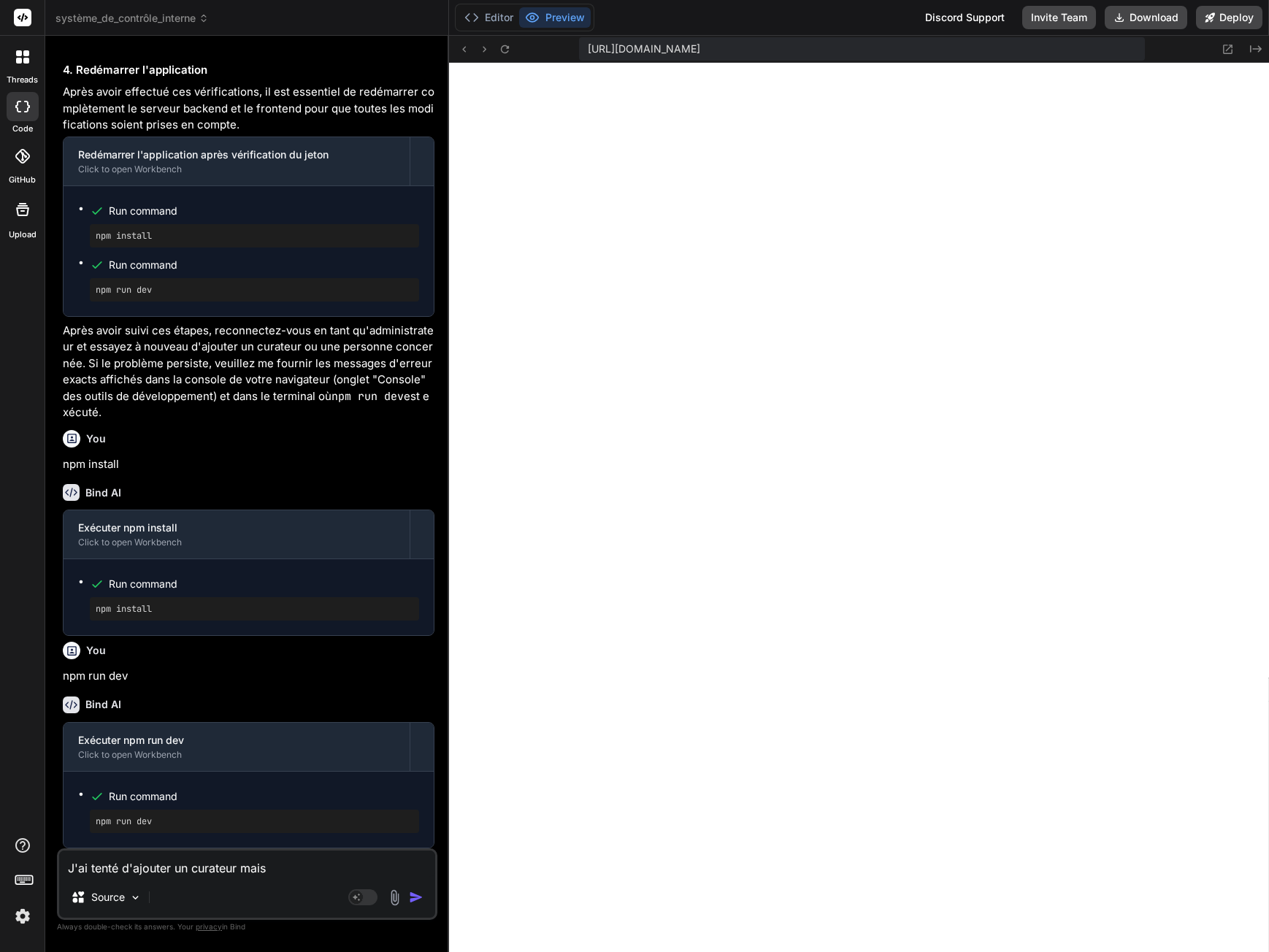
type textarea "J'ai tenté d'ajouter un curateur mais j"
type textarea "x"
type textarea "J'ai tenté d'ajouter un curateur mais j'"
type textarea "x"
type textarea "J'ai tenté d'ajouter un curateur mais j'a"
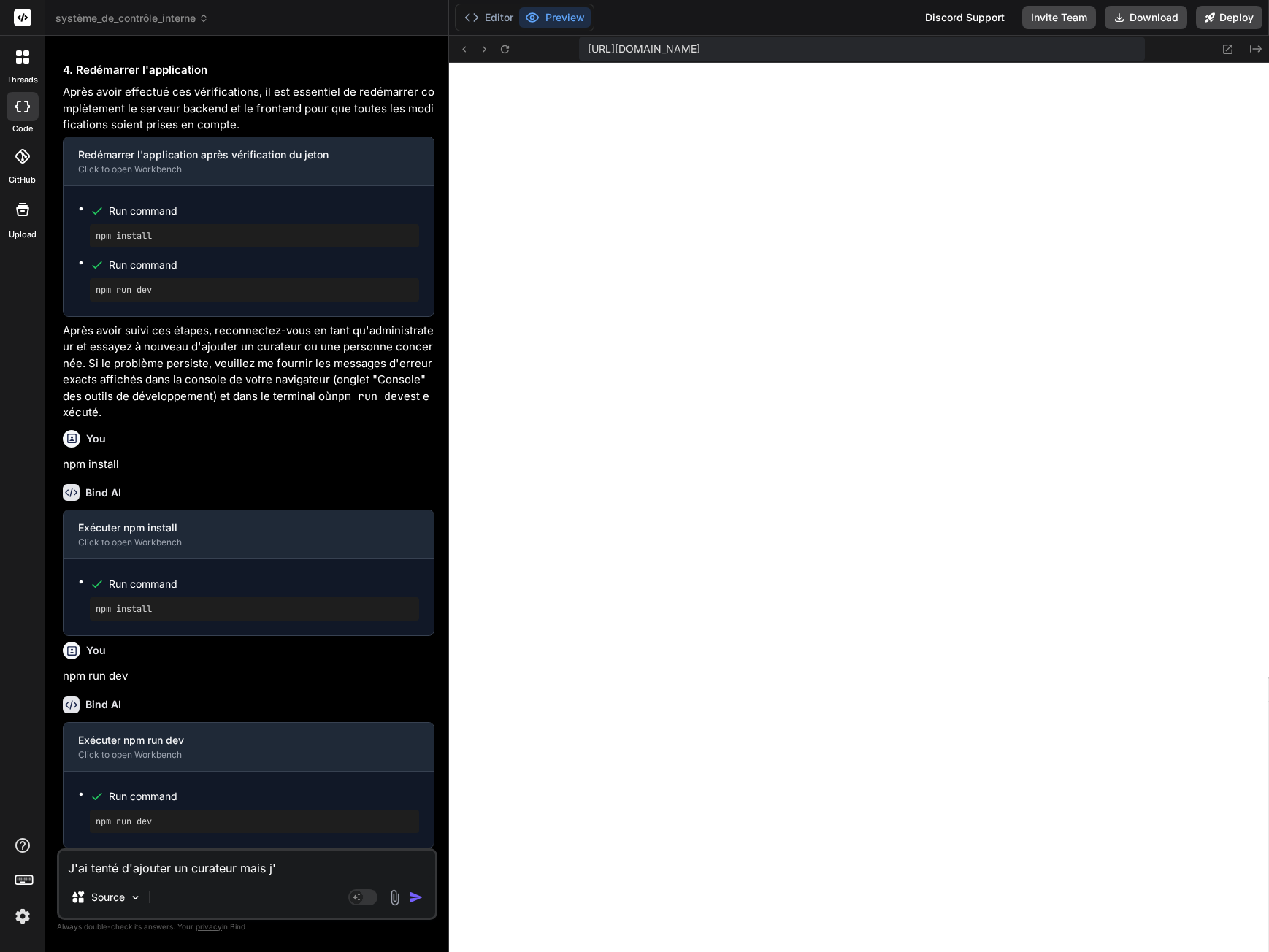
type textarea "x"
type textarea "J'ai tenté d'ajouter un curateur mais j'ai"
type textarea "x"
type textarea "J'ai tenté d'ajouter un curateur mais j'ai"
type textarea "x"
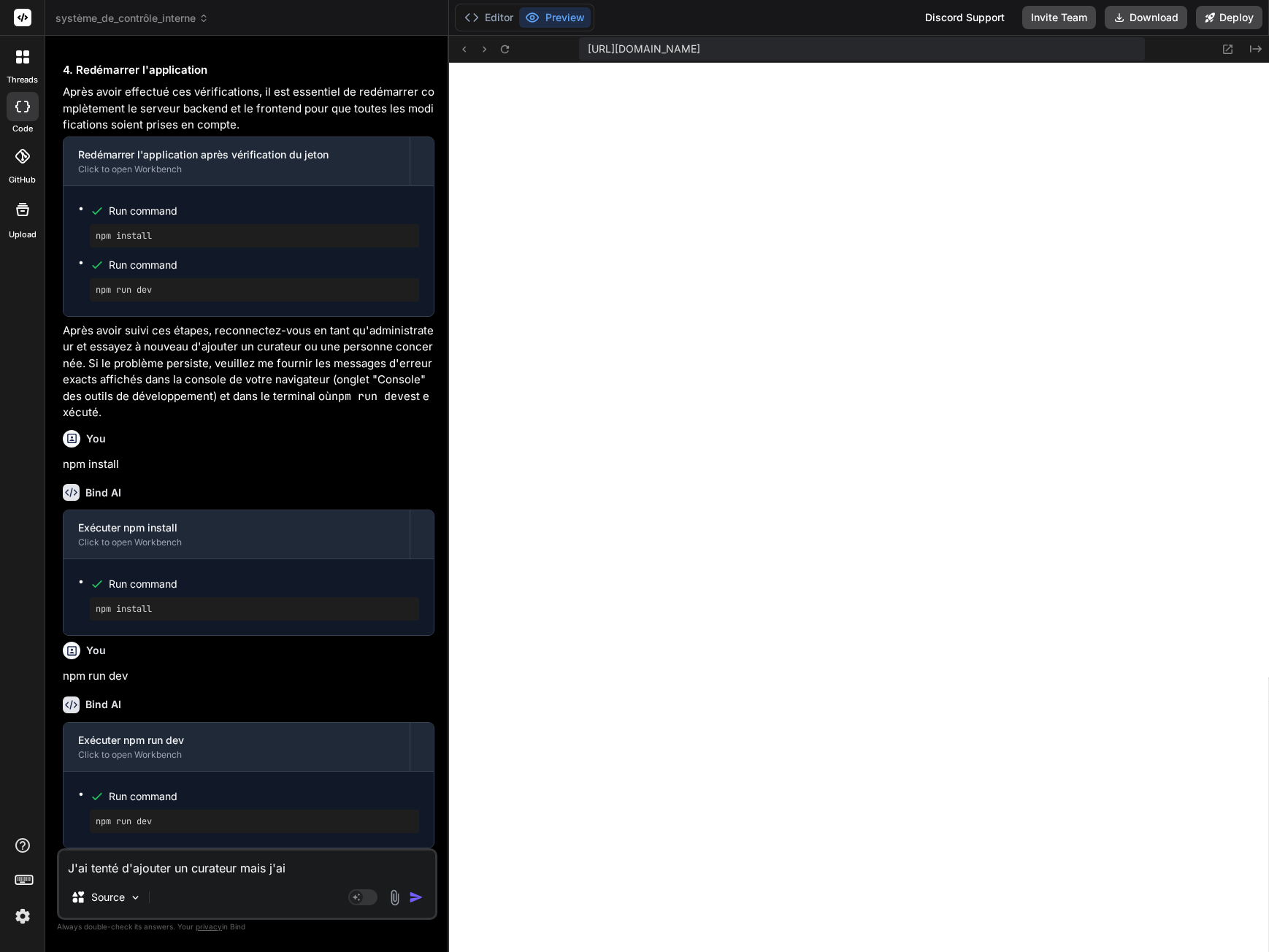
type textarea "J'ai tenté d'ajouter un curateur mais j'ai :"
type textarea "x"
type textarea "J'ai tenté d'ajouter un curateur mais j'ai :"
type textarea "x"
paste textarea "Erreur: Access denied: Not an administrator"
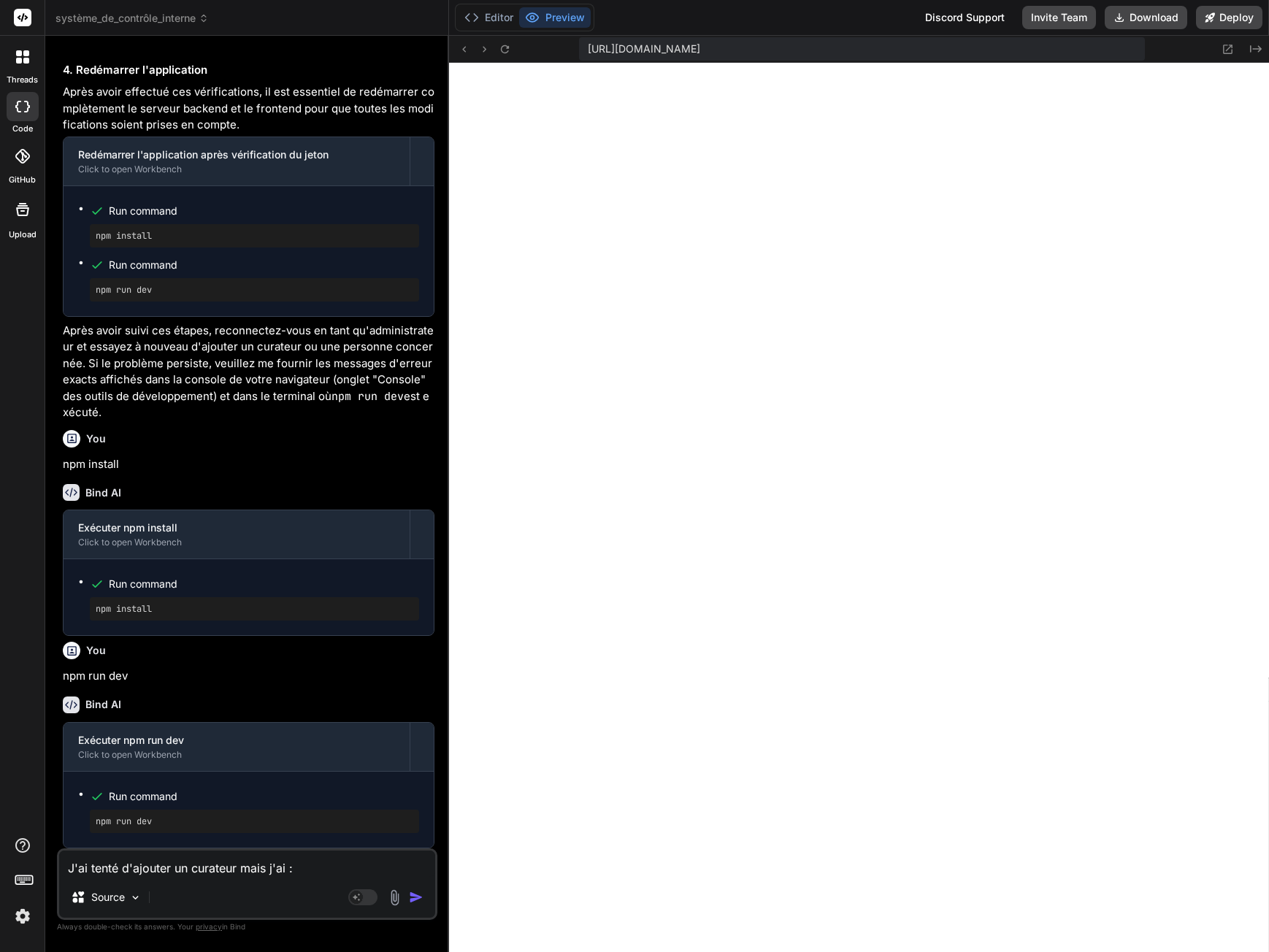
type textarea "J'ai tenté d'ajouter un curateur mais j'ai : Erreur: Access denied: Not an admi…"
type textarea "x"
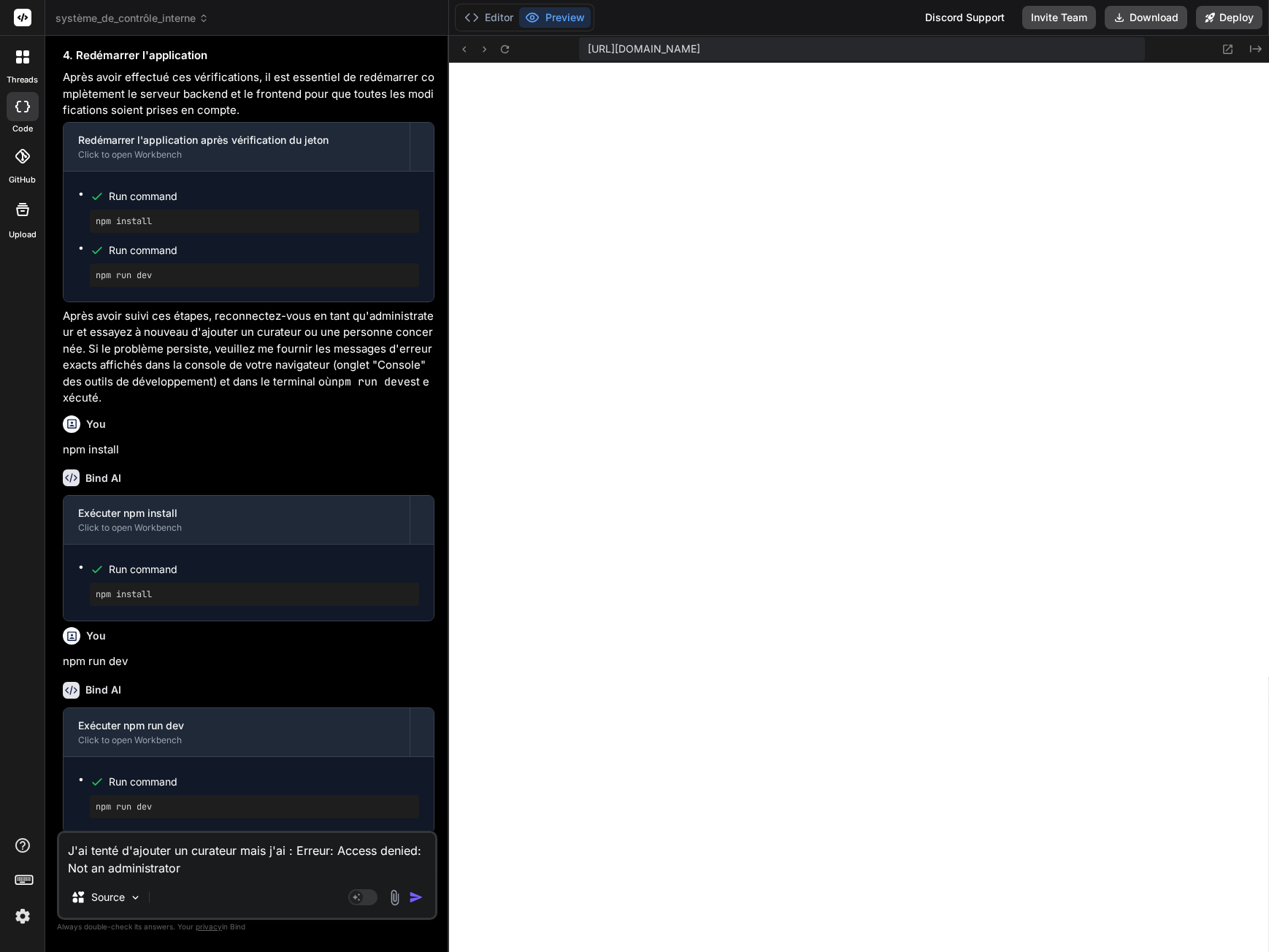
type textarea "J'ai tenté d'ajouter un curateur mais j'ai : Erreur: Access denied: Not an admi…"
type textarea "x"
type textarea "J'ai tenté d'ajouter un curateur mais j'ai : Erreur: Access denied: Not an admi…"
type textarea "x"
type textarea "J'ai tenté d'ajouter un curateur mais j'ai : Erreur: Access denied: Not an admi…"
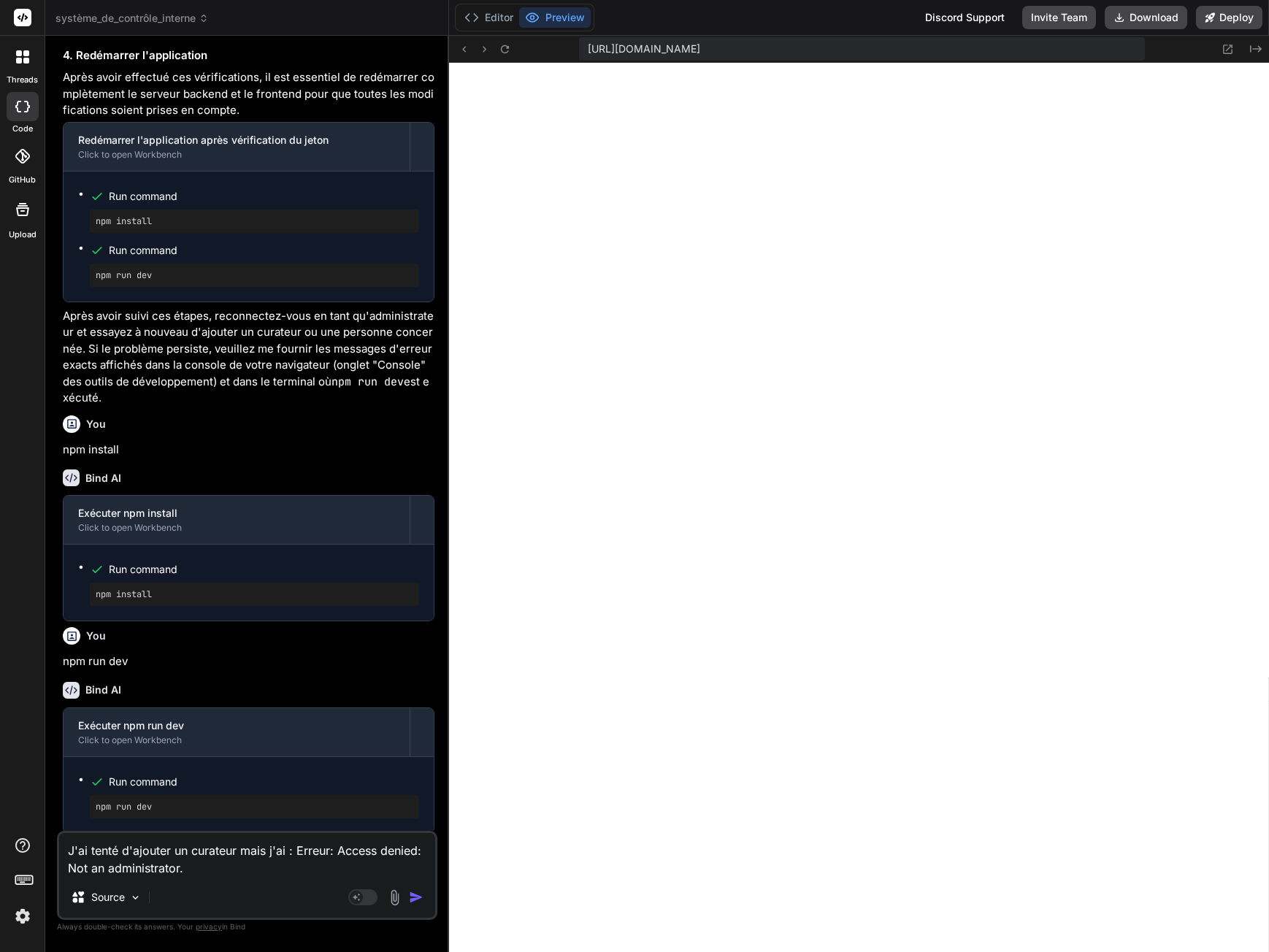
type textarea "x"
type textarea "J'ai tenté d'ajouter un curateur mais j'ai : Erreur: Access denied: Not an admi…"
type textarea "x"
type textarea "J'ai tenté d'ajouter un curateur mais j'ai : Erreur: Access denied: Not an admi…"
type textarea "x"
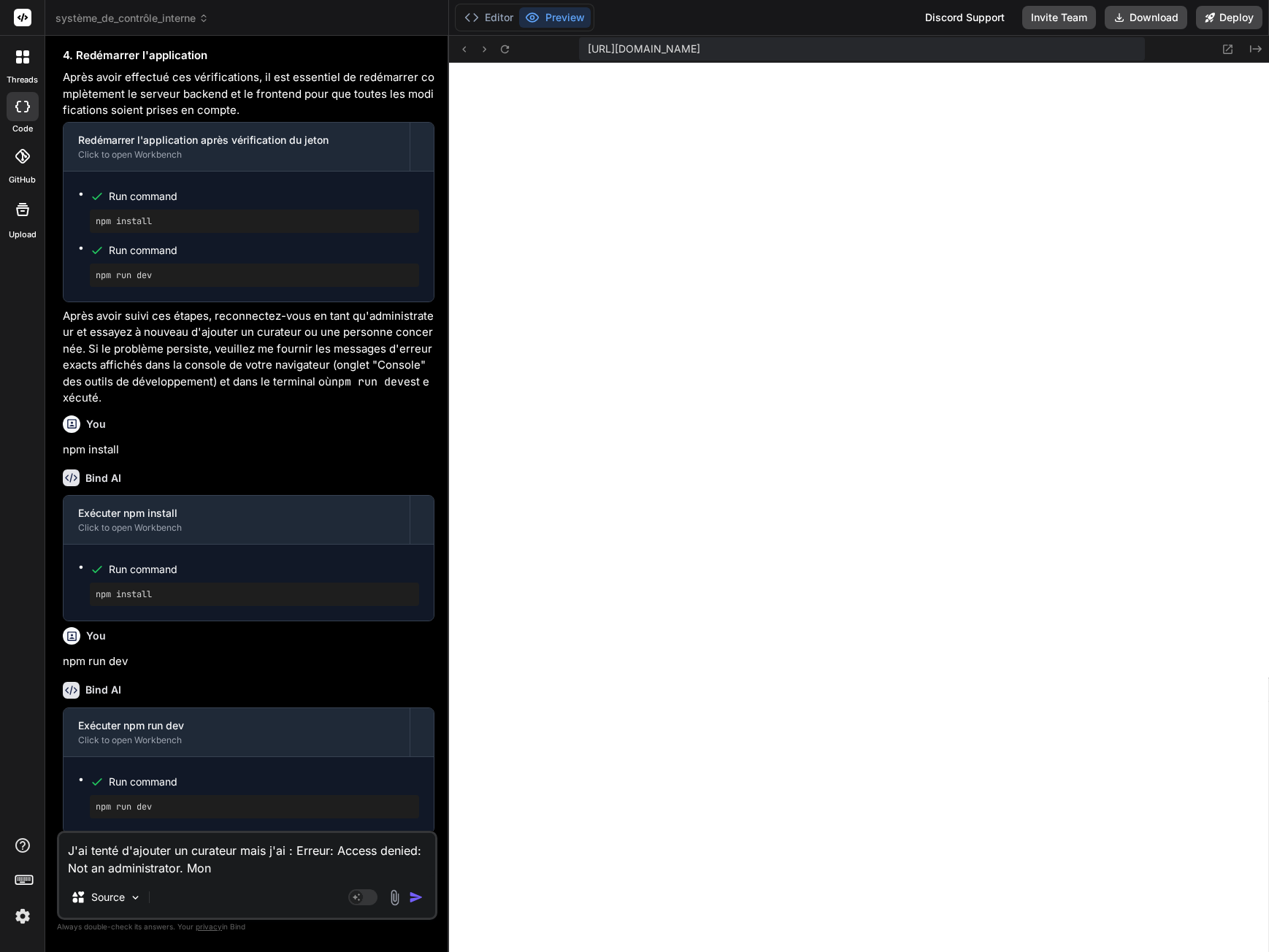
type textarea "J'ai tenté d'ajouter un curateur mais j'ai : Erreur: Access denied: Not an admi…"
type textarea "x"
type textarea "J'ai tenté d'ajouter un curateur mais j'ai : Erreur: Access denied: Not an admi…"
type textarea "x"
type textarea "J'ai tenté d'ajouter un curateur mais j'ai : Erreur: Access denied: Not an admi…"
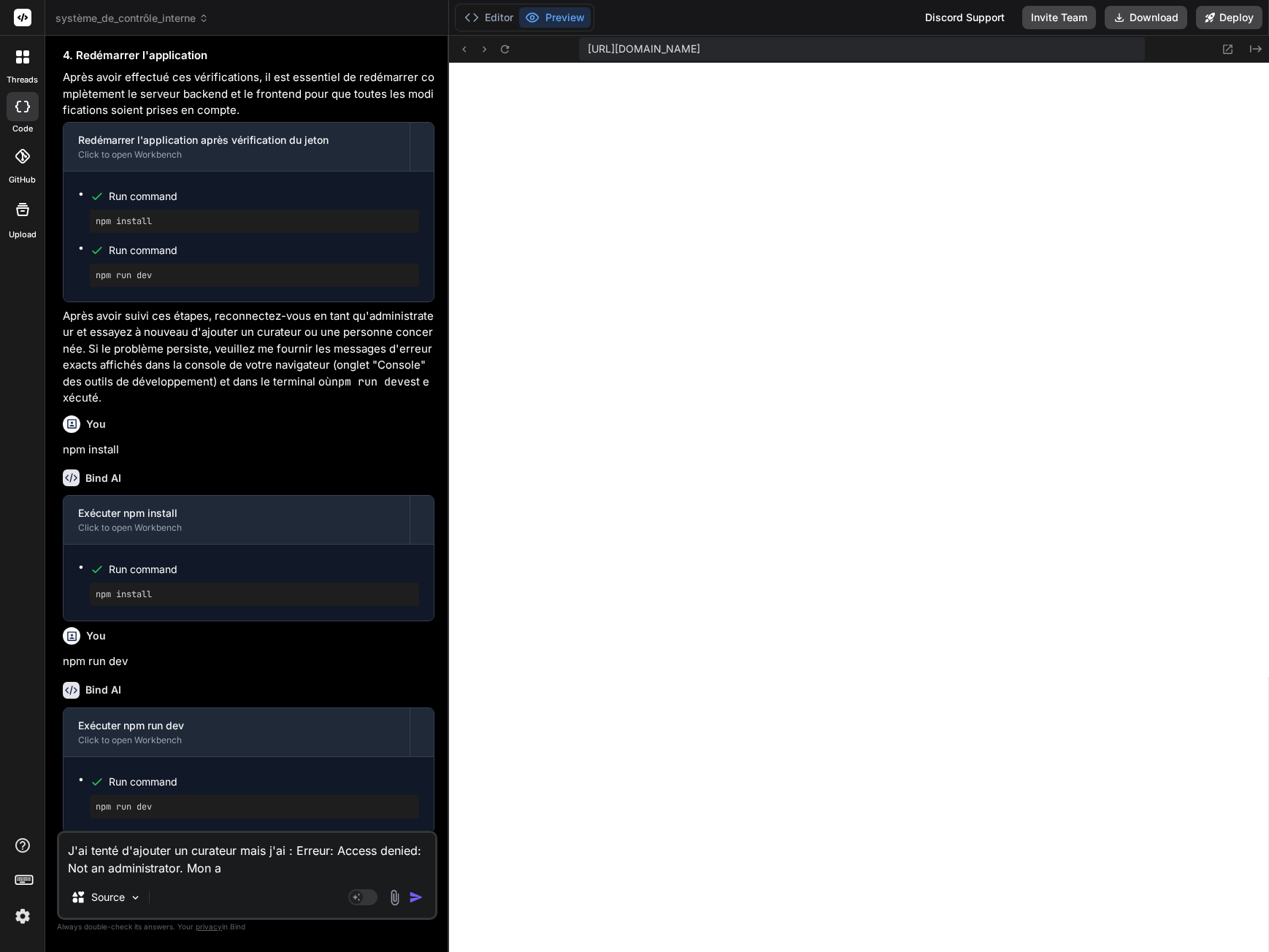
type textarea "x"
type textarea "J'ai tenté d'ajouter un curateur mais j'ai : Erreur: Access denied: Not an admi…"
type textarea "x"
type textarea "J'ai tenté d'ajouter un curateur mais j'ai : Erreur: Access denied: Not an admi…"
type textarea "x"
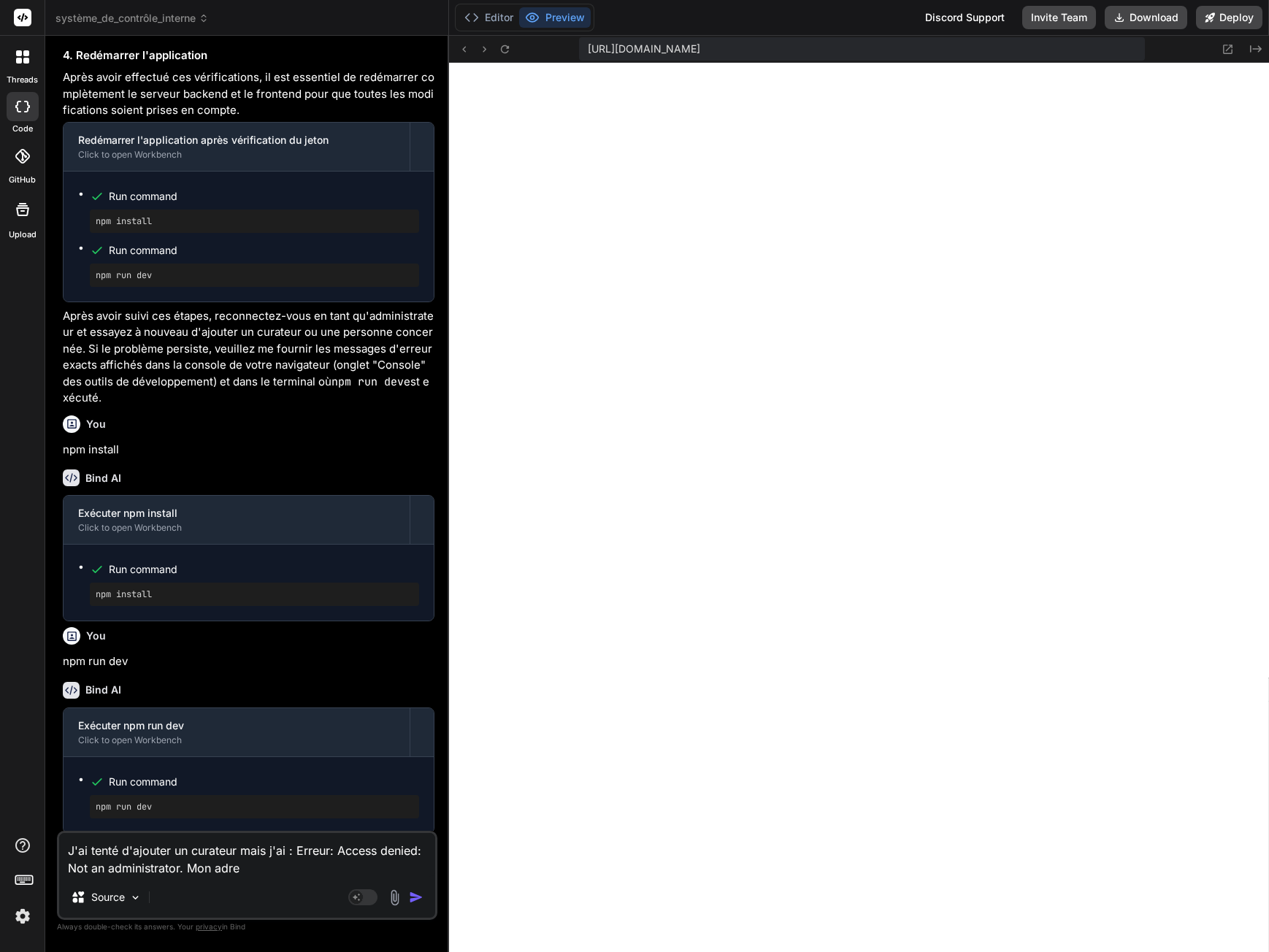
type textarea "J'ai tenté d'ajouter un curateur mais j'ai : Erreur: Access denied: Not an admi…"
type textarea "x"
type textarea "J'ai tenté d'ajouter un curateur mais j'ai : Erreur: Access denied: Not an admi…"
type textarea "x"
type textarea "J'ai tenté d'ajouter un curateur mais j'ai : Erreur: Access denied: Not an admi…"
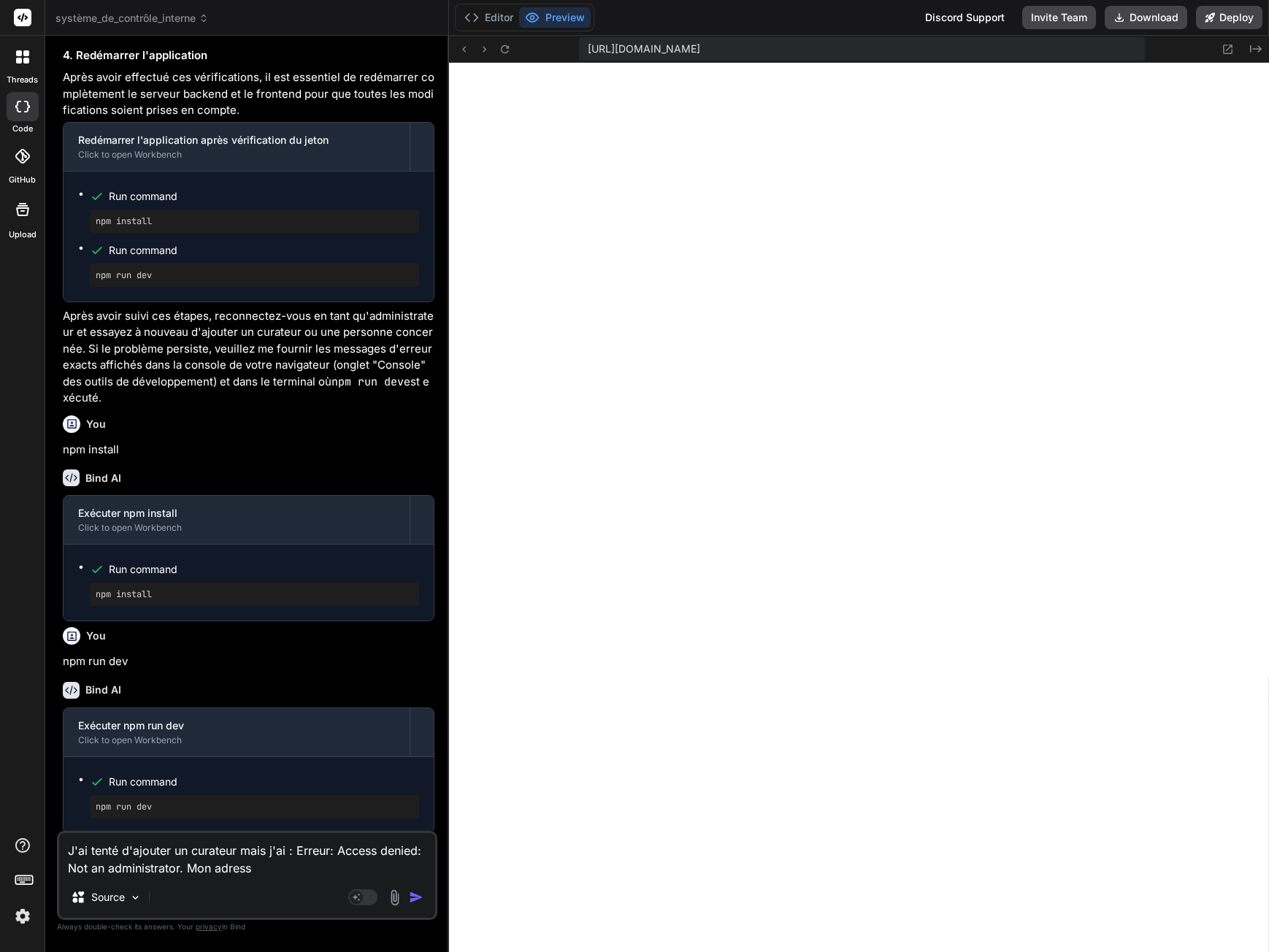
type textarea "x"
type textarea "J'ai tenté d'ajouter un curateur mais j'ai : Erreur: Access denied: Not an admi…"
type textarea "x"
type textarea "J'ai tenté d'ajouter un curateur mais j'ai : Erreur: Access denied: Not an admi…"
type textarea "x"
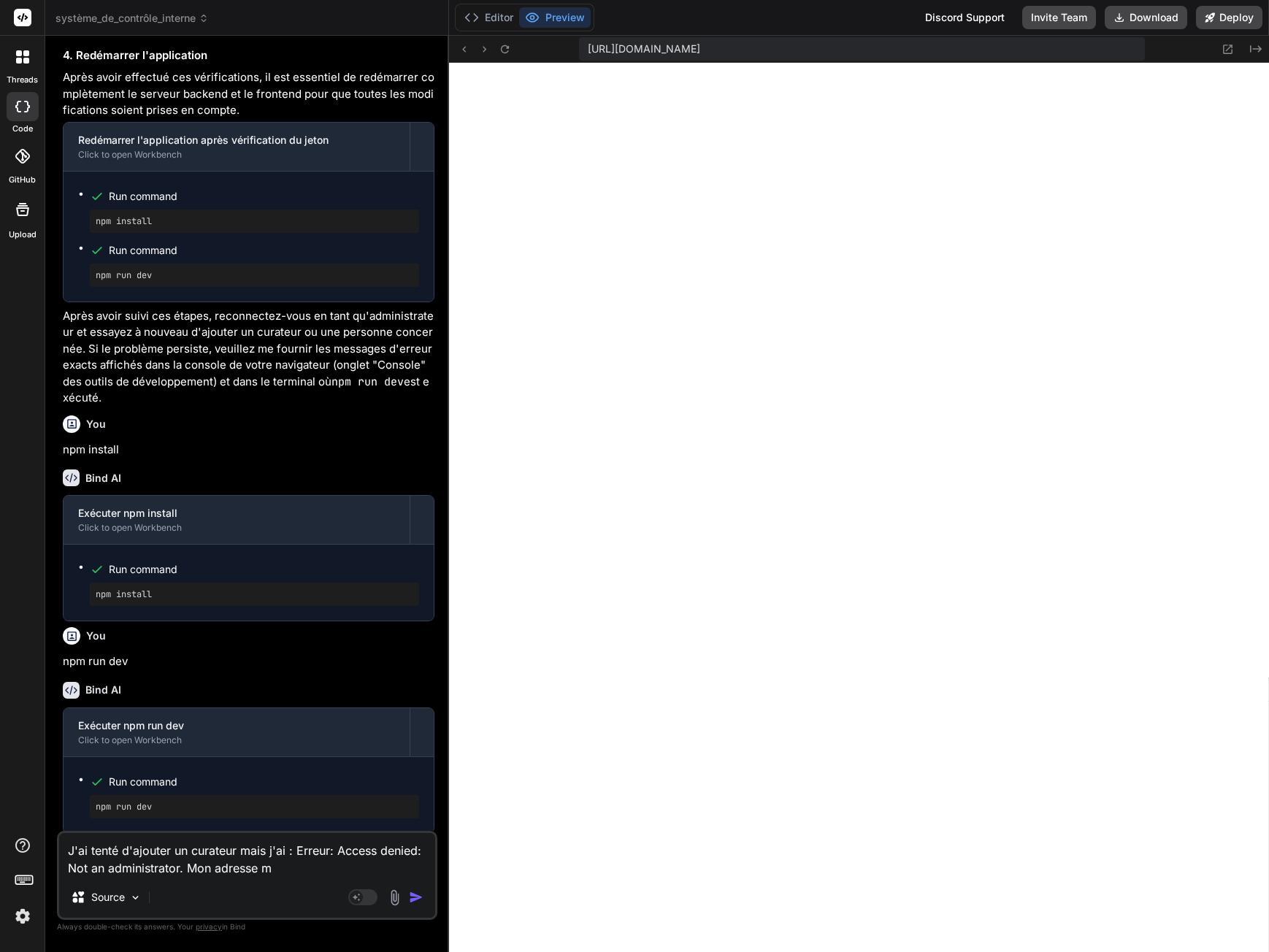
type textarea "J'ai tenté d'ajouter un curateur mais j'ai : Erreur: Access denied: Not an admi…"
type textarea "x"
type textarea "J'ai tenté d'ajouter un curateur mais j'ai : Erreur: Access denied: Not an admi…"
type textarea "x"
type textarea "J'ai tenté d'ajouter un curateur mais j'ai : Erreur: Access denied: Not an admi…"
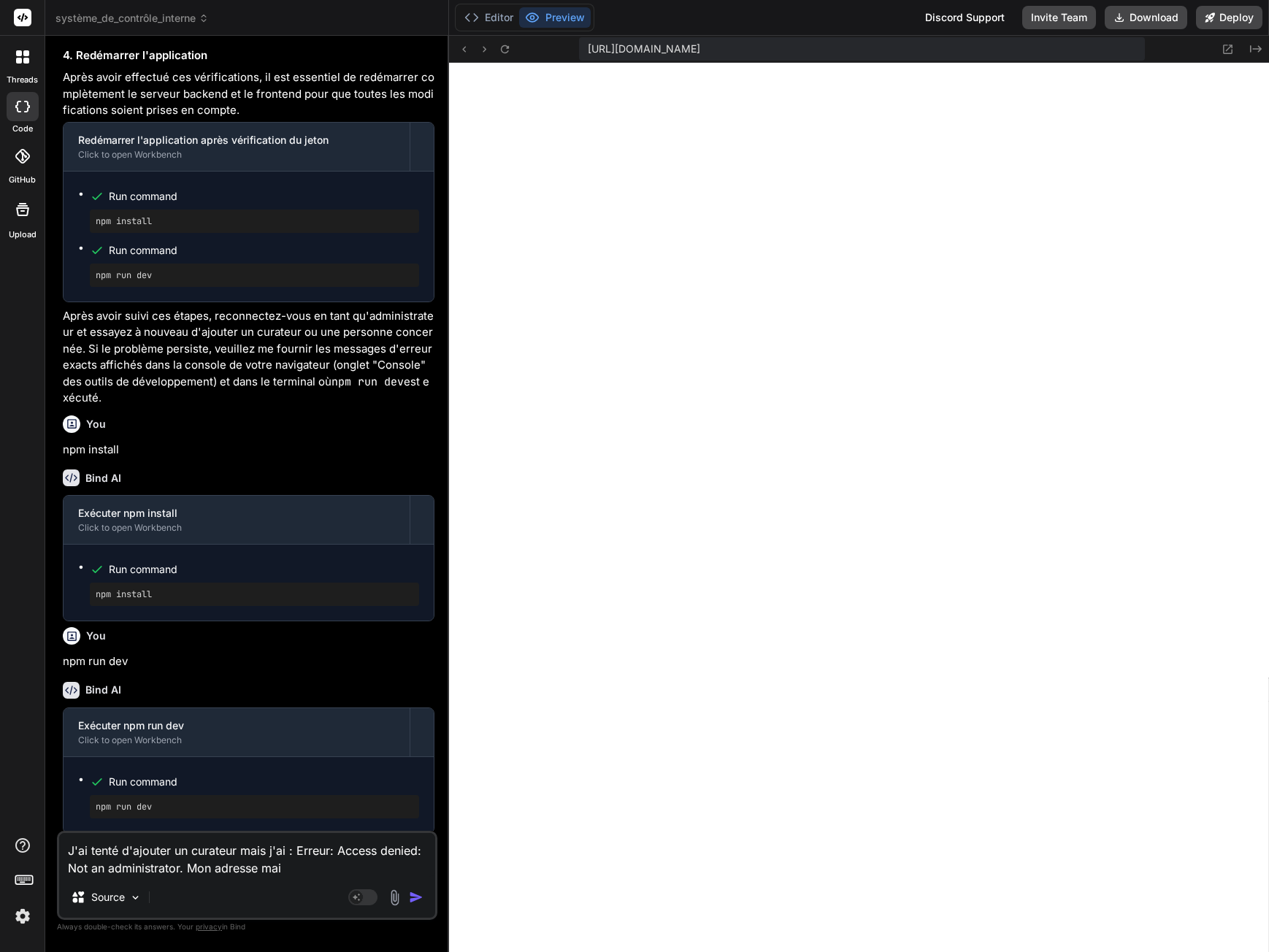
type textarea "x"
type textarea "J'ai tenté d'ajouter un curateur mais j'ai : Erreur: Access denied: Not an admi…"
type textarea "x"
type textarea "J'ai tenté d'ajouter un curateur mais j'ai : Erreur: Access denied: Not an admi…"
type textarea "x"
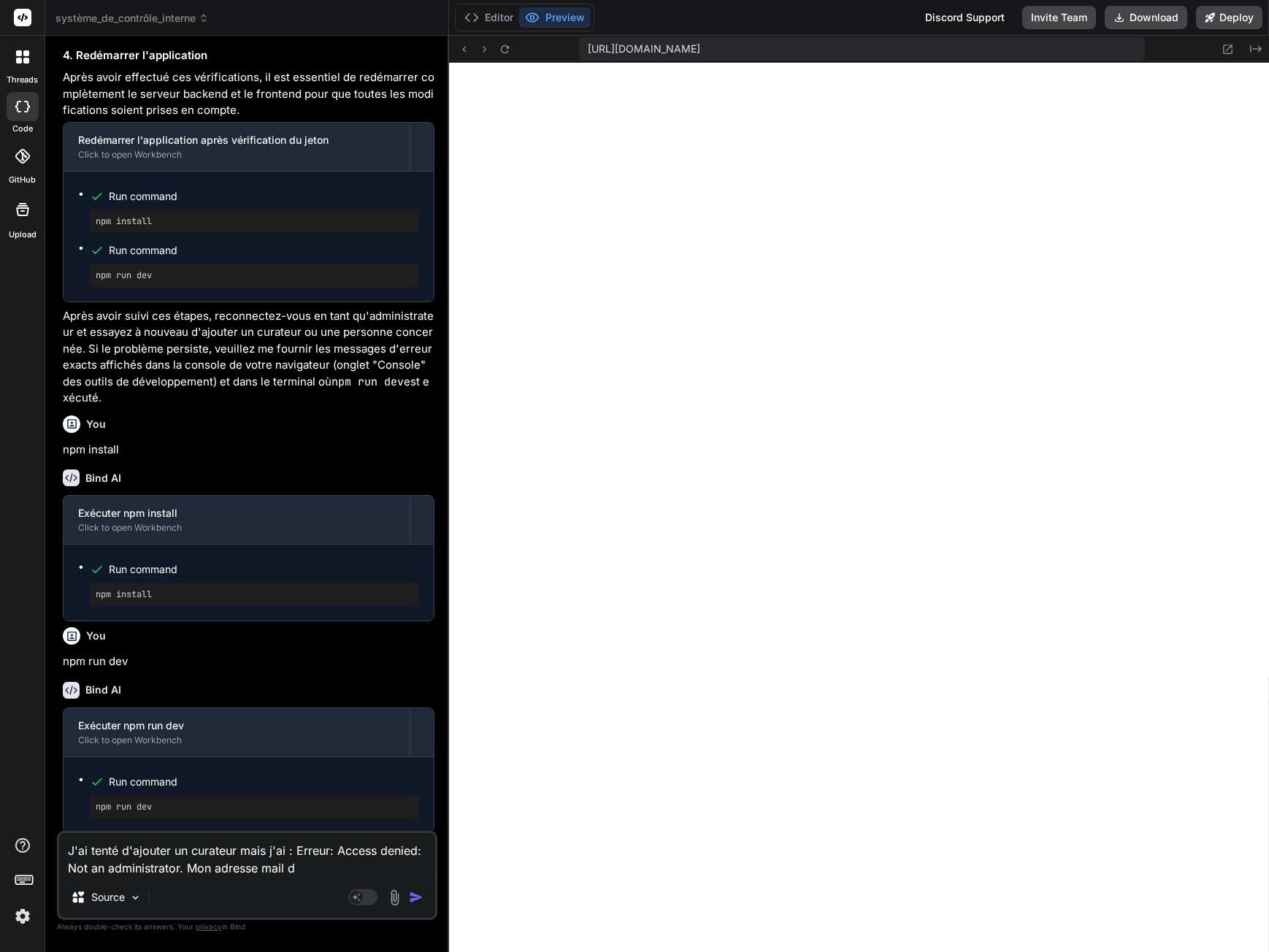
type textarea "J'ai tenté d'ajouter un curateur mais j'ai : Erreur: Access denied: Not an admi…"
type textarea "x"
type textarea "J'ai tenté d'ajouter un curateur mais j'ai : Erreur: Access denied: Not an admi…"
type textarea "x"
type textarea "J'ai tenté d'ajouter un curateur mais j'ai : Erreur: Access denied: Not an admi…"
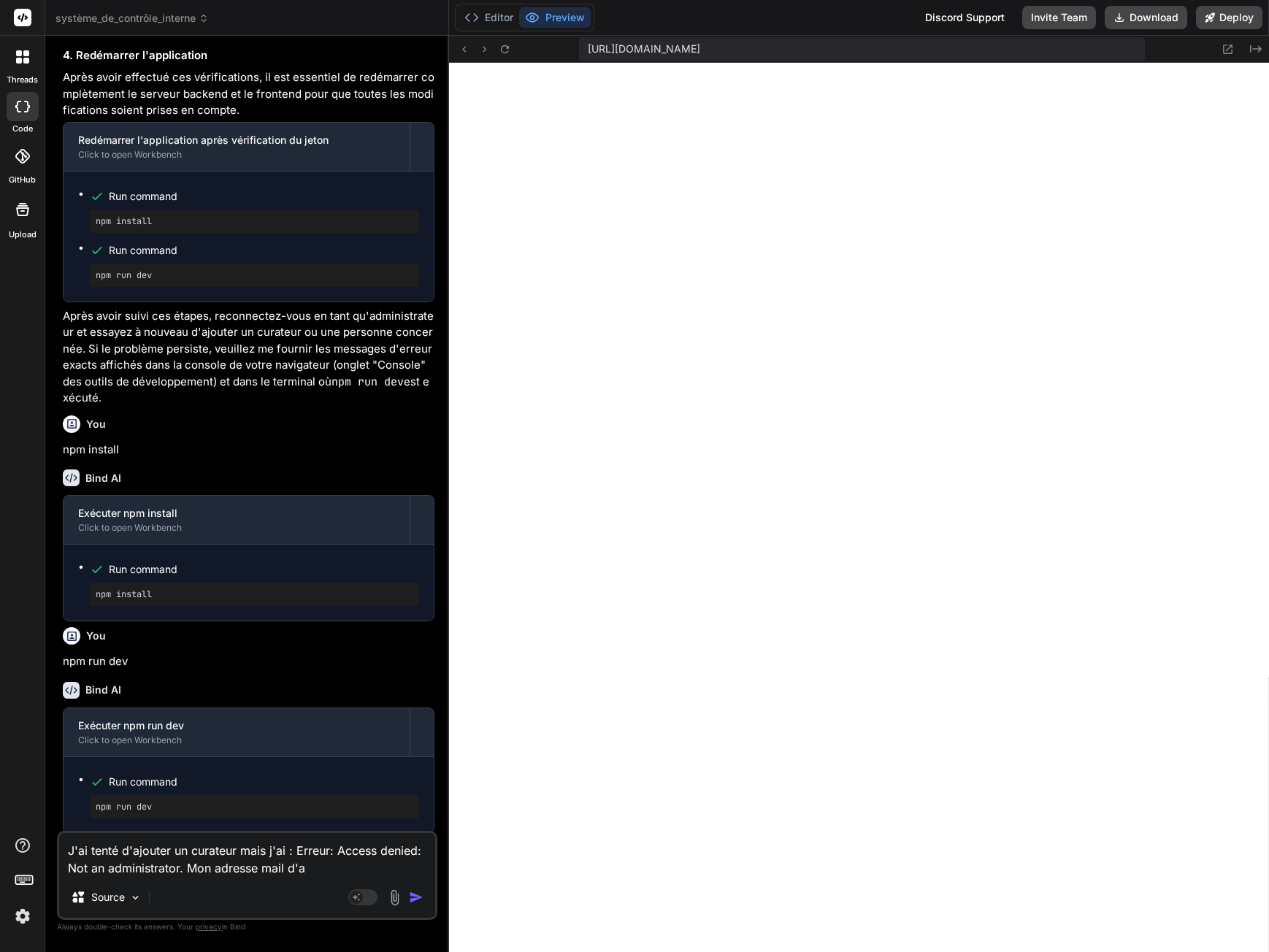
type textarea "x"
type textarea "J'ai tenté d'ajouter un curateur mais j'ai : Erreur: Access denied: Not an admi…"
type textarea "x"
type textarea "J'ai tenté d'ajouter un curateur mais j'ai : Erreur: Access denied: Not an admi…"
type textarea "x"
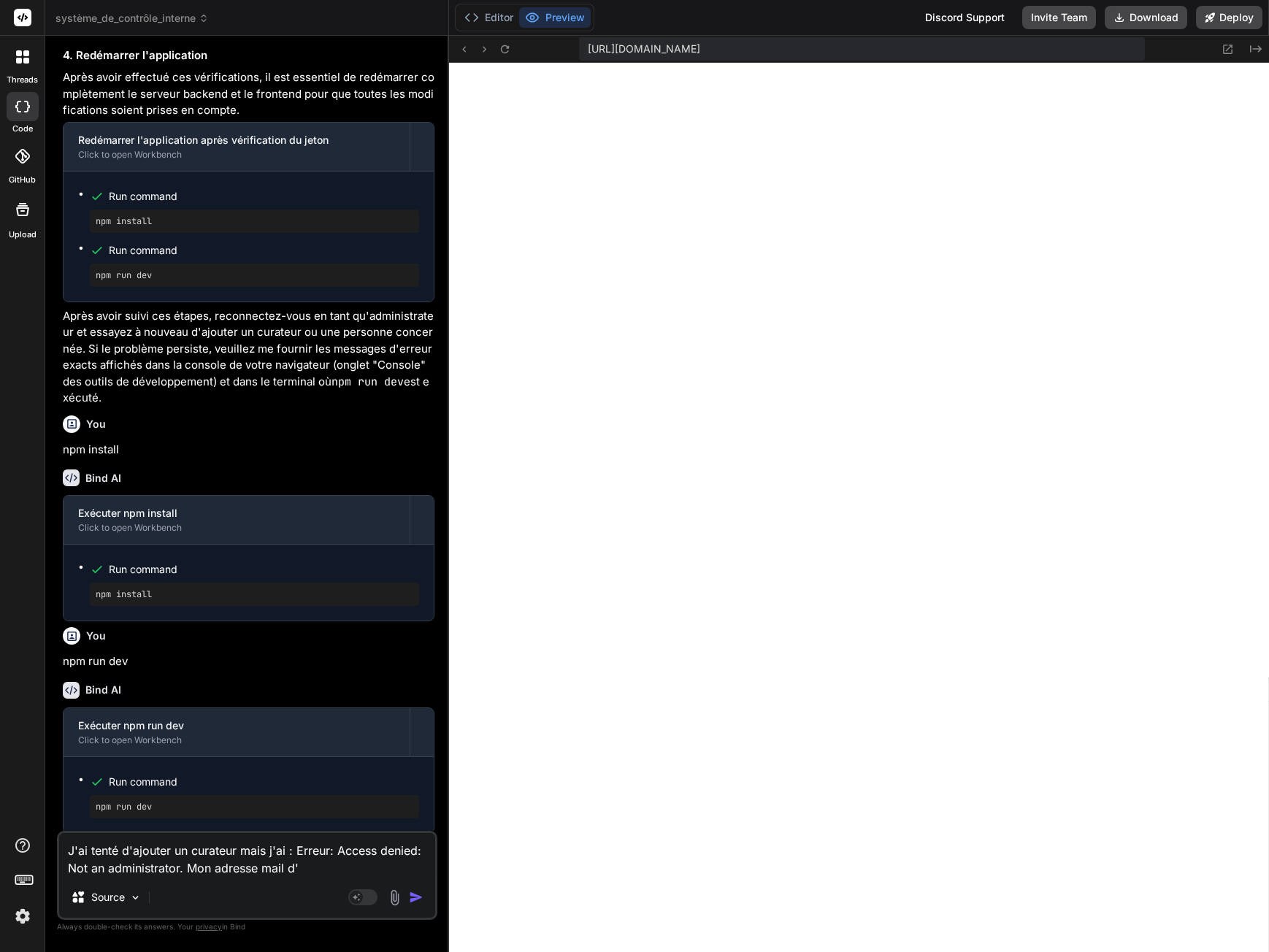
type textarea "J'ai tenté d'ajouter un curateur mais j'ai : Erreur: Access denied: Not an admi…"
type textarea "x"
type textarea "J'ai tenté d'ajouter un curateur mais j'ai : Erreur: Access denied: Not an admi…"
type textarea "x"
type textarea "J'ai tenté d'ajouter un curateur mais j'ai : Erreur: Access denied: Not an admi…"
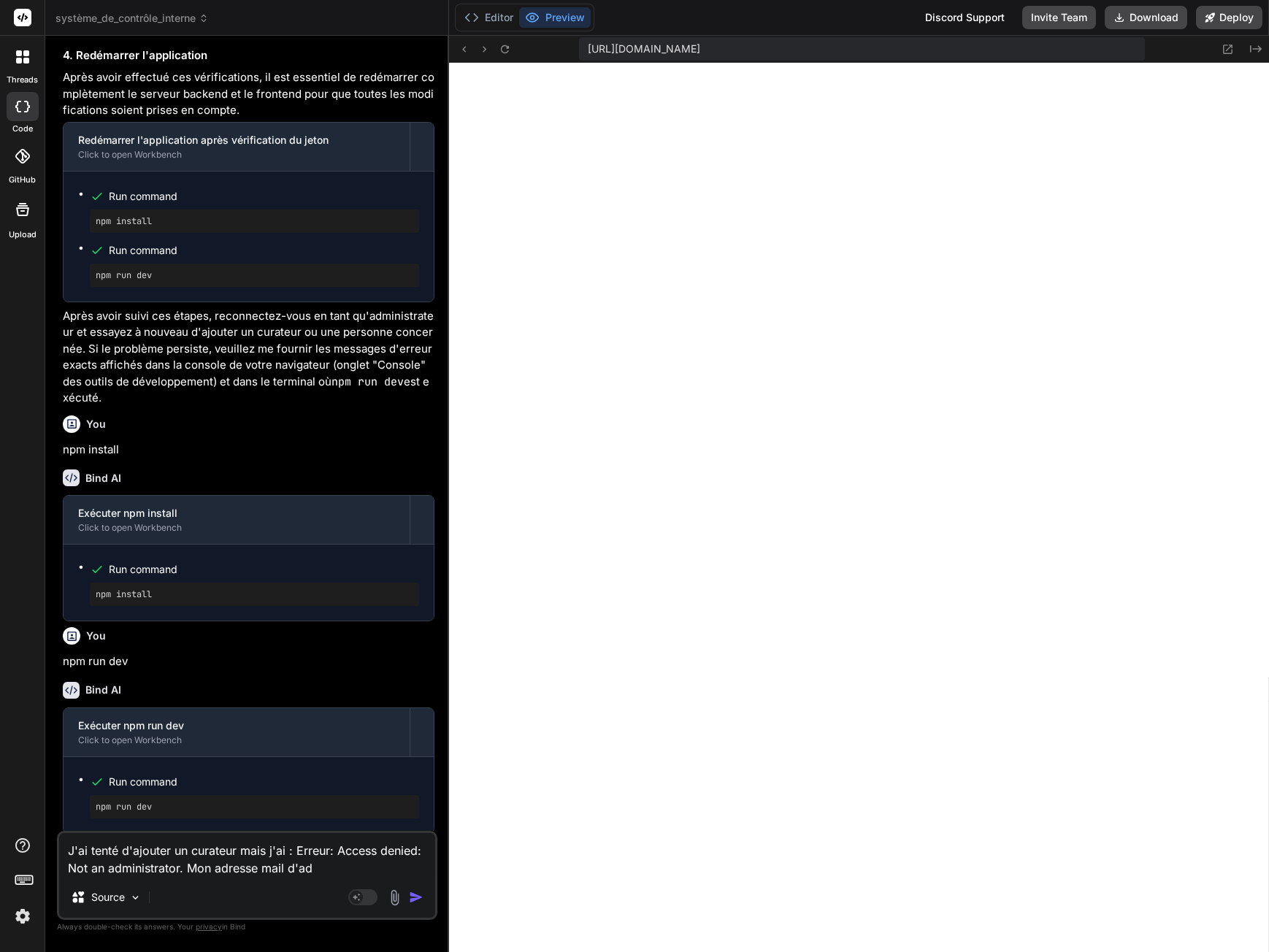
type textarea "x"
type textarea "J'ai tenté d'ajouter un curateur mais j'ai : Erreur: Access denied: Not an admi…"
type textarea "x"
type textarea "J'ai tenté d'ajouter un curateur mais j'ai : Erreur: Access denied: Not an admi…"
type textarea "x"
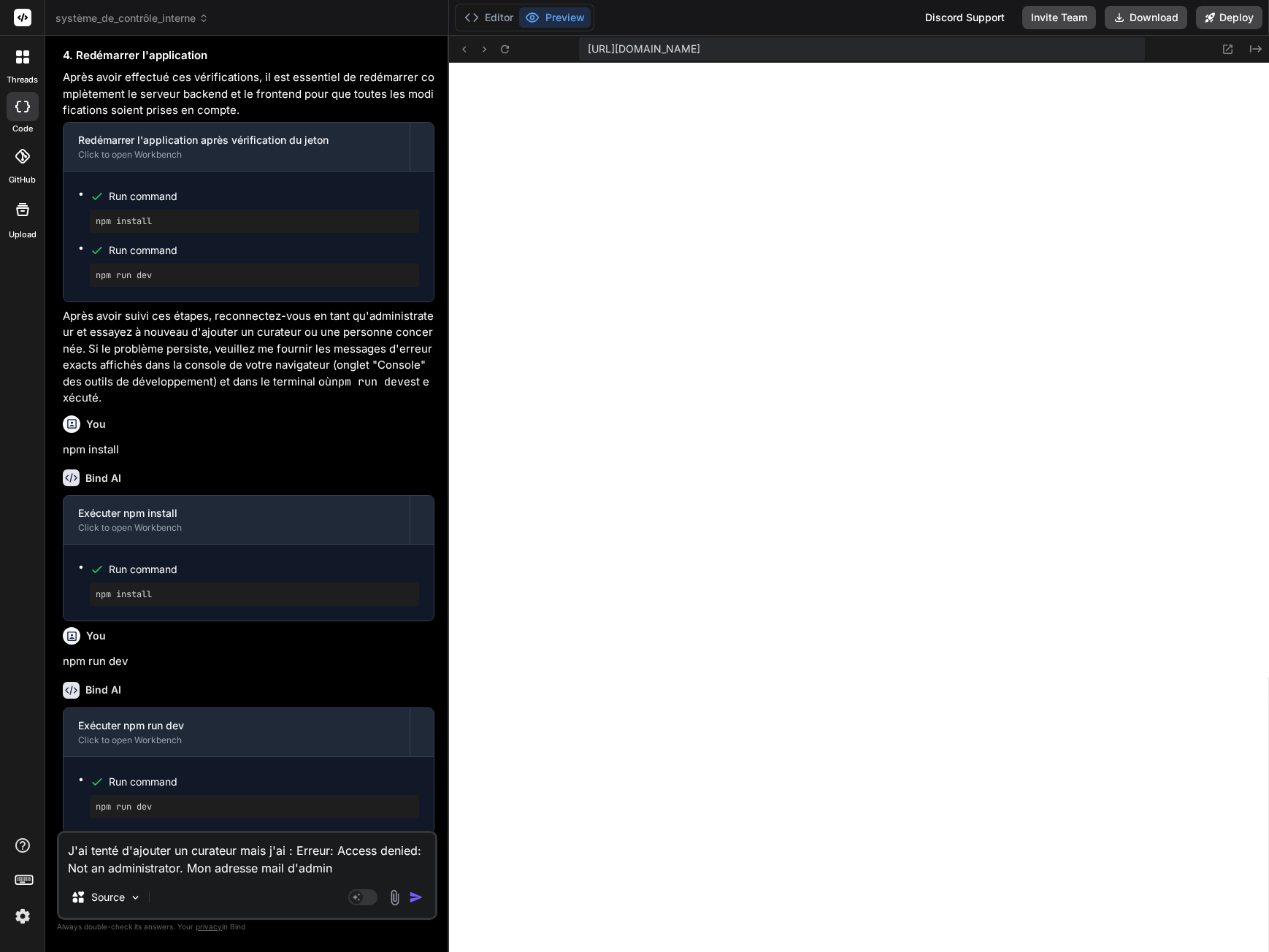
type textarea "J'ai tenté d'ajouter un curateur mais j'ai : Erreur: Access denied: Not an admi…"
type textarea "x"
type textarea "J'ai tenté d'ajouter un curateur mais j'ai : Erreur: Access denied: Not an admi…"
type textarea "x"
type textarea "J'ai tenté d'ajouter un curateur mais j'ai : Erreur: Access denied: Not an admi…"
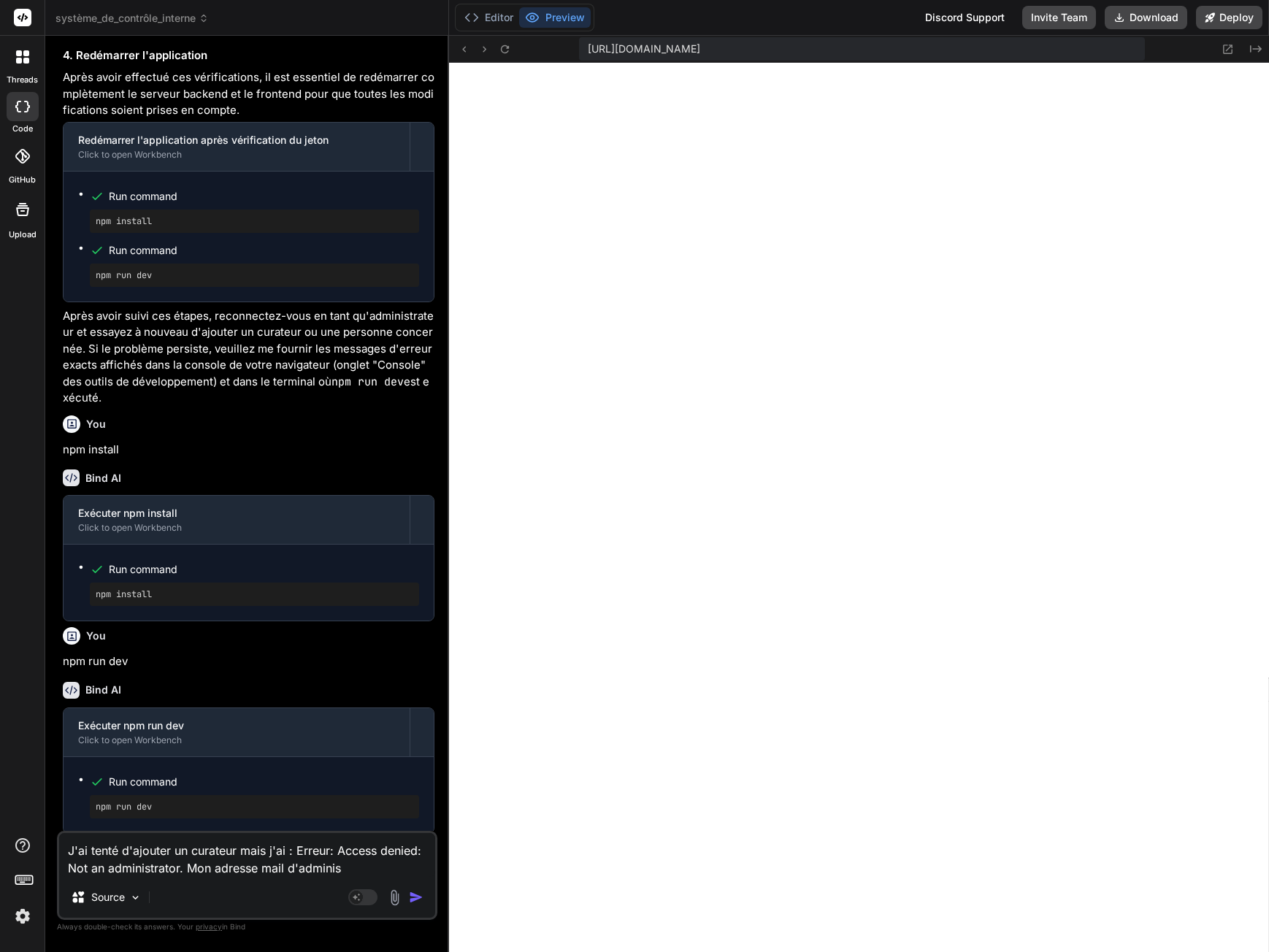
type textarea "x"
type textarea "J'ai tenté d'ajouter un curateur mais j'ai : Erreur: Access denied: Not an admi…"
type textarea "x"
type textarea "J'ai tenté d'ajouter un curateur mais j'ai : Erreur: Access denied: Not an admi…"
type textarea "x"
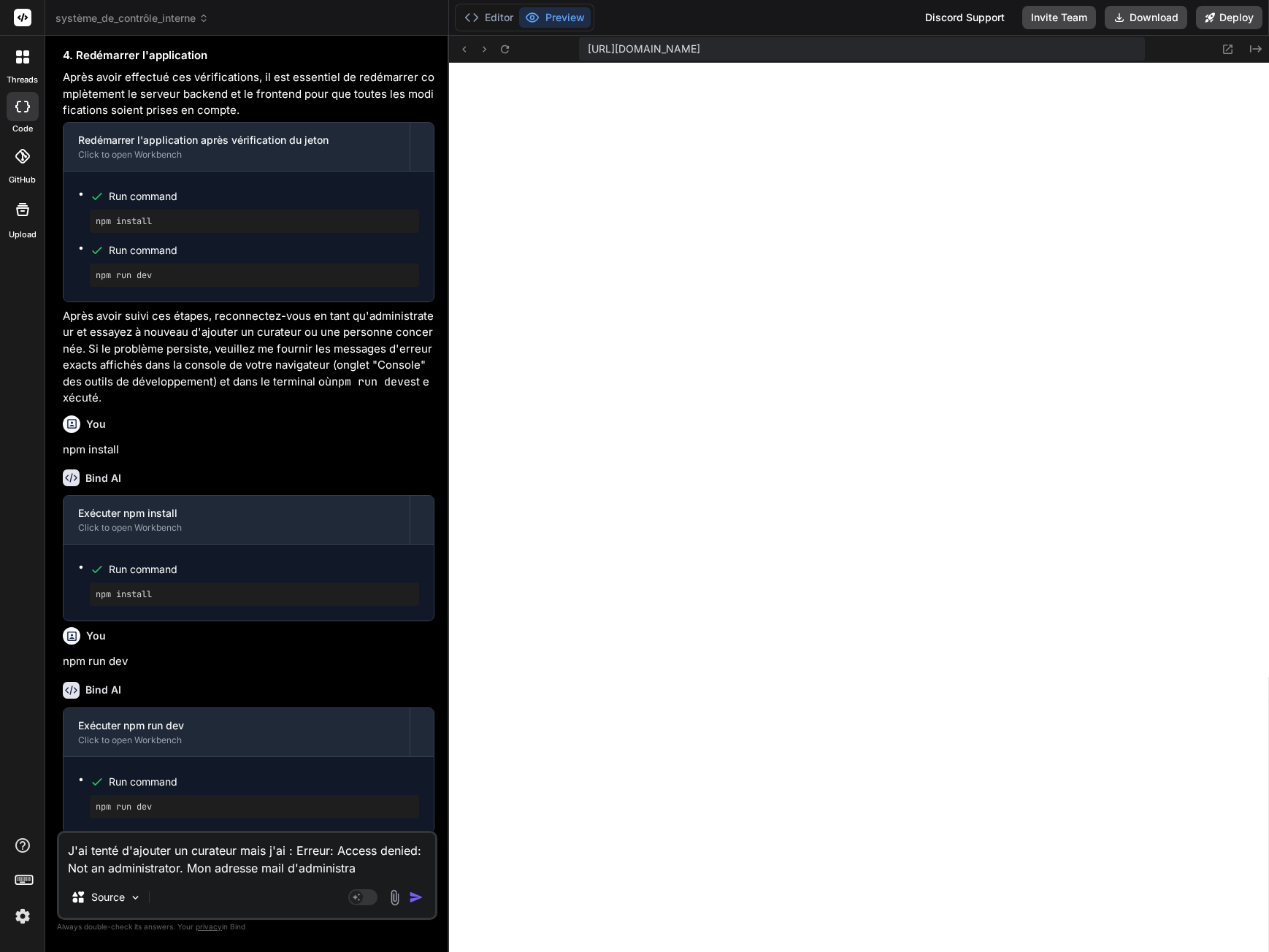
type textarea "J'ai tenté d'ajouter un curateur mais j'ai : Erreur: Access denied: Not an admi…"
type textarea "x"
type textarea "J'ai tenté d'ajouter un curateur mais j'ai : Erreur: Access denied: Not an admi…"
type textarea "x"
type textarea "J'ai tenté d'ajouter un curateur mais j'ai : Erreur: Access denied: Not an admi…"
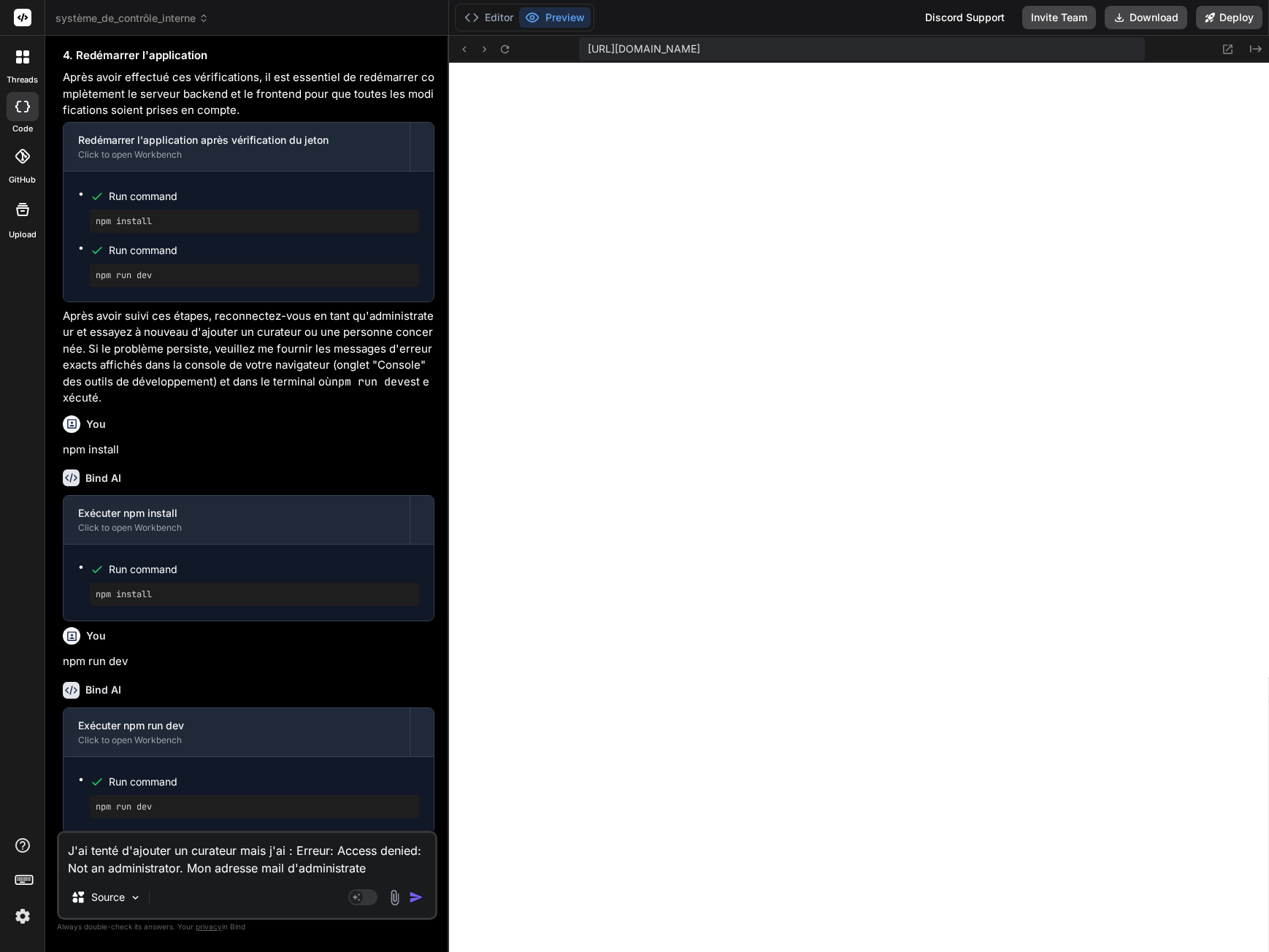
type textarea "x"
type textarea "J'ai tenté d'ajouter un curateur mais j'ai : Erreur: Access denied: Not an admi…"
type textarea "x"
type textarea "J'ai tenté d'ajouter un curateur mais j'ai : Erreur: Access denied: Not an admi…"
type textarea "x"
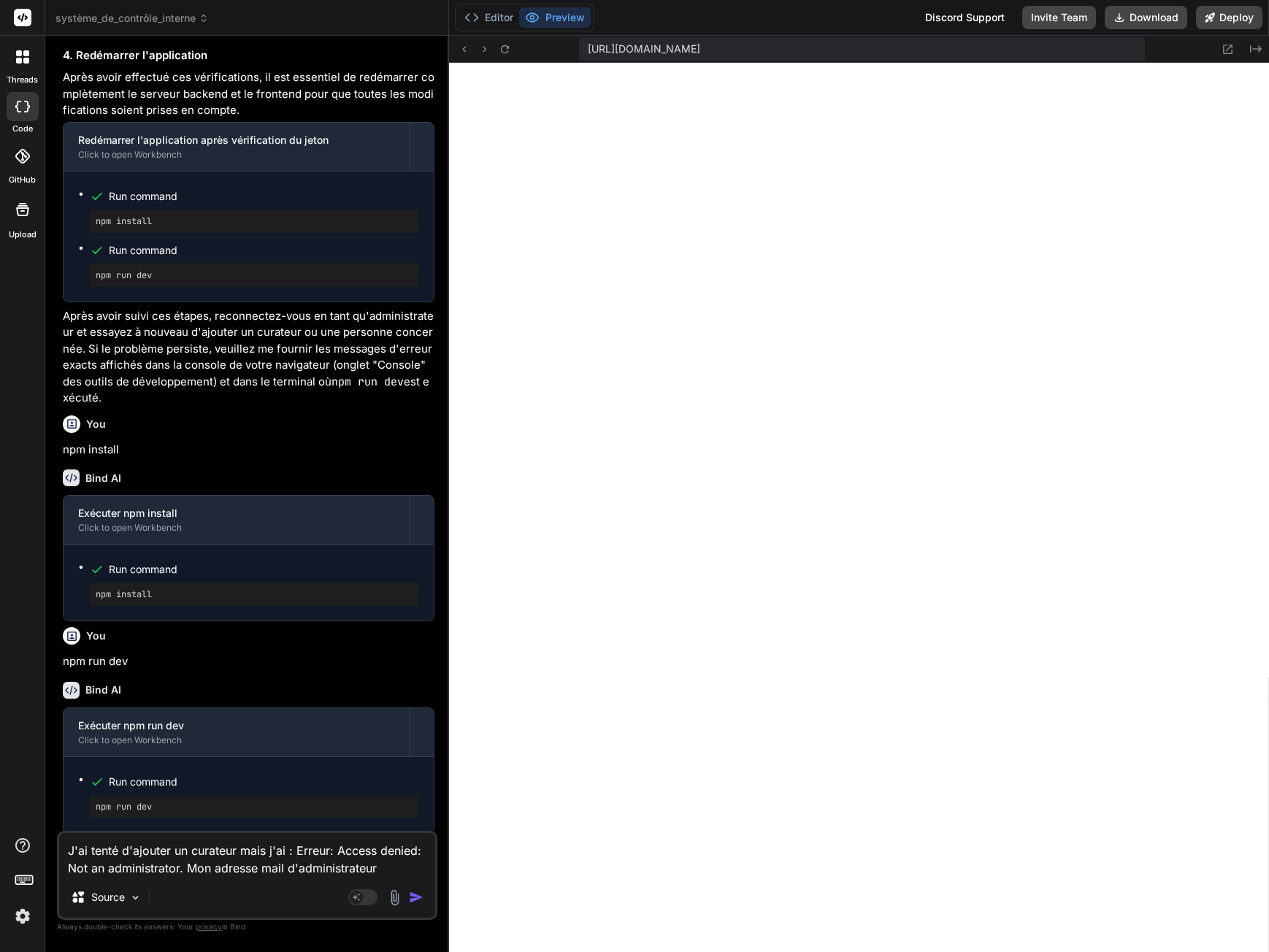
type textarea "J'ai tenté d'ajouter un curateur mais j'ai : Erreur: Access denied: Not an admi…"
type textarea "x"
type textarea "J'ai tenté d'ajouter un curateur mais j'ai : Erreur: Access denied: Not an admi…"
type textarea "x"
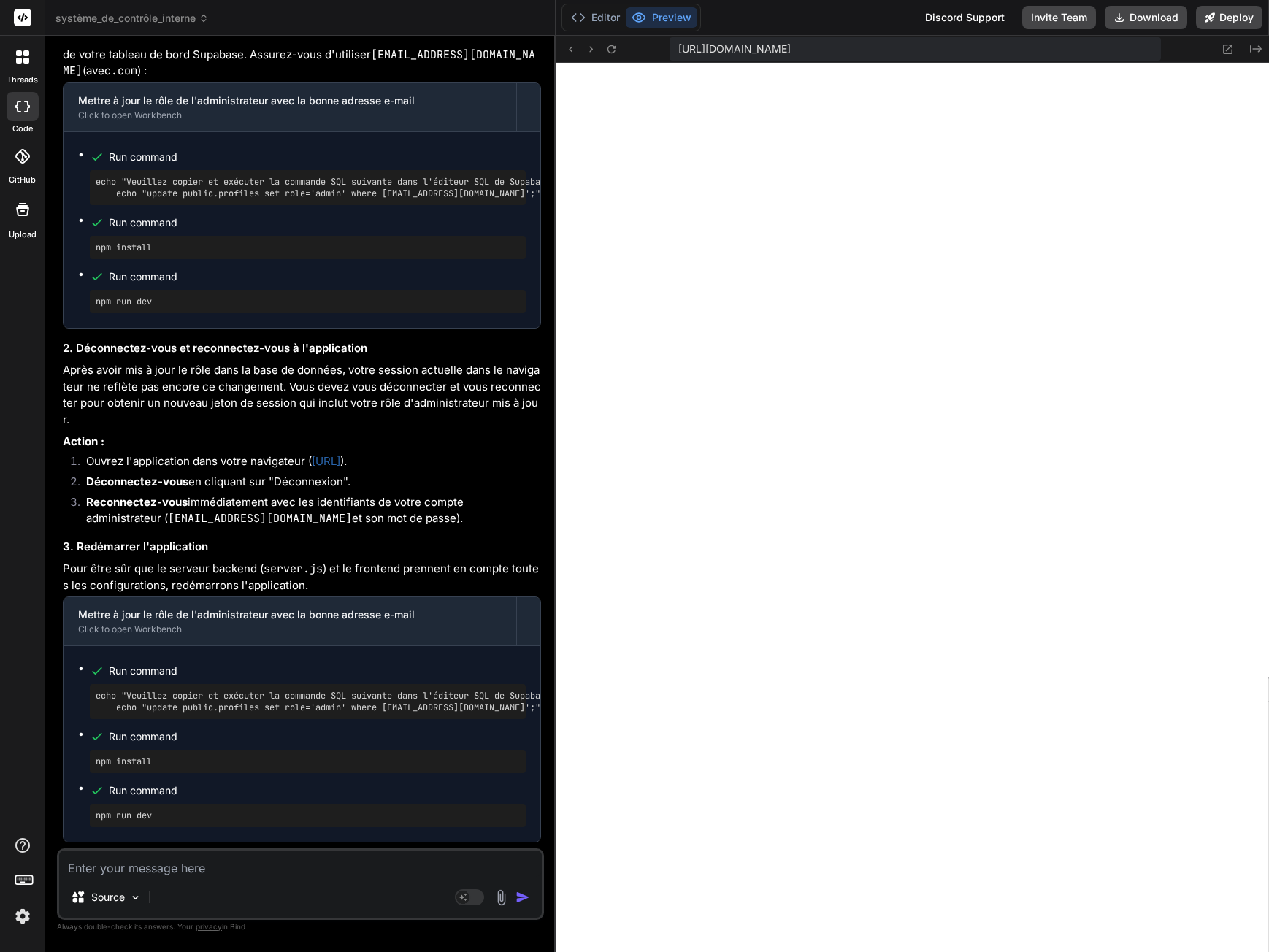
scroll to position [4778, 0]
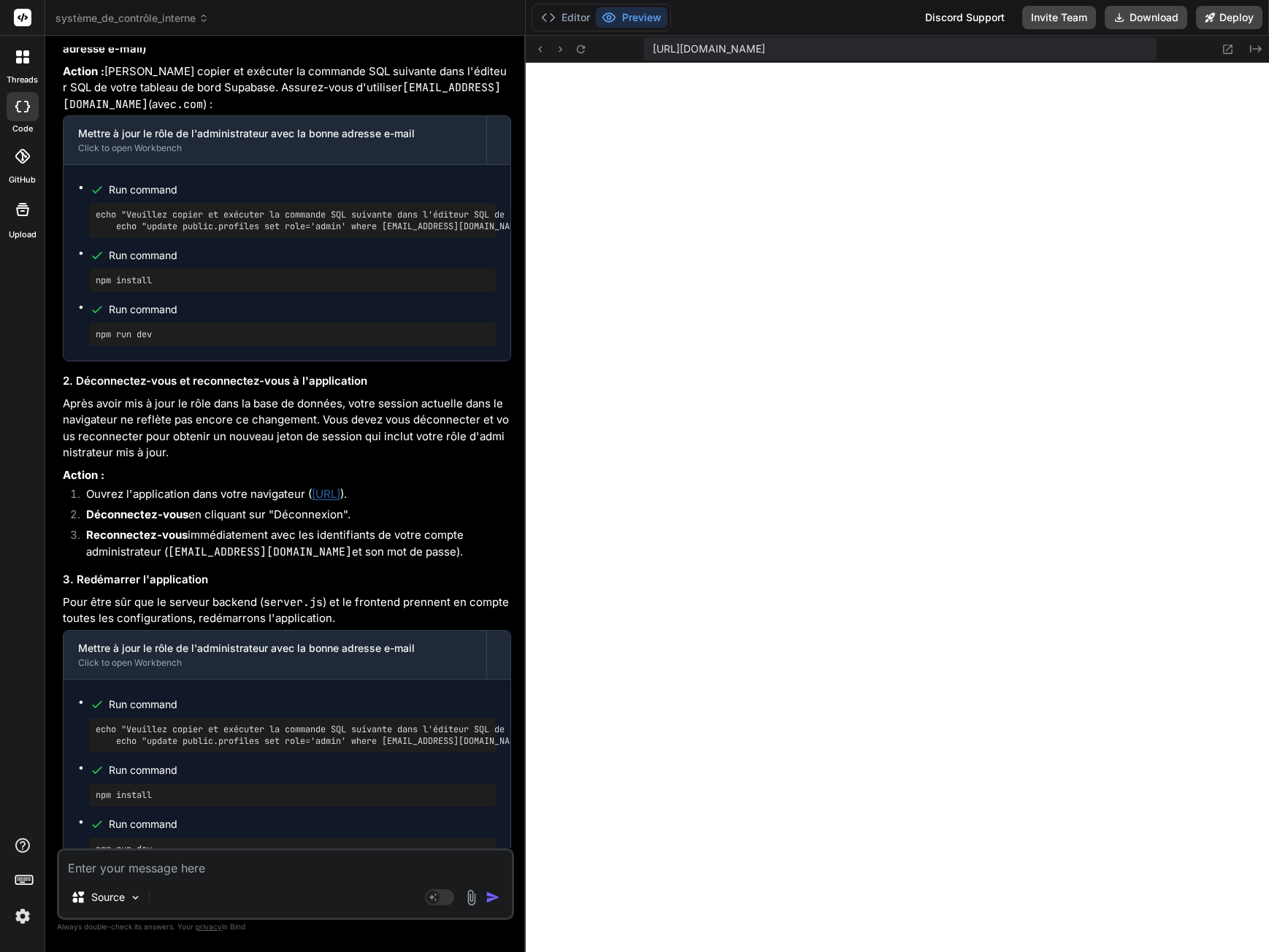
drag, startPoint x: 447, startPoint y: 500, endPoint x: 498, endPoint y: 500, distance: 51.0
click at [498, 500] on div "Bind AI Web Search Created with Pixso. Code Generator You Do you want curators …" at bounding box center [285, 494] width 480 height 917
click at [587, 48] on icon at bounding box center [581, 49] width 13 height 13
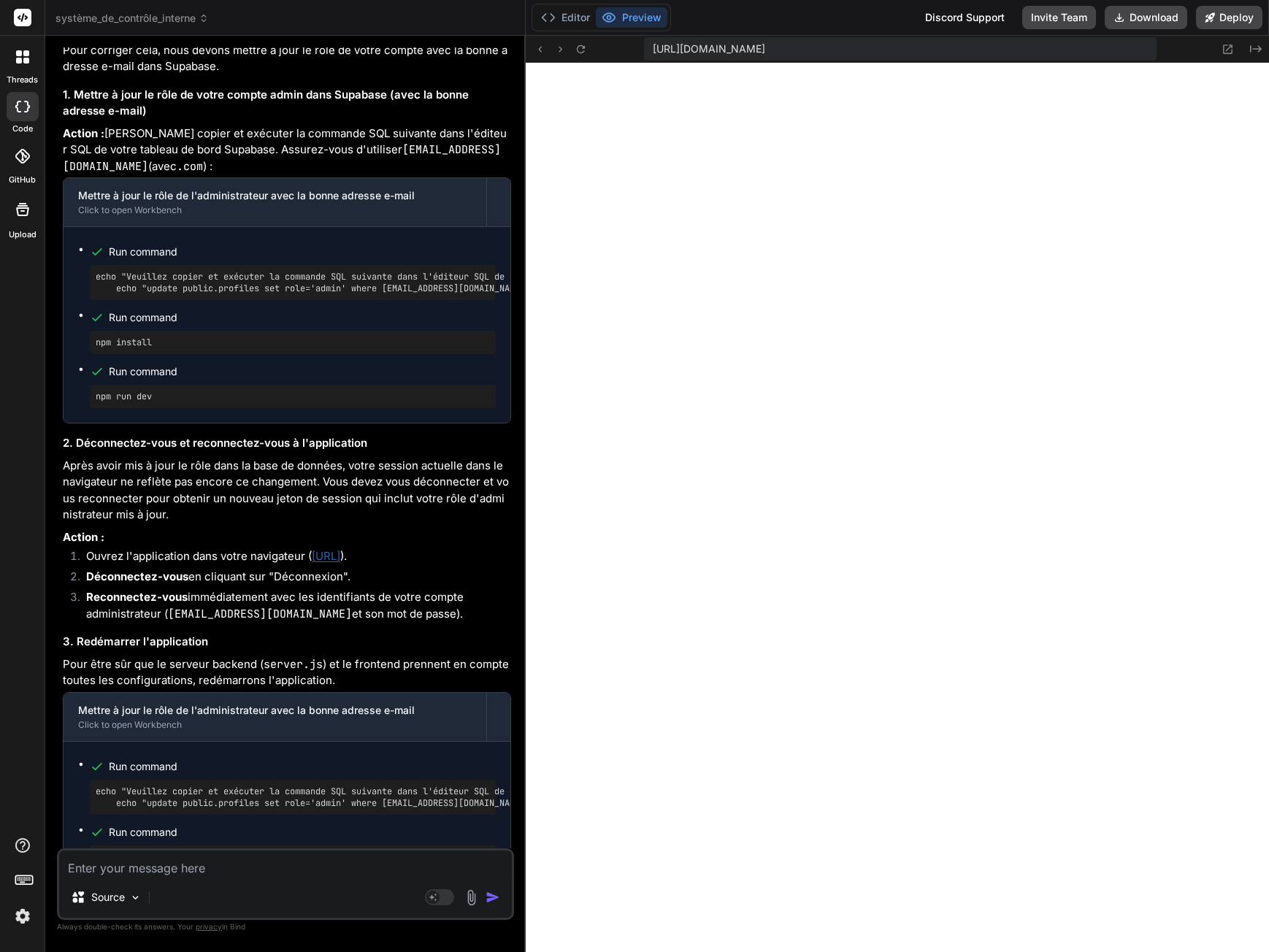
scroll to position [4632, 0]
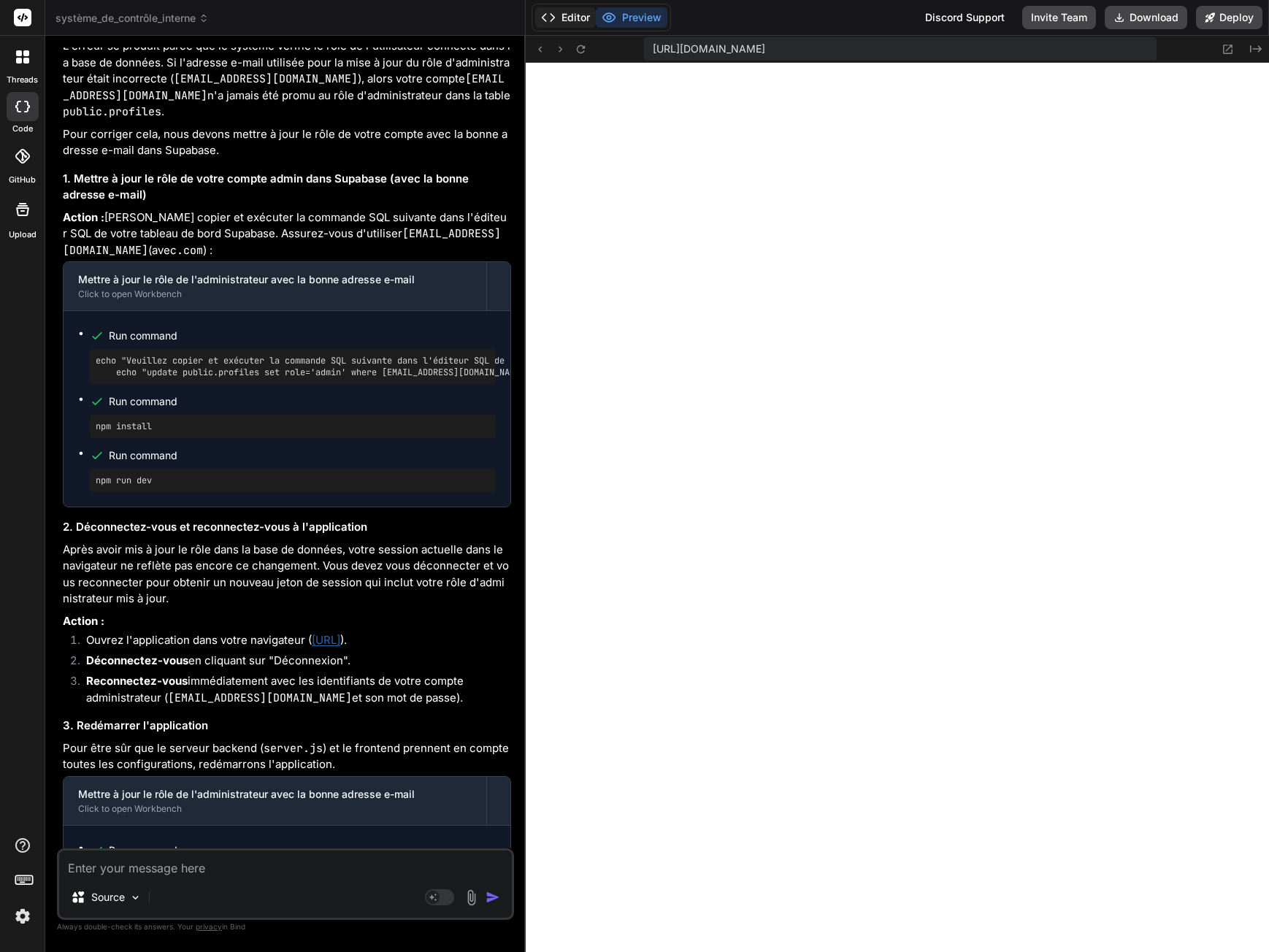
click at [570, 10] on button "Editor" at bounding box center [565, 18] width 60 height 21
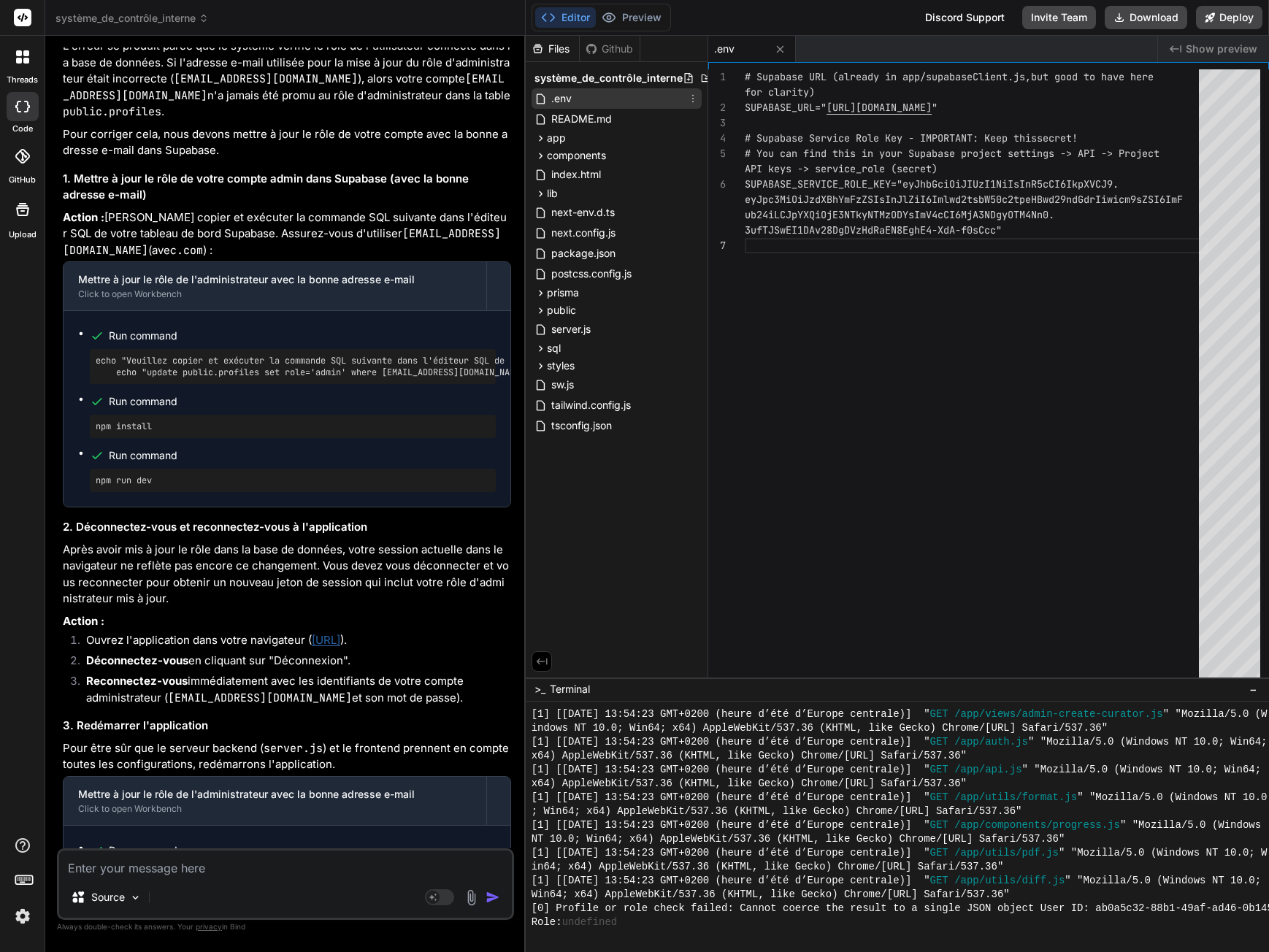
click at [584, 100] on div ".env" at bounding box center [616, 99] width 170 height 21
click at [634, 15] on button "Preview" at bounding box center [632, 18] width 71 height 21
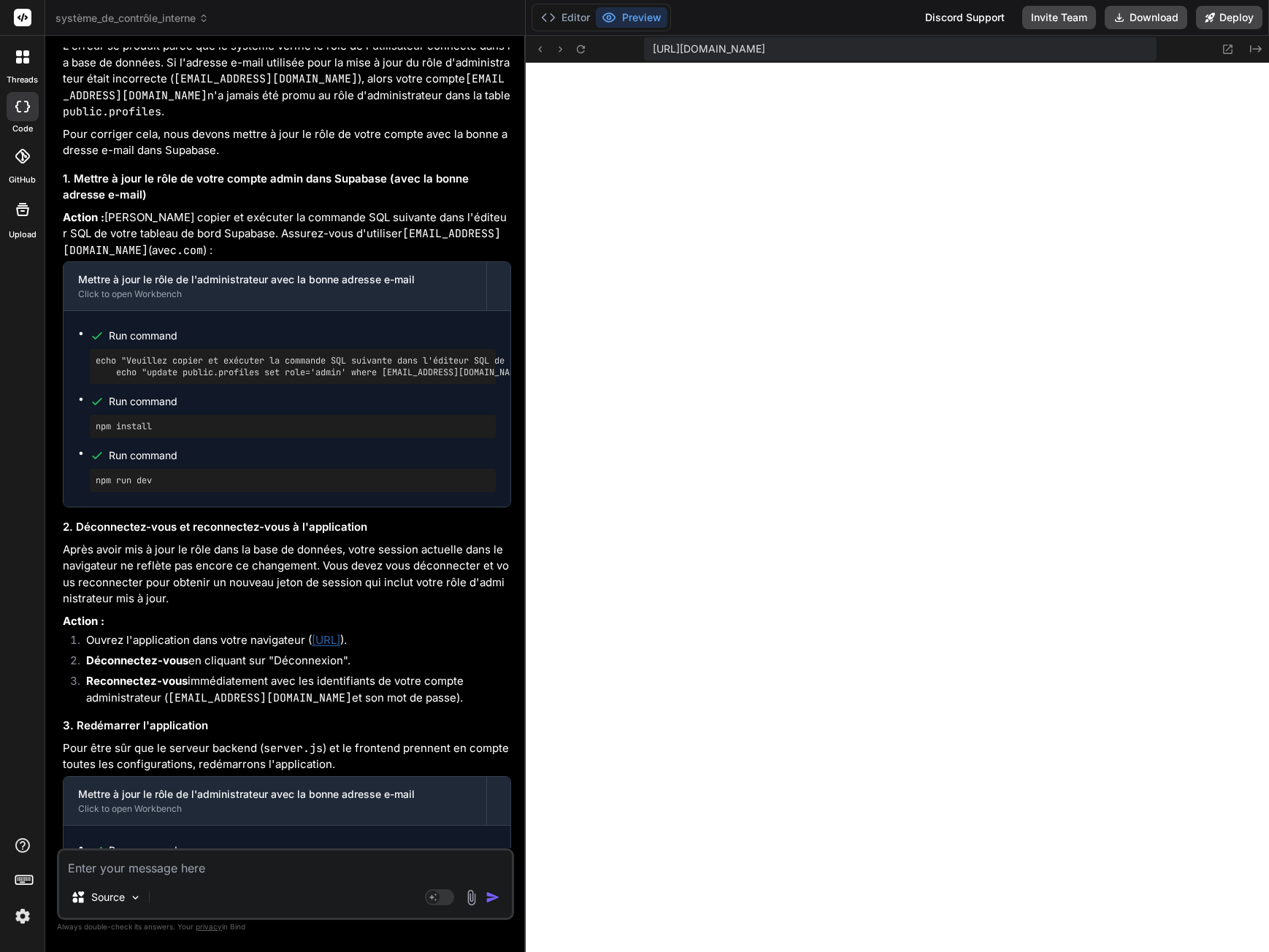
scroll to position [4559, 0]
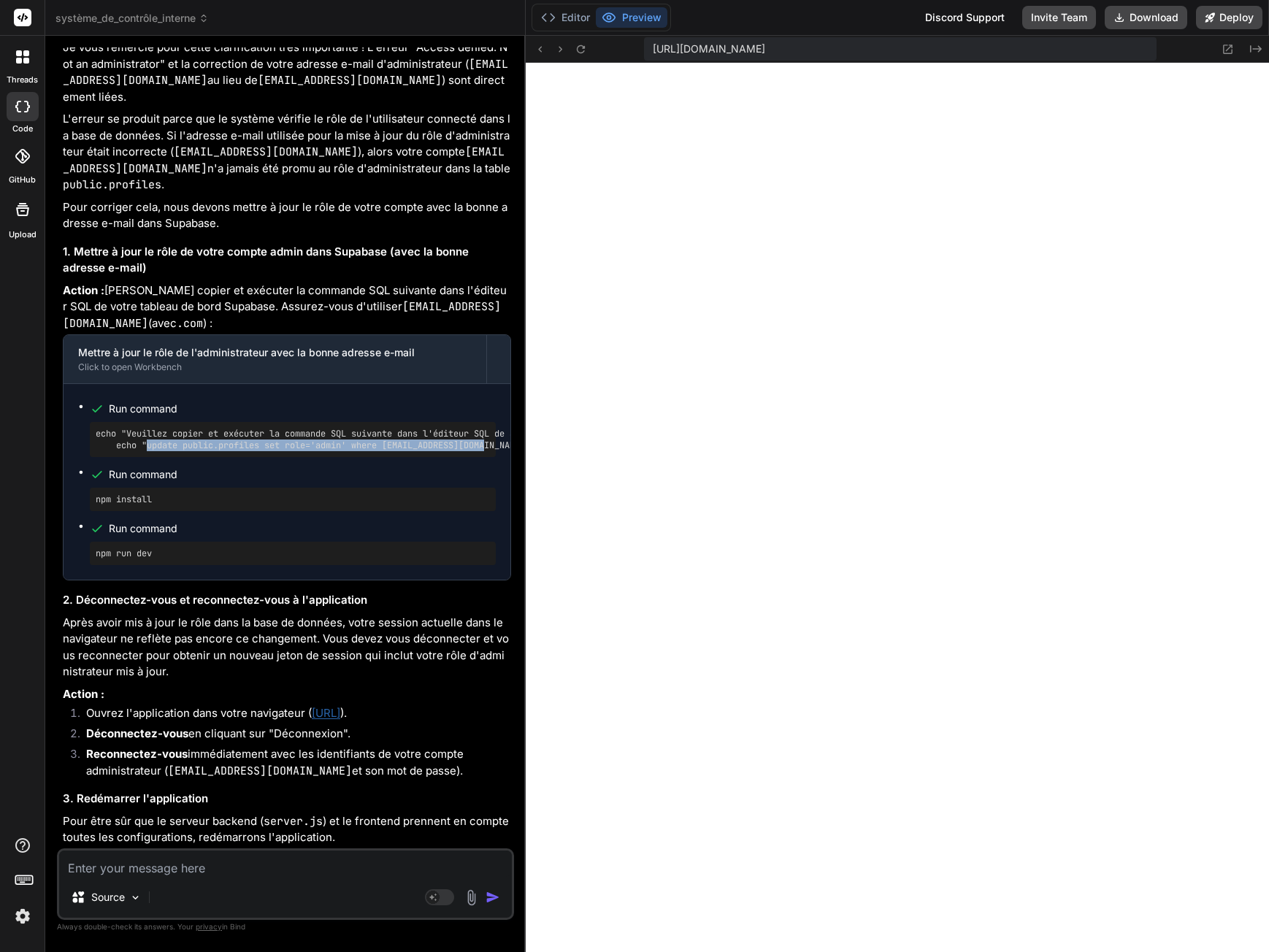
drag, startPoint x: 148, startPoint y: 461, endPoint x: 494, endPoint y: 461, distance: 346.0
click at [490, 451] on pre "echo "Veuillez copier et exécuter la commande SQL suivante dans l'éditeur SQL d…" at bounding box center [293, 440] width 394 height 24
click at [127, 441] on div "echo "Veuillez copier et exécuter la commande SQL suivante dans l'éditeur SQL d…" at bounding box center [276, 440] width 406 height 35
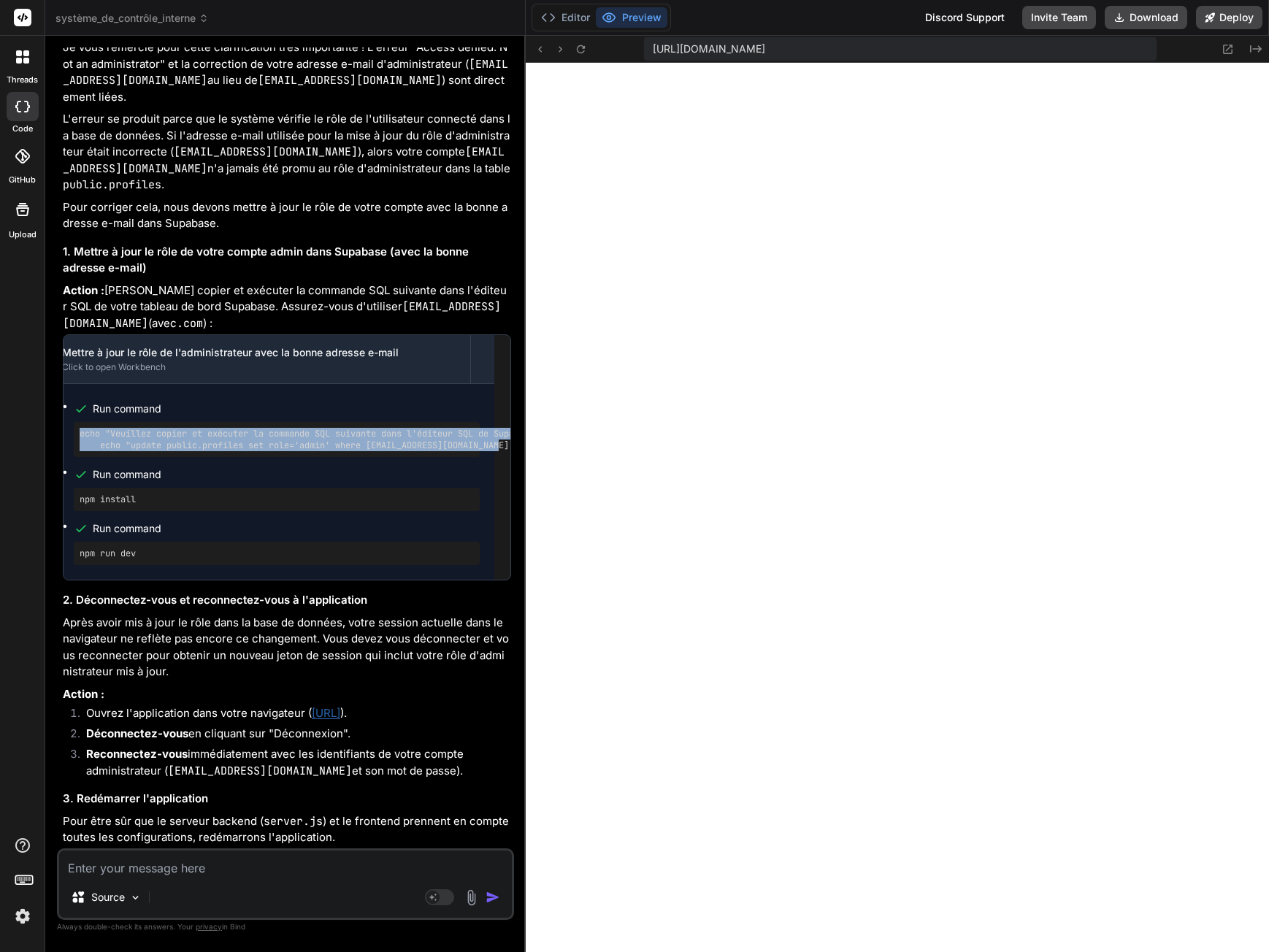
drag, startPoint x: 79, startPoint y: 448, endPoint x: 514, endPoint y: 468, distance: 435.5
click at [514, 468] on div "Bind AI Web Search Created with Pixso. Code Generator You Do you want curators …" at bounding box center [285, 494] width 480 height 916
copy pre "echo "Veuillez copier et exécuter la commande SQL suivante dans l'éditeur SQL d…"
click at [587, 54] on icon at bounding box center [581, 49] width 13 height 13
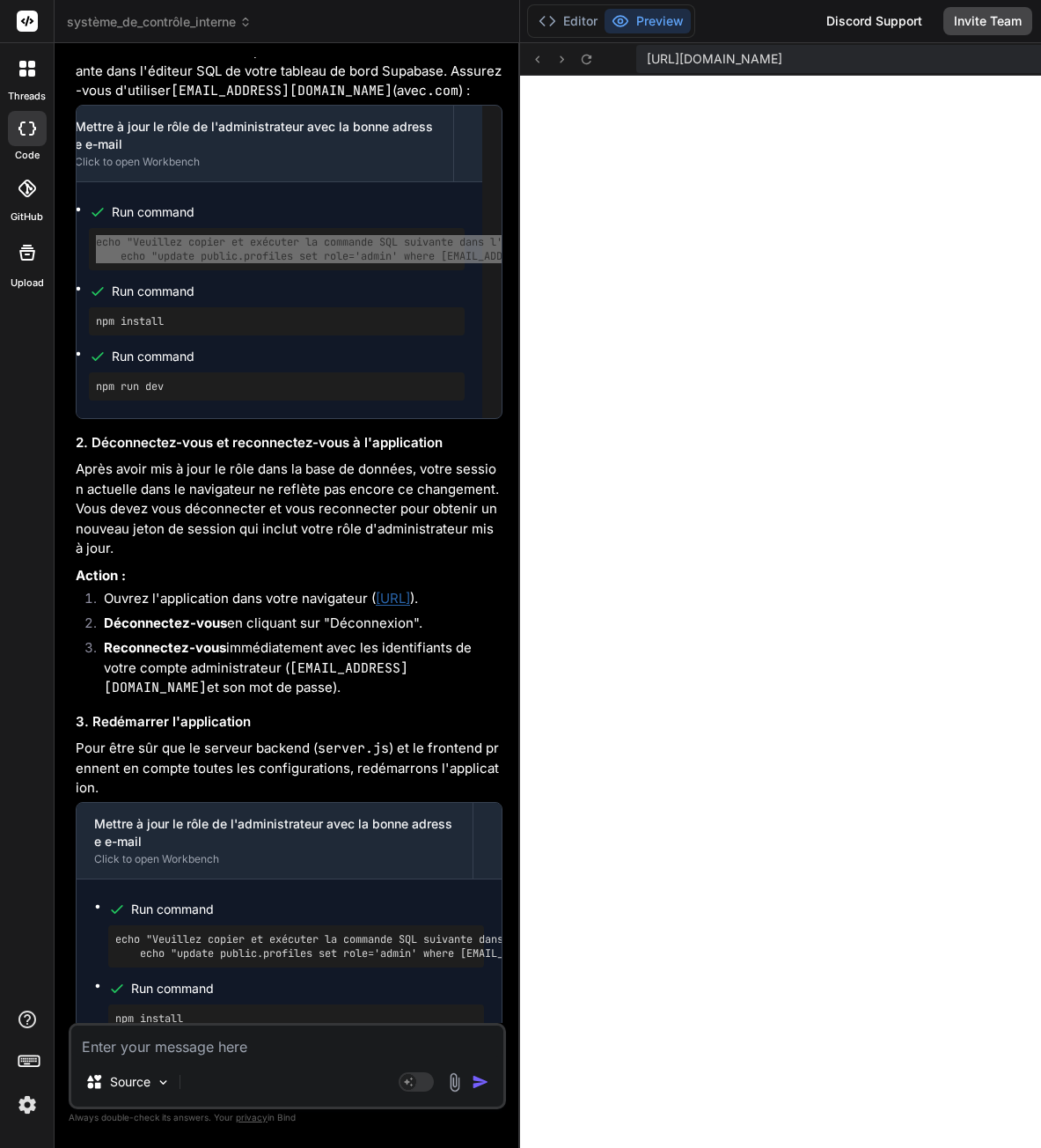
scroll to position [12496, 0]
click at [205, 1051] on textarea at bounding box center [287, 1041] width 433 height 32
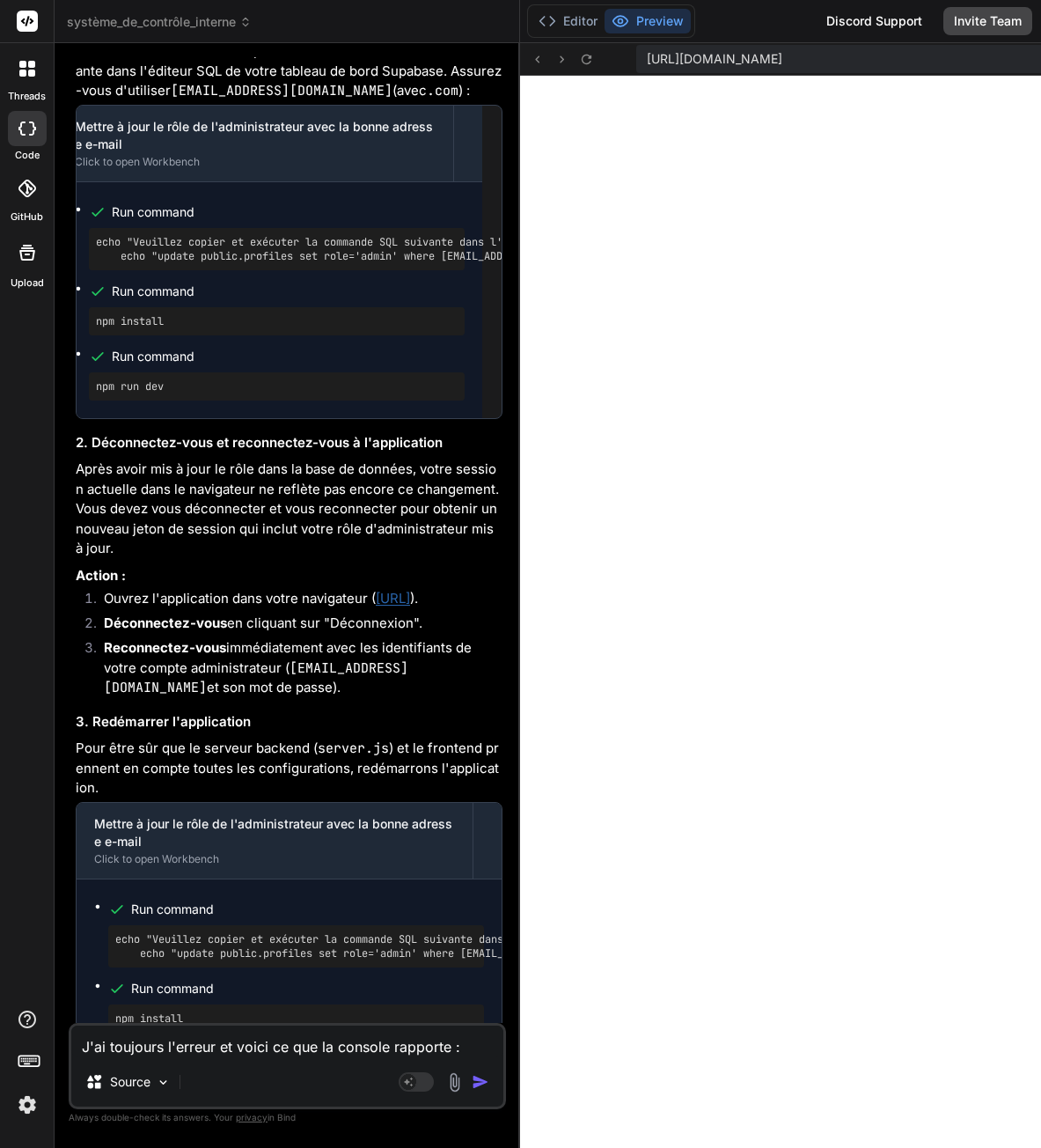
paste textarea "﻿"
click at [481, 1039] on textarea "J'ai toujours l'erreur et voici ce que la console rapporte : ﻿" at bounding box center [287, 1041] width 433 height 32
paste textarea "﻿"
click at [220, 1047] on textarea "J'ai toujours l'erreur et voici ce que la console rapporte : ﻿﻿" at bounding box center [287, 1041] width 433 height 32
paste textarea "Erreur: Access denied: Not an administrator"
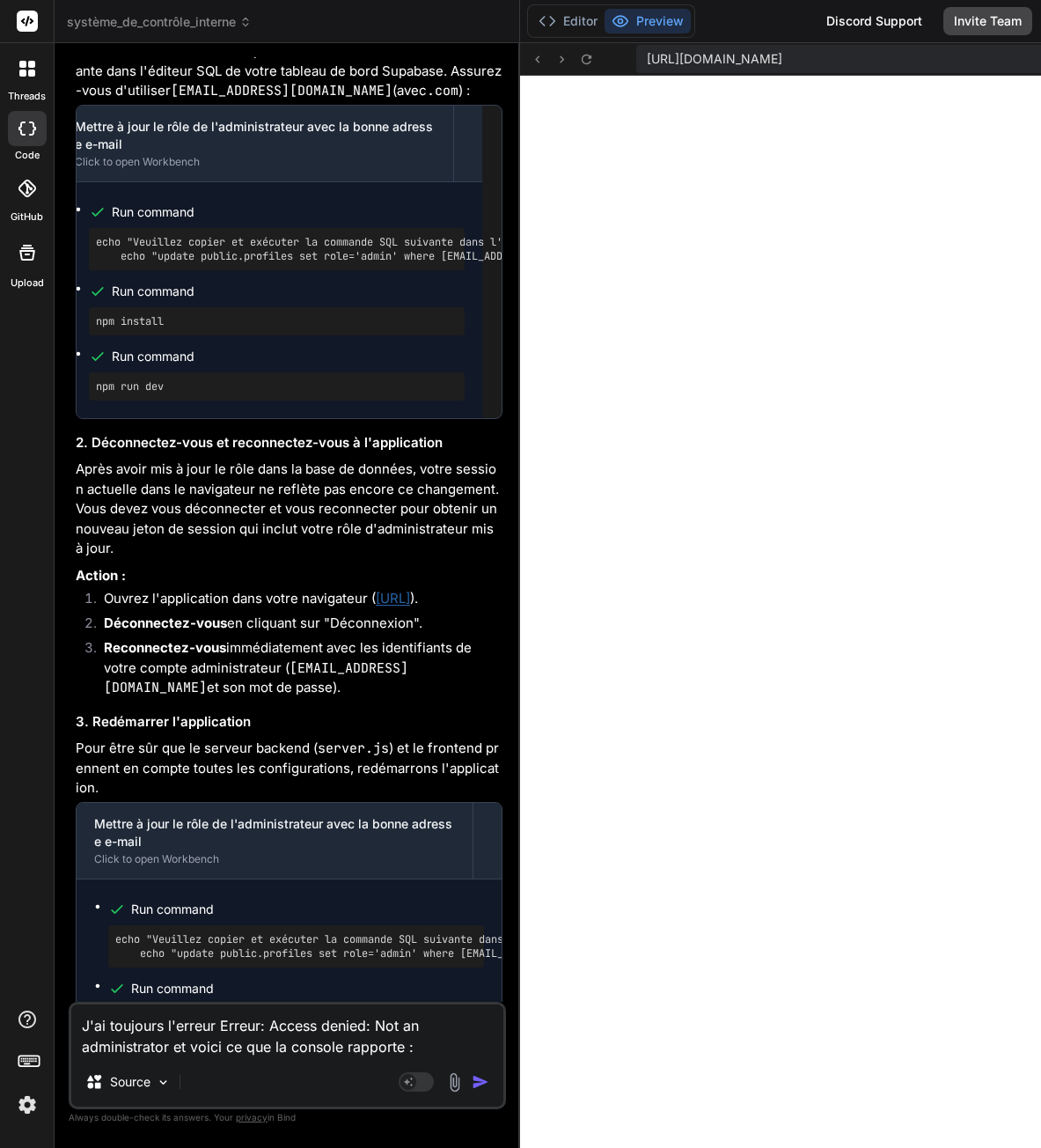
click at [433, 1053] on textarea "J'ai toujours l'erreur Erreur: Access denied: Not an administrator et voici ce …" at bounding box center [287, 1031] width 433 height 52
paste textarea "Failed to load resource: the server responded with a status of 403 (Forbidden)U…"
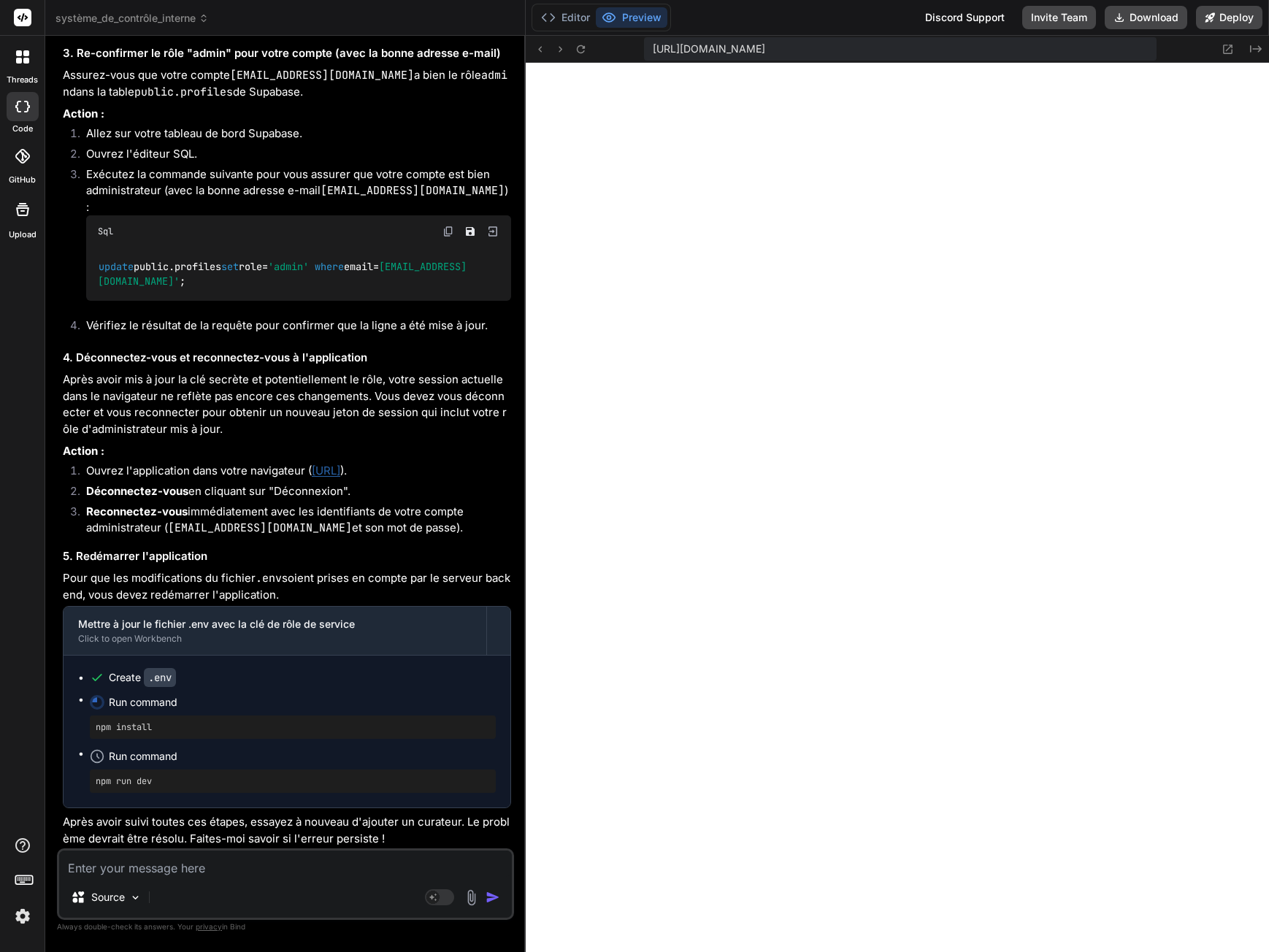
scroll to position [8254, 0]
click at [573, 9] on button "Editor" at bounding box center [565, 18] width 60 height 21
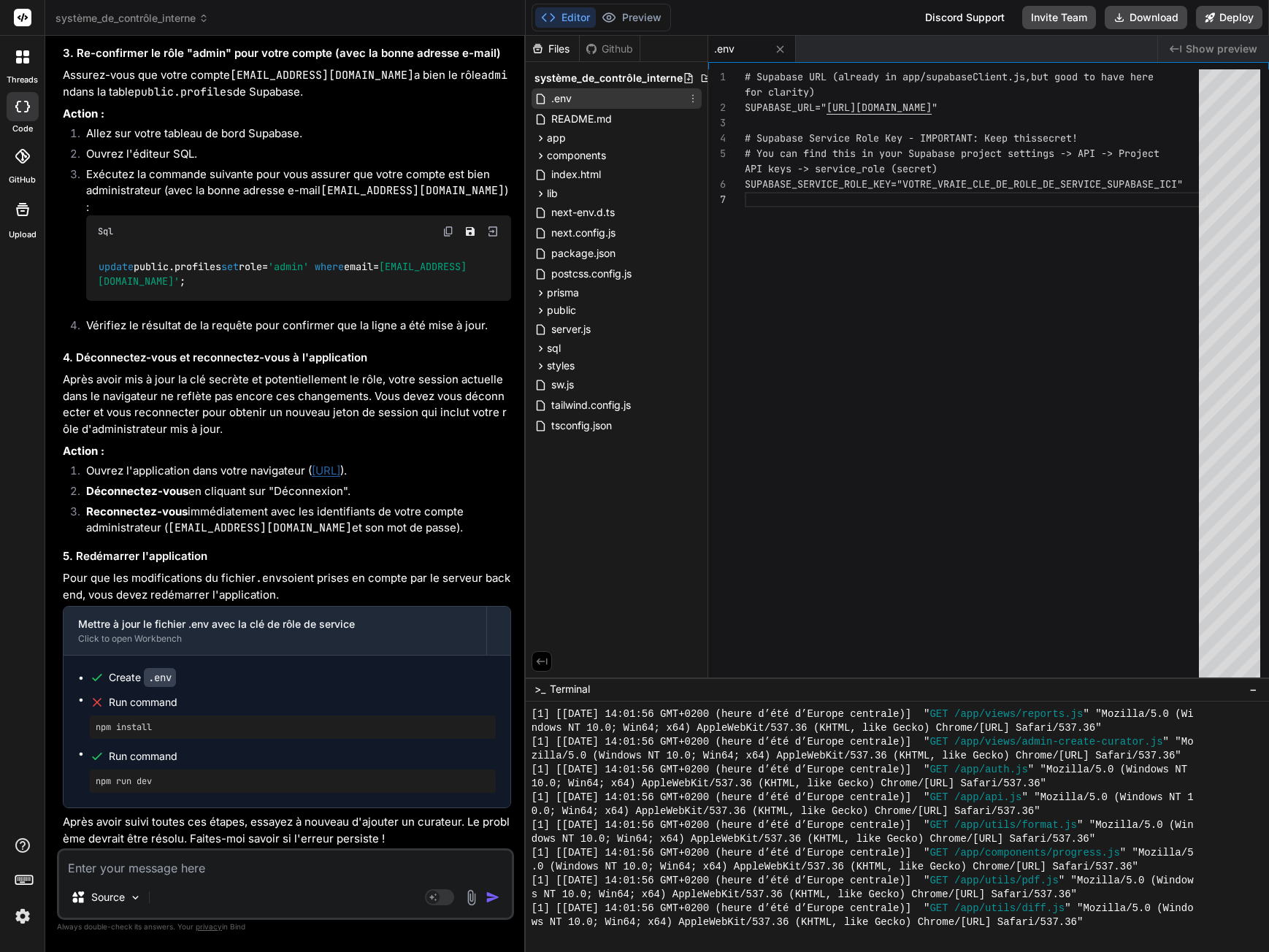
click at [578, 97] on div ".env" at bounding box center [616, 99] width 170 height 21
click at [944, 184] on div "# Supabase URL (already in app/supabaseClient.js, but good to have here for cla…" at bounding box center [976, 377] width 463 height 615
drag, startPoint x: 907, startPoint y: 184, endPoint x: 943, endPoint y: 184, distance: 36.0
click at [943, 184] on div "# Supabase URL (already in app/supabaseClient.js, but good to have here for cla…" at bounding box center [976, 377] width 463 height 615
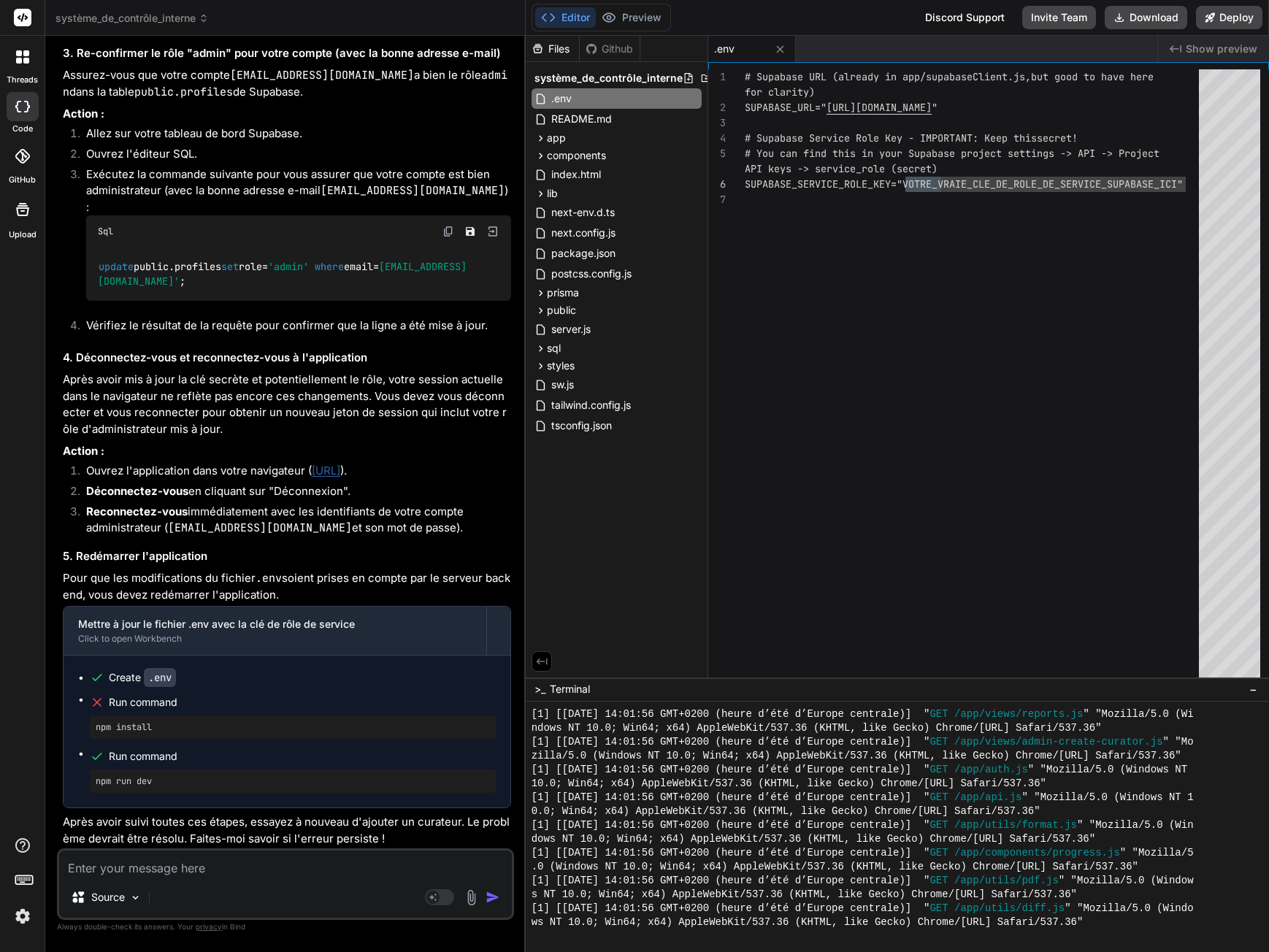
click at [929, 184] on div "# Supabase URL (already in app/supabaseClient.js, but good to have here for cla…" at bounding box center [976, 377] width 463 height 615
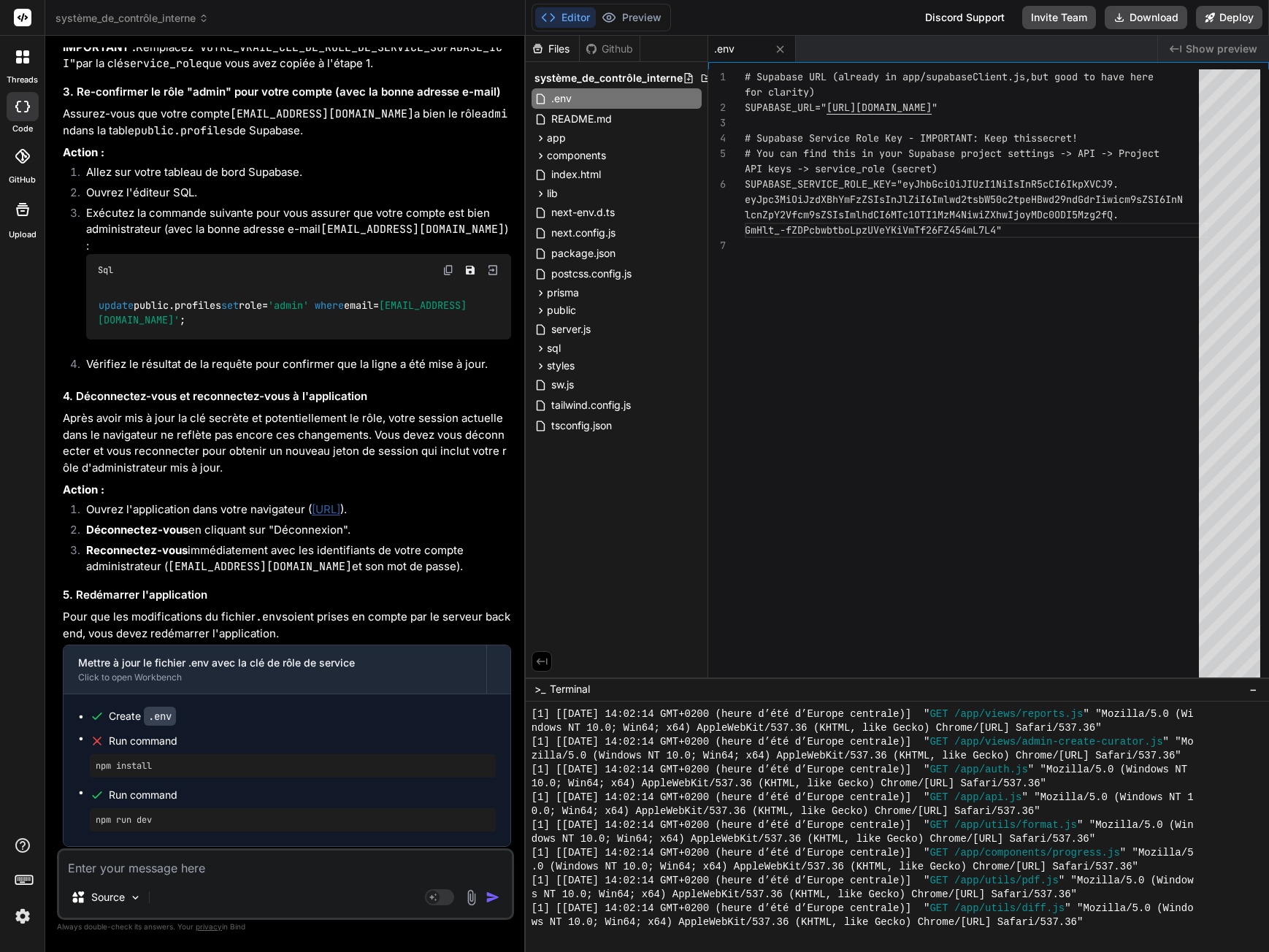
scroll to position [6467, 0]
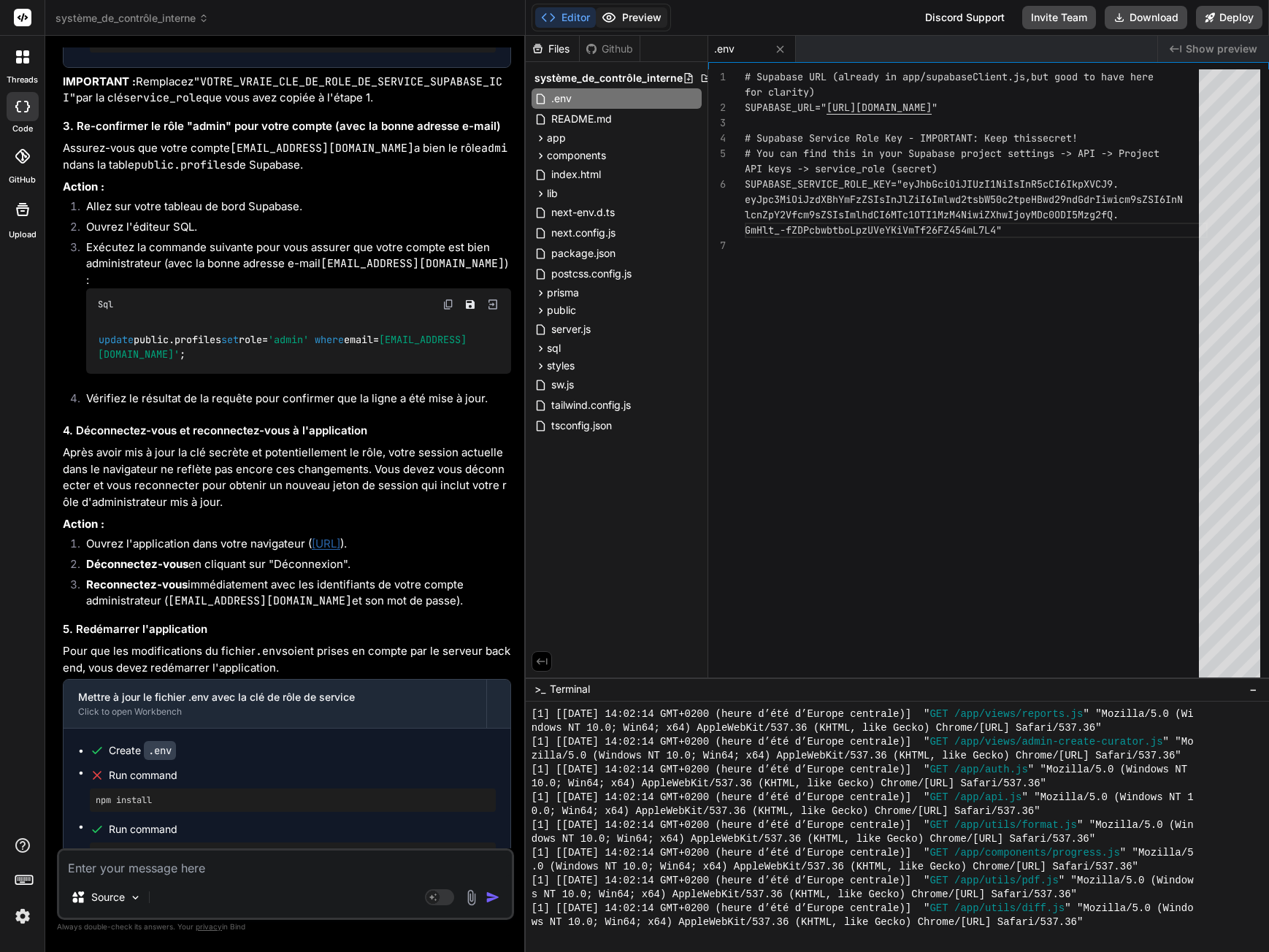
click at [633, 13] on button "Preview" at bounding box center [632, 18] width 71 height 21
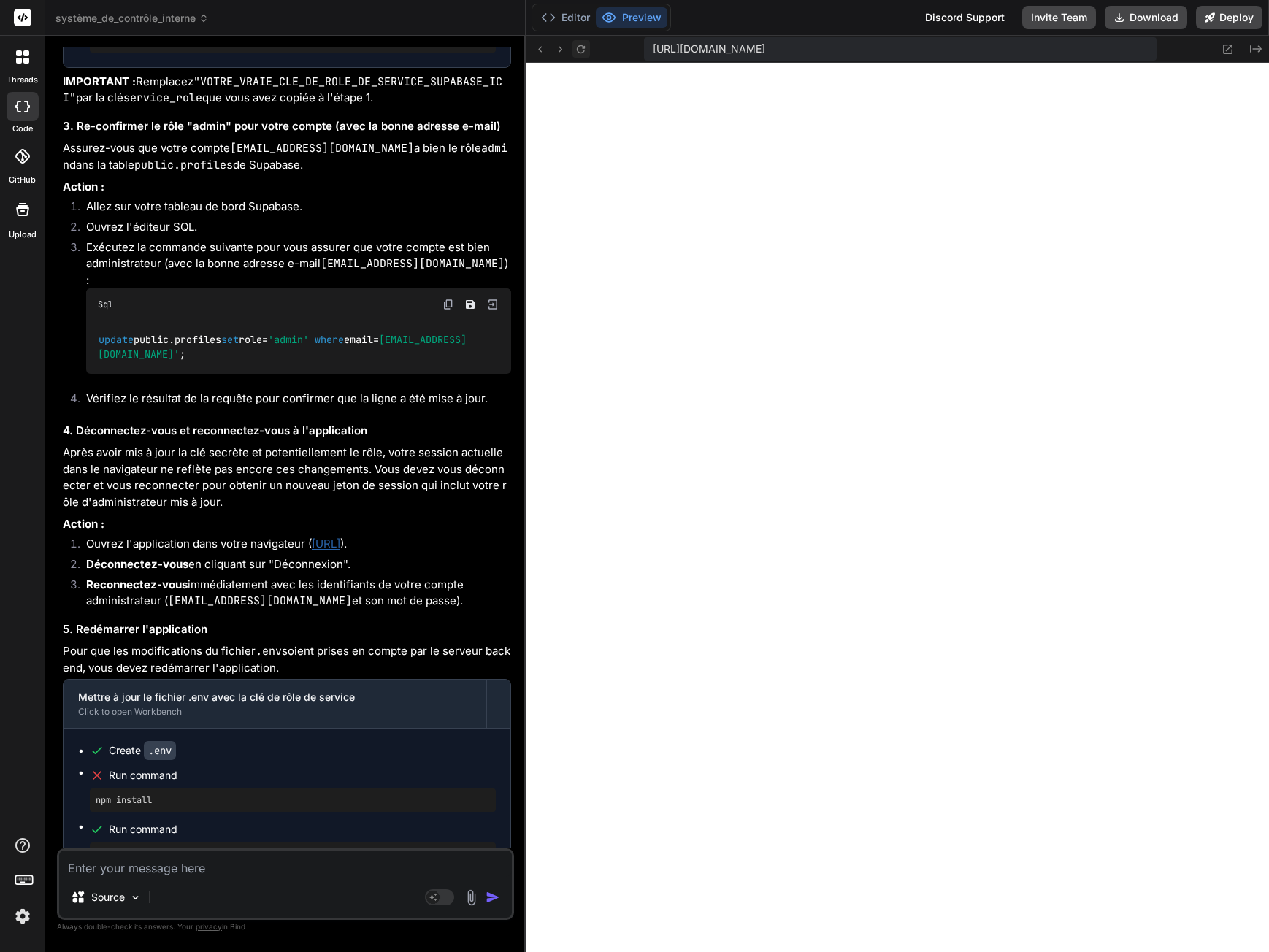
click at [584, 49] on icon at bounding box center [581, 49] width 13 height 13
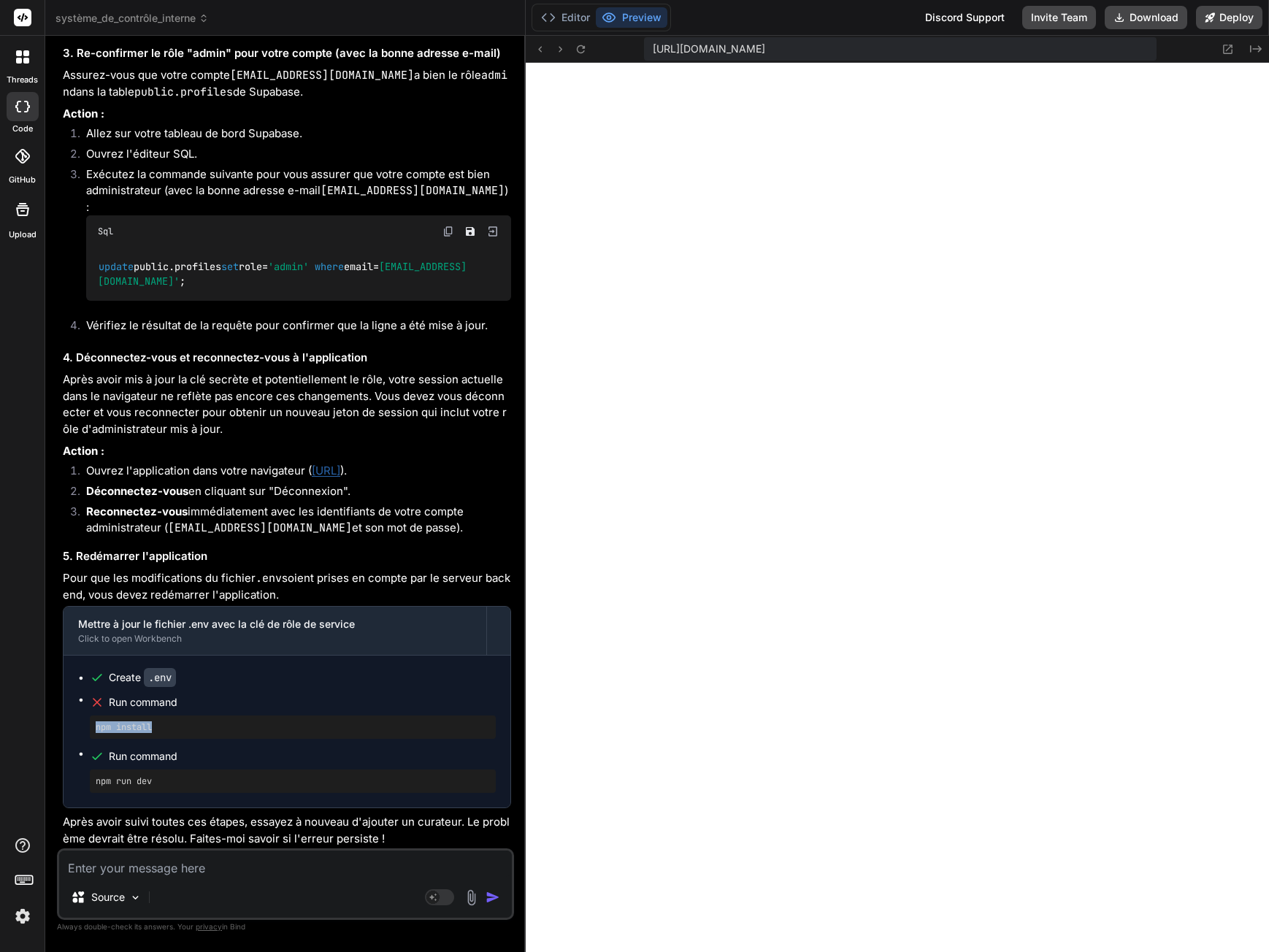
drag, startPoint x: 96, startPoint y: 724, endPoint x: 180, endPoint y: 723, distance: 84.0
click at [180, 723] on pre "npm install" at bounding box center [293, 727] width 394 height 12
copy pre "npm install"
click at [169, 867] on textarea at bounding box center [285, 864] width 452 height 27
paste textarea "npm install"
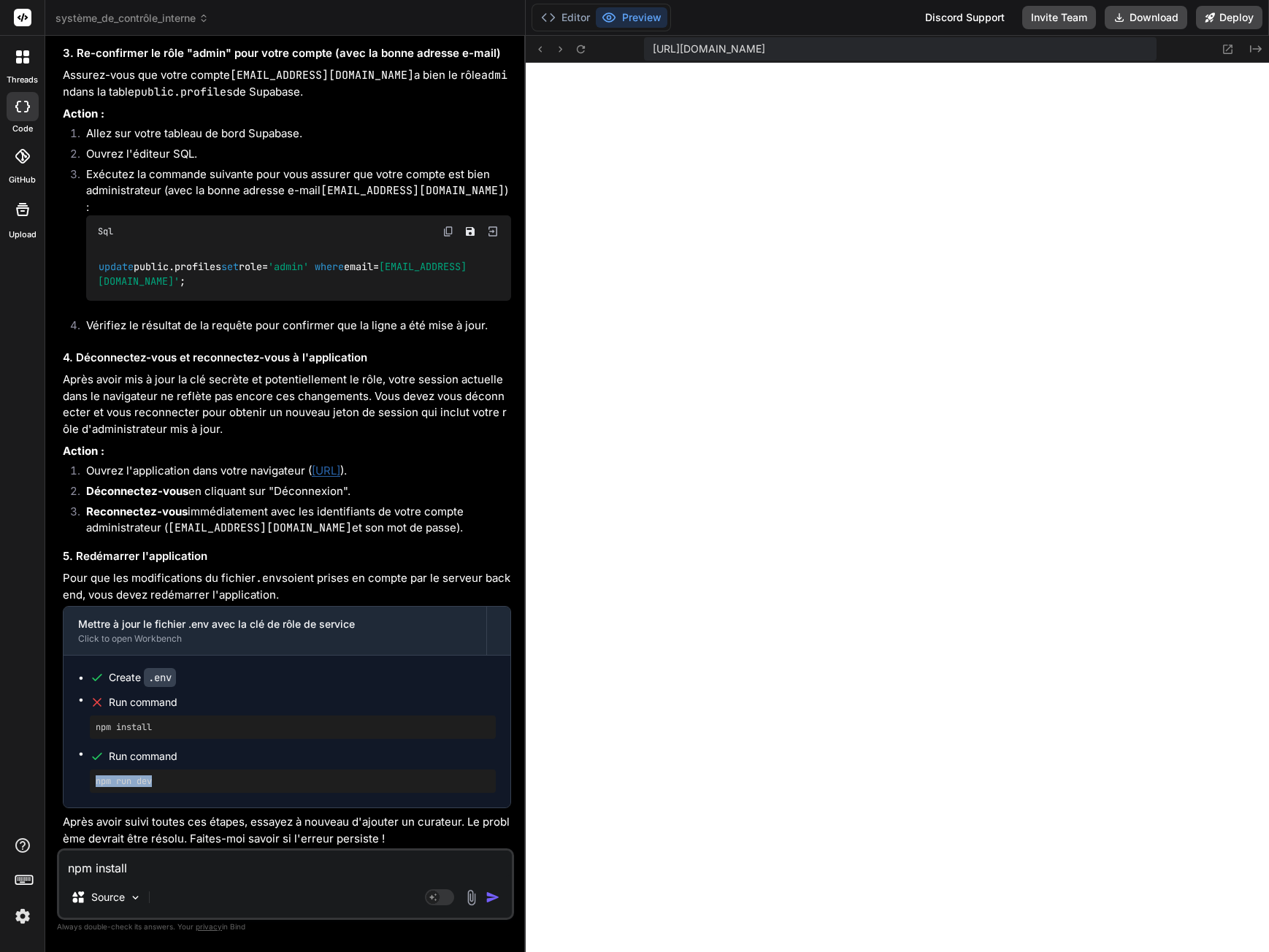
drag, startPoint x: 96, startPoint y: 778, endPoint x: 221, endPoint y: 776, distance: 125.0
click at [221, 776] on pre "npm run dev" at bounding box center [293, 781] width 394 height 12
copy pre "npm run dev"
click at [164, 881] on div "npm install Source Agent Mode. When this toggle is activated, AI automatically …" at bounding box center [285, 883] width 457 height 71
click at [164, 872] on textarea "npm install" at bounding box center [285, 864] width 452 height 27
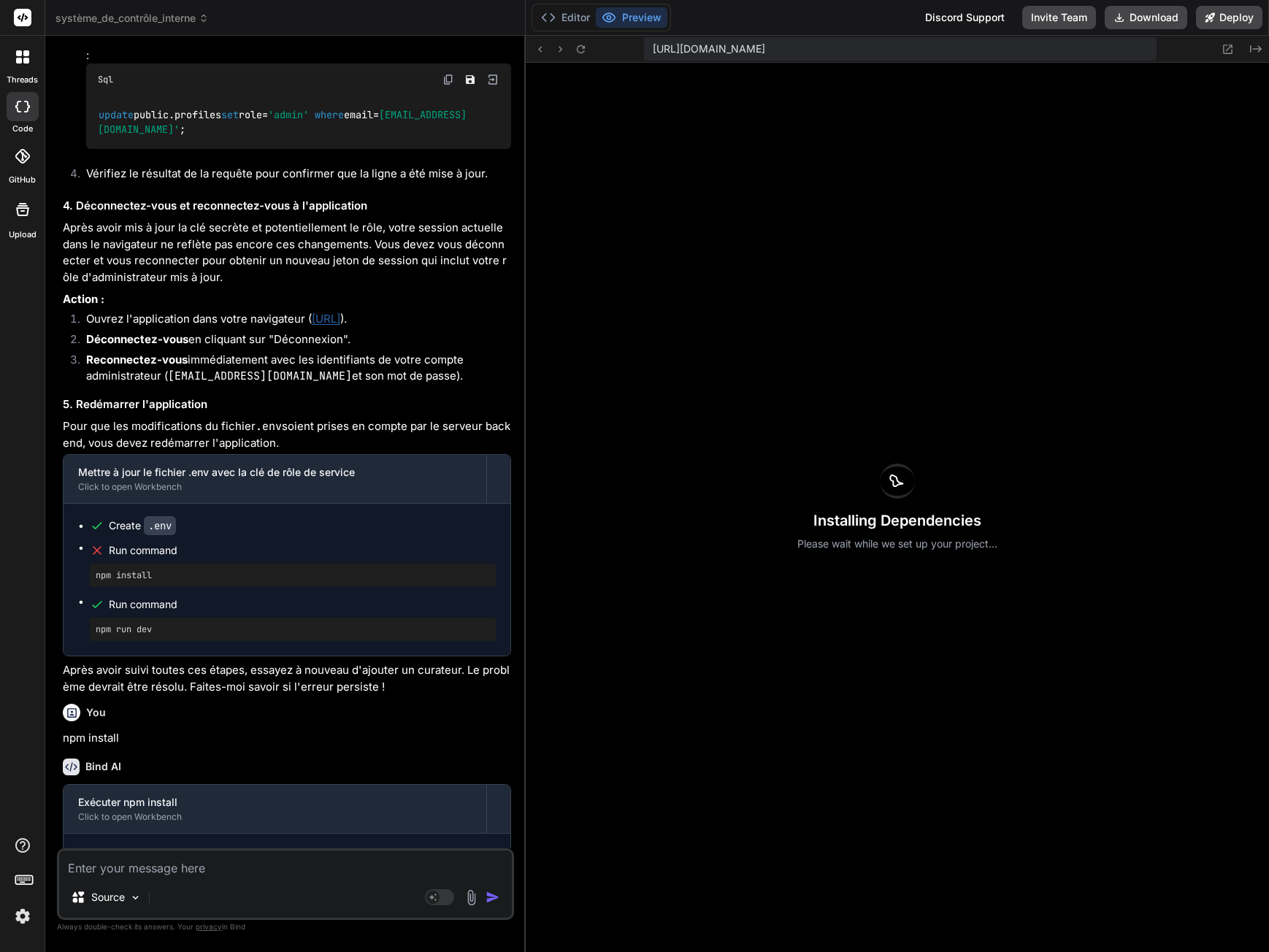
scroll to position [6752, 0]
